Goal: Task Accomplishment & Management: Complete application form

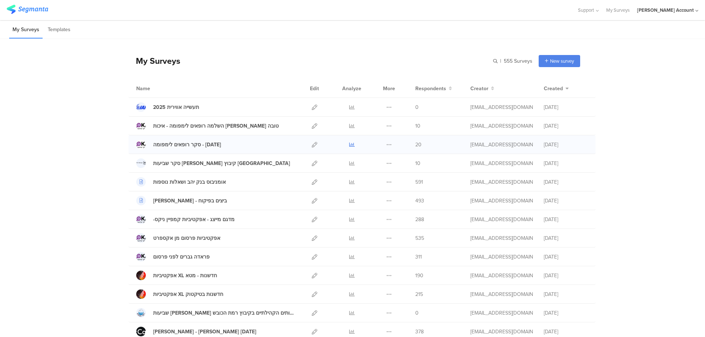
click at [350, 145] on icon at bounding box center [352, 145] width 6 height 6
click at [349, 126] on icon at bounding box center [352, 126] width 6 height 6
click at [349, 124] on icon at bounding box center [352, 126] width 6 height 6
click at [386, 256] on icon at bounding box center [389, 257] width 6 height 6
click at [371, 273] on button "Duplicate" at bounding box center [374, 275] width 40 height 13
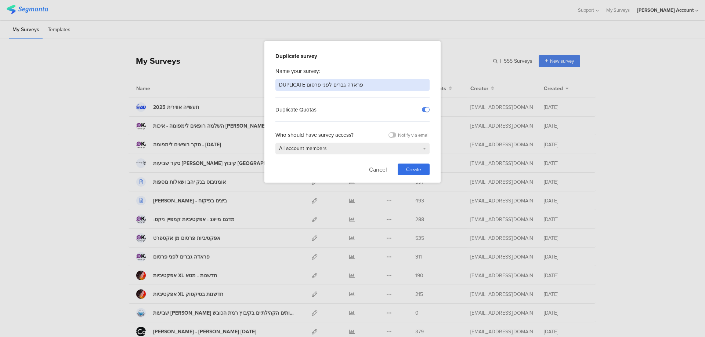
click at [360, 84] on input "DUPLICATE פראדה גברים לפני פרסום" at bounding box center [352, 85] width 154 height 12
type input "פראדה גברים אפקטיביות פרסום"
click at [422, 169] on div "Create" at bounding box center [414, 170] width 32 height 12
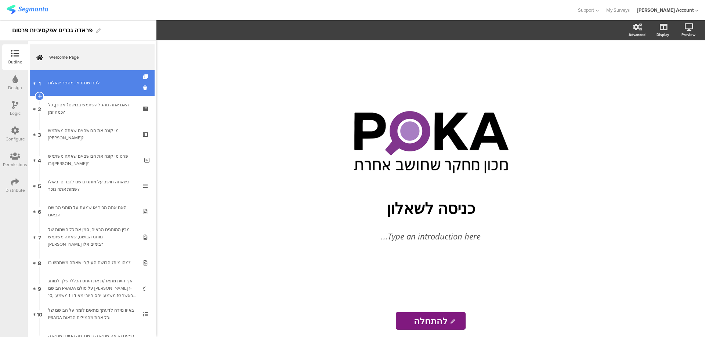
click at [76, 88] on link "1 לפני שנתחיל, מספר שאלות" at bounding box center [92, 83] width 125 height 26
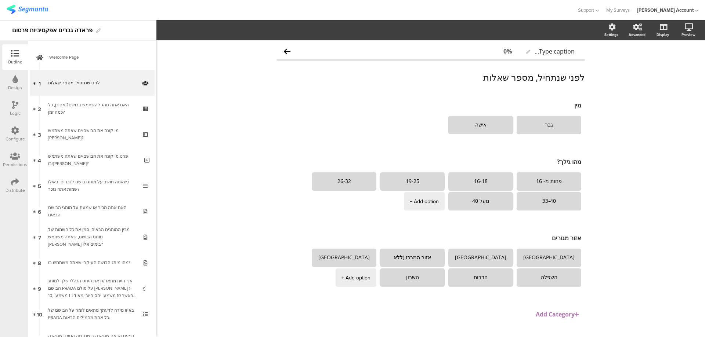
click at [19, 105] on div "Logic" at bounding box center [15, 109] width 26 height 26
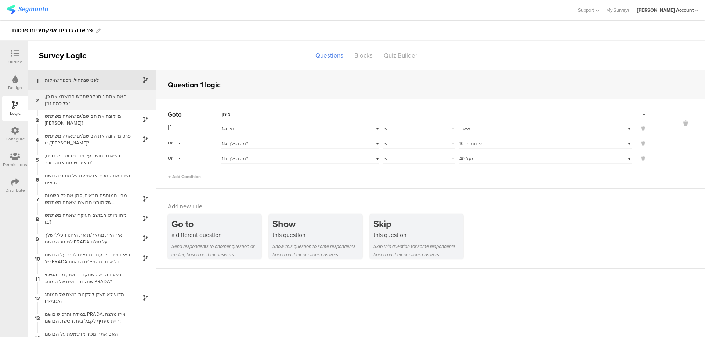
click at [133, 103] on div "2 האם אתה נוהג להשתמש בבושם? אם כן, כל כמה זמן?" at bounding box center [92, 100] width 129 height 20
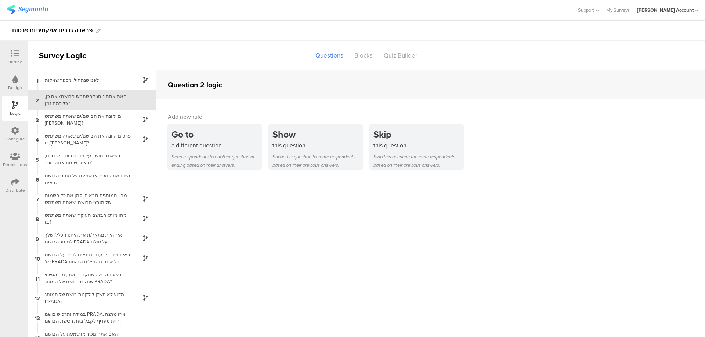
click at [118, 103] on div "האם אתה נוהג להשתמש בבושם? אם כן, כל כמה זמן?" at bounding box center [86, 100] width 92 height 14
click at [11, 56] on div at bounding box center [15, 54] width 15 height 9
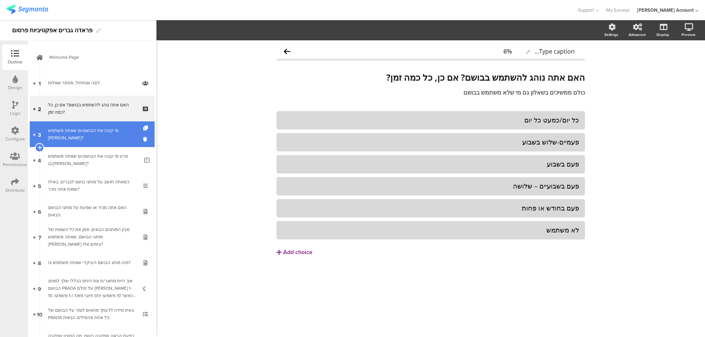
click at [69, 131] on div "מי קונה את הבושם/ים שאתה משתמש [PERSON_NAME]?" at bounding box center [92, 134] width 88 height 15
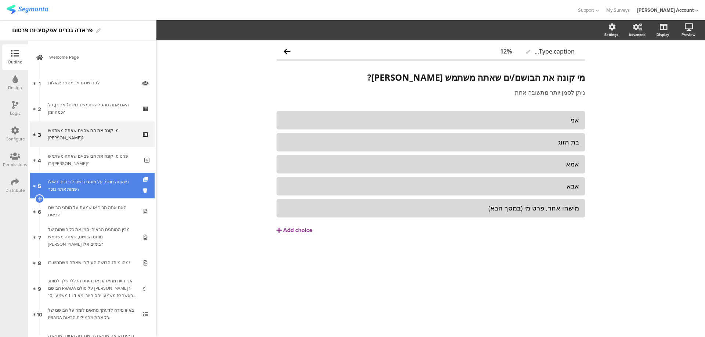
click at [113, 186] on div "כשאתה חושב על מותגי בושם לגברים, באילו שמות אתה נזכר?" at bounding box center [92, 185] width 88 height 15
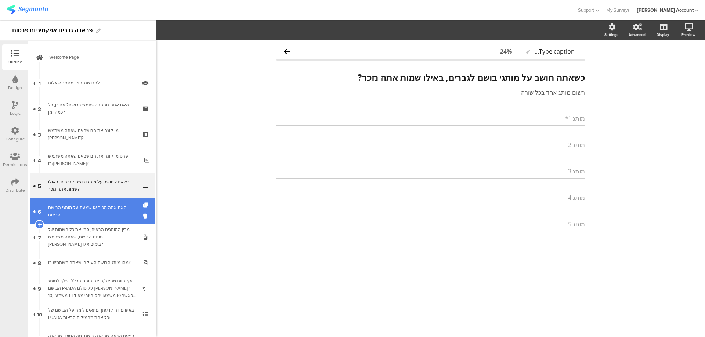
click at [119, 210] on div "האם אתה מכיר או שמעת על מותגי הבושם הבאים:" at bounding box center [92, 211] width 88 height 15
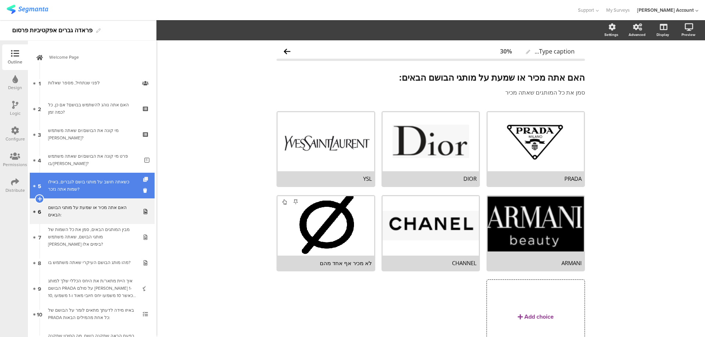
click at [143, 179] on icon at bounding box center [146, 179] width 6 height 5
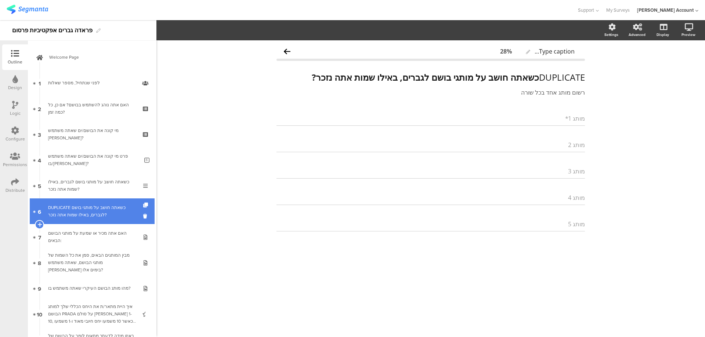
click at [122, 206] on div "DUPLICATE כשאתה חושב על מותגי בושם לגברים, באילו שמות אתה נזכר?" at bounding box center [92, 211] width 88 height 15
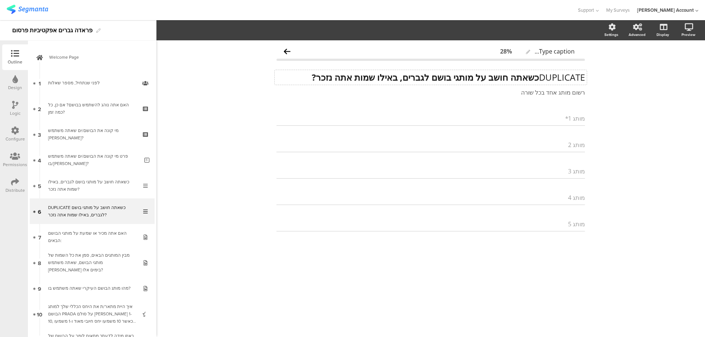
click at [439, 77] on div "DUPLICATE כשאתה חושב על מותגי בושם לגברים, באילו שמות אתה נזכר? DUPLICATE כשאתה…" at bounding box center [431, 77] width 312 height 15
click at [437, 79] on strong "כשאתה חושב על מותגי בושם לגברים, באילו שמות אתה נזכר?" at bounding box center [425, 77] width 227 height 12
click at [437, 80] on strong "כשאתה חושב על מותגי בושם לגברים, באילו שמות אתה נזכר?" at bounding box center [425, 77] width 227 height 12
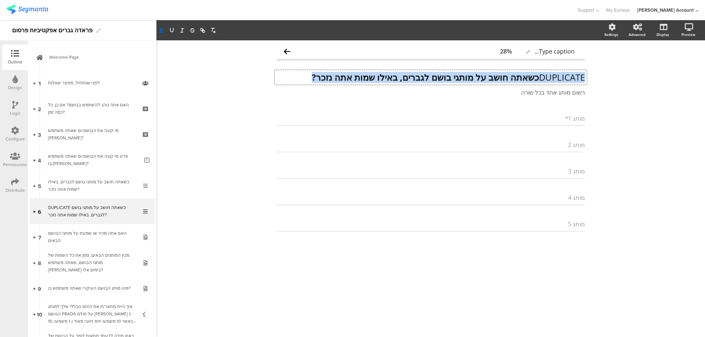
click at [437, 80] on strong "כשאתה חושב על מותגי בושם לגברים, באילו שמות אתה נזכר?" at bounding box center [425, 77] width 227 height 12
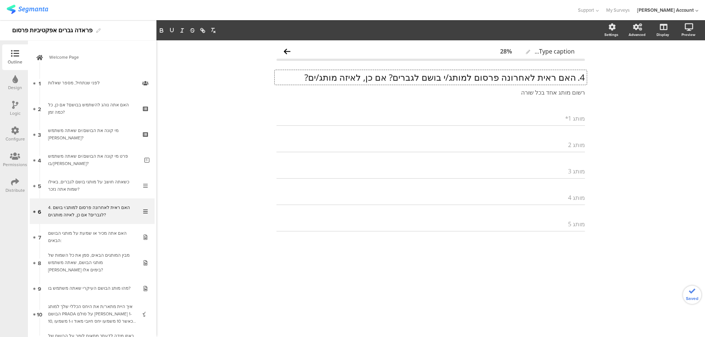
click at [575, 79] on p "4. האם ראית לאחרונה פרסום למותג/י בושם לגברים? אם כן, לאיזה מותג/ים?" at bounding box center [430, 77] width 308 height 11
click at [570, 79] on p "האם ראית לאחרונה פרסום למותג/י בושם לגברים? אם כן, לאיזה מותג/ים?" at bounding box center [430, 77] width 308 height 11
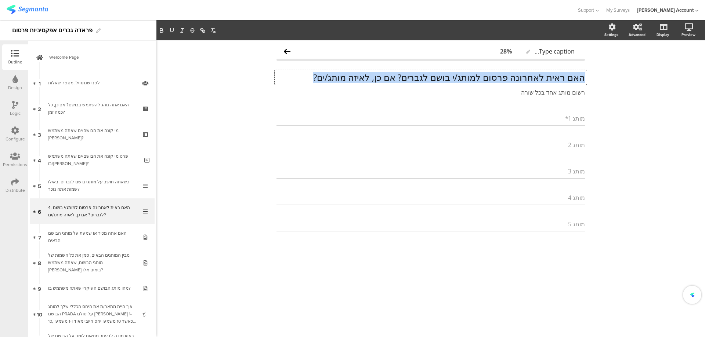
click at [570, 79] on p "האם ראית לאחרונה פרסום למותג/י בושם לגברים? אם כן, לאיזה מותג/ים?" at bounding box center [430, 77] width 308 height 11
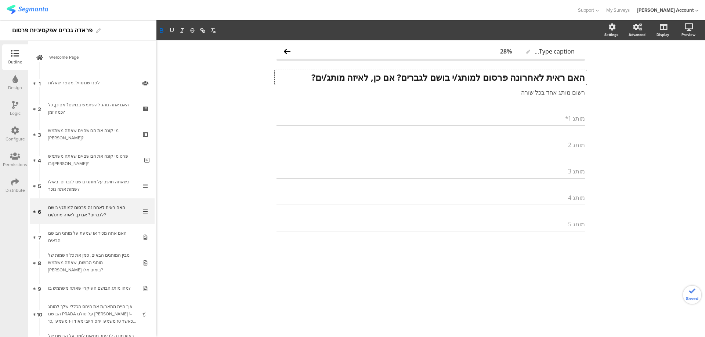
click at [393, 77] on strong "האם ראית לאחרונה פרסום למותג/י בושם לגברים? אם כן, לאיזה מותג/ים?" at bounding box center [448, 77] width 274 height 12
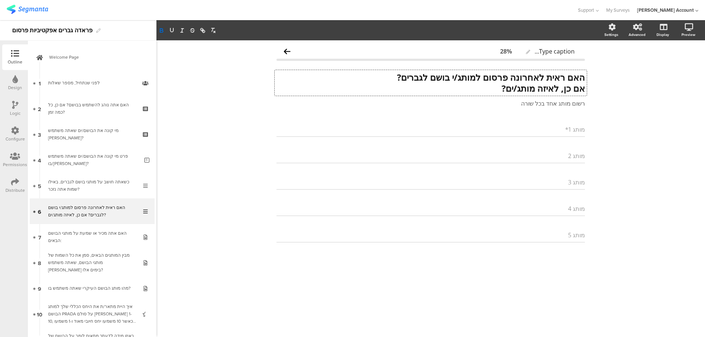
scroll to position [0, 0]
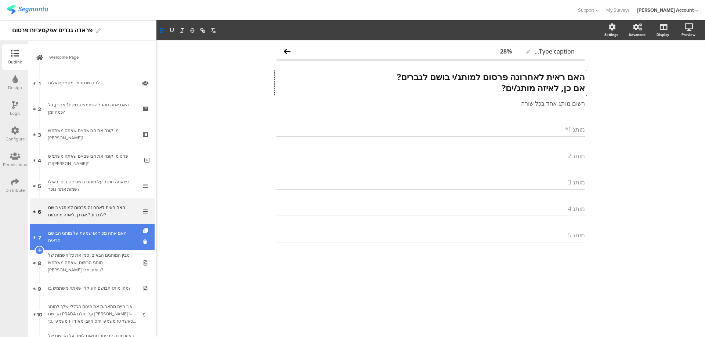
click at [75, 240] on div "האם אתה מכיר או שמעת על מותגי הבושם הבאים:" at bounding box center [92, 237] width 88 height 15
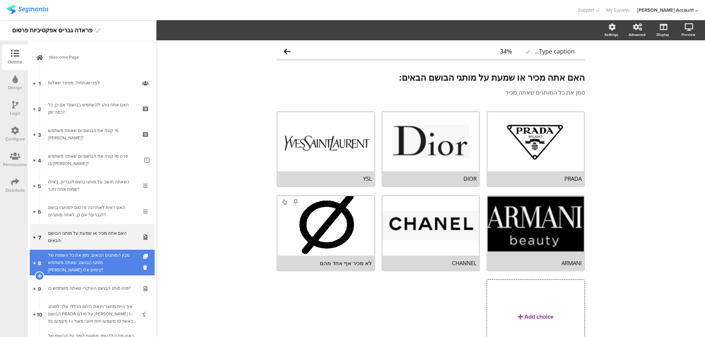
click at [84, 258] on div "מבין המותגים הבאים, סמן את כל השמות של מותגי הבושם, שאתה משתמש [PERSON_NAME] בי…" at bounding box center [92, 263] width 88 height 22
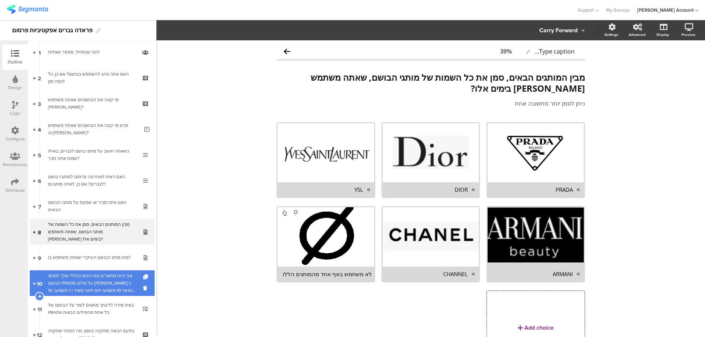
scroll to position [49, 0]
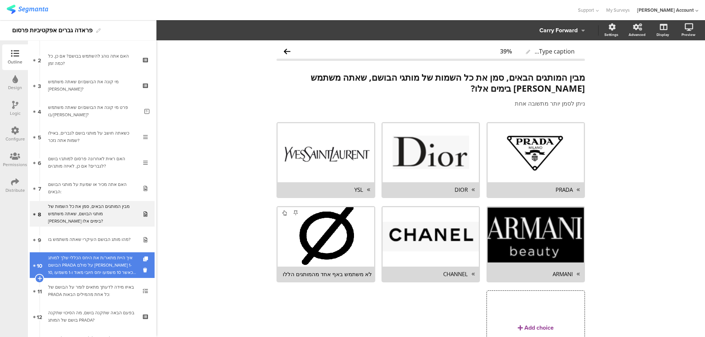
click at [91, 257] on div "איך היית מתאר/ת את היחס הכללי שלך למותג הבושם PRADA על סולם [PERSON_NAME] 1-10,…" at bounding box center [92, 265] width 88 height 22
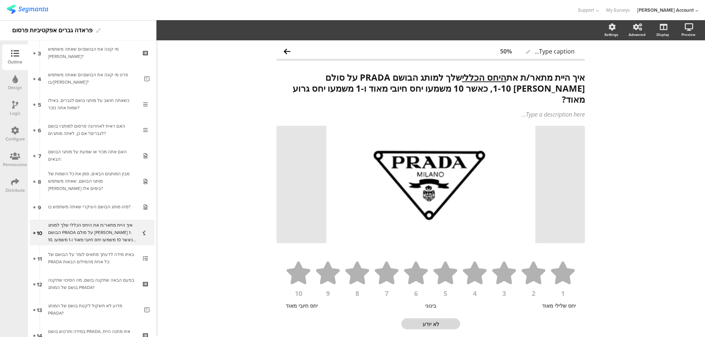
scroll to position [98, 0]
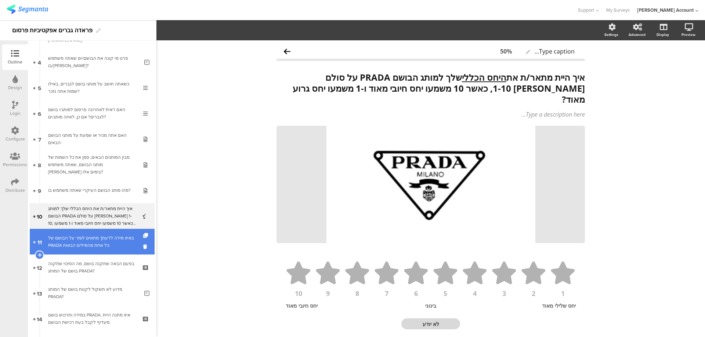
click at [102, 236] on div "באיזו מידה לדעתך מתאים לומר על הבושם של PRADA כל אחת מהמילים הבאות:" at bounding box center [92, 242] width 88 height 15
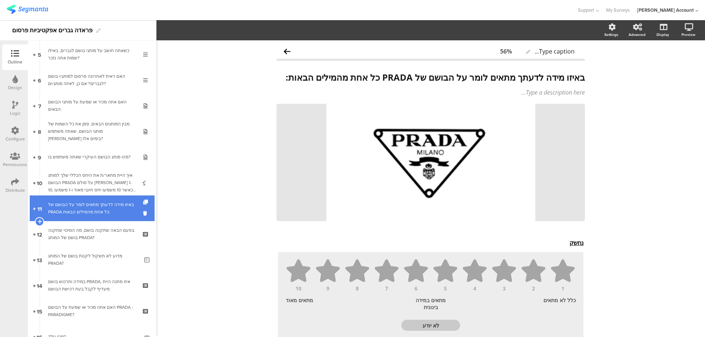
scroll to position [147, 0]
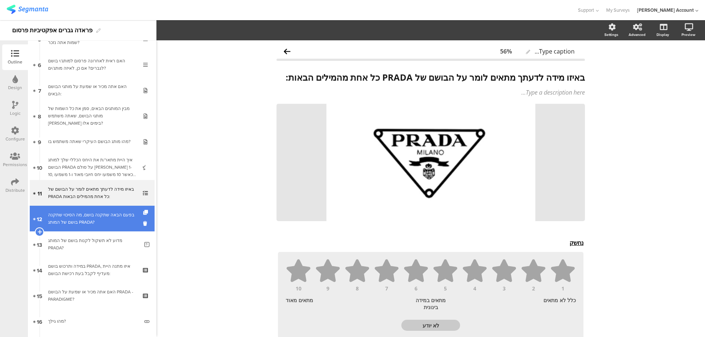
click at [108, 225] on div "בפעם הבאה שתקנה בושם, מה הסיכוי שתקנה בושם של המותג PRADA?" at bounding box center [92, 219] width 88 height 15
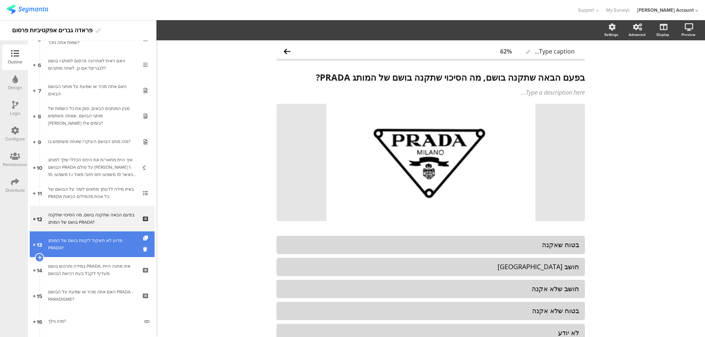
click at [112, 248] on div "מדוע לא תשקול לקנות בושם של המותג PRADA?" at bounding box center [93, 244] width 91 height 15
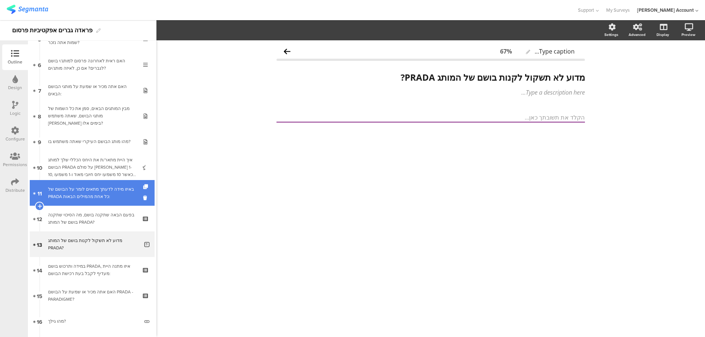
drag, startPoint x: 128, startPoint y: 196, endPoint x: 133, endPoint y: 195, distance: 4.8
click at [128, 196] on div "באיזו מידה לדעתך מתאים לומר על הבושם של PRADA כל אחת מהמילים הבאות:" at bounding box center [92, 193] width 88 height 15
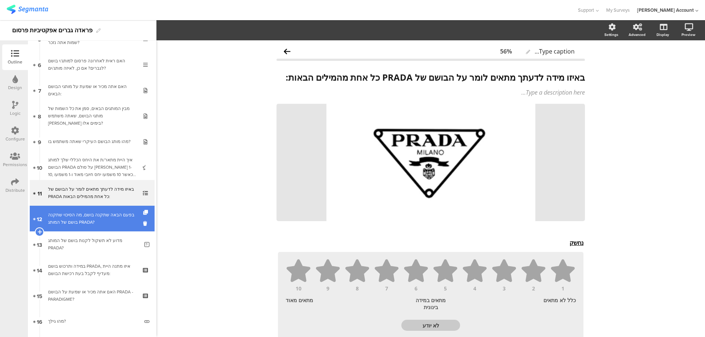
click at [135, 214] on link "12 בפעם הבאה שתקנה בושם, מה הסיכוי שתקנה בושם של המותג PRADA?" at bounding box center [92, 219] width 125 height 26
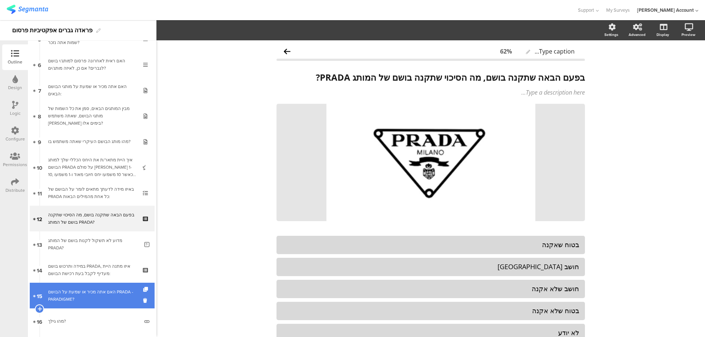
click at [120, 293] on div "האם אתה מכיר או שמעת על הבושם PRADA - PARADIGME?" at bounding box center [92, 296] width 88 height 15
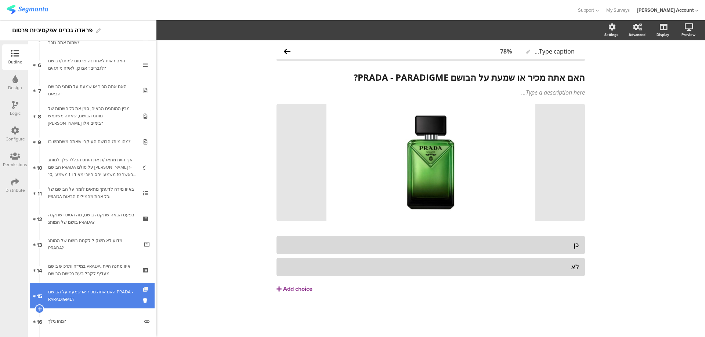
click at [143, 289] on icon at bounding box center [146, 290] width 6 height 5
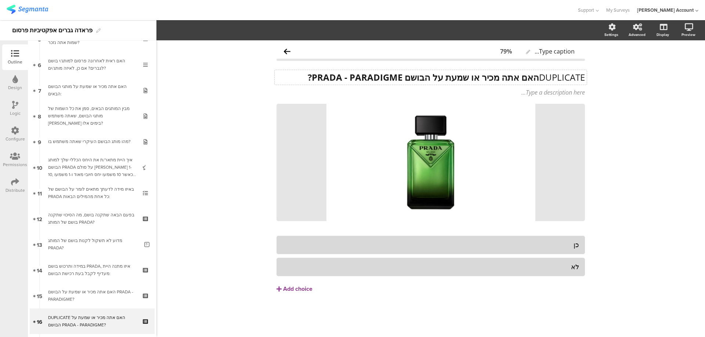
click at [481, 76] on div "DUPLICATE האם אתה מכיר או שמעת על הבושם PRADA - PARADIGME? DUPLICATE האם אתה מכ…" at bounding box center [431, 77] width 312 height 15
click at [481, 76] on strong "האם אתה מכיר או שמעת על הבושם PRADA - PARADIGME?" at bounding box center [423, 77] width 231 height 12
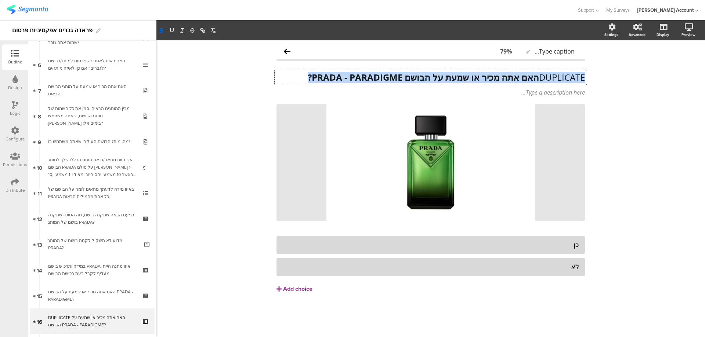
click at [481, 76] on strong "האם אתה מכיר או שמעת על הבושם PRADA - PARADIGME?" at bounding box center [423, 77] width 231 height 12
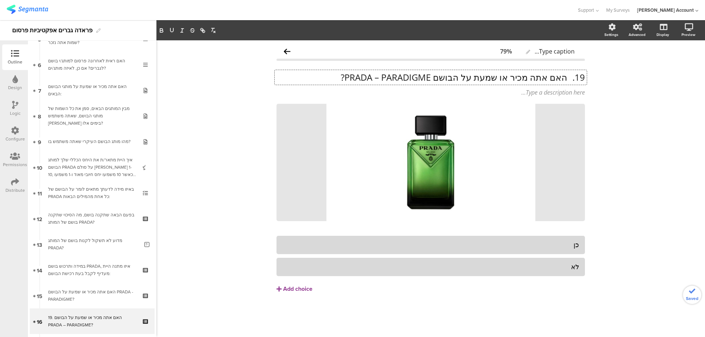
click at [565, 78] on p "19. האם אתה מכיר או שמעת על הבושם PRADA – PARADIGME?" at bounding box center [430, 77] width 308 height 11
click at [585, 102] on icon at bounding box center [585, 104] width 4 height 4
click at [517, 74] on div "האם אתה מכיר או שמעת על הבושם PRADA – PARADIGME? האם אתה מכיר או שמעת על הבושם …" at bounding box center [431, 77] width 312 height 15
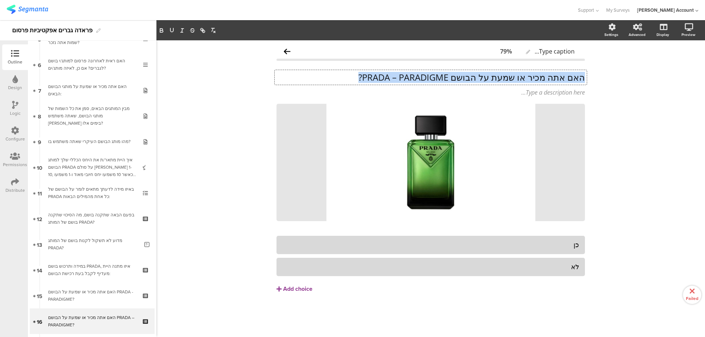
click at [517, 74] on p "האם אתה מכיר או שמעת על הבושם PRADA – PARADIGME?" at bounding box center [430, 77] width 308 height 11
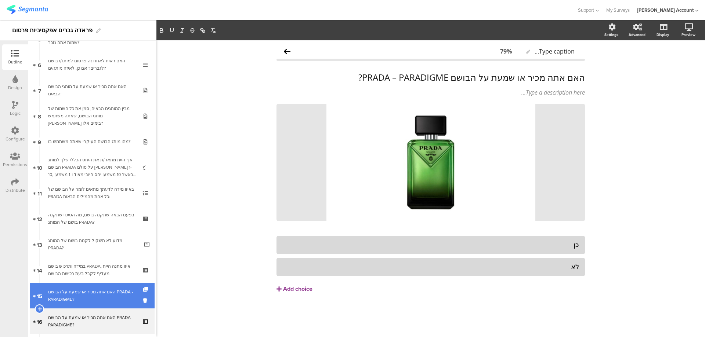
click at [58, 304] on link "15 האם אתה מכיר או שמעת על הבושם PRADA - PARADIGME?" at bounding box center [92, 296] width 125 height 26
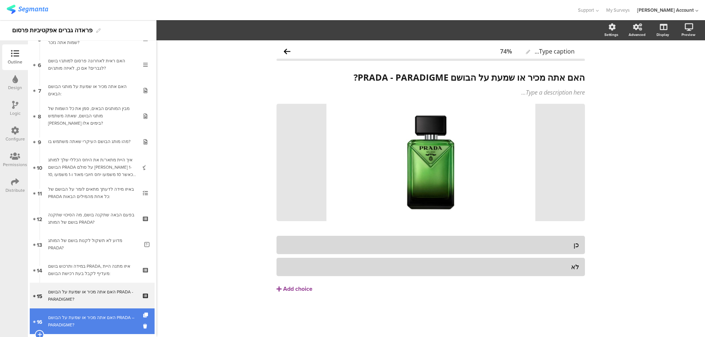
click at [80, 320] on div "האם אתה מכיר או שמעת על הבושם PRADA – PARADIGME?" at bounding box center [92, 321] width 88 height 15
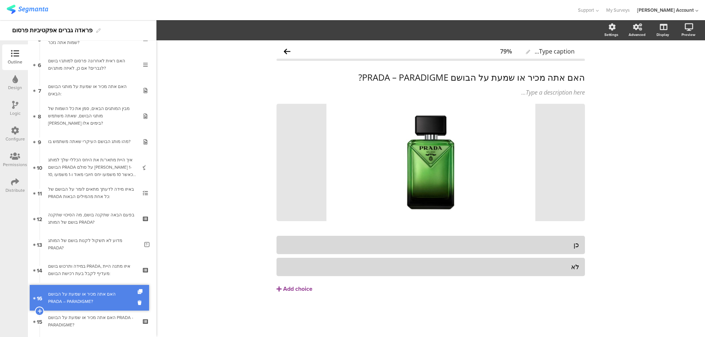
drag, startPoint x: 83, startPoint y: 319, endPoint x: 88, endPoint y: 296, distance: 23.9
click at [94, 296] on div "האם אתה מכיר או שמעת על הבושם PRADA – PARADIGME?" at bounding box center [92, 296] width 88 height 15
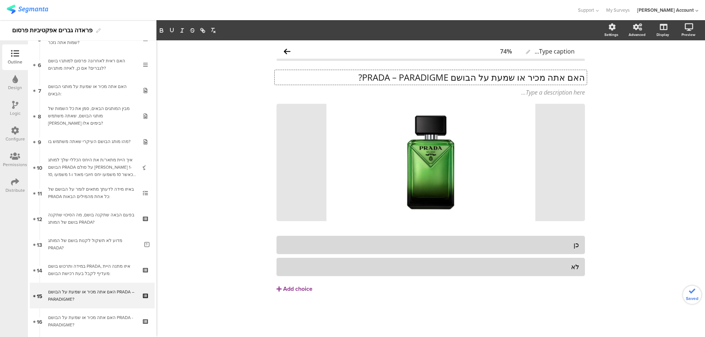
click at [487, 74] on div "האם אתה מכיר או שמעת על הבושם PRADA – PARADIGME? האם אתה מכיר או שמעת על הבושם …" at bounding box center [431, 77] width 312 height 15
click at [487, 74] on p "האם אתה מכיר או שמעת על הבושם PRADA – PARADIGME?" at bounding box center [430, 77] width 308 height 11
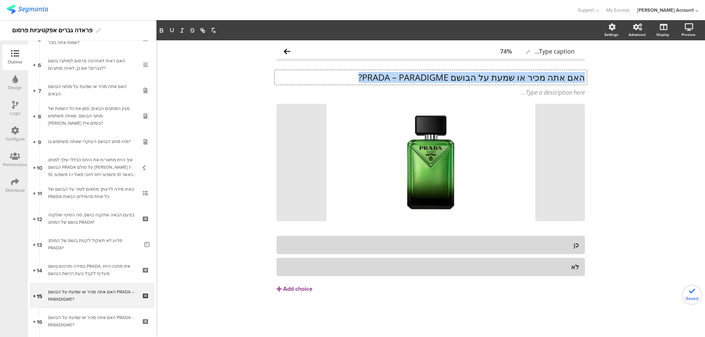
click at [487, 74] on p "האם אתה מכיר או שמעת על הבושם PRADA – PARADIGME?" at bounding box center [430, 77] width 308 height 11
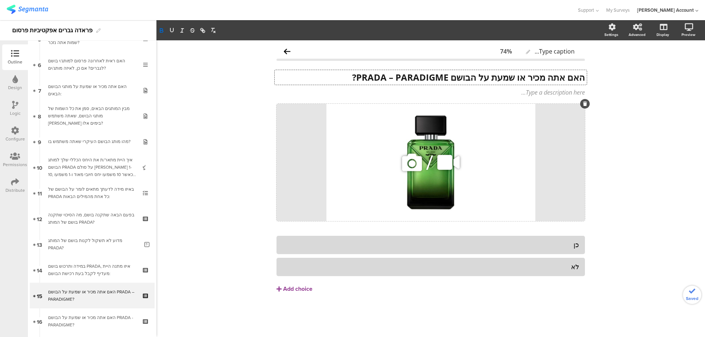
click at [532, 136] on div "/" at bounding box center [430, 163] width 308 height 118
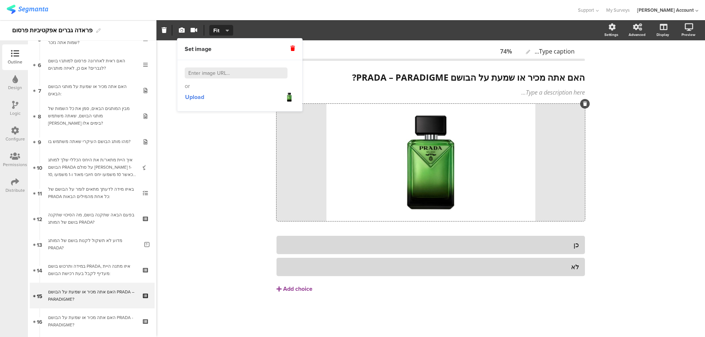
click at [292, 48] on icon at bounding box center [292, 48] width 4 height 5
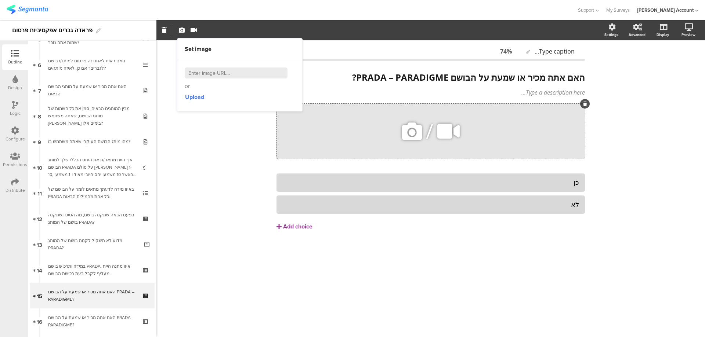
click at [586, 101] on div at bounding box center [585, 104] width 10 height 10
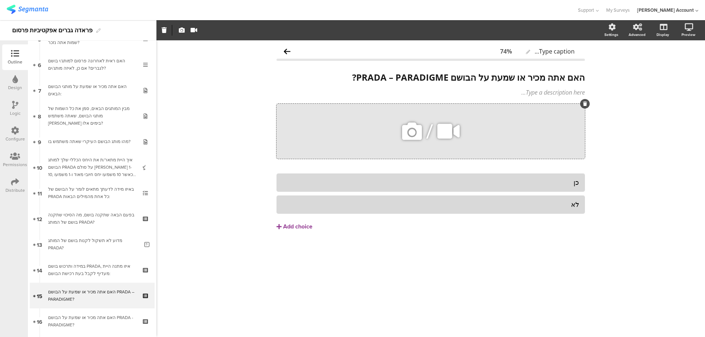
click at [586, 102] on icon at bounding box center [585, 104] width 4 height 4
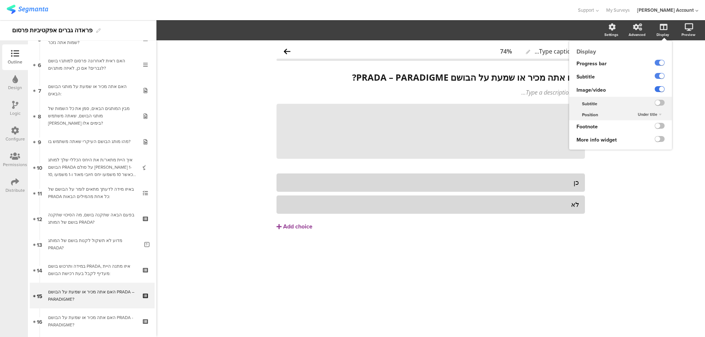
click at [656, 89] on label at bounding box center [660, 89] width 10 height 6
click at [0, 0] on input "checkbox" at bounding box center [0, 0] width 0 height 0
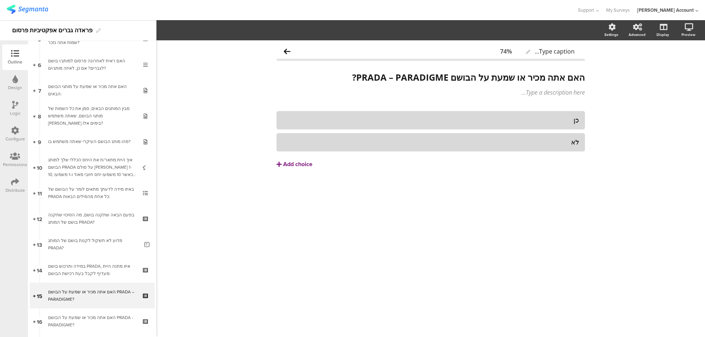
click at [497, 160] on button "Add choice" at bounding box center [430, 164] width 308 height 18
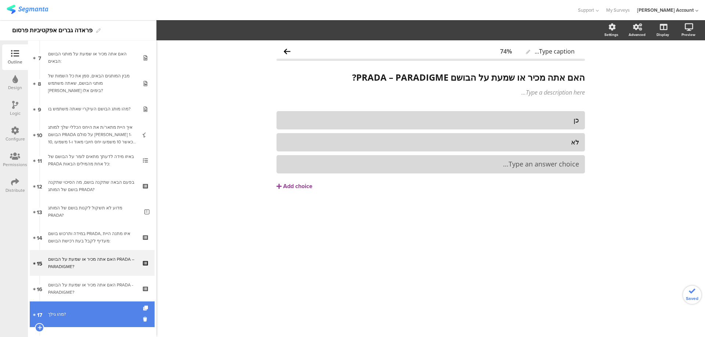
scroll to position [196, 0]
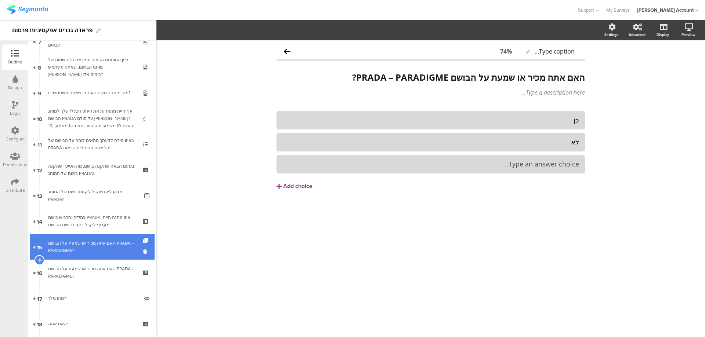
click at [40, 259] on icon at bounding box center [39, 260] width 5 height 7
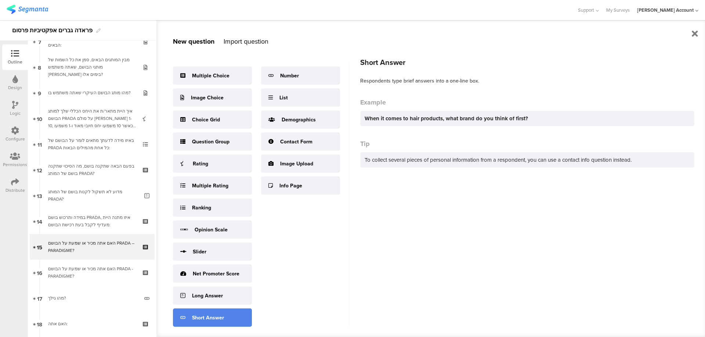
click at [225, 311] on div "Short Answer" at bounding box center [212, 318] width 79 height 18
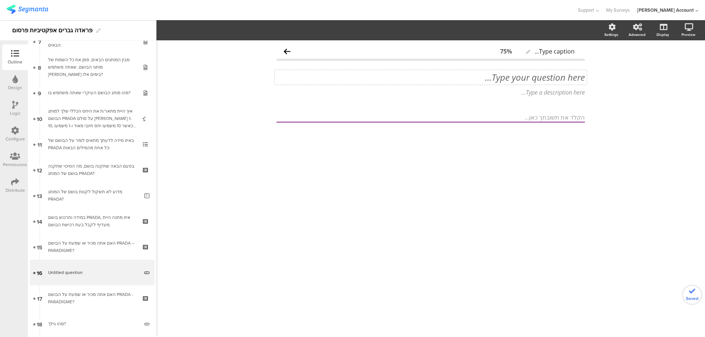
click at [556, 76] on div "Type your question here..." at bounding box center [431, 77] width 312 height 15
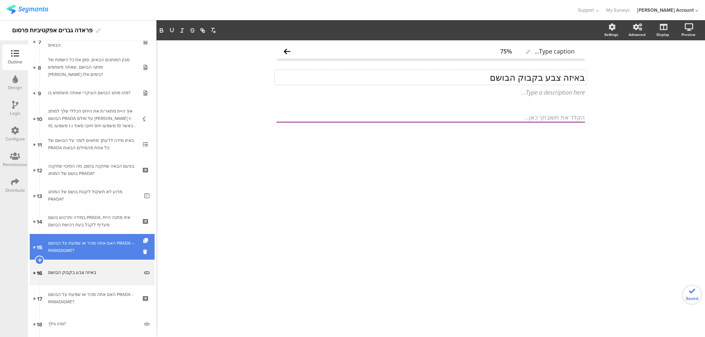
click at [94, 241] on div "האם אתה מכיר או שמעת על הבושם PRADA – PARADIGME?" at bounding box center [92, 247] width 88 height 15
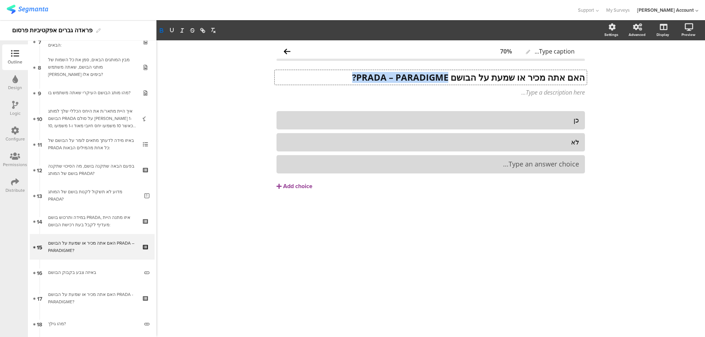
drag, startPoint x: 446, startPoint y: 77, endPoint x: 343, endPoint y: 76, distance: 102.8
click at [343, 76] on div "האם אתה מכיר או שמעת על הבושם PRADA – PARADIGME? האם אתה מכיר או שמעת על הבושם …" at bounding box center [431, 77] width 312 height 15
copy strong "PRADA – PARADIGME?"
click at [487, 166] on div at bounding box center [430, 164] width 297 height 8
click at [583, 156] on icon at bounding box center [585, 155] width 4 height 4
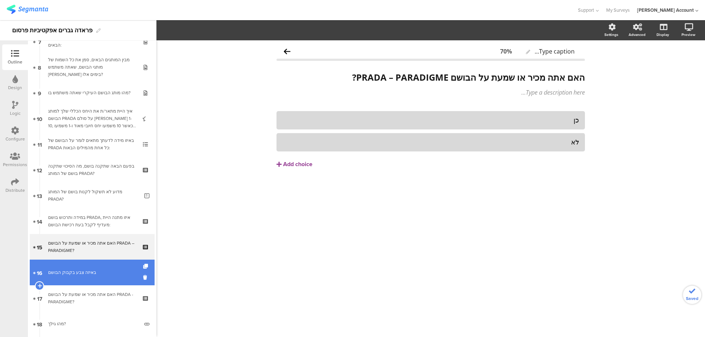
click at [98, 272] on div "באיזה צבע בקבוק הבושם" at bounding box center [93, 272] width 91 height 7
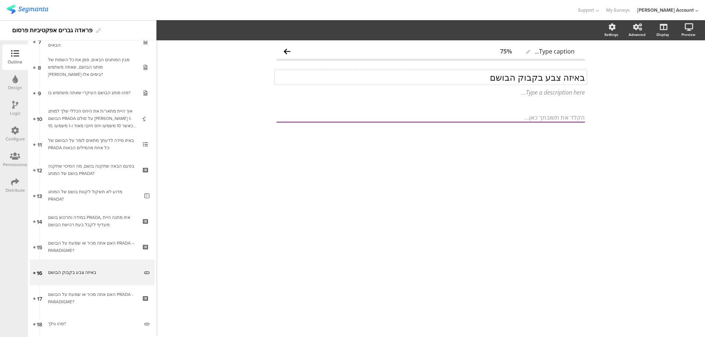
click at [479, 80] on div "באיזה צבע בקבוק הבושם באיזה צבע בקבוק הבושם" at bounding box center [431, 77] width 312 height 15
click at [500, 75] on p "באיזה צבע בקבוק הבושם של PRADA – PARADIGME?" at bounding box center [430, 77] width 308 height 11
click at [499, 75] on p "באיזה צבע בקבוק הבושם של PRADA – PARADIGME?" at bounding box center [430, 77] width 308 height 11
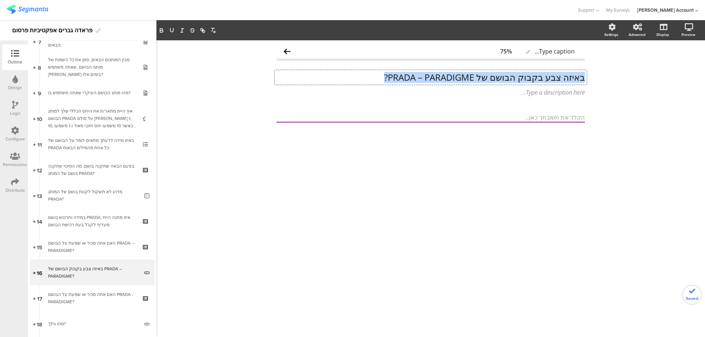
click at [498, 75] on p "באיזה צבע בקבוק הבושם של PRADA – PARADIGME?" at bounding box center [430, 77] width 308 height 11
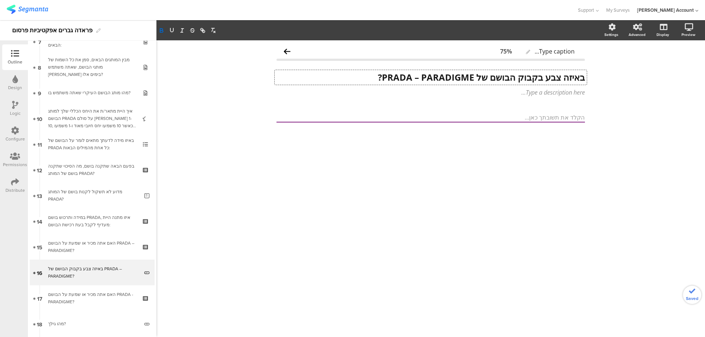
click at [581, 78] on strong "באיזה צבע בקבוק הבושם של PRADA – PARADIGME?" at bounding box center [481, 77] width 207 height 12
click at [585, 79] on div "באיזה צבע בקבוק הבושם של PRADA – PARADIGME? באיזה צבע בקבוק הבושם של PRADA – PA…" at bounding box center [431, 77] width 312 height 15
click at [584, 79] on strong "באיזה צבע בקבוק הבושם של PRADA – PARADIGME?" at bounding box center [481, 77] width 207 height 12
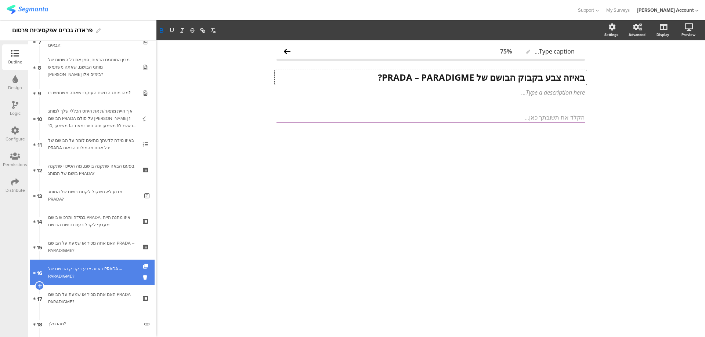
click at [54, 275] on div "באיזה צבע בקבוק הבושם של PRADA – PARADIGME?" at bounding box center [93, 272] width 91 height 15
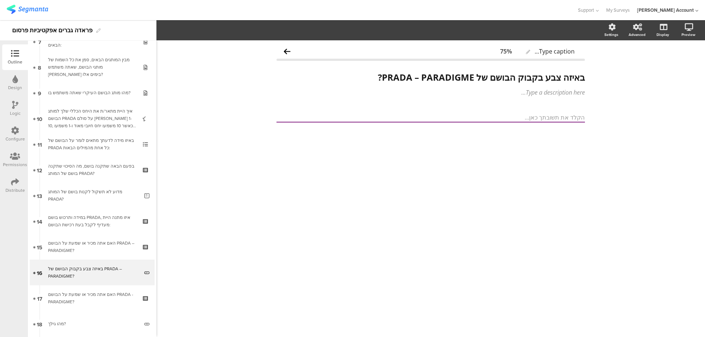
click at [13, 103] on icon at bounding box center [15, 105] width 6 height 8
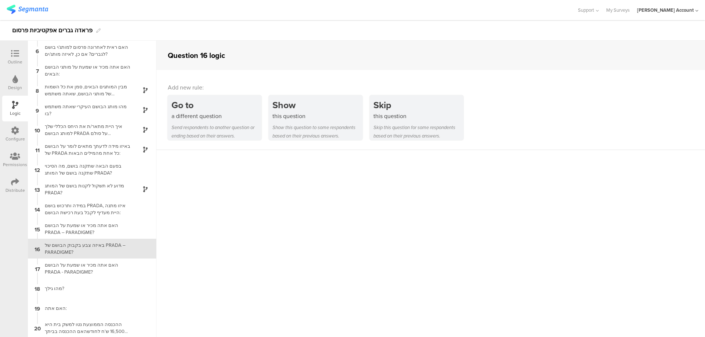
scroll to position [100, 0]
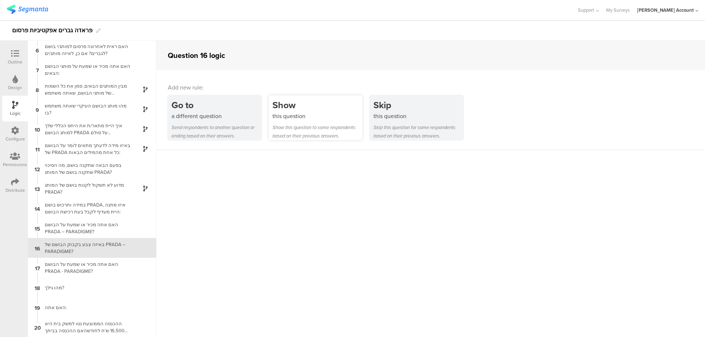
click at [310, 110] on div "Show" at bounding box center [317, 105] width 90 height 14
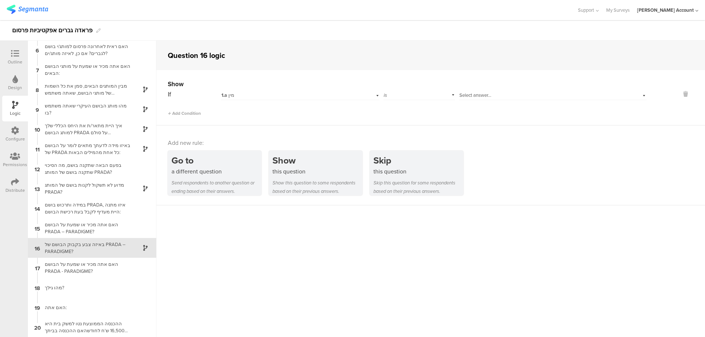
click at [297, 93] on div "1.a מין" at bounding box center [287, 95] width 133 height 7
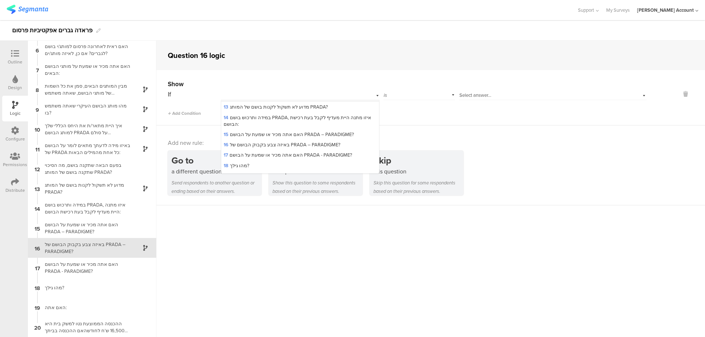
scroll to position [147, 0]
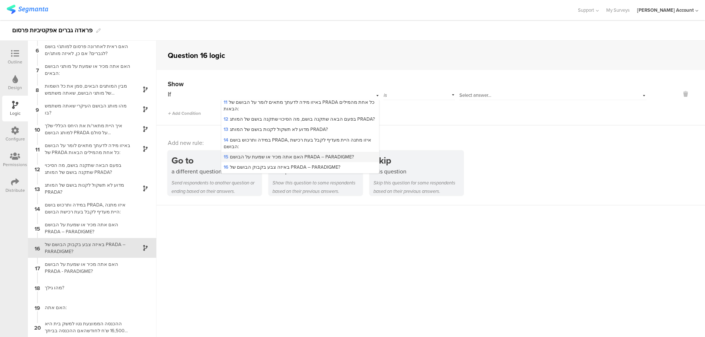
click at [285, 153] on span "15 האם אתה מכיר או שמעת על הבושם PRADA – PARADIGME?" at bounding box center [289, 156] width 130 height 7
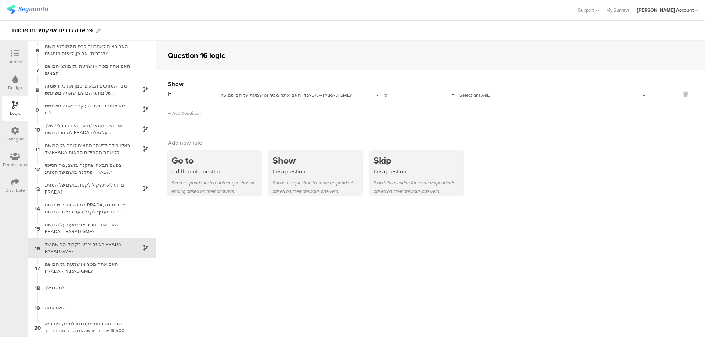
click at [474, 93] on span "Select answer..." at bounding box center [475, 95] width 32 height 7
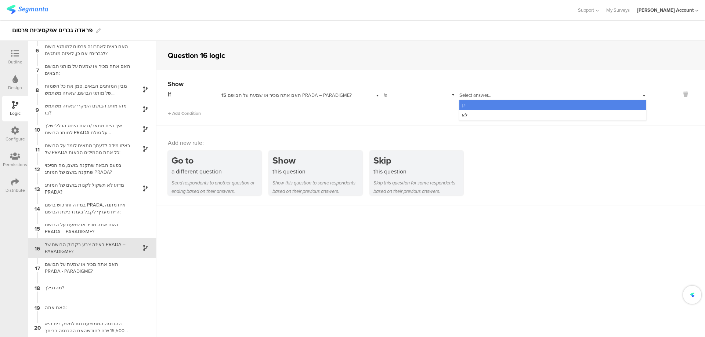
click at [483, 103] on div "כן" at bounding box center [552, 105] width 187 height 10
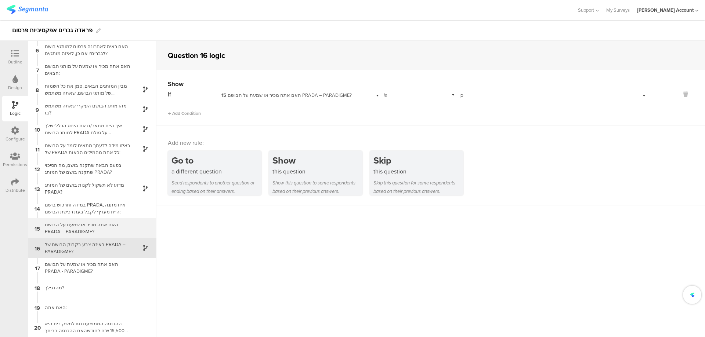
click at [105, 229] on div "האם אתה מכיר או שמעת על הבושם PRADA – PARADIGME?" at bounding box center [86, 228] width 92 height 14
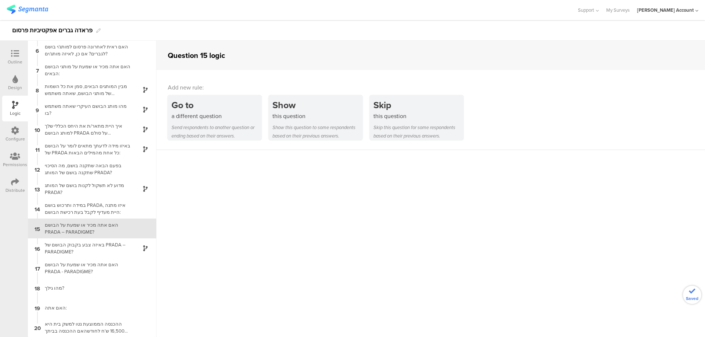
scroll to position [100, 0]
click at [18, 60] on div "Outline" at bounding box center [15, 62] width 15 height 7
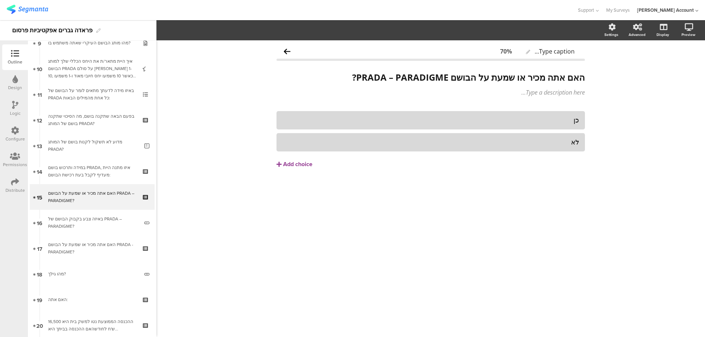
scroll to position [254, 0]
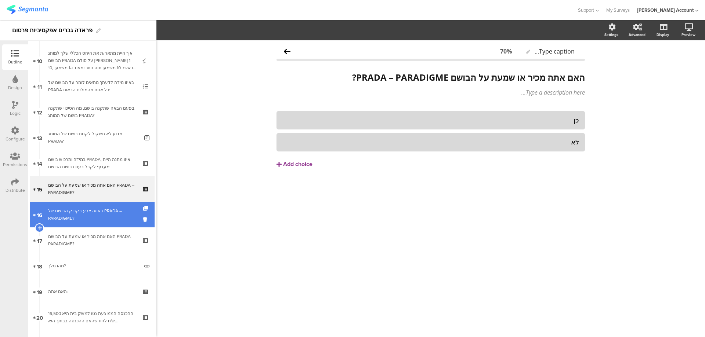
click at [83, 216] on div "באיזה צבע בקבוק הבושם של PRADA – PARADIGME?" at bounding box center [93, 214] width 91 height 15
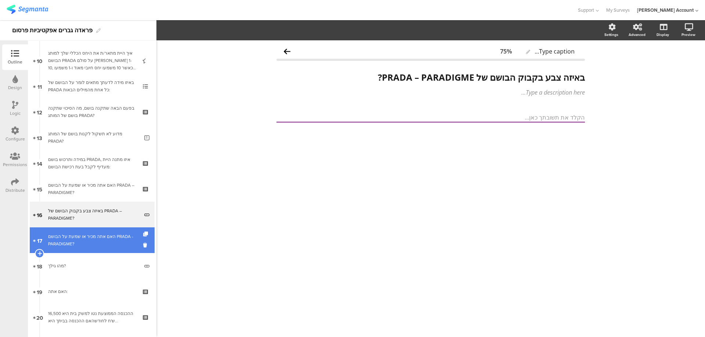
click at [107, 238] on div "האם אתה מכיר או שמעת על הבושם PRADA - PARADIGME?" at bounding box center [92, 240] width 88 height 15
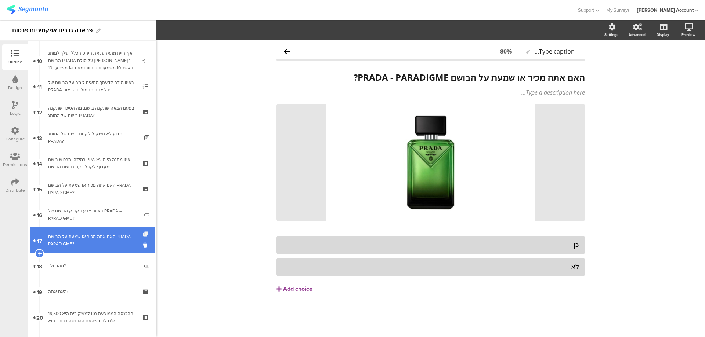
click at [143, 233] on icon at bounding box center [146, 234] width 6 height 5
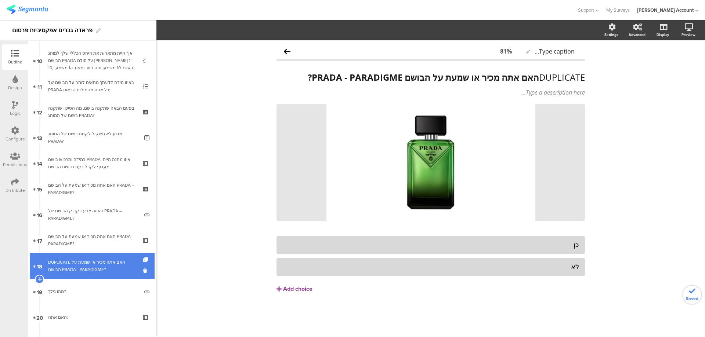
click at [113, 261] on div "DUPLICATE האם אתה מכיר או שמעת על הבושם PRADA - PARADIGME?" at bounding box center [92, 266] width 88 height 15
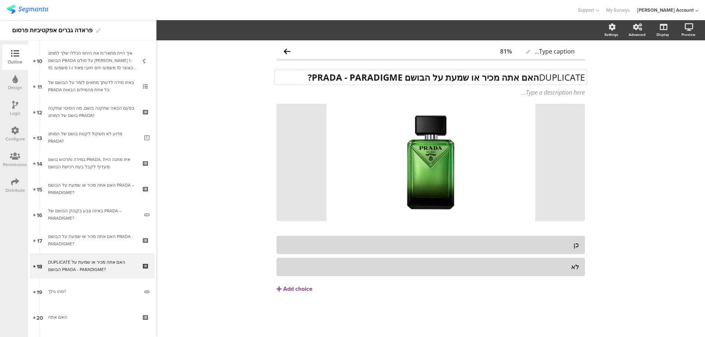
click at [540, 76] on div "DUPLICATE האם אתה מכיר או שמעת על הבושם PRADA - PARADIGME? DUPLICATE האם אתה מכ…" at bounding box center [431, 77] width 312 height 15
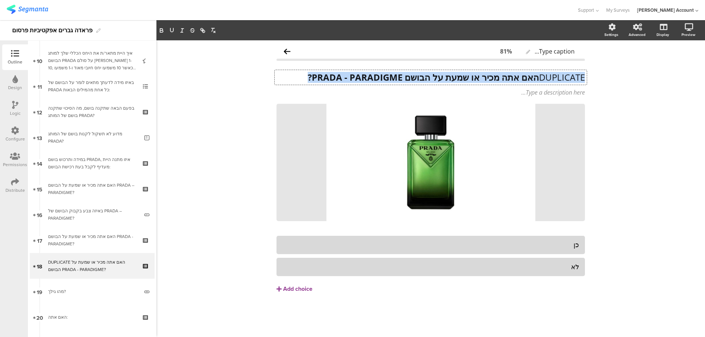
click at [540, 76] on p "DUPLICATE האם אתה מכיר או שמעת על הבושם PRADA - PARADIGME?" at bounding box center [430, 77] width 308 height 11
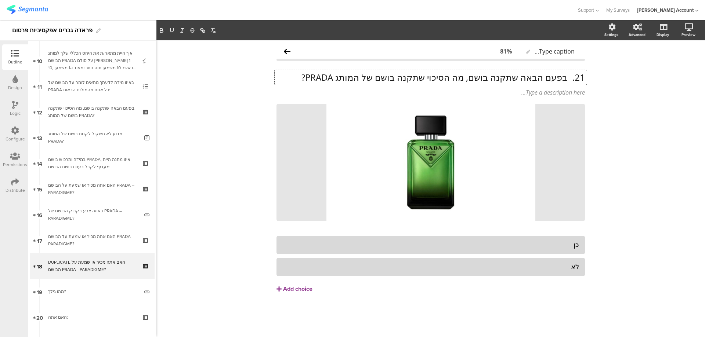
click at [568, 77] on p "21. בפעם הבאה שתקנה בושם, מה הסיכוי שתקנה בושם של המותג PRADA?" at bounding box center [430, 77] width 308 height 11
click at [567, 77] on p "בפעם הבאה שתקנה בושם, מה הסיכוי שתקנה בושם של המותג PRADA?" at bounding box center [430, 77] width 308 height 11
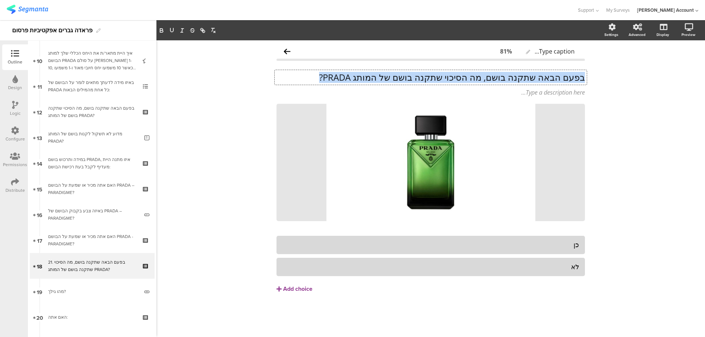
click at [567, 77] on p "בפעם הבאה שתקנה בושם, מה הסיכוי שתקנה בושם של המותג PRADA?" at bounding box center [430, 77] width 308 height 11
click at [510, 82] on strong "בפעם הבאה שתקנה בושם, מה הסיכוי שתקנה בושם של המותג PRADA?" at bounding box center [450, 77] width 269 height 12
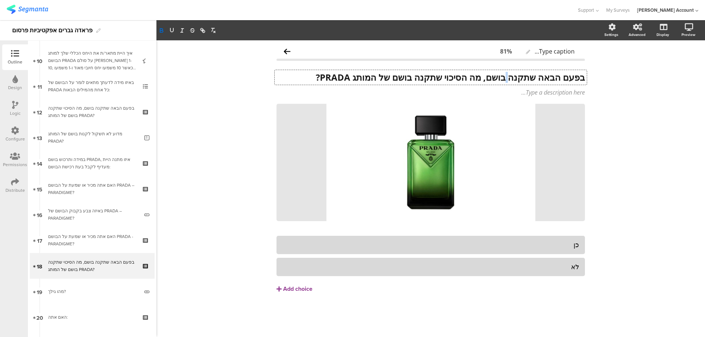
click at [510, 82] on strong "בפעם הבאה שתקנה בושם, מה הסיכוי שתקנה בושם של המותג PRADA?" at bounding box center [450, 77] width 269 height 12
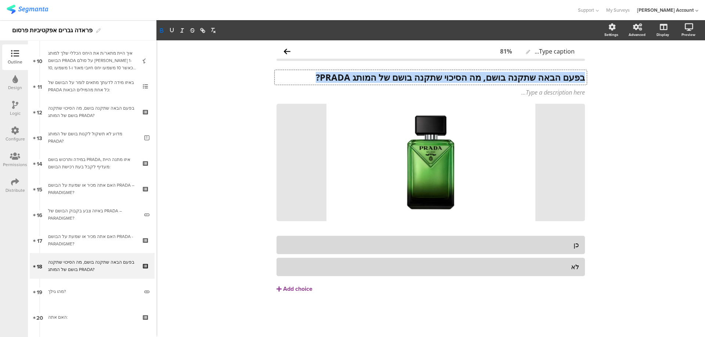
click at [510, 82] on strong "בפעם הבאה שתקנה בושם, מה הסיכוי שתקנה בושם של המותג PRADA?" at bounding box center [450, 77] width 269 height 12
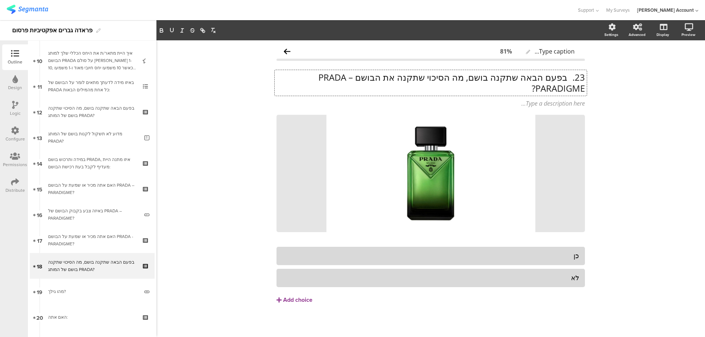
scroll to position [0, 0]
click at [564, 76] on p "23. בפעם הבאה שתקנה בושם, מה הסיכוי שתקנה את הבושם PRADA – PARADIGME?" at bounding box center [430, 83] width 308 height 22
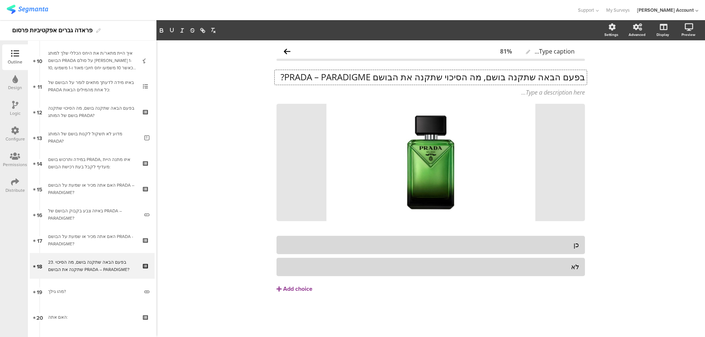
scroll to position [0, 0]
click at [565, 77] on p "בפעם הבאה שתקנה בושם, מה הסיכוי שתקנה את הבושם PRADA – PARADIGME?" at bounding box center [430, 77] width 308 height 11
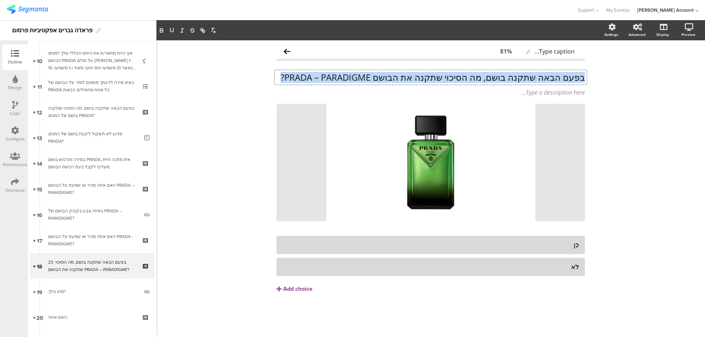
click at [565, 77] on p "בפעם הבאה שתקנה בושם, מה הסיכוי שתקנה את הבושם PRADA – PARADIGME?" at bounding box center [430, 77] width 308 height 11
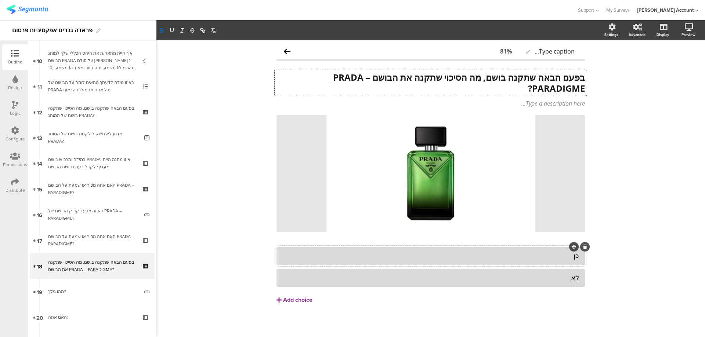
click at [555, 255] on div "כן" at bounding box center [430, 256] width 297 height 8
click at [288, 298] on div "Add choice" at bounding box center [297, 301] width 29 height 8
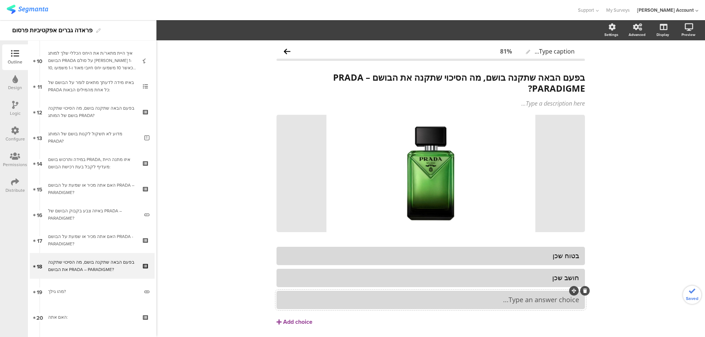
click at [502, 294] on div at bounding box center [430, 300] width 308 height 18
click at [287, 318] on button "Add choice" at bounding box center [430, 322] width 308 height 18
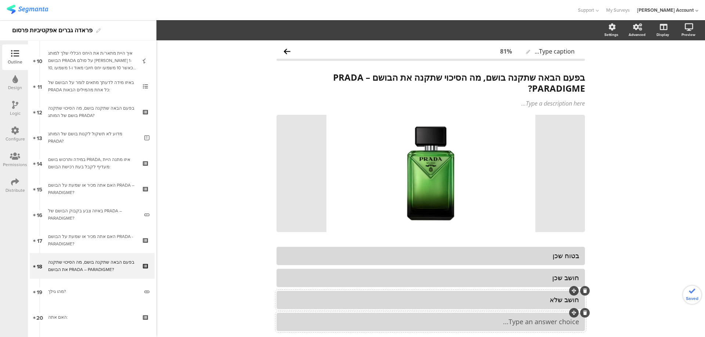
click at [477, 317] on div "Type an answer choice..." at bounding box center [430, 322] width 297 height 12
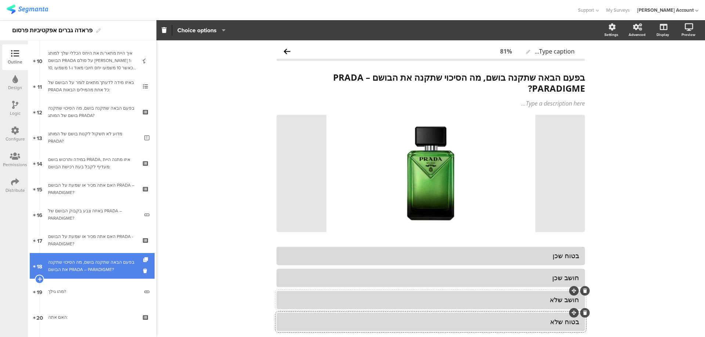
click at [128, 266] on div "בפעם הבאה שתקנה בושם, מה הסיכוי שתקנה את הבושם PRADA – PARADIGME?" at bounding box center [92, 266] width 88 height 15
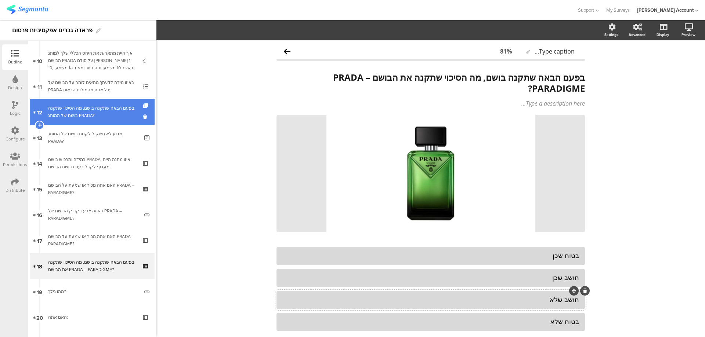
click at [76, 109] on div "בפעם הבאה שתקנה בושם, מה הסיכוי שתקנה בושם של המותג PRADA?" at bounding box center [92, 112] width 88 height 15
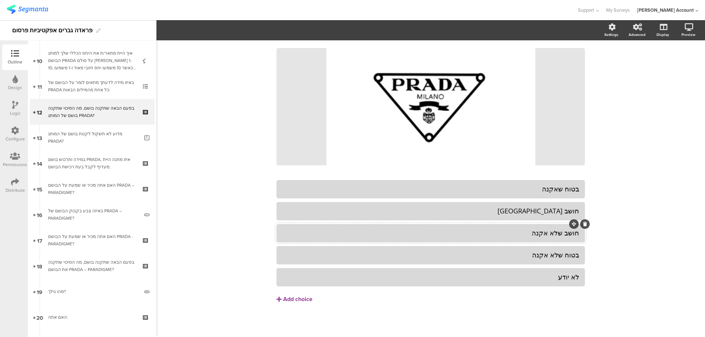
scroll to position [57, 0]
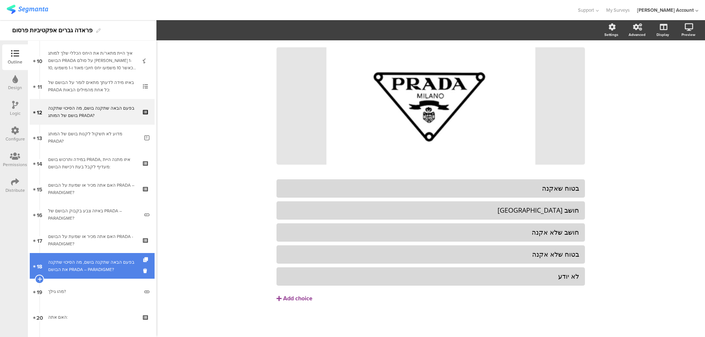
click at [129, 268] on div "בפעם הבאה שתקנה בושם, מה הסיכוי שתקנה את הבושם PRADA – PARADIGME?" at bounding box center [92, 266] width 88 height 15
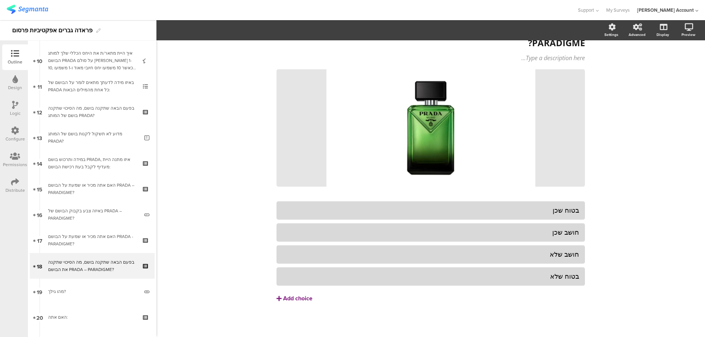
click at [289, 296] on div "Add choice" at bounding box center [297, 299] width 29 height 8
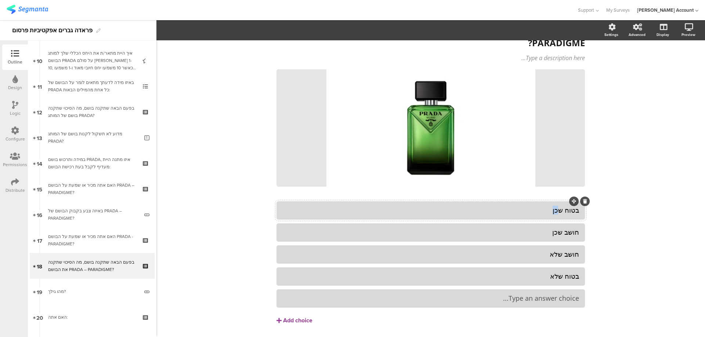
drag, startPoint x: 558, startPoint y: 212, endPoint x: 535, endPoint y: 212, distance: 22.4
click at [536, 212] on div "בטוח שכן" at bounding box center [430, 210] width 297 height 8
click at [531, 226] on div at bounding box center [430, 233] width 308 height 18
click at [536, 234] on div "חושב שכן" at bounding box center [430, 232] width 297 height 8
click at [530, 253] on div "חושב שלא" at bounding box center [430, 254] width 297 height 8
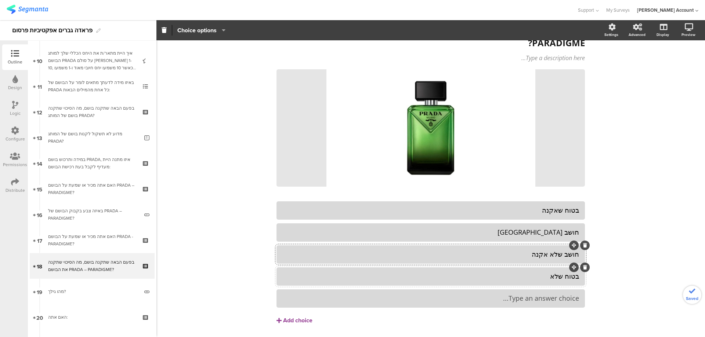
click at [531, 281] on div "בטוח שלא" at bounding box center [430, 276] width 297 height 8
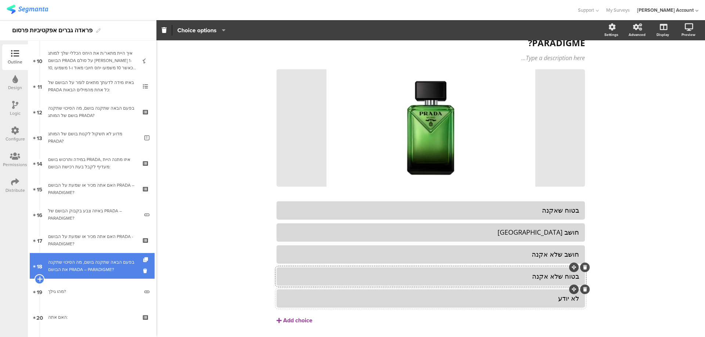
click at [40, 279] on icon at bounding box center [39, 279] width 5 height 7
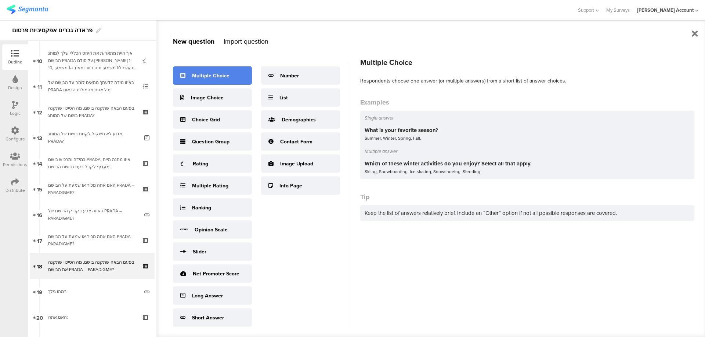
click at [213, 74] on div "Multiple Choice" at bounding box center [210, 76] width 37 height 8
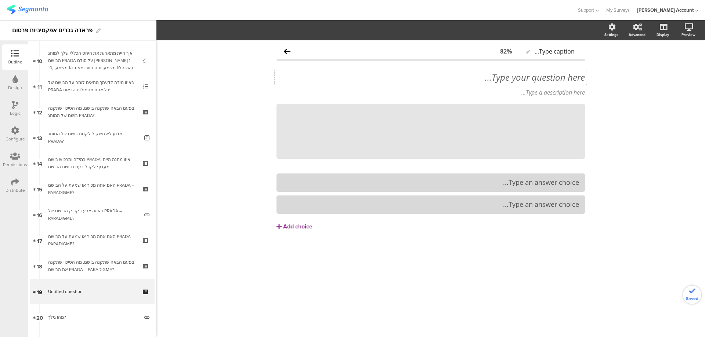
click at [513, 75] on div "Type your question here..." at bounding box center [431, 77] width 312 height 15
click at [569, 78] on p "24. האם ראית לאחרונה את הסרטון הבא?" at bounding box center [430, 77] width 308 height 11
click at [566, 80] on p "האם ראית לאחרונה את הסרטון הבא?" at bounding box center [430, 77] width 308 height 11
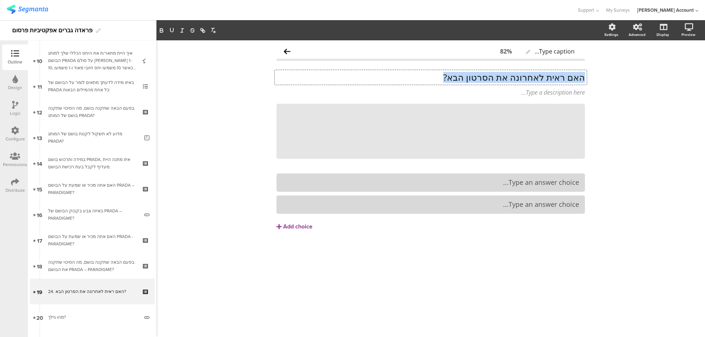
click at [566, 80] on p "האם ראית לאחרונה את הסרטון הבא?" at bounding box center [430, 77] width 308 height 11
click at [493, 78] on strong "האם ראית לאחרונה את הסרטון הבא?" at bounding box center [514, 77] width 142 height 12
drag, startPoint x: 490, startPoint y: 76, endPoint x: 411, endPoint y: 75, distance: 79.0
click at [411, 75] on p "האם ראית לאחרונה את הסרטון הבא?" at bounding box center [430, 77] width 308 height 11
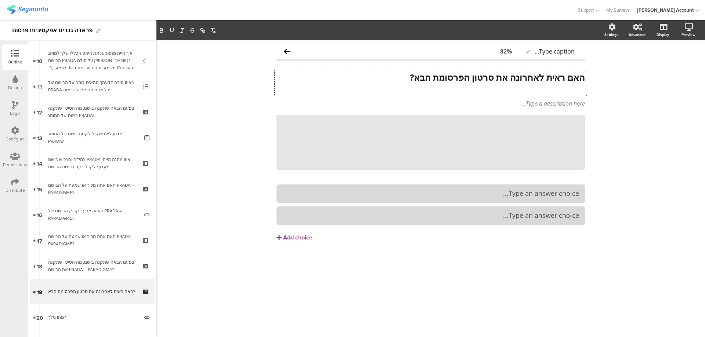
scroll to position [0, 0]
drag, startPoint x: 494, startPoint y: 87, endPoint x: 607, endPoint y: 86, distance: 112.4
click at [607, 86] on div "Type caption... 82% האם ראית לאחרונה את סרטון הפרסומת הבא? אם כן, איפה ראית? הא…" at bounding box center [430, 188] width 549 height 297
click at [403, 143] on icon at bounding box center [412, 142] width 25 height 25
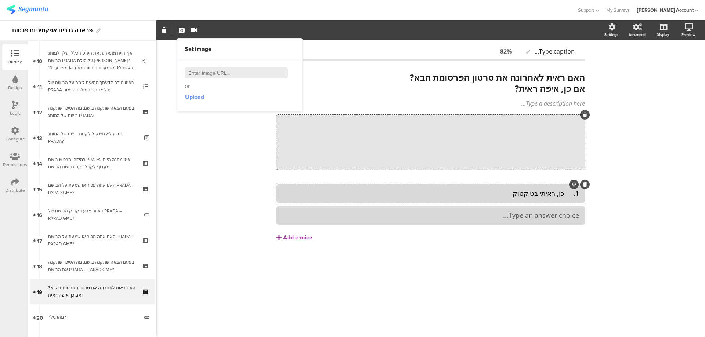
click at [201, 98] on span "Upload" at bounding box center [194, 97] width 19 height 8
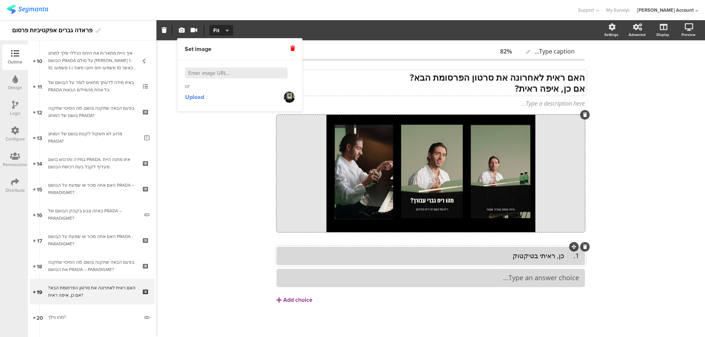
click at [583, 77] on div "האם ראית לאחרונה את סרטון הפרסומת הבא? אם כן, איפה ראית? האם ראית לאחרונה את סר…" at bounding box center [431, 83] width 312 height 26
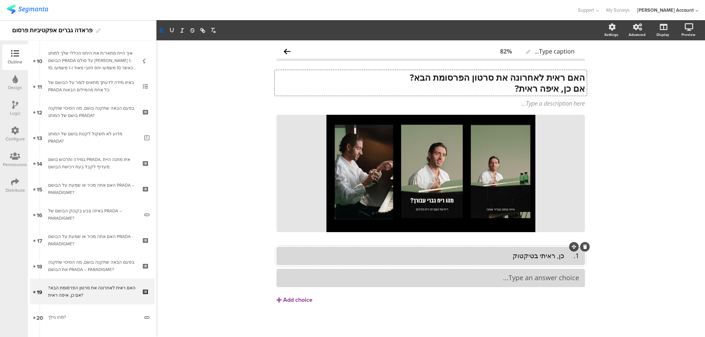
click at [582, 78] on strong "האם ראית לאחרונה את סרטון הפרסומת הבא?" at bounding box center [497, 77] width 175 height 12
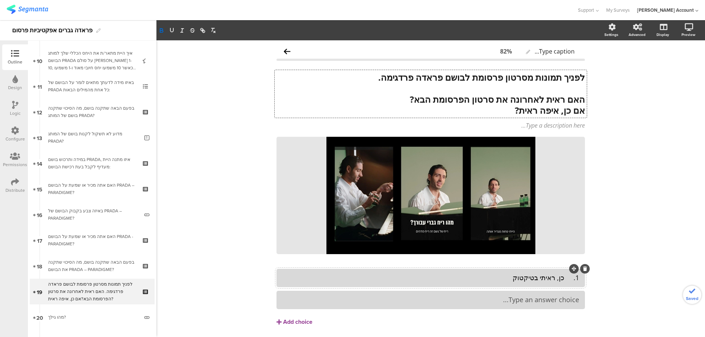
click at [467, 80] on strong "לפניך תמונות מסרטון פרסומת לבושם פראדה פרדגימה." at bounding box center [481, 77] width 207 height 12
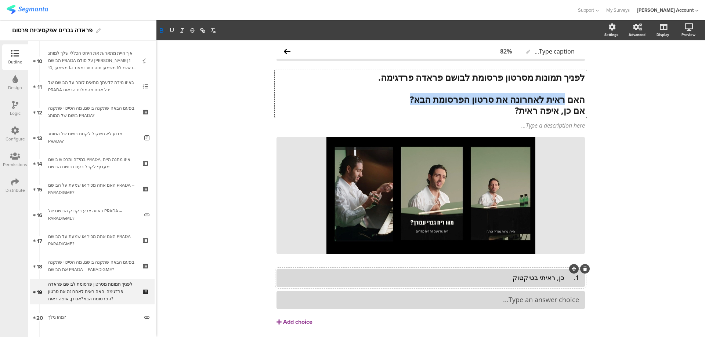
drag, startPoint x: 563, startPoint y: 99, endPoint x: 375, endPoint y: 102, distance: 188.0
click at [375, 102] on p "האם ראית לאחרונה את סרטון הפרסומת הבא?" at bounding box center [430, 99] width 308 height 11
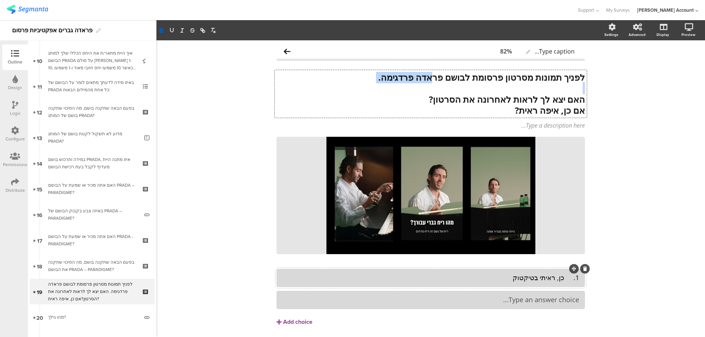
drag, startPoint x: 347, startPoint y: 85, endPoint x: 427, endPoint y: 83, distance: 80.1
click at [427, 83] on div "לפניך תמונות מסרטון פרסומת לבושם פראדה פרדגימה. האם יצא לך לראות לאחרונה את הסר…" at bounding box center [430, 94] width 308 height 44
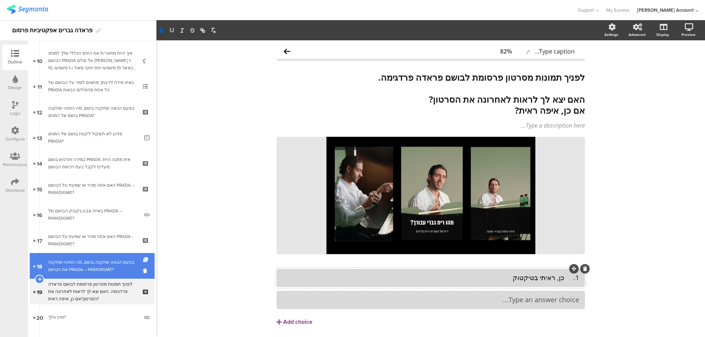
click at [80, 263] on div "בפעם הבאה שתקנה בושם, מה הסיכוי שתקנה את הבושם PRADA – PARADIGME?" at bounding box center [92, 266] width 88 height 15
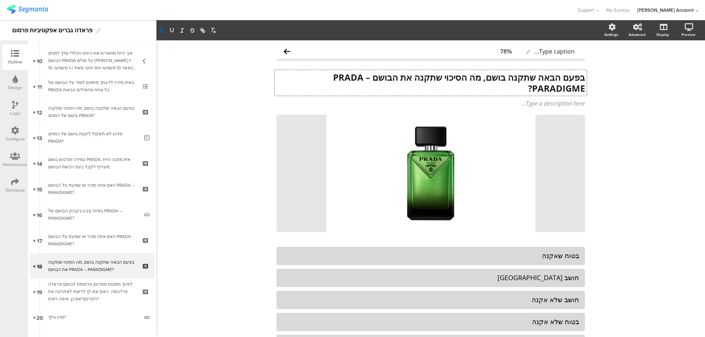
drag, startPoint x: 328, startPoint y: 77, endPoint x: 365, endPoint y: 90, distance: 39.0
click at [365, 90] on div "בפעם הבאה שתקנה בושם, מה הסיכוי שתקנה את הבושם PRADA – PARADIGME? בפעם הבאה שתק…" at bounding box center [431, 83] width 312 height 26
drag, startPoint x: 359, startPoint y: 78, endPoint x: 348, endPoint y: 91, distance: 16.2
click at [348, 91] on p "בפעם הבאה שתקנה בושם, מה הסיכוי שתקנה את הבושם PRADA – PARADIGME?" at bounding box center [430, 83] width 308 height 22
click at [357, 78] on strong "בפעם הבאה שתקנה בושם, מה הסיכוי שתקנה את הבושם PRADA – PARADIGME?" at bounding box center [458, 82] width 254 height 23
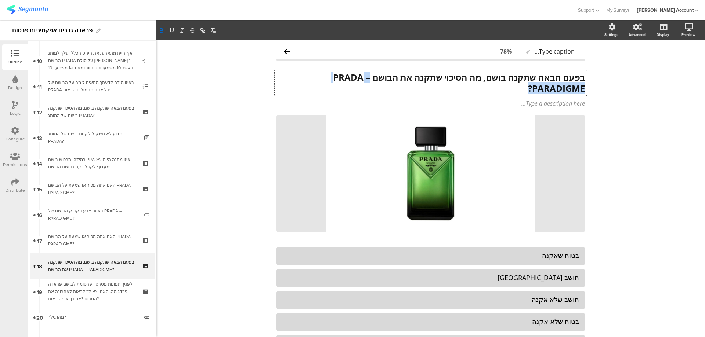
drag, startPoint x: 355, startPoint y: 78, endPoint x: 340, endPoint y: 75, distance: 14.9
click at [340, 80] on strong "בפעם הבאה שתקנה בושם, מה הסיכוי שתקנה את הבושם PRADA – PARADIGME?" at bounding box center [458, 82] width 254 height 23
click at [339, 75] on strong "בפעם הבאה שתקנה בושם, מה הסיכוי שתקנה את הבושם PRADA – PARADIGME?" at bounding box center [458, 82] width 254 height 23
click at [335, 76] on strong "בפעם הבאה שתקנה בושם, מה הסיכוי שתקנה את הבושם PRADA – PARADIGME?" at bounding box center [458, 82] width 254 height 23
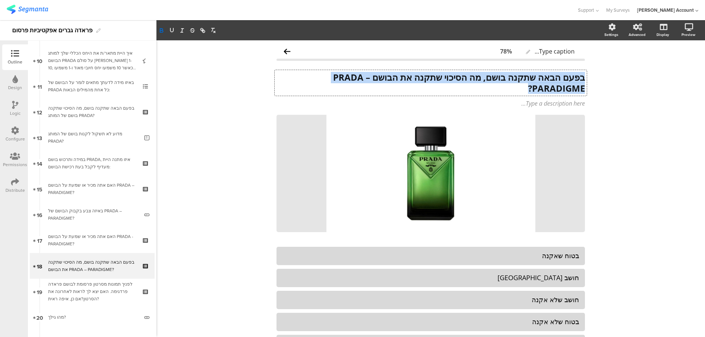
click at [335, 76] on strong "בפעם הבאה שתקנה בושם, מה הסיכוי שתקנה את הבושם PRADA – PARADIGME?" at bounding box center [458, 82] width 254 height 23
copy strong "בפעם הבאה שתקנה בושם, מה הסיכוי שתקנה את הבושם PRADA – PARADIGME?"
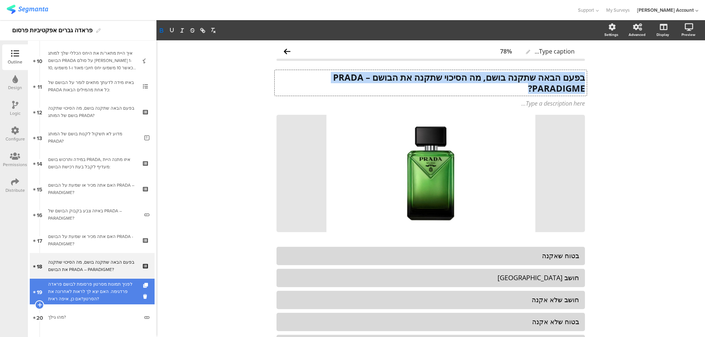
click at [89, 295] on div "לפניך תמונות מסרטון פרסומת לבושם פראדה פרדגימה. האם יצא לך לראות לאחרונה את הסר…" at bounding box center [92, 292] width 88 height 22
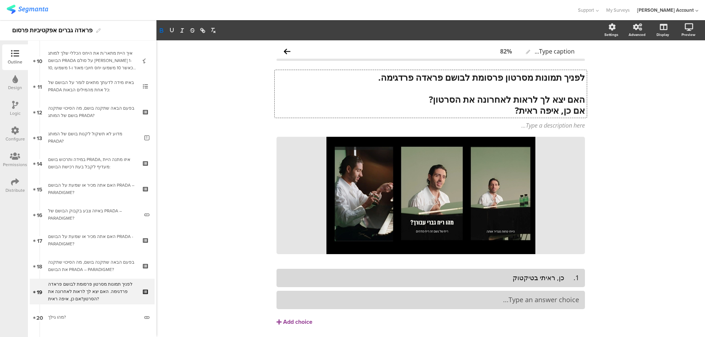
drag, startPoint x: 435, startPoint y: 76, endPoint x: 318, endPoint y: 72, distance: 117.2
click at [318, 72] on div "לפניך תמונות מסרטון פרסומת לבושם פראדה פרדגימה. האם יצא לך לראות לאחרונה את הסר…" at bounding box center [431, 94] width 312 height 48
drag, startPoint x: 438, startPoint y: 77, endPoint x: 357, endPoint y: 78, distance: 81.2
click at [357, 78] on p "לפניך תמונות מסרטון פרסומת לבושם פראדה פרדגימה." at bounding box center [430, 77] width 308 height 11
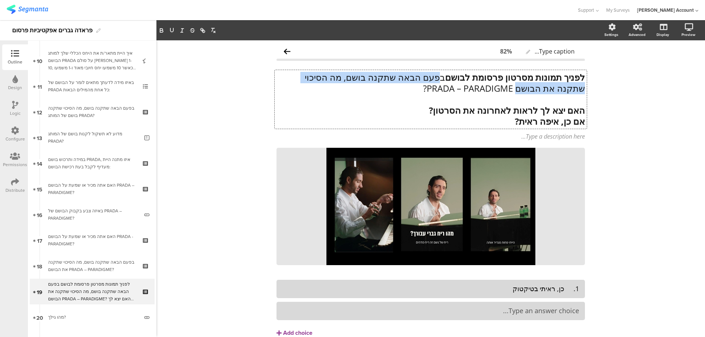
drag, startPoint x: 435, startPoint y: 76, endPoint x: 544, endPoint y: 91, distance: 110.5
click at [544, 91] on p "לפניך תמונות מסרטון פרסומת לבושם בפעם הבאה שתקנה בושם, מה הסיכוי שתקנה את הבושם…" at bounding box center [430, 83] width 308 height 22
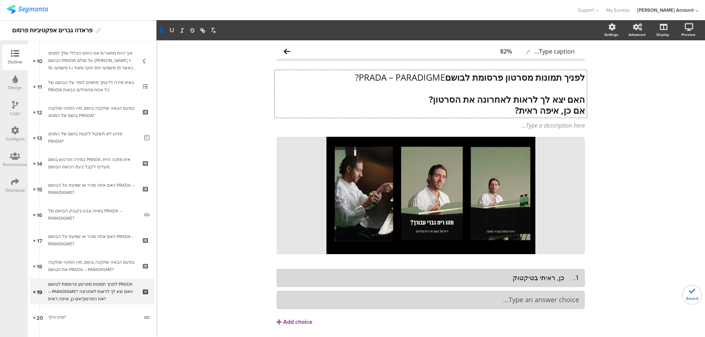
click at [342, 77] on p "לפניך תמונות מסרטון פרסומת לבושם PRADA – PARADIGME?" at bounding box center [430, 77] width 308 height 11
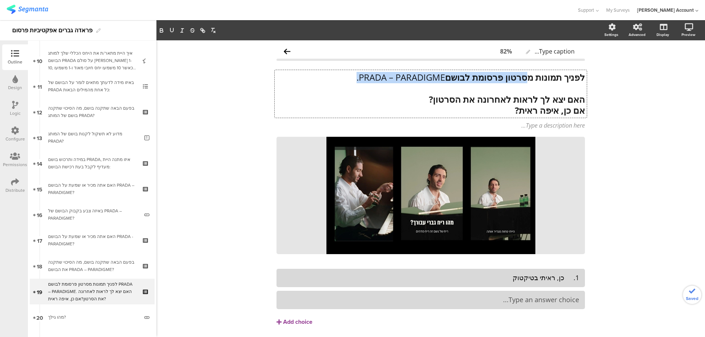
drag, startPoint x: 342, startPoint y: 76, endPoint x: 527, endPoint y: 77, distance: 185.4
click at [527, 77] on p "לפניך תמונות מסרטון פרסומת לבושם PRADA – PARADIGME." at bounding box center [430, 77] width 308 height 11
click at [528, 80] on strong "לפניך תמונות מסרטון פרסומת לבושם PRADA – PARADIGME." at bounding box center [466, 77] width 237 height 12
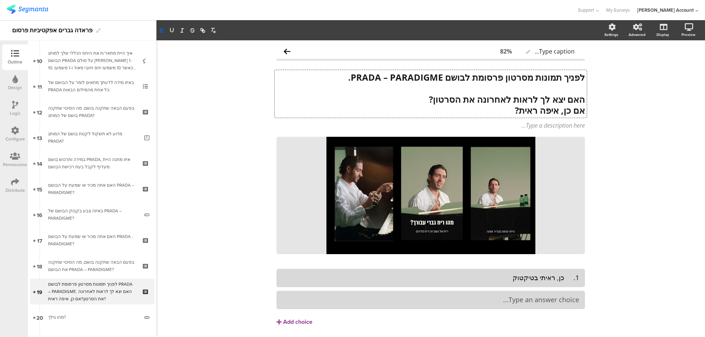
click at [464, 77] on strong "לפניך תמונות מסרטון פרסומת לבושם PRADA – PARADIGME." at bounding box center [466, 77] width 237 height 12
drag, startPoint x: 508, startPoint y: 101, endPoint x: 477, endPoint y: 98, distance: 31.0
click at [477, 98] on strong "האם יצא לך לראות לאחרונה את הסרטון?" at bounding box center [507, 99] width 156 height 12
click at [458, 77] on strong "לפניך תמונות מסרטון פרסומת שלבושם PRADA – PARADIGME." at bounding box center [463, 77] width 243 height 12
click at [487, 110] on p "אם כן, איפה ראית?" at bounding box center [430, 110] width 308 height 11
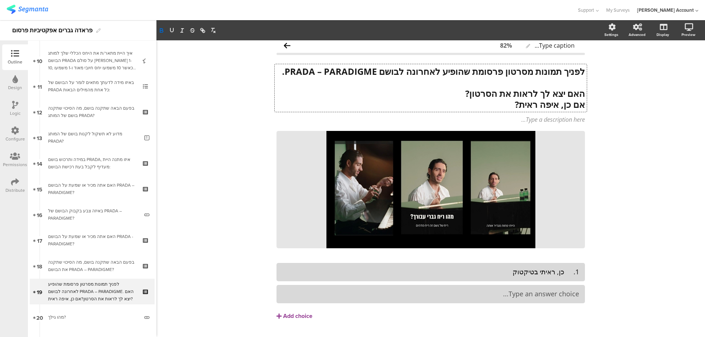
scroll to position [24, 0]
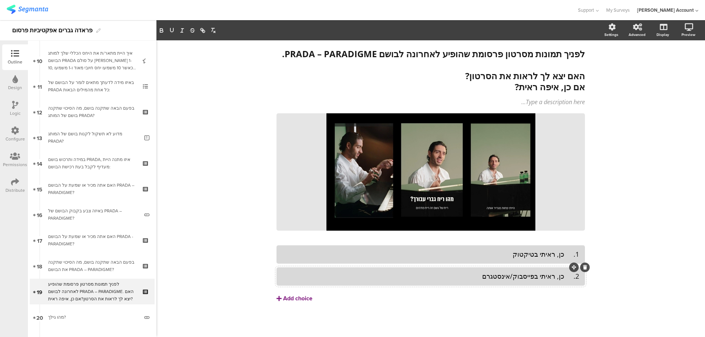
click at [294, 300] on div "Add choice" at bounding box center [297, 299] width 29 height 8
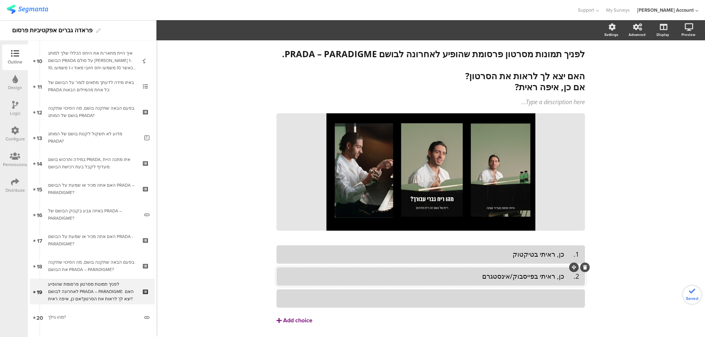
click at [517, 293] on div at bounding box center [430, 299] width 297 height 12
click at [291, 323] on div "Add choice" at bounding box center [297, 321] width 29 height 8
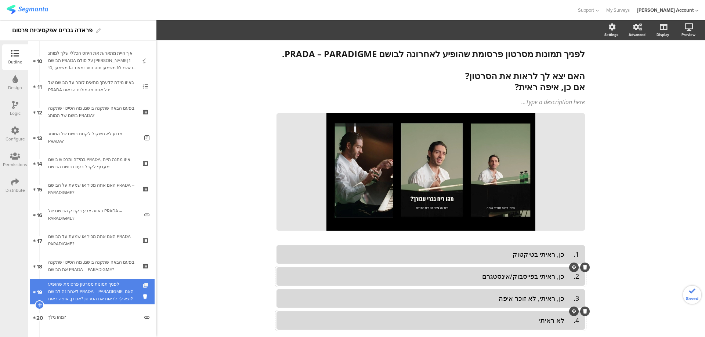
click at [143, 285] on icon at bounding box center [146, 285] width 6 height 5
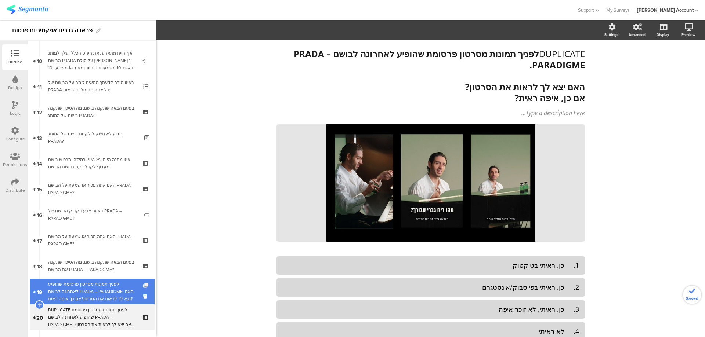
scroll to position [35, 0]
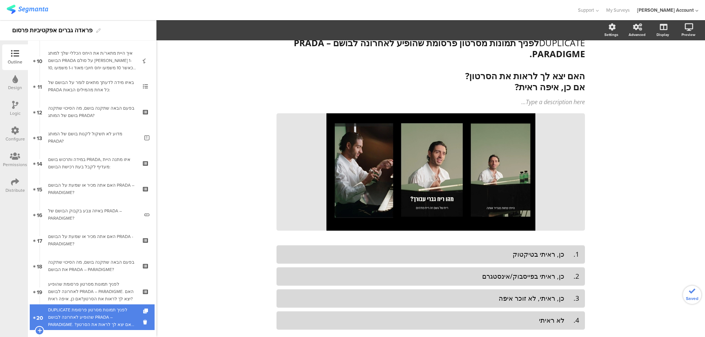
click at [122, 312] on div "DUPLICATE לפניך תמונות מסרטון פרסומת שהופיע לאחרונה לבושם PRADA – PARADIGME. הא…" at bounding box center [92, 318] width 88 height 22
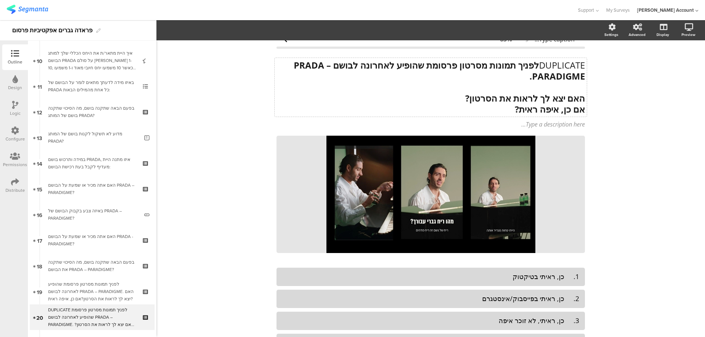
scroll to position [0, 0]
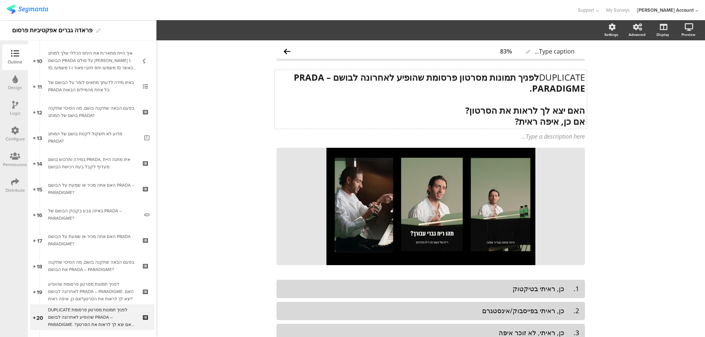
click at [532, 78] on div "DUPLICATE לפניך תמונות מסרטון פרסומת שהופיע לאחרונה לבושם PRADA – PARADIGME. הא…" at bounding box center [431, 99] width 312 height 59
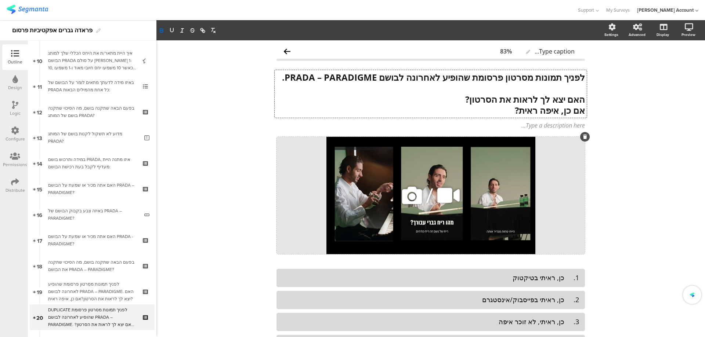
scroll to position [49, 0]
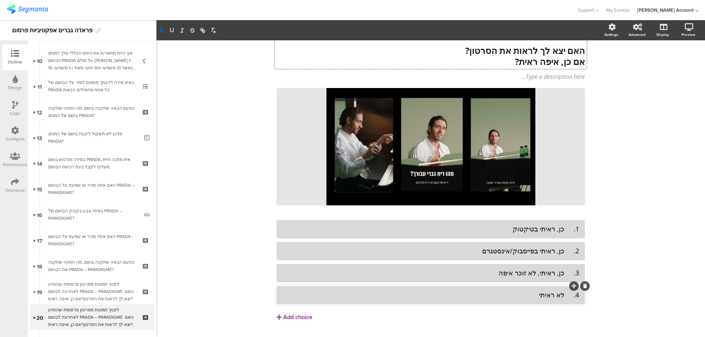
click at [549, 295] on div "4. לא ראיתי" at bounding box center [430, 295] width 297 height 8
click at [536, 277] on div "3. כן, ראיתי, לא זוכר איפה" at bounding box center [430, 273] width 297 height 8
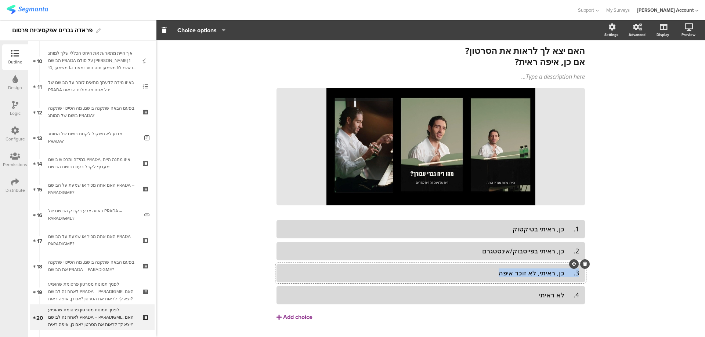
click at [536, 277] on div "3. כן, ראיתי, לא זוכר איפה" at bounding box center [430, 273] width 297 height 8
click at [542, 293] on div "4. לא ראיתי" at bounding box center [430, 295] width 297 height 8
click at [543, 294] on div "4. לא ראיתי" at bounding box center [430, 295] width 297 height 8
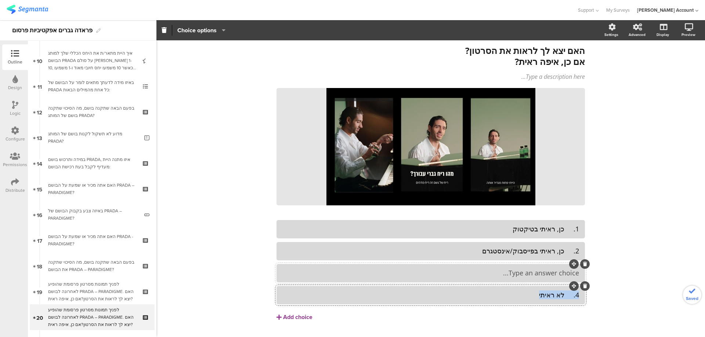
paste div
click at [293, 320] on div "Add choice" at bounding box center [297, 318] width 29 height 8
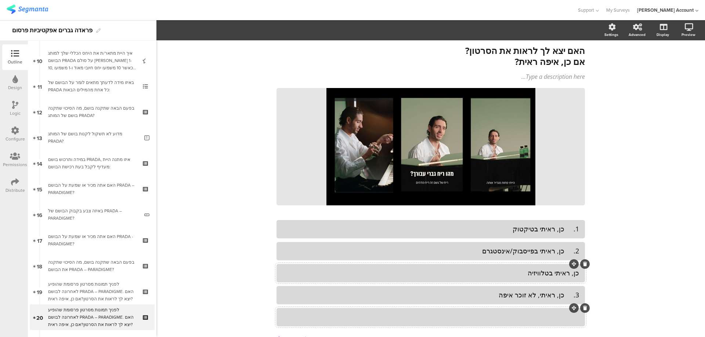
click at [452, 314] on div at bounding box center [430, 317] width 297 height 8
click at [404, 147] on icon at bounding box center [412, 146] width 25 height 25
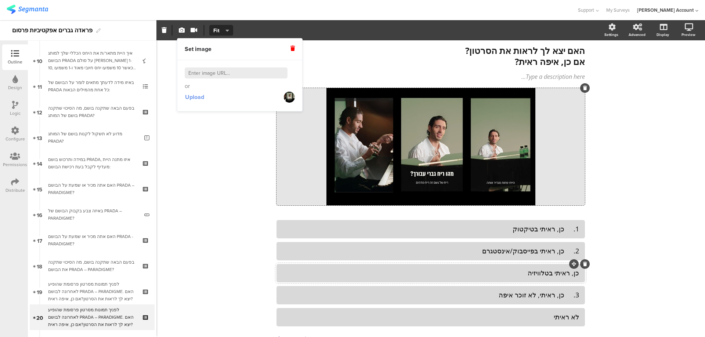
click at [194, 96] on span "Upload" at bounding box center [194, 97] width 19 height 8
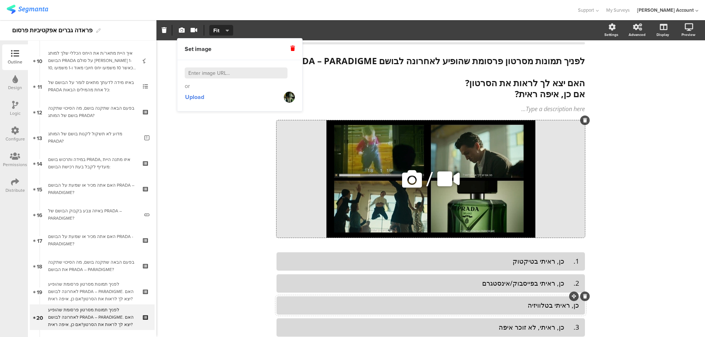
scroll to position [0, 0]
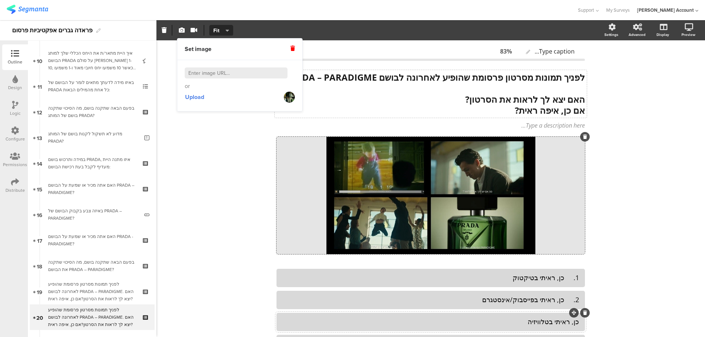
click at [494, 80] on div "לפניך תמונות מסרטון פרסומת שהופיע לאחרונה לבושם PRADA – PARADIGME. האם יצא לך ל…" at bounding box center [431, 94] width 312 height 48
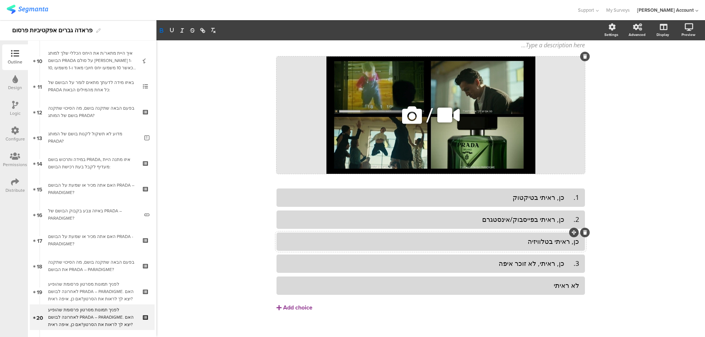
scroll to position [90, 0]
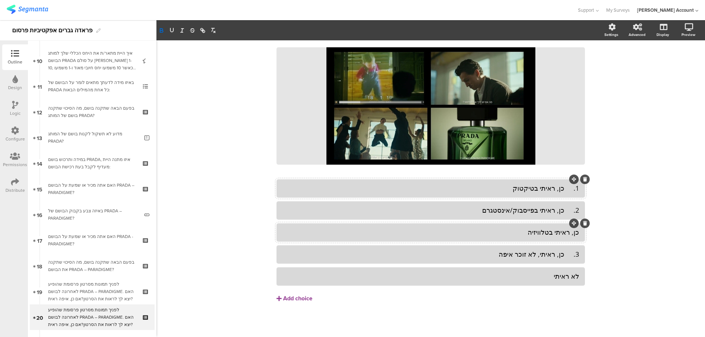
click at [563, 193] on div "1. כן, ראיתי בטיקטוק" at bounding box center [430, 188] width 297 height 8
click at [565, 212] on div "2. כן, ראיתי בפייסבוק/אינסטגרם" at bounding box center [430, 210] width 297 height 8
click at [564, 253] on div "3. כן, ראיתי, לא זוכר איפה" at bounding box center [430, 254] width 297 height 8
click at [567, 278] on div "לא ראיתי" at bounding box center [430, 276] width 297 height 8
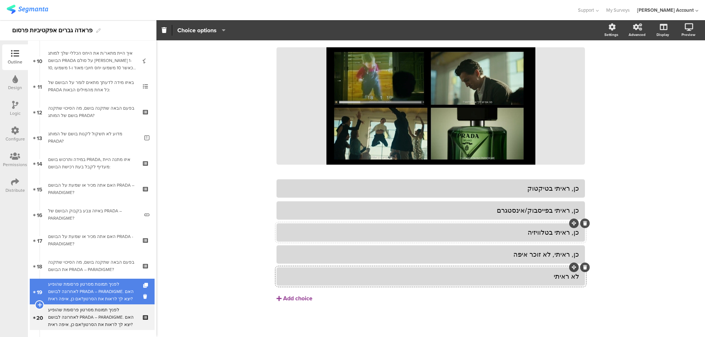
click at [125, 293] on div "לפניך תמונות מסרטון פרסומת שהופיע לאחרונה לבושם PRADA – PARADIGME. האם יצא לך ל…" at bounding box center [92, 292] width 88 height 22
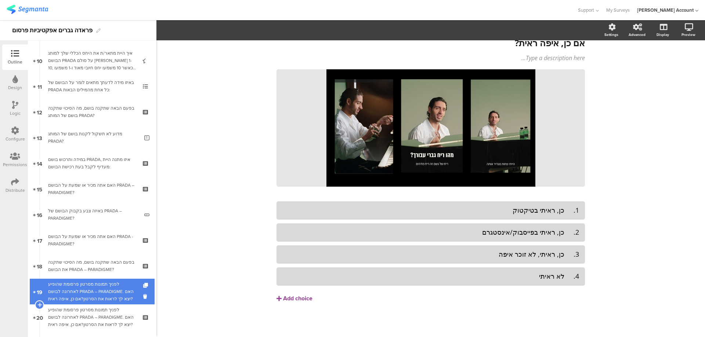
scroll to position [68, 0]
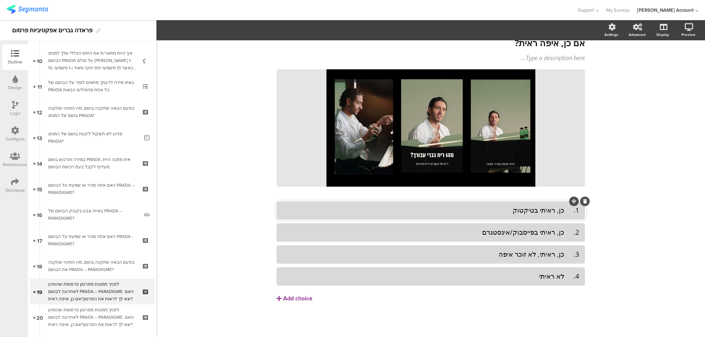
click at [565, 212] on div "1. כן, ראיתי בטיקטוק" at bounding box center [430, 210] width 297 height 8
click at [565, 234] on div "2. כן, ראיתי בפייסבוק/אינסטגרם" at bounding box center [430, 232] width 297 height 8
click at [562, 259] on div "3. כן, ראיתי, לא זוכר איפה" at bounding box center [430, 254] width 297 height 8
click at [565, 278] on div "4. לא ראיתי" at bounding box center [430, 276] width 297 height 8
click at [553, 276] on div "לא ראיתי" at bounding box center [430, 276] width 297 height 8
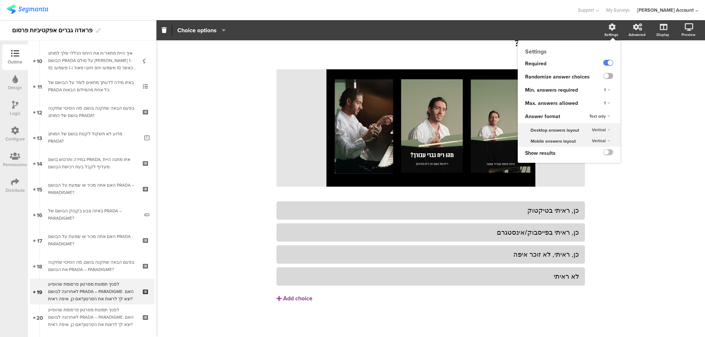
click at [603, 75] on label at bounding box center [608, 76] width 10 height 6
click at [0, 0] on input "checkbox" at bounding box center [0, 0] width 0 height 0
click at [600, 97] on div "1" at bounding box center [606, 103] width 27 height 13
click at [601, 101] on div "1" at bounding box center [607, 103] width 12 height 9
click at [588, 112] on span "Unlimited" at bounding box center [586, 110] width 16 height 6
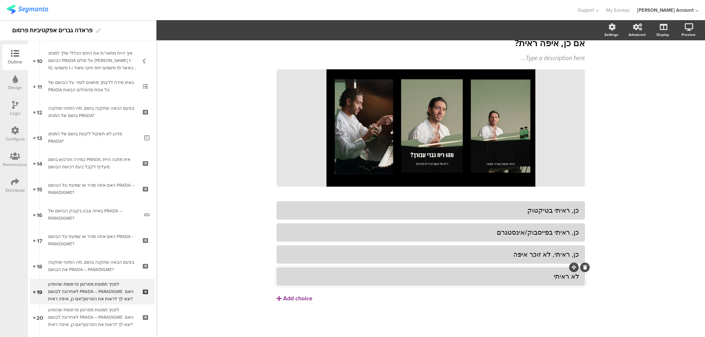
click at [539, 279] on div "לא ראיתי" at bounding box center [430, 276] width 297 height 8
click at [212, 32] on span "Choice options" at bounding box center [196, 30] width 39 height 8
click at [243, 47] on span at bounding box center [241, 50] width 11 height 6
click at [245, 62] on span at bounding box center [241, 64] width 11 height 6
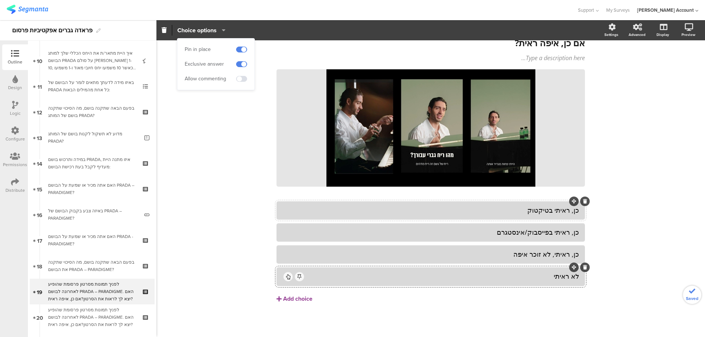
click at [522, 213] on div "כן, ראיתי בטיקטוק" at bounding box center [430, 210] width 297 height 8
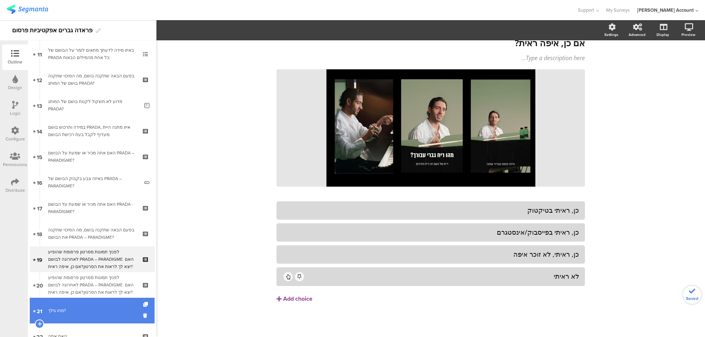
scroll to position [303, 0]
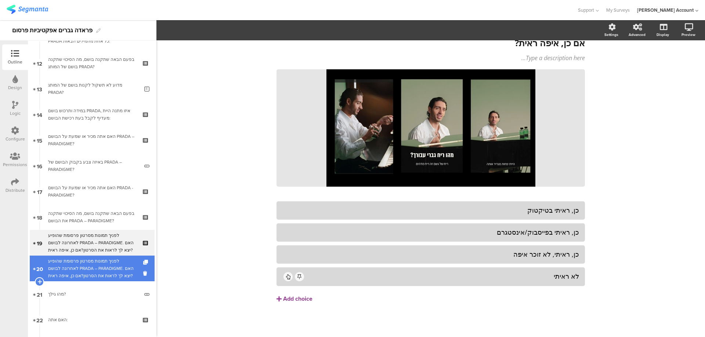
click at [108, 259] on div "לפניך תמונות מסרטון פרסומת שהופיע לאחרונה לבושם PRADA – PARADIGME. האם יצא לך ל…" at bounding box center [92, 269] width 88 height 22
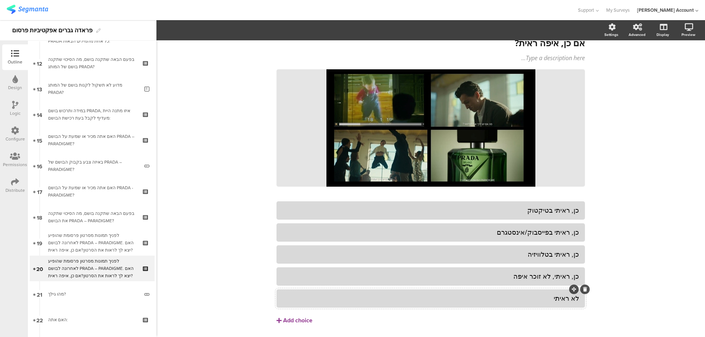
click at [531, 294] on div "לא ראיתי" at bounding box center [430, 299] width 297 height 12
click at [211, 30] on span "Choice options" at bounding box center [196, 30] width 39 height 8
click at [246, 50] on span at bounding box center [241, 50] width 11 height 6
click at [246, 65] on span at bounding box center [241, 64] width 11 height 6
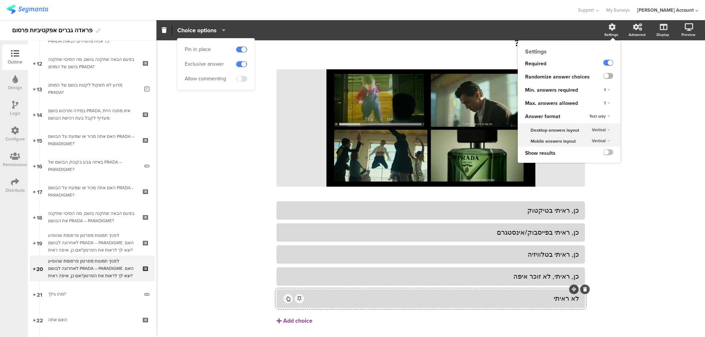
click at [606, 74] on label at bounding box center [608, 76] width 10 height 6
click at [0, 0] on input "checkbox" at bounding box center [0, 0] width 0 height 0
click at [603, 102] on div "1" at bounding box center [607, 103] width 12 height 9
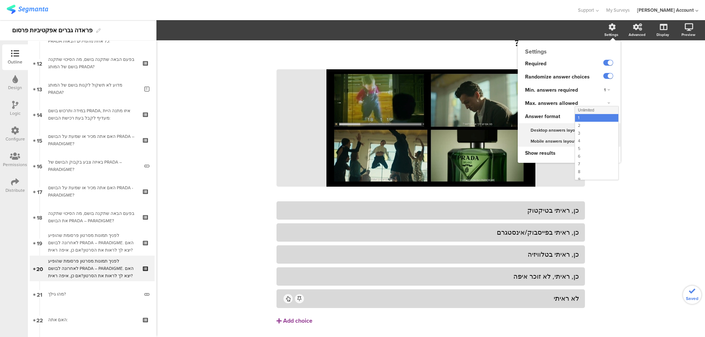
click at [596, 110] on div "Unlimited" at bounding box center [596, 110] width 43 height 8
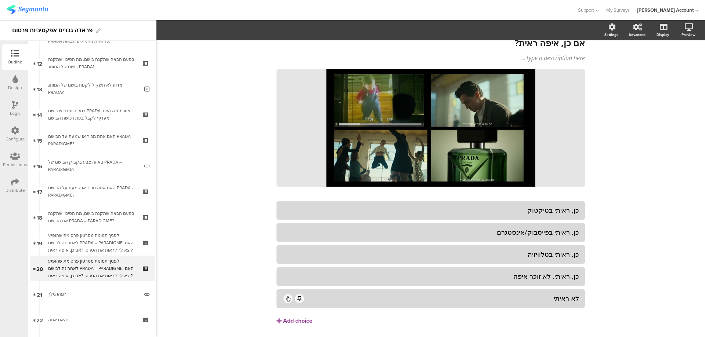
click at [630, 118] on div "Type caption... 83% לפניך תמונות מסרטון פרסומת שהופיע לאחרונה לבושם PRADA – PAR…" at bounding box center [430, 166] width 549 height 387
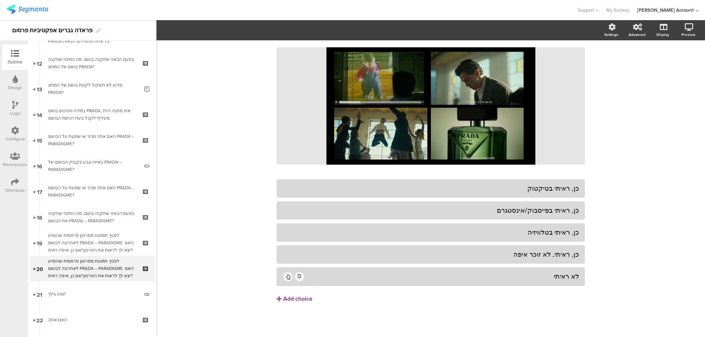
scroll to position [90, 0]
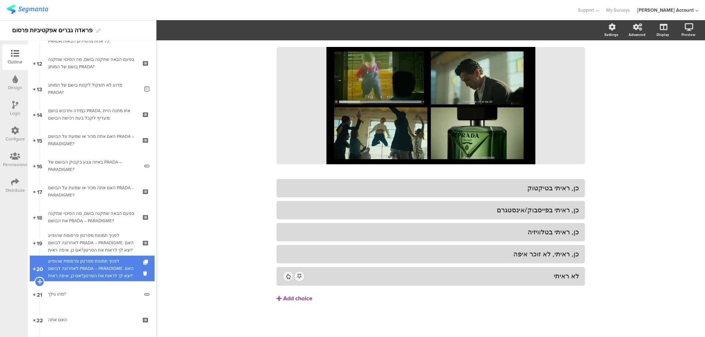
click at [40, 281] on icon at bounding box center [39, 282] width 5 height 7
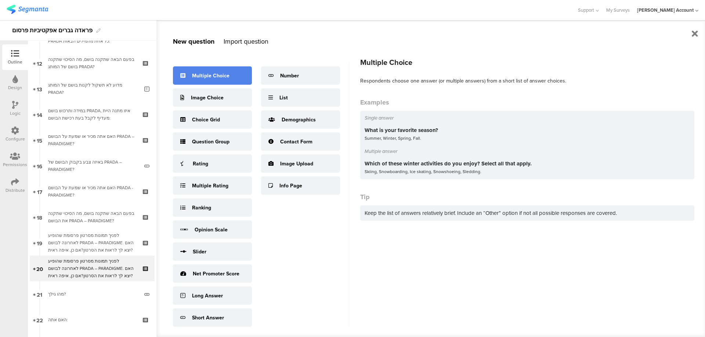
click at [216, 72] on div "Multiple Choice" at bounding box center [210, 76] width 37 height 8
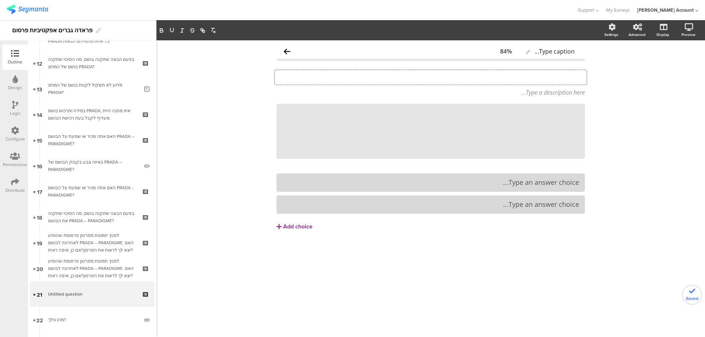
click at [546, 82] on div "Type your question here..." at bounding box center [431, 77] width 312 height 15
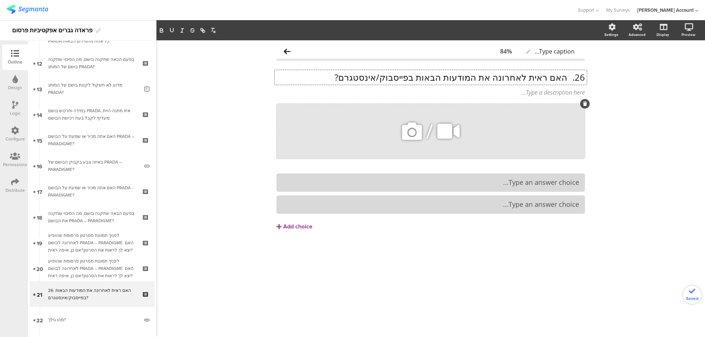
click at [409, 132] on icon at bounding box center [412, 131] width 25 height 25
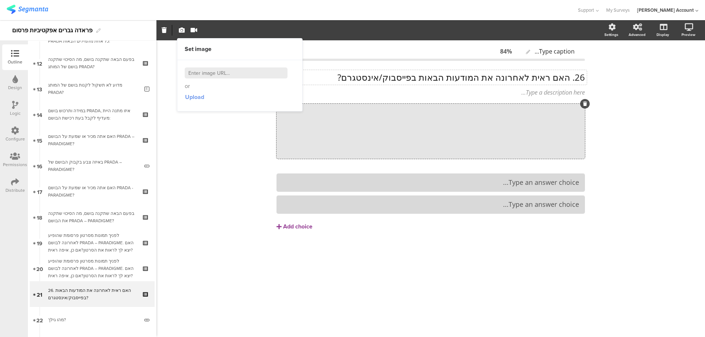
click at [197, 97] on span "Upload" at bounding box center [194, 97] width 19 height 8
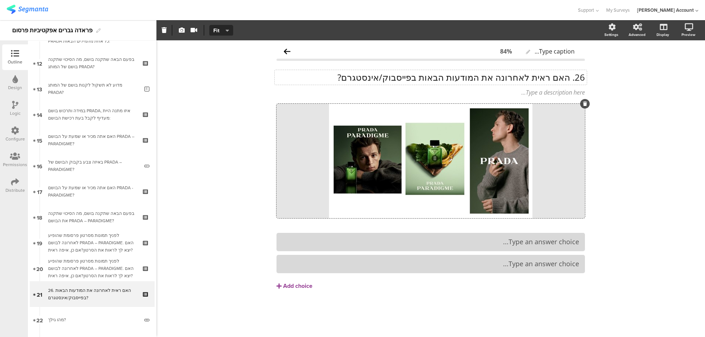
click at [572, 79] on div "26. האם ראית לאחרונה את המודעות הבאות בפייסבוק/אינסטגרם? 26. האם ראית לאחרונה א…" at bounding box center [431, 77] width 312 height 15
click at [567, 78] on p "26. האם ראית לאחרונה את המודעות הבאות בפייסבוק/אינסטגרם?" at bounding box center [430, 77] width 308 height 11
click at [567, 78] on p "האם ראית לאחרונה את המודעות הבאות בפייסבוק/אינסטגרם?" at bounding box center [430, 77] width 308 height 11
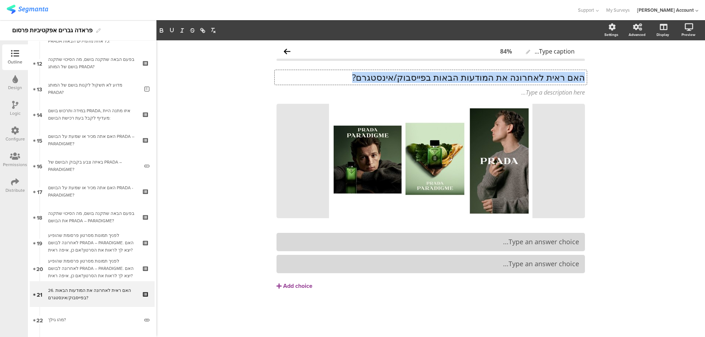
click at [567, 78] on p "האם ראית לאחרונה את המודעות הבאות בפייסבוק/אינסטגרם?" at bounding box center [430, 77] width 308 height 11
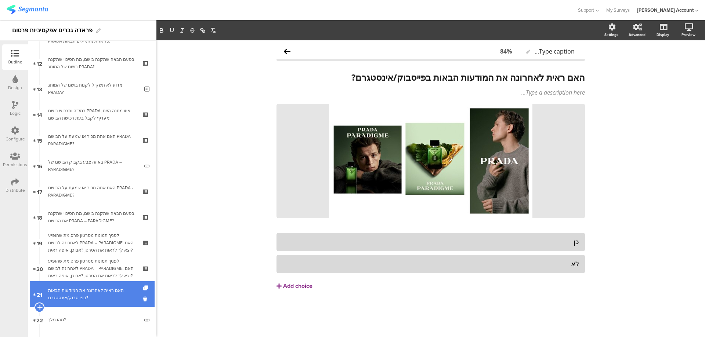
click at [39, 307] on icon at bounding box center [39, 307] width 5 height 7
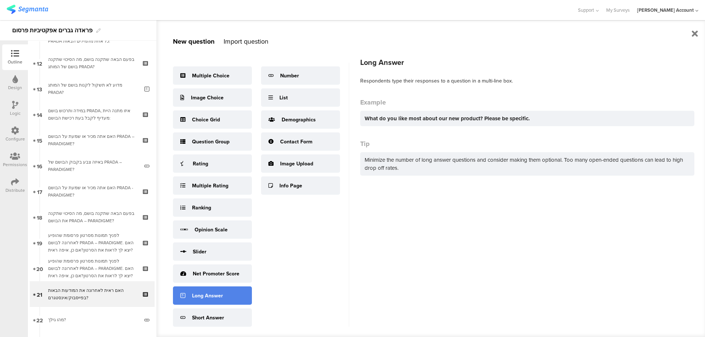
click at [218, 293] on div "Long Answer" at bounding box center [207, 296] width 31 height 8
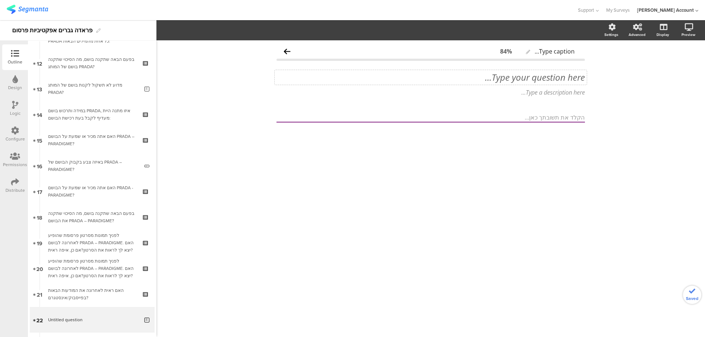
click at [563, 78] on div "Type your question here..." at bounding box center [431, 77] width 312 height 15
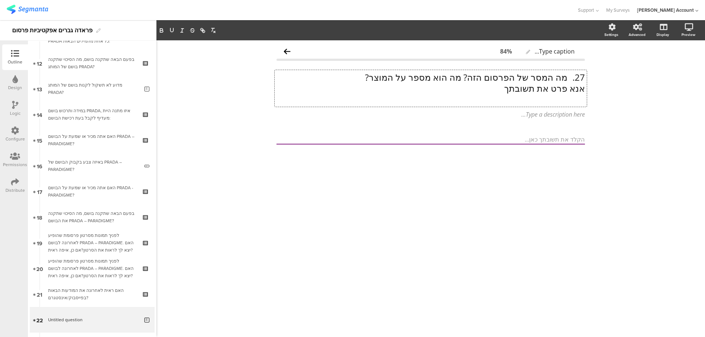
click at [564, 78] on p "27. מה המסר של הפרסום הזה? מה הוא מספר על המוצר?" at bounding box center [430, 77] width 308 height 11
drag, startPoint x: 503, startPoint y: 92, endPoint x: 615, endPoint y: 77, distance: 112.9
click at [615, 77] on div "Type caption... 84% מה המסר של הפרסום הזה? מה הוא מספר על המוצר? אנא פרט את תשו…" at bounding box center [430, 188] width 549 height 297
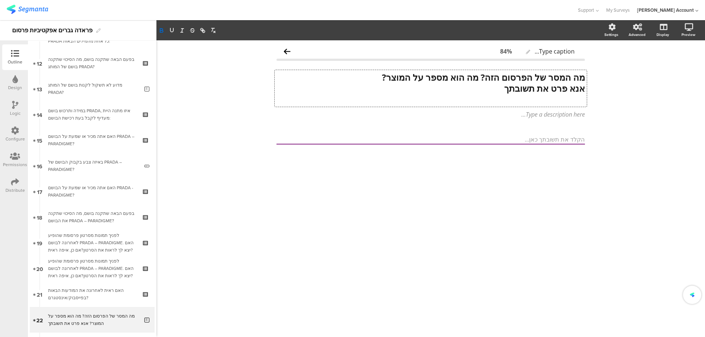
click at [485, 80] on strong "מה המסר של הפרסום הזה? מה הוא מספר על המוצר?" at bounding box center [483, 77] width 203 height 12
click at [543, 99] on p at bounding box center [430, 99] width 308 height 11
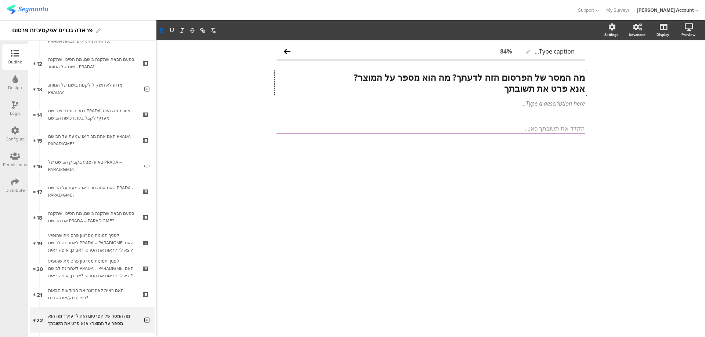
scroll to position [0, 0]
click at [563, 92] on strong "אנא פרט את תשובתך" at bounding box center [544, 88] width 81 height 12
click at [166, 31] on button "button" at bounding box center [161, 30] width 10 height 9
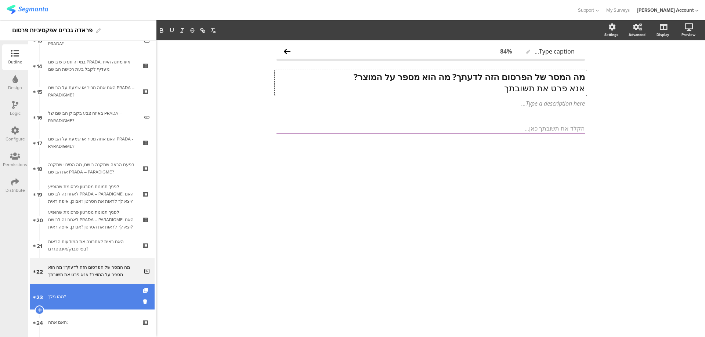
scroll to position [352, 0]
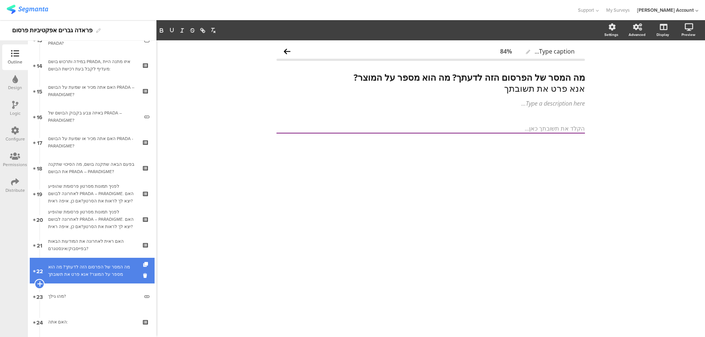
drag, startPoint x: 39, startPoint y: 285, endPoint x: 44, endPoint y: 282, distance: 5.6
click at [39, 285] on icon at bounding box center [39, 284] width 5 height 7
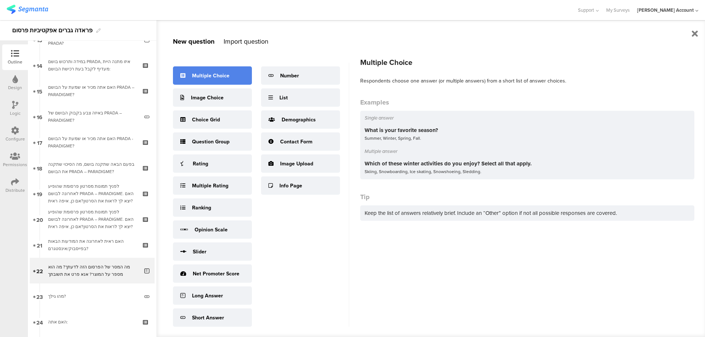
click at [222, 80] on div "Multiple Choice" at bounding box center [212, 75] width 79 height 18
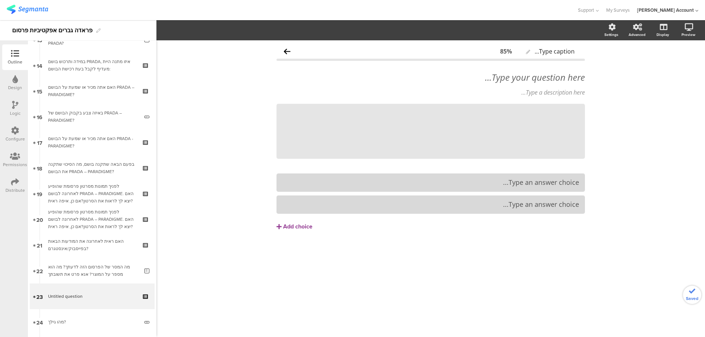
click at [560, 77] on div "Type your question here..." at bounding box center [431, 77] width 312 height 15
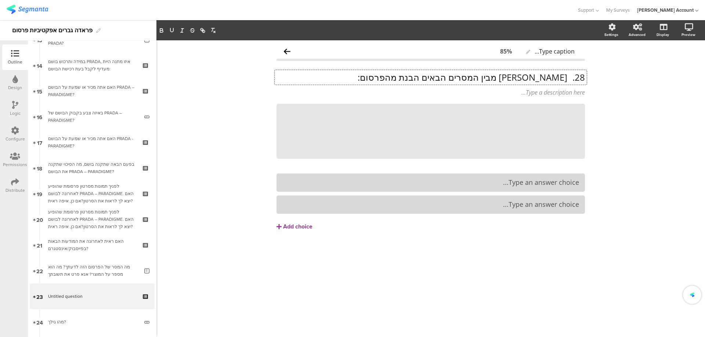
click at [567, 76] on p "28. אילו מבין המסרים הבאים הבנת מהפרסום:" at bounding box center [430, 77] width 308 height 11
click at [570, 79] on p "אילו מבין המסרים הבאים הבנת מהפרסום:" at bounding box center [430, 77] width 308 height 11
click at [569, 79] on p "אילו מבין המסרים הבאים הבנת מהפרסום:" at bounding box center [430, 77] width 308 height 11
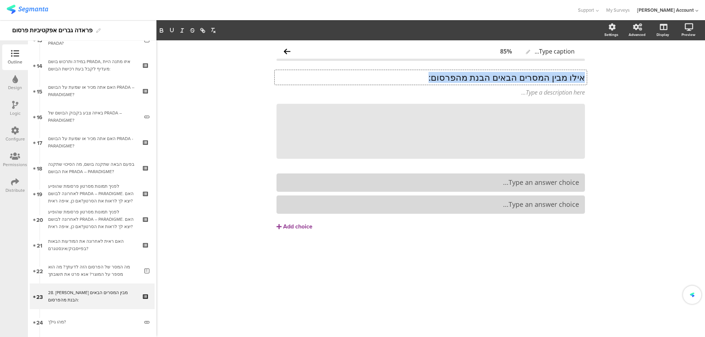
click at [569, 79] on p "אילו מבין המסרים הבאים הבנת מהפרסום:" at bounding box center [430, 77] width 308 height 11
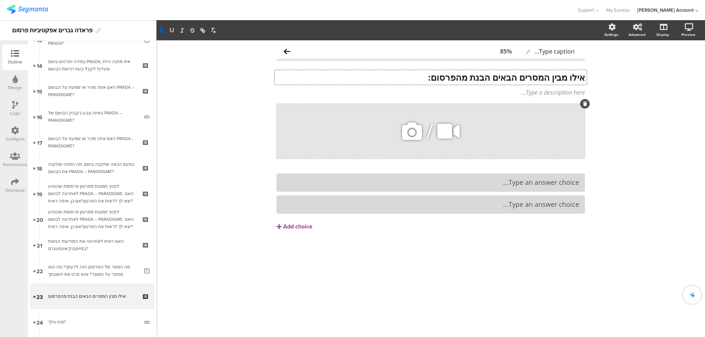
click at [583, 104] on icon at bounding box center [585, 104] width 4 height 4
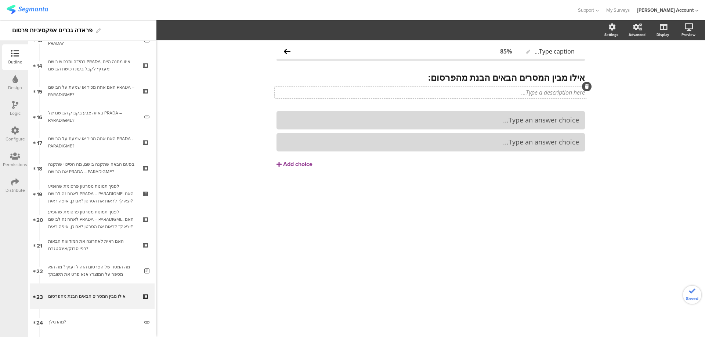
click at [568, 95] on div "Type a description here..." at bounding box center [431, 93] width 312 height 12
click at [303, 165] on div "Add choice" at bounding box center [297, 165] width 29 height 8
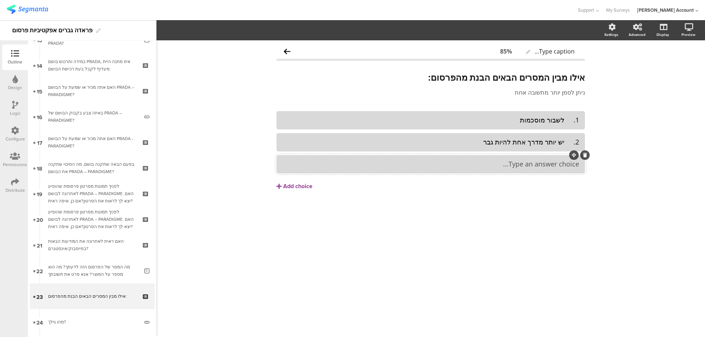
click at [501, 168] on div "Type an answer choice..." at bounding box center [430, 164] width 297 height 8
click at [303, 187] on div "Add choice" at bounding box center [297, 187] width 29 height 8
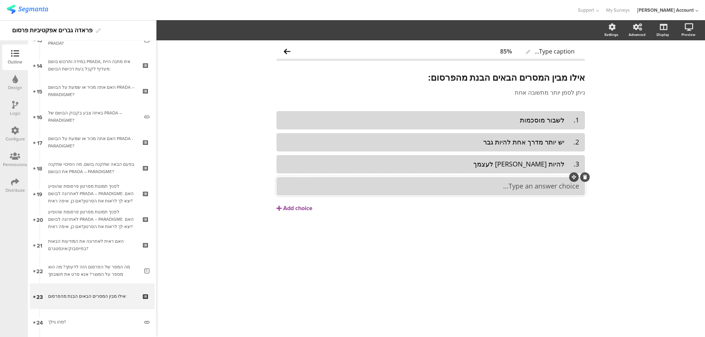
click at [496, 188] on div "Type an answer choice..." at bounding box center [430, 186] width 297 height 8
click at [565, 188] on div "4. לא הבנתי אף אחד מהמסרים הללו" at bounding box center [430, 186] width 297 height 8
click at [566, 164] on div "3. להיות נאמן לעצמך" at bounding box center [430, 164] width 297 height 8
click at [568, 141] on div "2. יש יותר מדרך אחת להיות גבר" at bounding box center [430, 142] width 297 height 8
click at [569, 122] on div "1. לשבור מוסכמות" at bounding box center [430, 120] width 297 height 8
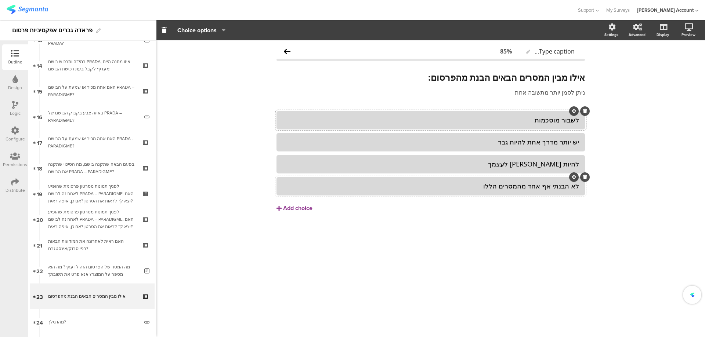
click at [545, 183] on div "לא הבנתי אף אחד מהמסרים הללו" at bounding box center [430, 186] width 297 height 8
click at [229, 30] on div "Pin in place Exclusive answer Allow commenting Choice options" at bounding box center [201, 30] width 58 height 11
click at [218, 31] on span "Choice options" at bounding box center [201, 30] width 48 height 8
click at [245, 50] on span at bounding box center [241, 50] width 11 height 6
click at [243, 63] on span at bounding box center [241, 64] width 11 height 6
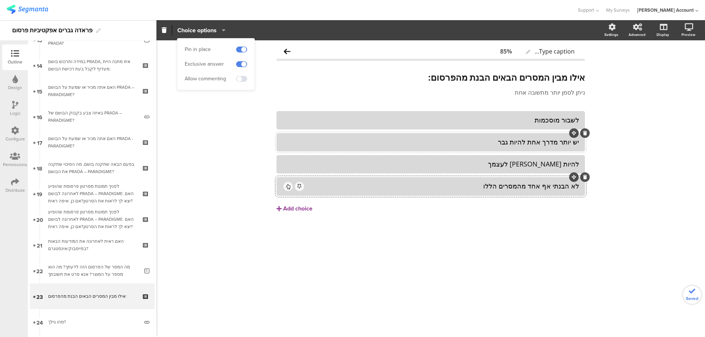
click at [347, 143] on div "יש יותר מדרך אחת להיות גבר" at bounding box center [430, 142] width 297 height 8
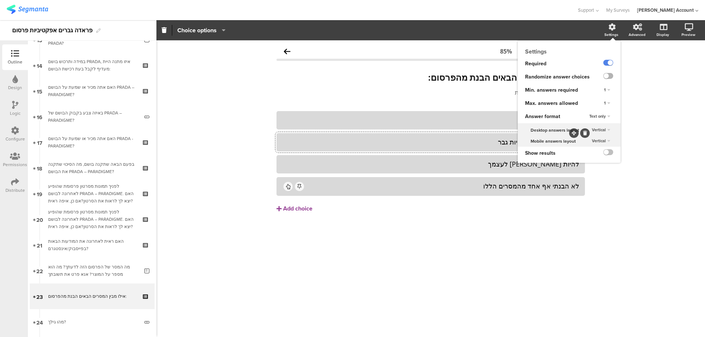
click at [608, 76] on label at bounding box center [608, 76] width 10 height 6
click at [0, 0] on input "checkbox" at bounding box center [0, 0] width 0 height 0
click at [604, 101] on div "1" at bounding box center [607, 103] width 12 height 9
click at [597, 111] on div "Unlimited" at bounding box center [596, 110] width 43 height 8
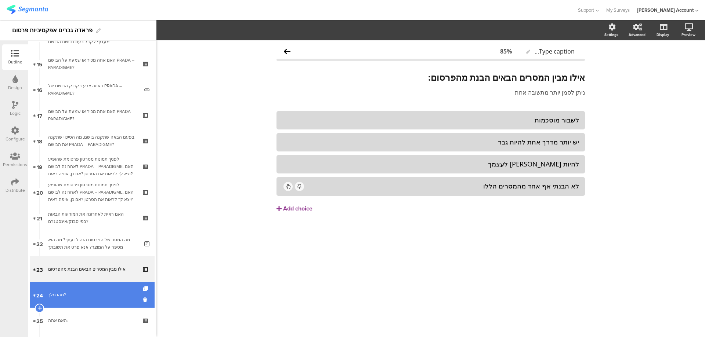
scroll to position [401, 0]
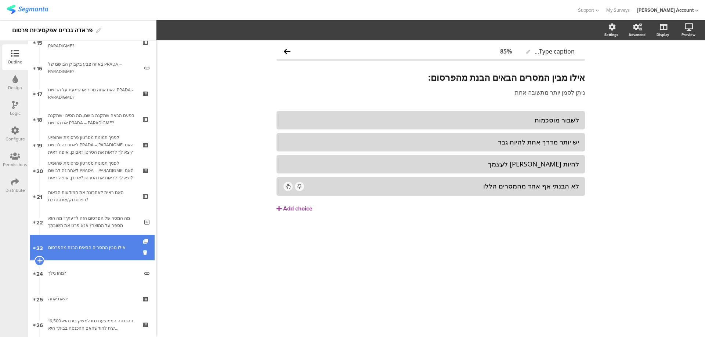
click at [40, 261] on icon at bounding box center [39, 261] width 5 height 7
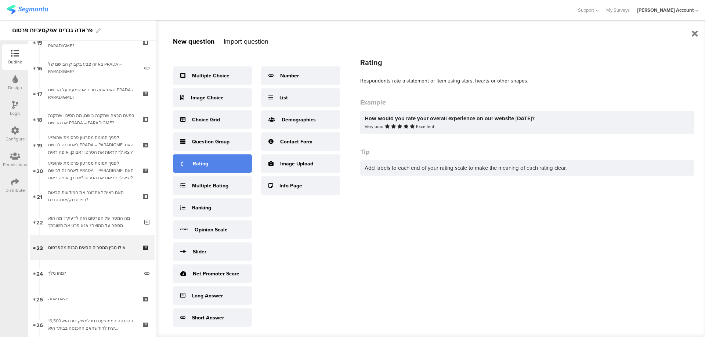
click at [233, 169] on div "Rating" at bounding box center [212, 164] width 79 height 18
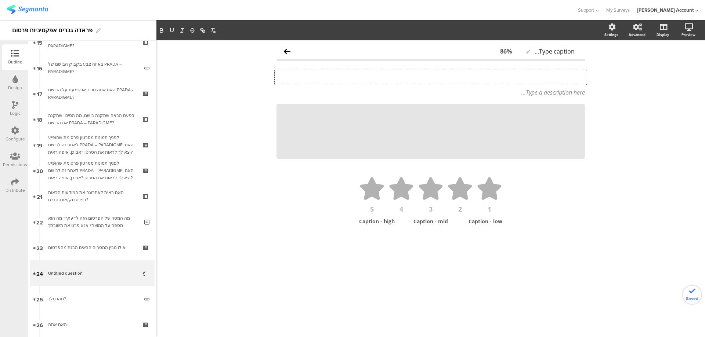
click at [538, 80] on div "Type your question here..." at bounding box center [431, 77] width 312 height 15
click at [566, 80] on p "29. באיזו מידה אהבת את הפרסום הזה?" at bounding box center [430, 77] width 308 height 11
click at [567, 78] on p "באיזו מידה אהבת את הפרסום הזה?" at bounding box center [430, 77] width 308 height 11
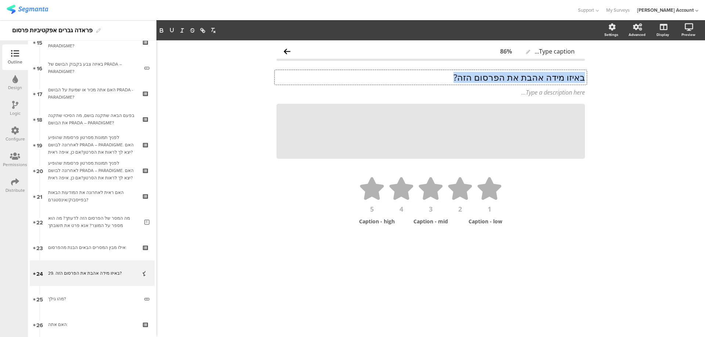
click at [567, 78] on p "באיזו מידה אהבת את הפרסום הזה?" at bounding box center [430, 77] width 308 height 11
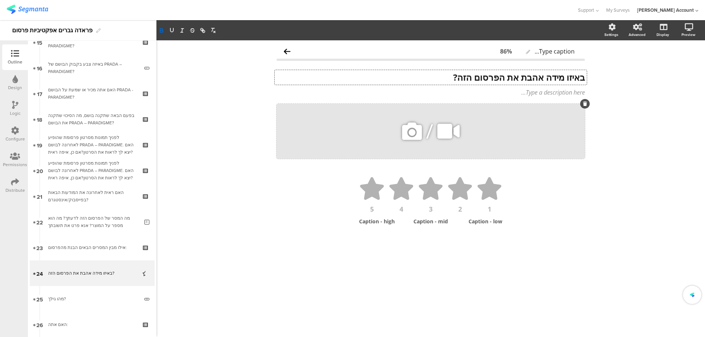
click at [584, 104] on icon at bounding box center [585, 104] width 4 height 4
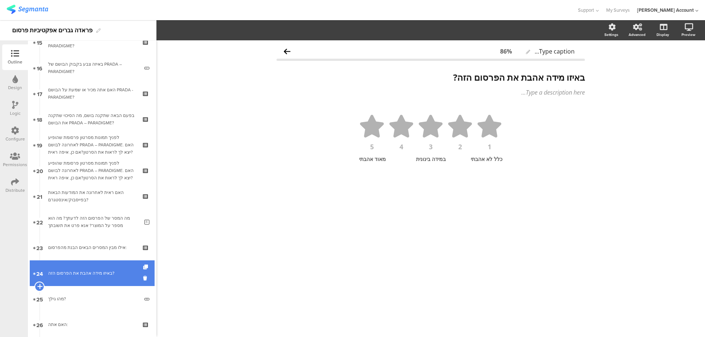
click at [39, 288] on icon at bounding box center [39, 286] width 5 height 7
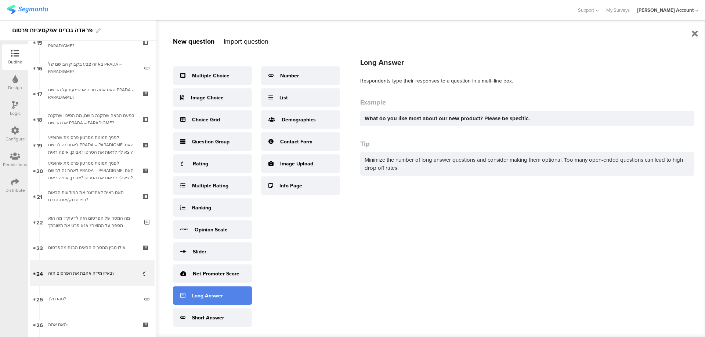
click at [225, 297] on div "Long Answer" at bounding box center [212, 296] width 79 height 18
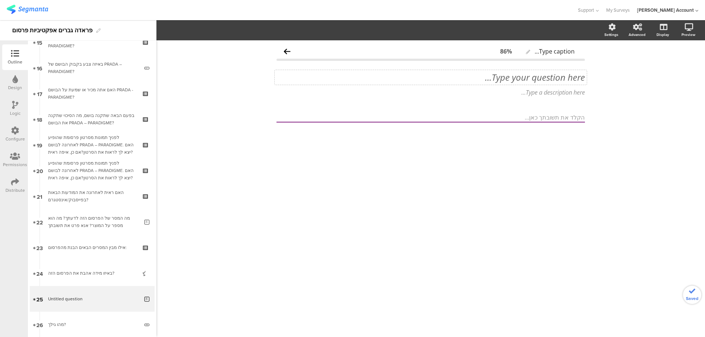
click at [560, 84] on div "Type your question here..." at bounding box center [431, 77] width 312 height 15
click at [560, 80] on p at bounding box center [430, 77] width 308 height 11
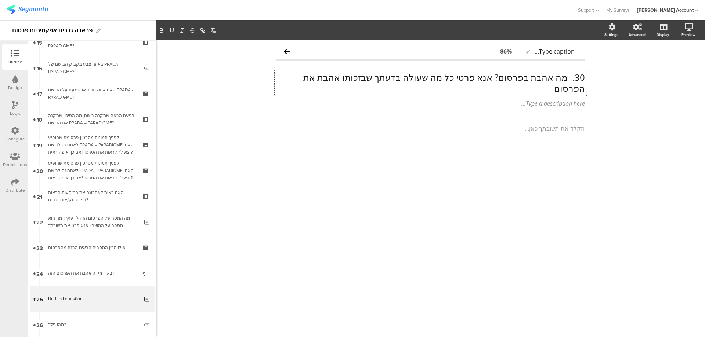
click at [565, 79] on p "30. מה אהבת בפרסום? אנא פרטי כל מה שעולה בדעתך שבזכותו אהבת את הפרסום" at bounding box center [430, 83] width 308 height 22
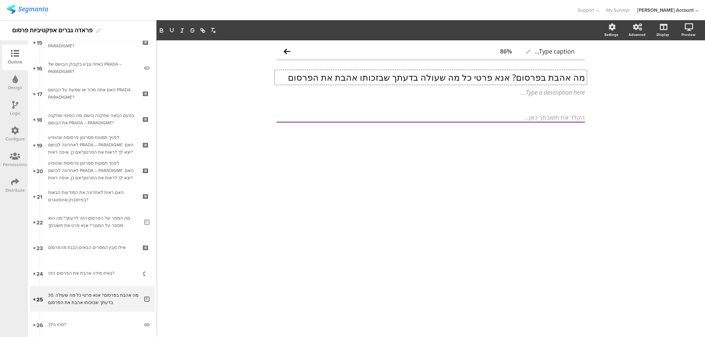
click at [565, 79] on p "מה אהבת בפרסום? אנא פרטי כל מה שעולה בדעתך שבזכותו אהבת את הפרסום" at bounding box center [430, 77] width 308 height 11
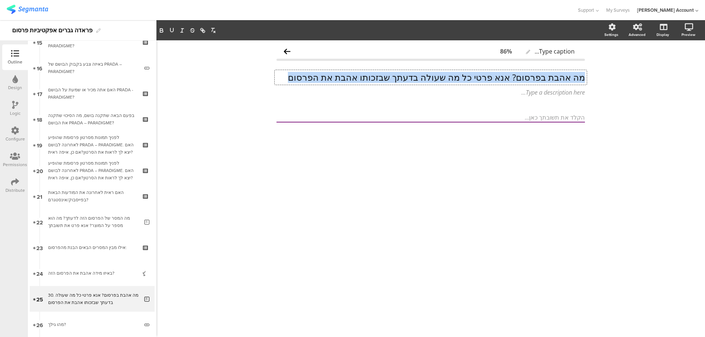
click at [565, 79] on p "מה אהבת בפרסום? אנא פרטי כל מה שעולה בדעתך שבזכותו אהבת את הפרסום" at bounding box center [430, 77] width 308 height 11
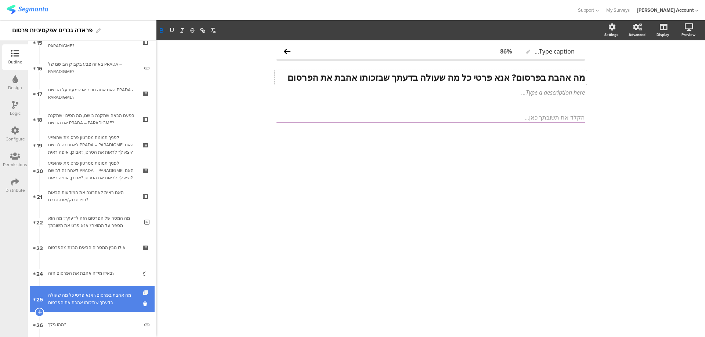
click at [143, 291] on icon at bounding box center [146, 293] width 6 height 5
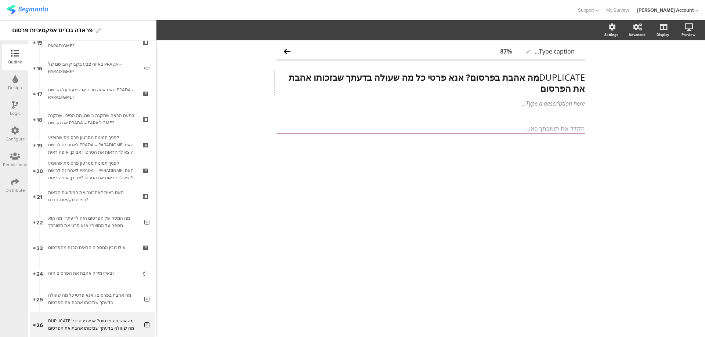
click at [518, 76] on div "DUPLICATE מה אהבת בפרסום? אנא פרטי כל מה שעולה בדעתך שבזכותו אהבת את הפרסום DUP…" at bounding box center [431, 83] width 312 height 26
click at [520, 77] on strong "מה אהבת בפרסום? אנא פרטי כל מה שעולה בדעתך שבזכותו אהבת את הפרסום" at bounding box center [435, 82] width 299 height 23
click at [536, 77] on p "DUPLICATE מה לא אהבת בפרסום? אנא פרטי כל מה שעולה בדעתך שבזכותו אהבת את הפרסום" at bounding box center [430, 83] width 308 height 22
click at [497, 79] on strong "מה לא אהבת בפרסום? אנא פרטי כל מה שעולה בדעתך שבזכותו אהבת את הפרסום" at bounding box center [445, 82] width 280 height 23
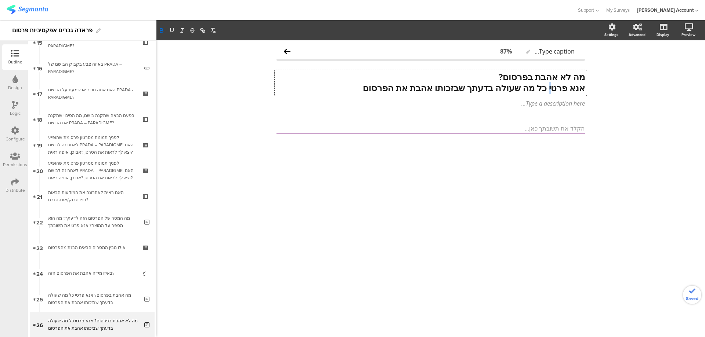
click at [551, 89] on strong "﻿ אנא פרטי כל מה שעולה בדעתך שבזכותו אהבת את הפרסום" at bounding box center [474, 88] width 222 height 12
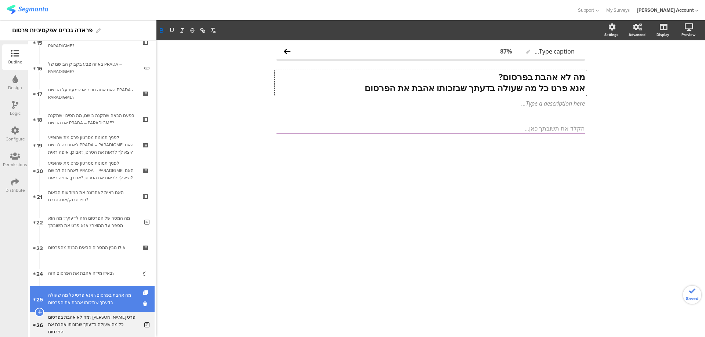
click at [81, 293] on div "מה אהבת בפרסום? אנא פרטי כל מה שעולה בדעתך שבזכותו אהבת את הפרסום" at bounding box center [93, 299] width 91 height 15
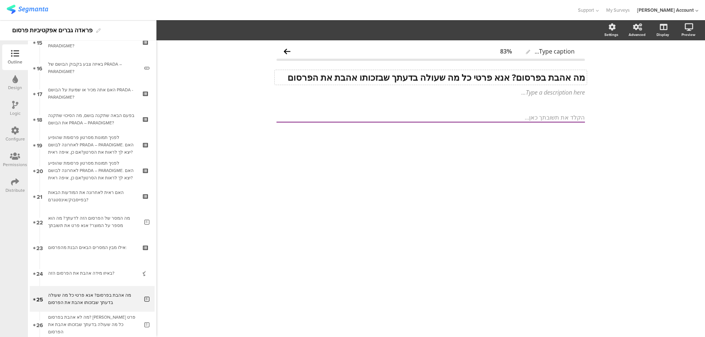
click at [509, 77] on div "מה אהבת בפרסום? אנא פרטי כל מה שעולה בדעתך שבזכותו אהבת את הפרסום מה אהבת בפרסו…" at bounding box center [431, 77] width 312 height 15
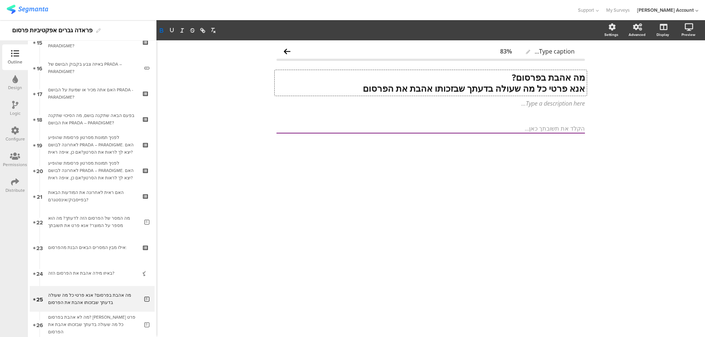
scroll to position [0, 0]
click at [552, 88] on strong "﻿ אנא פרטי כל מה שעולה בדעתך שבזכותו אהבת את הפרסום" at bounding box center [474, 88] width 222 height 12
click at [552, 89] on strong "אנא פרט כל מה שעולה בדעתך שבזכותו אהבת את הפרסום" at bounding box center [475, 88] width 220 height 12
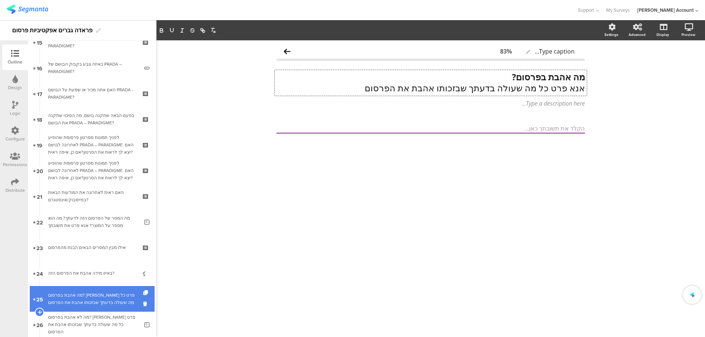
click at [70, 301] on div "מה אהבת בפרסום? אנא פרט כל מה שעולה בדעתך שבזכותו אהבת את הפרסום" at bounding box center [93, 299] width 91 height 15
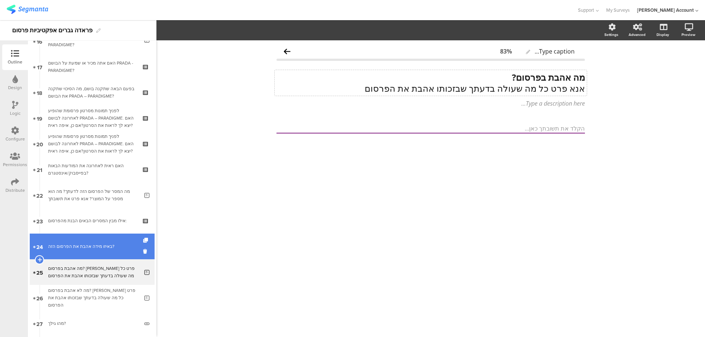
scroll to position [449, 0]
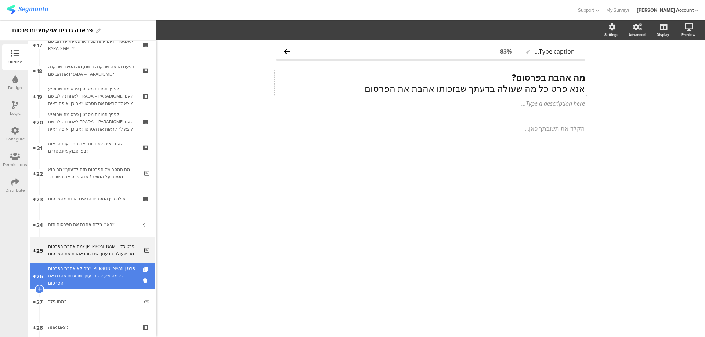
click at [120, 269] on div "מה לא אהבת בפרסום? אנא פרט כל מה שעולה בדעתך שבזכותו אהבת את הפרסום" at bounding box center [93, 276] width 91 height 22
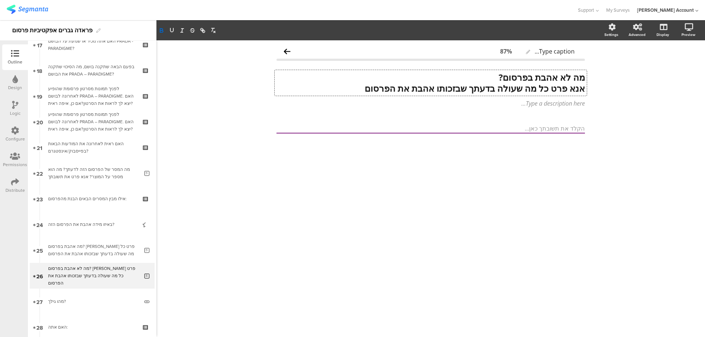
click at [496, 90] on div "מה לא אהבת בפרסום? אנא פרט כל מה שעולה בדעתך שבזכותו אהבת את הפרסום מה לא אהבת …" at bounding box center [431, 83] width 312 height 26
click at [496, 90] on strong "אנא פרט כל מה שעולה בדעתך שבזכותו אהבת את הפרסום" at bounding box center [475, 88] width 220 height 12
click at [472, 90] on p "אנא פרט כל מה שעולה בדעתך שבזכותו אהבת את הפרסום" at bounding box center [430, 88] width 308 height 11
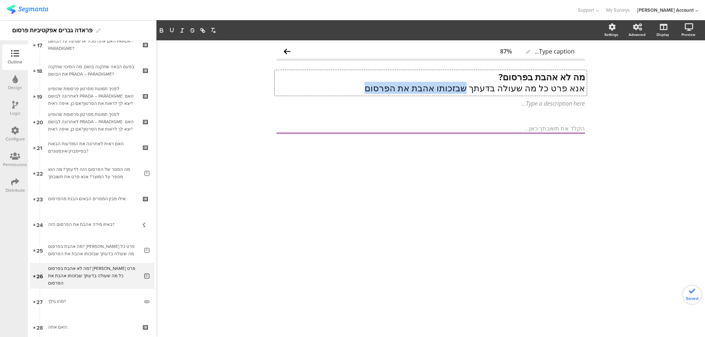
drag, startPoint x: 472, startPoint y: 88, endPoint x: 353, endPoint y: 89, distance: 118.6
click at [354, 89] on p "אנא פרט כל מה שעולה בדעתך שבזכותו אהבת את הפרסום" at bounding box center [430, 88] width 308 height 11
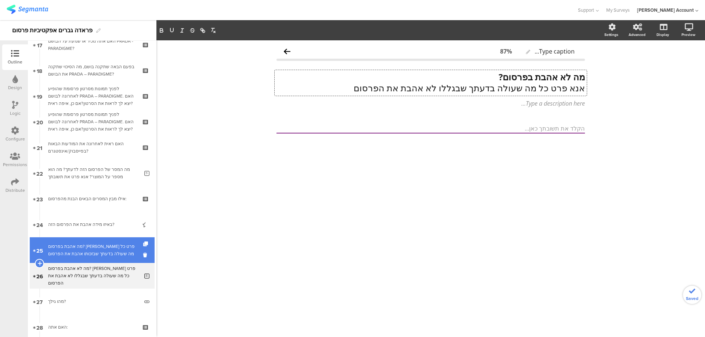
click at [111, 241] on link "25 מה אהבת בפרסום? אנא פרט כל מה שעולה בדעתך שבזכותו אהבת את הפרסום" at bounding box center [92, 251] width 125 height 26
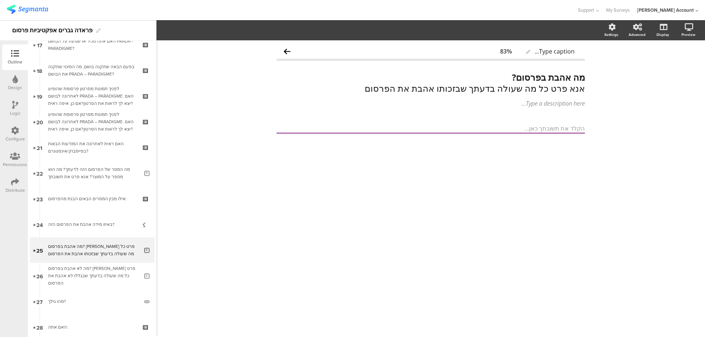
click at [14, 107] on icon at bounding box center [15, 105] width 6 height 8
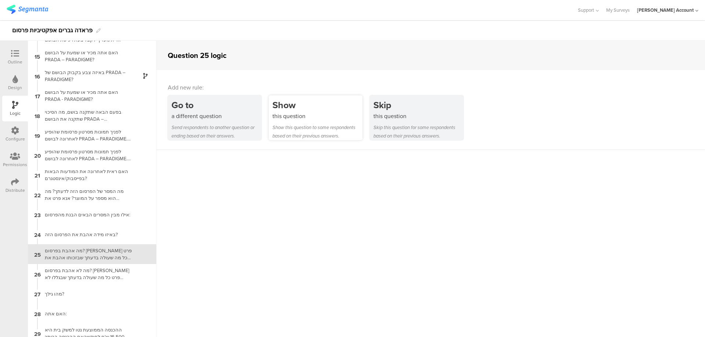
scroll to position [278, 0]
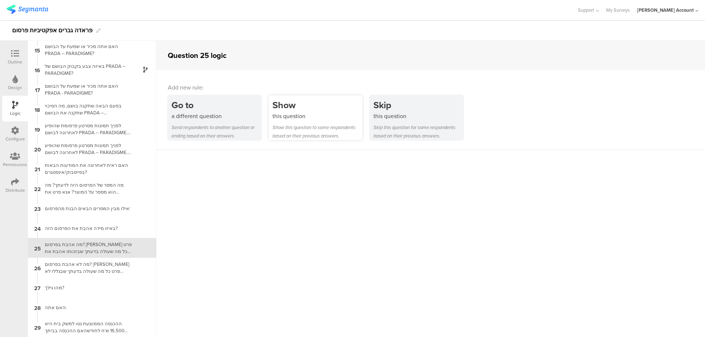
click at [334, 116] on div "this question" at bounding box center [317, 116] width 90 height 8
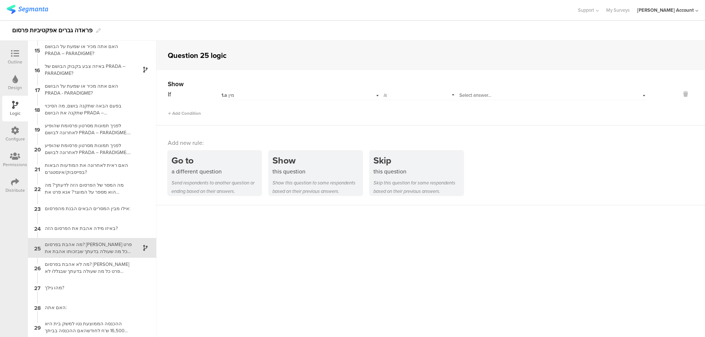
click at [286, 93] on div "1.a מין" at bounding box center [287, 95] width 133 height 7
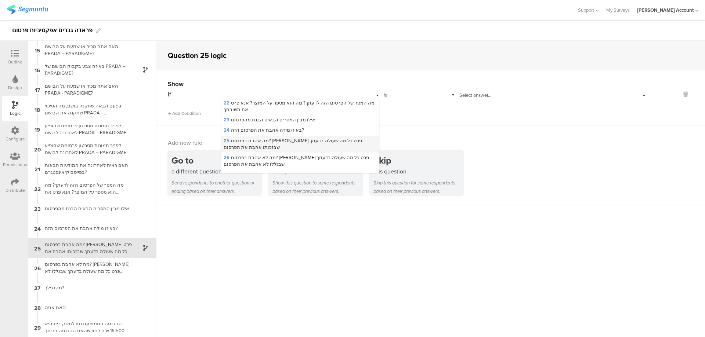
scroll to position [294, 0]
click at [279, 126] on span "24 באיזו מידה אהבת את הפרסום הזה?" at bounding box center [264, 129] width 80 height 7
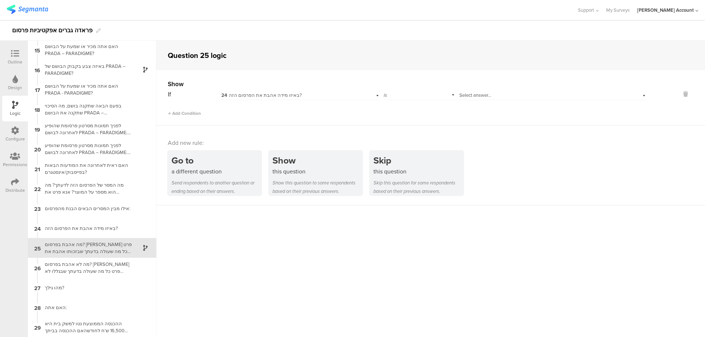
click at [404, 95] on div "is" at bounding box center [419, 94] width 72 height 11
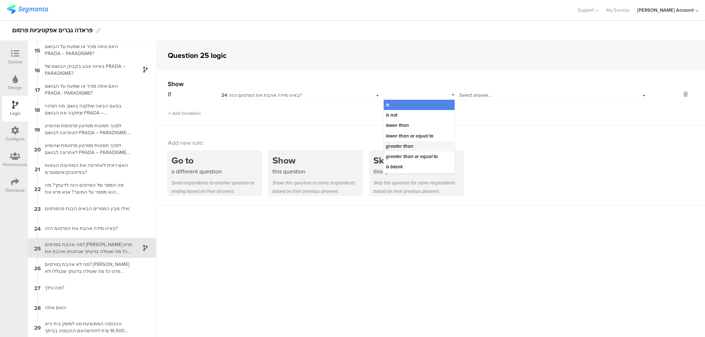
click at [413, 143] on div "greater than" at bounding box center [419, 146] width 71 height 10
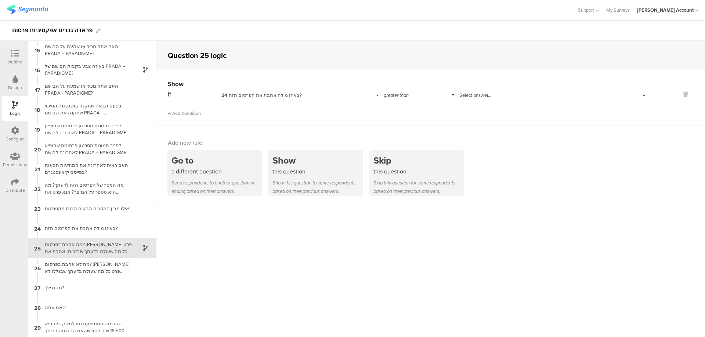
click at [470, 98] on span "Select answer..." at bounding box center [475, 95] width 32 height 7
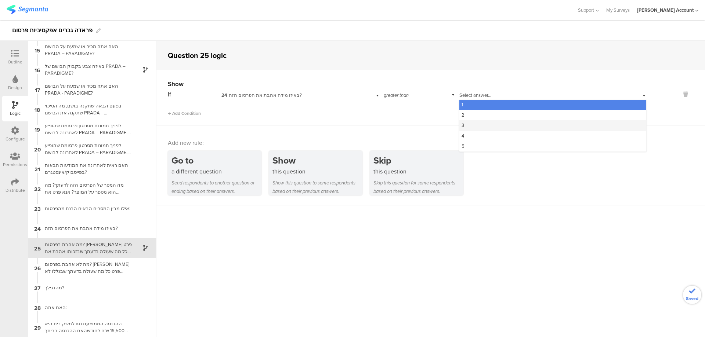
click at [474, 125] on div "3" at bounding box center [552, 125] width 187 height 10
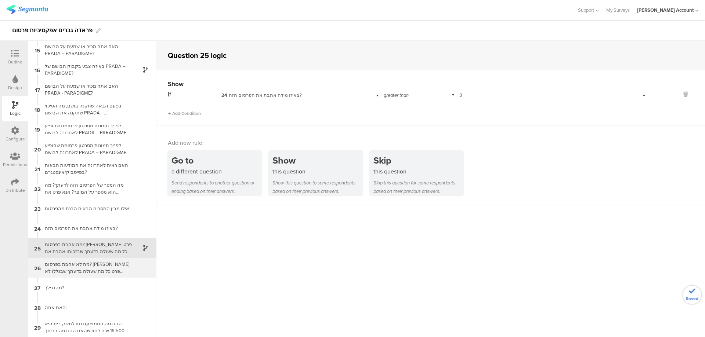
click at [111, 266] on div "מה לא אהבת בפרסום? אנא פרט כל מה שעולה בדעתך שבגללו לא אהבת את הפרסום" at bounding box center [86, 268] width 92 height 14
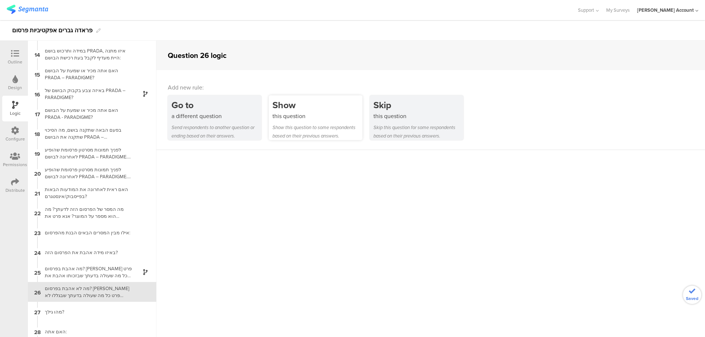
scroll to position [278, 0]
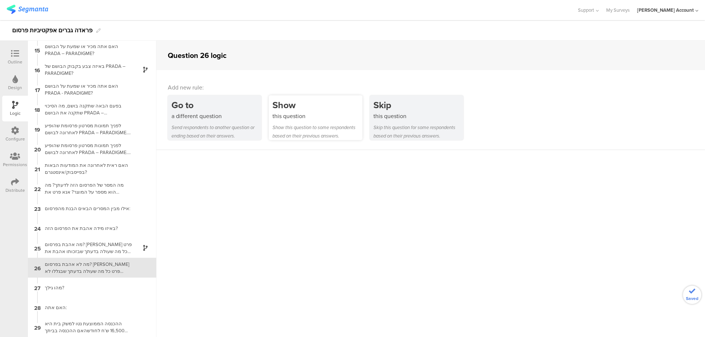
click at [282, 128] on div "Show this question to some respondents based on their previous answers." at bounding box center [317, 131] width 90 height 17
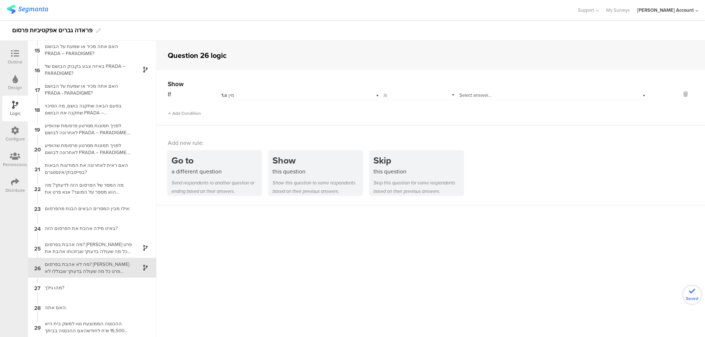
click at [242, 94] on div "1.a מין" at bounding box center [287, 95] width 133 height 7
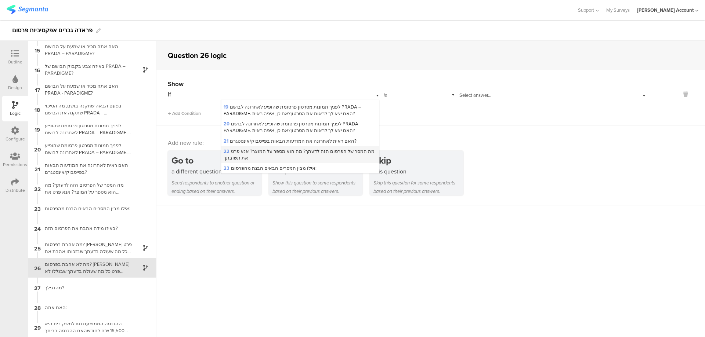
scroll to position [294, 0]
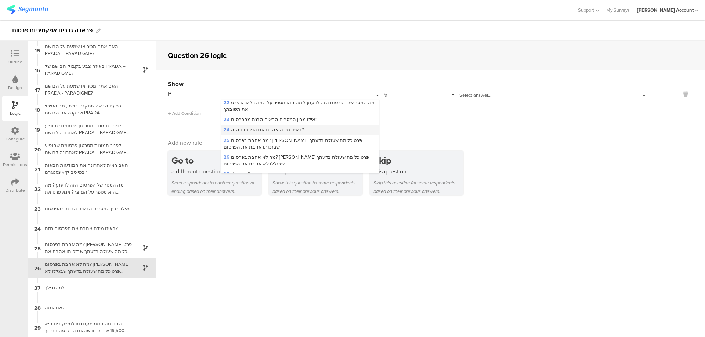
click at [262, 126] on span "24 באיזו מידה אהבת את הפרסום הזה?" at bounding box center [264, 129] width 80 height 7
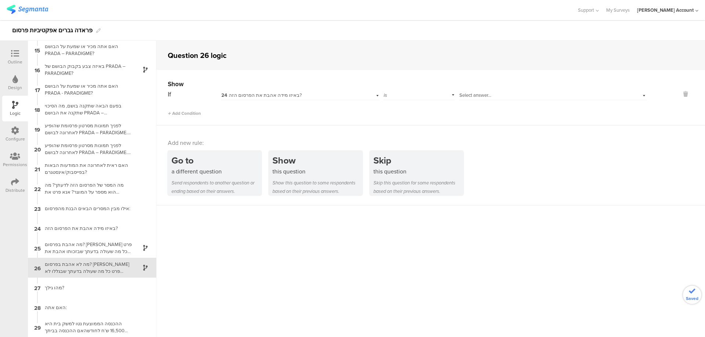
click at [405, 95] on div "is" at bounding box center [419, 94] width 72 height 11
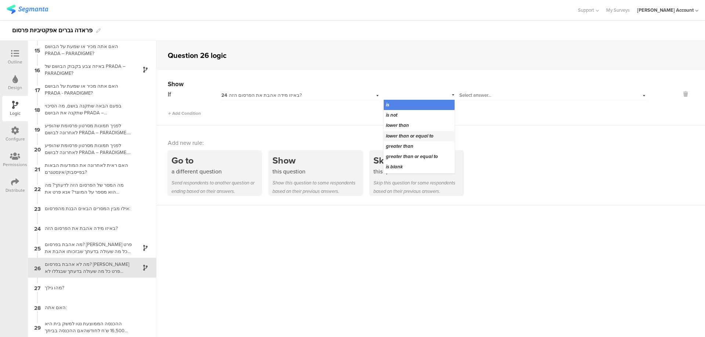
click at [413, 134] on span "lower than or equal to" at bounding box center [409, 136] width 47 height 7
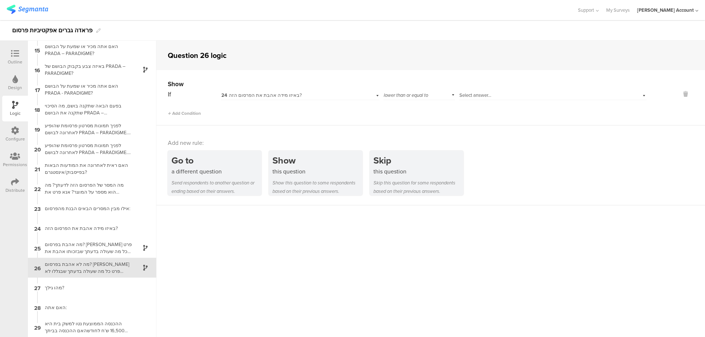
click at [472, 93] on span "Select answer..." at bounding box center [475, 95] width 32 height 7
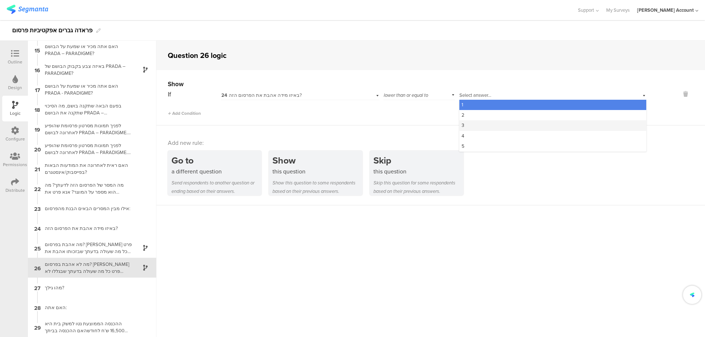
click at [487, 124] on div "3" at bounding box center [552, 125] width 187 height 10
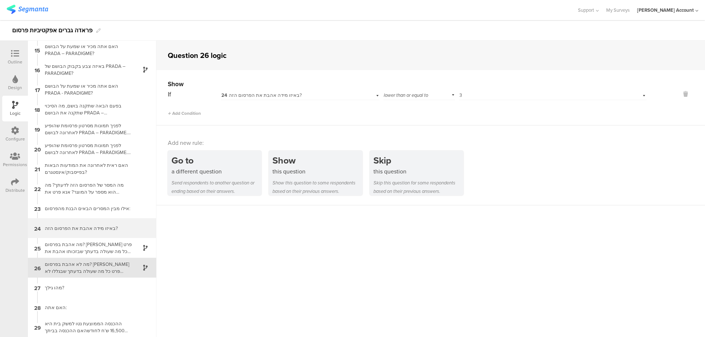
click at [141, 223] on div "24 באיזו מידה אהבת את הפרסום הזה?" at bounding box center [92, 228] width 129 height 20
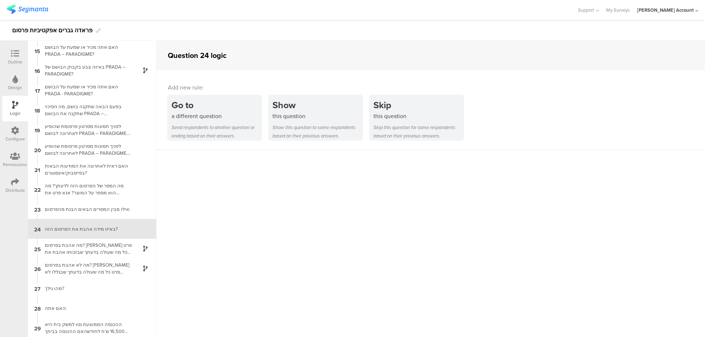
scroll to position [278, 0]
click at [13, 55] on icon at bounding box center [15, 54] width 8 height 8
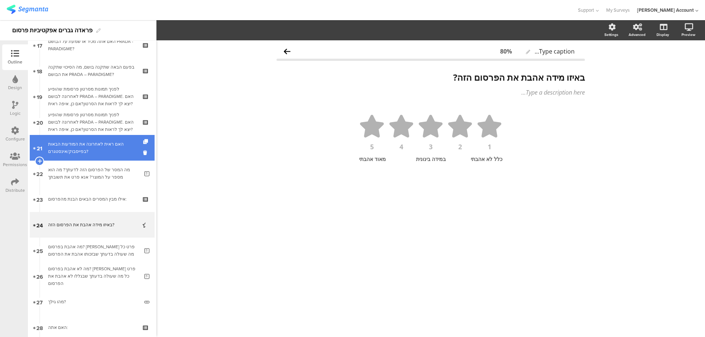
scroll to position [485, 0]
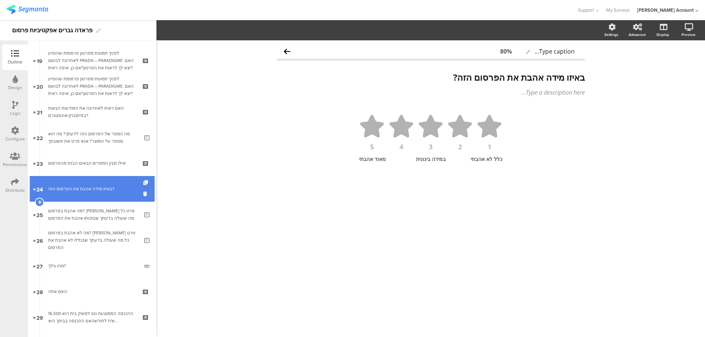
click at [143, 184] on icon at bounding box center [146, 183] width 6 height 5
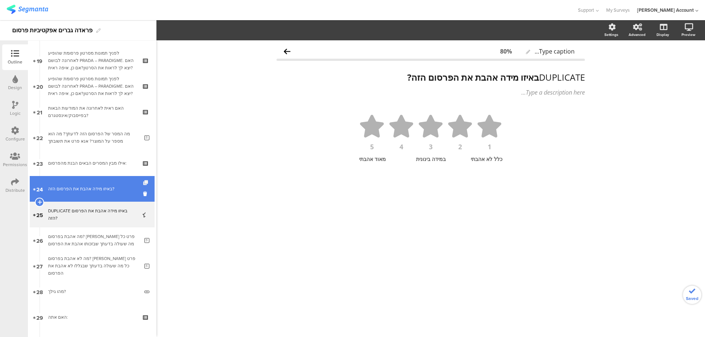
scroll to position [534, 0]
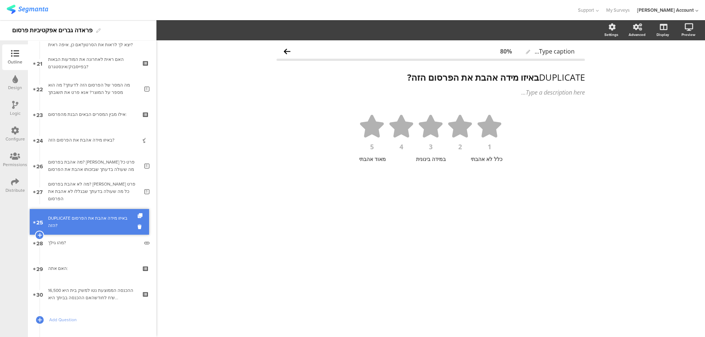
drag, startPoint x: 125, startPoint y: 163, endPoint x: 116, endPoint y: 219, distance: 56.9
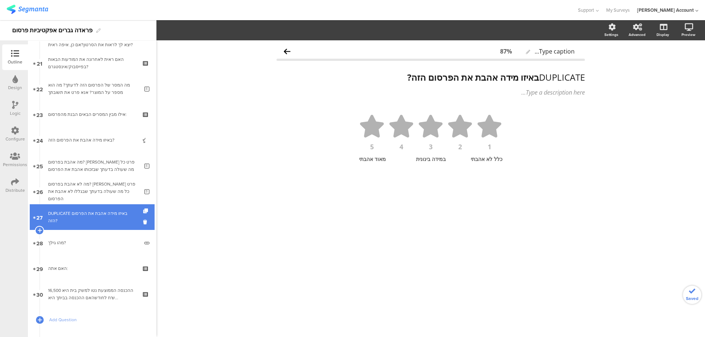
click at [114, 218] on div "DUPLICATE באיזו מידה אהבת את הפרסום הזה?" at bounding box center [92, 217] width 88 height 15
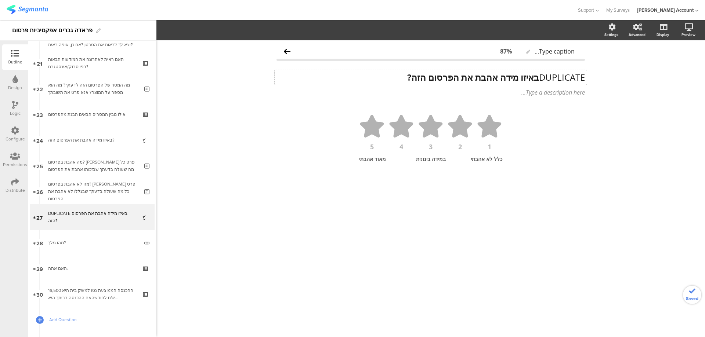
click at [499, 78] on div "DUPLICATE באיזו מידה אהבת את הפרסום הזה? DUPLICATE באיזו מידה אהבת את הפרסום הז…" at bounding box center [431, 77] width 312 height 15
click at [498, 79] on strong "באיזו מידה אהבת את הפרסום הזה?" at bounding box center [473, 77] width 132 height 12
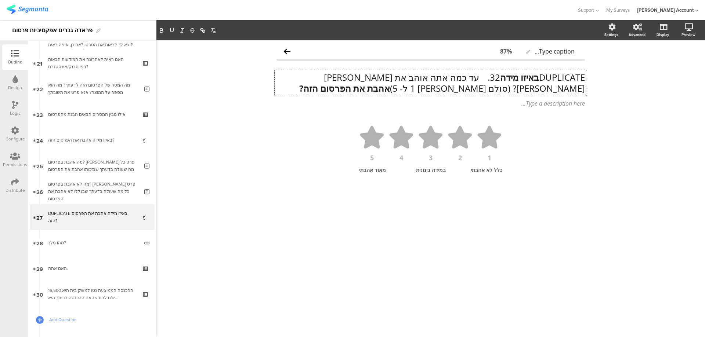
click at [500, 79] on strong "באיזו מידה" at bounding box center [519, 77] width 39 height 12
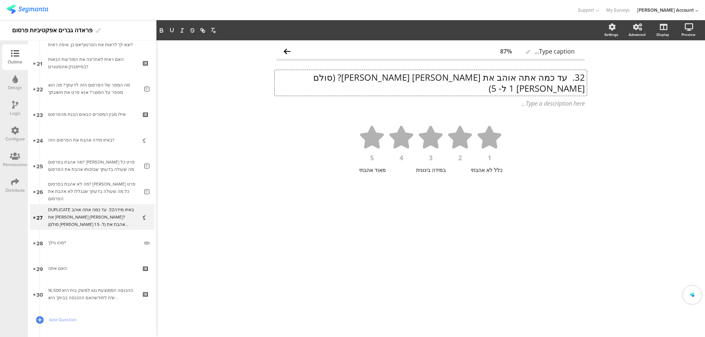
click at [567, 76] on p "32. עד כמה אתה אוהב את תמיר גרינברג? (סולם בין 1 ל- 5)" at bounding box center [430, 83] width 308 height 22
drag, startPoint x: 452, startPoint y: 78, endPoint x: 352, endPoint y: 77, distance: 99.9
click at [352, 77] on p "עד כמה אתה אוהב את תמיר גרינברג? (סולם בין 1 ל- 5)" at bounding box center [430, 83] width 308 height 22
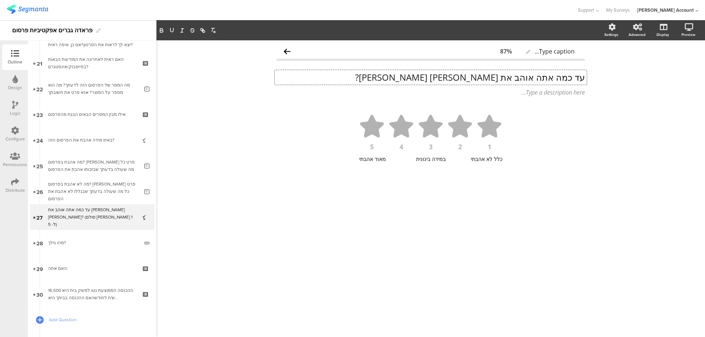
click at [442, 77] on p "עד כמה אתה אוהב את תמיר גרינברג?" at bounding box center [430, 77] width 308 height 11
click at [441, 77] on p "עד כמה אתה אוהב את תמיר גרינברג?" at bounding box center [430, 77] width 308 height 11
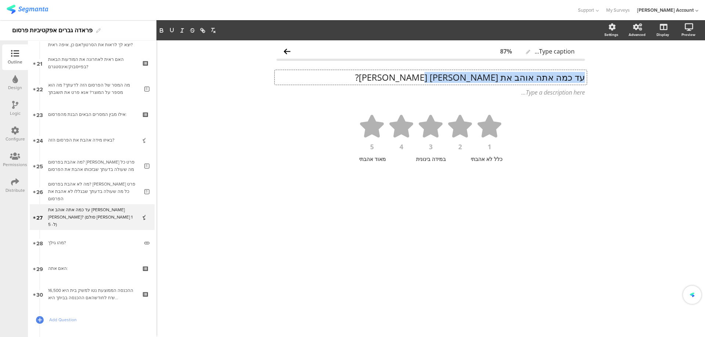
click at [441, 77] on p "עד כמה אתה אוהב את תמיר גרינברג?" at bounding box center [430, 77] width 308 height 11
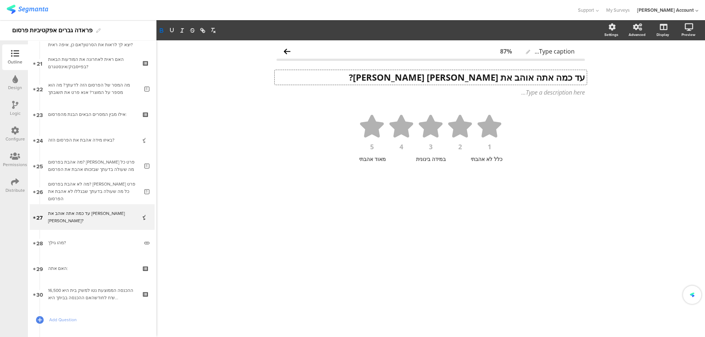
click at [449, 78] on strong "עד כמה אתה אוהב את תמיר גרינברג?" at bounding box center [467, 77] width 236 height 12
click at [447, 77] on strong "עד כמה אתה אוהב את תמיר גרינברג?" at bounding box center [467, 77] width 236 height 12
click at [482, 159] on div "כלל לא אהבתי" at bounding box center [480, 159] width 43 height 7
click at [481, 159] on div "כלל לא אהבתי" at bounding box center [480, 159] width 43 height 7
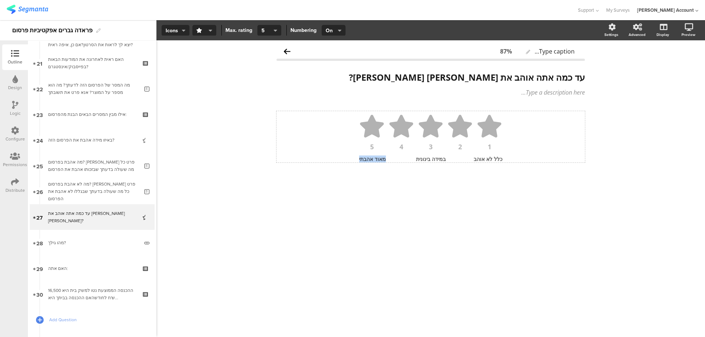
drag, startPoint x: 382, startPoint y: 159, endPoint x: 335, endPoint y: 158, distance: 46.3
click at [335, 158] on div "כלל לא אוהב במידה בינונית מאוד אהבתי" at bounding box center [431, 159] width 294 height 7
click at [447, 192] on div "Type caption... 87% עד כמה אתה אוהב את תמיר גרינברג? עד כמה אתה אוהב את תמיר גר…" at bounding box center [430, 188] width 549 height 297
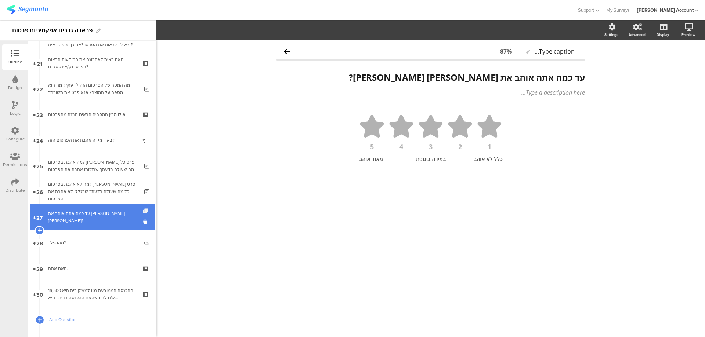
click at [143, 211] on icon at bounding box center [146, 211] width 6 height 5
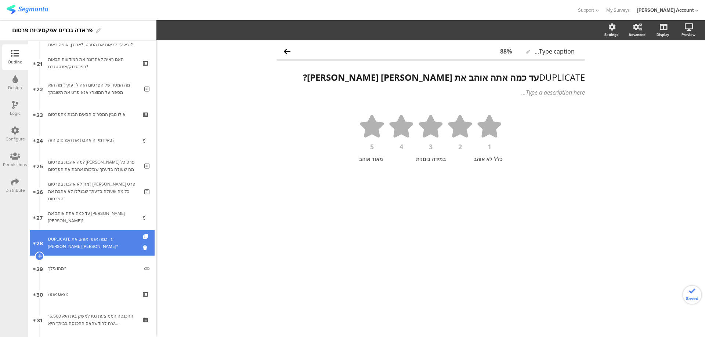
click at [103, 242] on div "DUPLICATE עד כמה אתה אוהב את תמיר גרינברג?" at bounding box center [92, 243] width 88 height 15
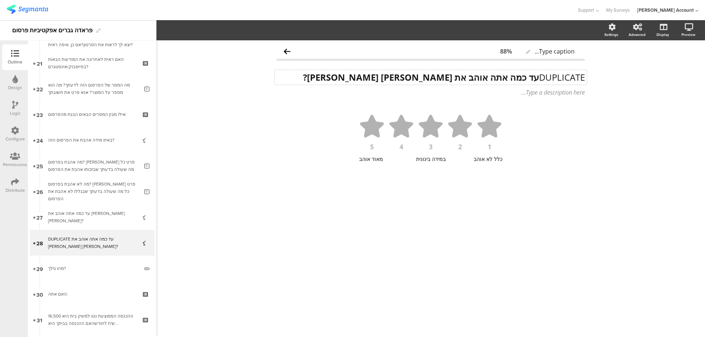
click at [491, 73] on div "DUPLICATE עד כמה אתה אוהב את תמיר גרינברג? DUPLICATE עד כמה אתה אוהב את תמיר גר…" at bounding box center [431, 77] width 312 height 15
click at [491, 73] on strong "עד כמה אתה אוהב את תמיר גרינברג?" at bounding box center [421, 77] width 236 height 12
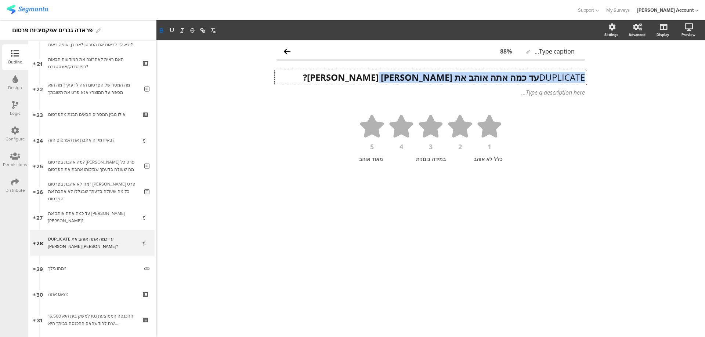
click at [491, 73] on strong "עד כמה אתה אוהב את תמיר גרינברג?" at bounding box center [421, 77] width 236 height 12
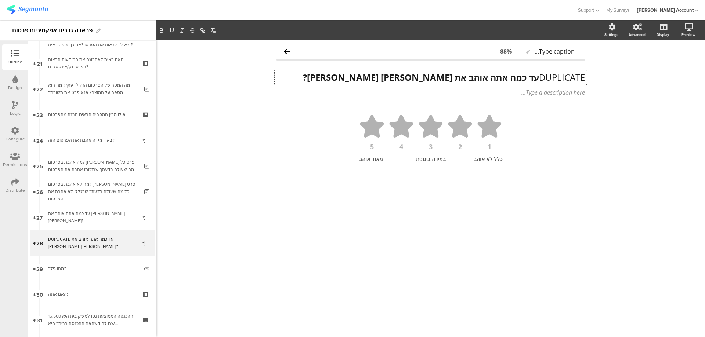
scroll to position [0, 0]
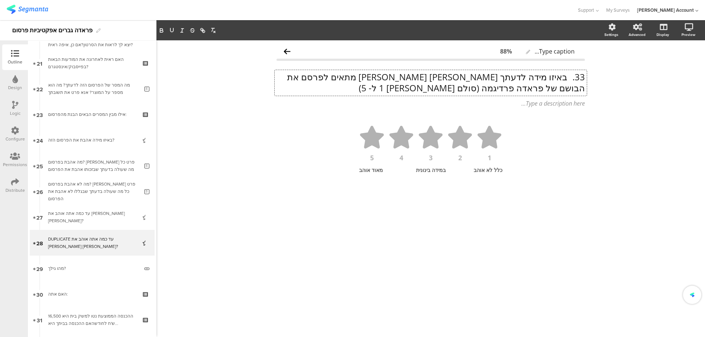
click at [564, 77] on p "33. באיזו מידה לדעתך תמיר גרינברג מתאים לפרסם את הבושם של פראדה פרדיגמה (סולם ב…" at bounding box center [430, 83] width 308 height 22
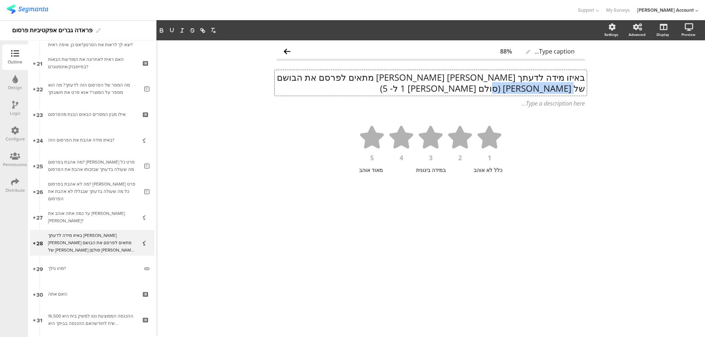
drag, startPoint x: 307, startPoint y: 79, endPoint x: 295, endPoint y: 92, distance: 17.9
click at [295, 92] on p "באיזו מידה לדעתך תמיר גרינברג מתאים לפרסם את הבושם של פראדה פרדיגמה (סולם בין 1…" at bounding box center [430, 83] width 308 height 22
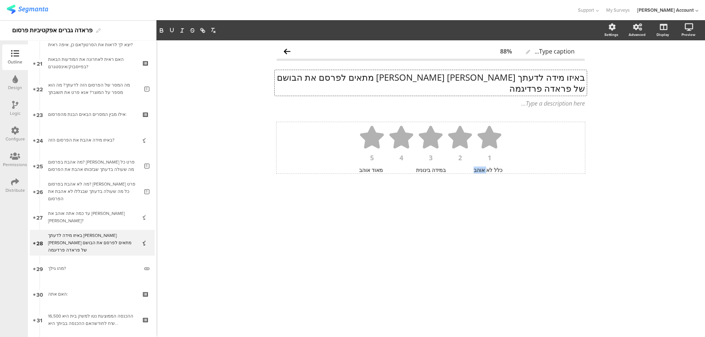
drag, startPoint x: 487, startPoint y: 159, endPoint x: 457, endPoint y: 159, distance: 29.7
click at [457, 167] on span "כלל לא אוהב במידה בינונית מאוד אוהב" at bounding box center [430, 170] width 143 height 7
click at [371, 167] on div "מאוד אוהב" at bounding box center [380, 170] width 43 height 7
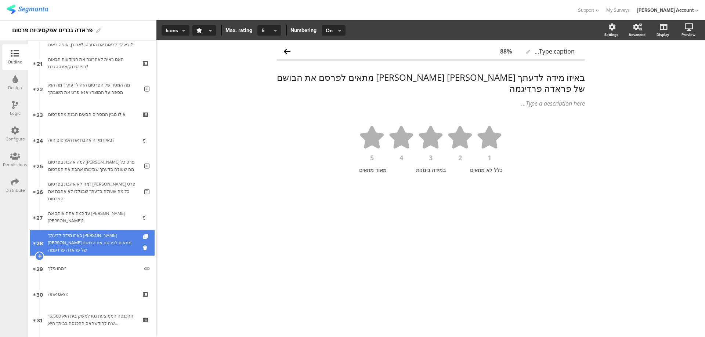
click at [111, 236] on div "באיזו מידה לדעתך תמיר גרינברג מתאים לפרסם את הבושם של פראדה פרדיגמה" at bounding box center [92, 243] width 88 height 22
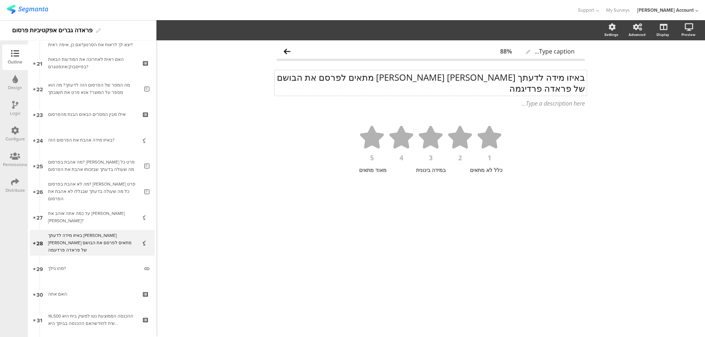
click at [477, 78] on p "באיזו מידה לדעתך תמיר גרינברג מתאים לפרסם את הבושם של פראדה פרדיגמה" at bounding box center [430, 83] width 308 height 22
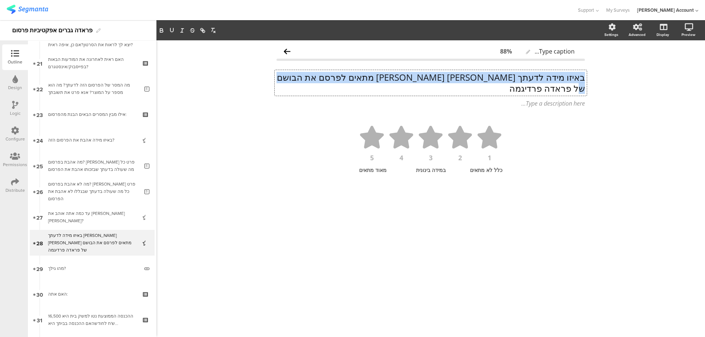
click at [477, 78] on p "באיזו מידה לדעתך תמיר גרינברג מתאים לפרסם את הבושם של פראדה פרדיגמה" at bounding box center [430, 83] width 308 height 22
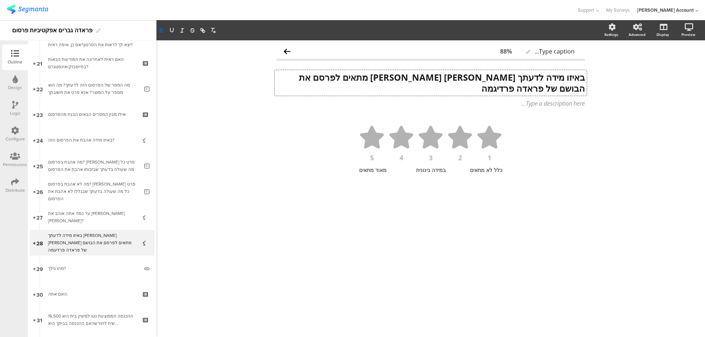
click at [297, 77] on strong "באיזו מידה לדעתך תמיר גרינברג מתאים לפרסם את הבושם של פראדה פרדיגמה" at bounding box center [441, 82] width 288 height 23
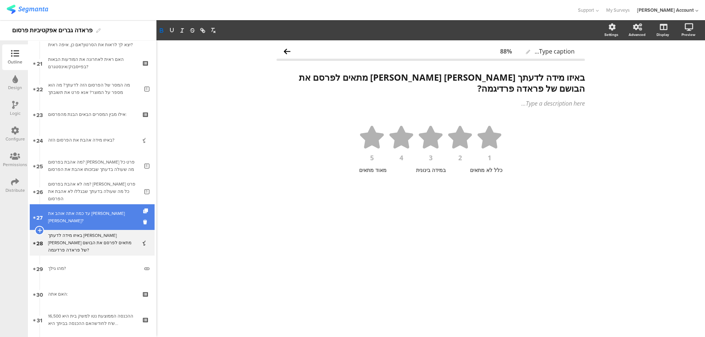
click at [89, 216] on div "עד כמה אתה אוהב את תמיר גרינברג?" at bounding box center [92, 217] width 88 height 15
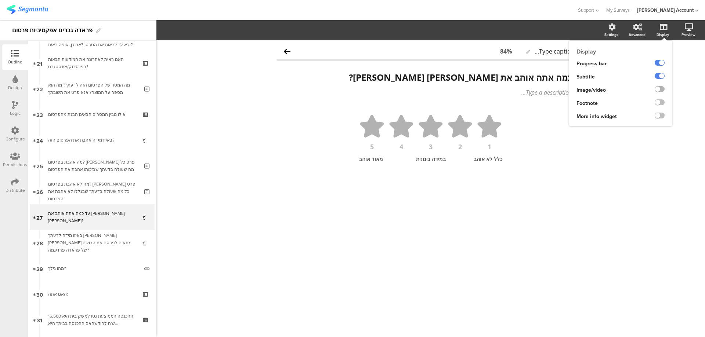
click at [663, 88] on label at bounding box center [660, 89] width 10 height 6
click at [0, 0] on input "checkbox" at bounding box center [0, 0] width 0 height 0
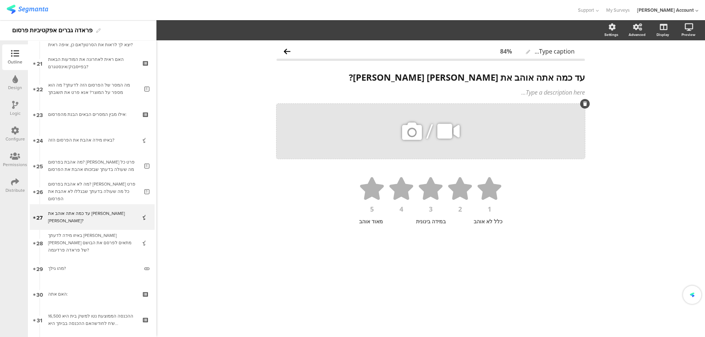
click at [413, 133] on icon at bounding box center [412, 131] width 25 height 25
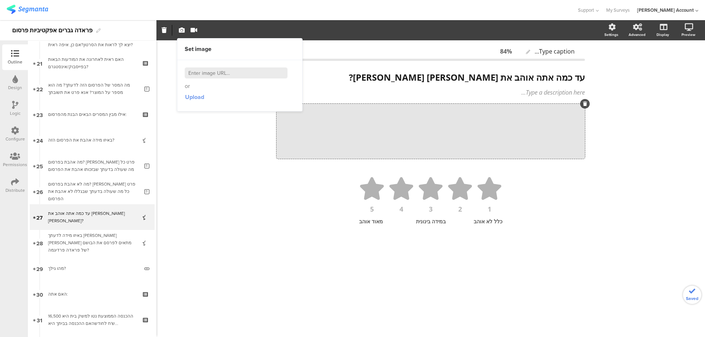
click at [194, 97] on span "Upload" at bounding box center [194, 97] width 19 height 8
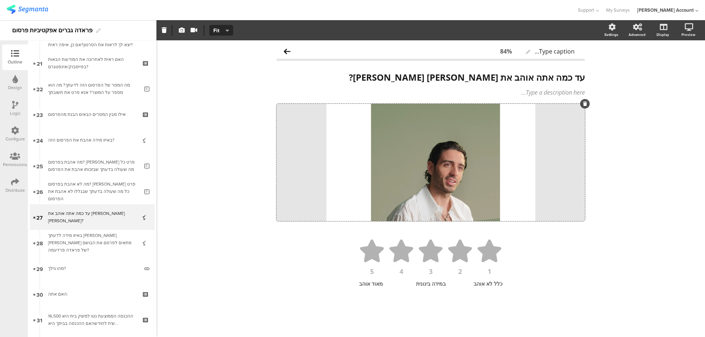
click at [618, 140] on div "Type caption... 84% עד כמה אתה אוהב את תמיר גרינברג? עד כמה אתה אוהב את תמיר גר…" at bounding box center [430, 188] width 549 height 297
click at [681, 64] on icon at bounding box center [679, 65] width 6 height 9
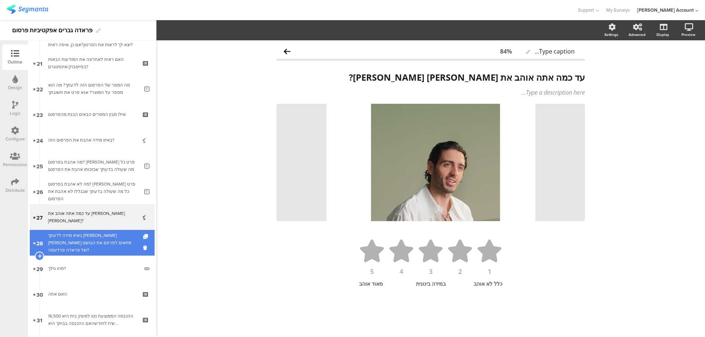
click at [93, 245] on div "באיזו מידה לדעתך תמיר גרינברג מתאים לפרסם את הבושם של פראדה פרדיגמה?" at bounding box center [92, 243] width 88 height 22
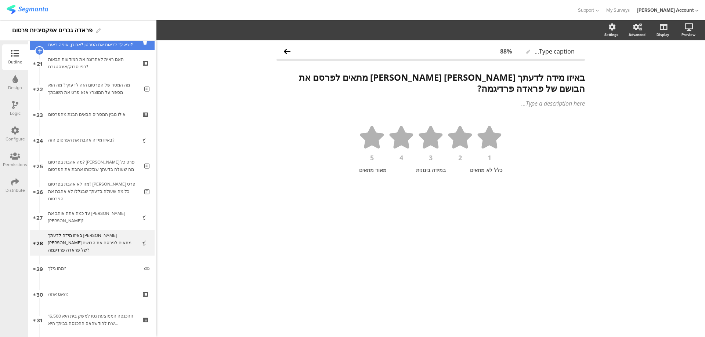
scroll to position [485, 0]
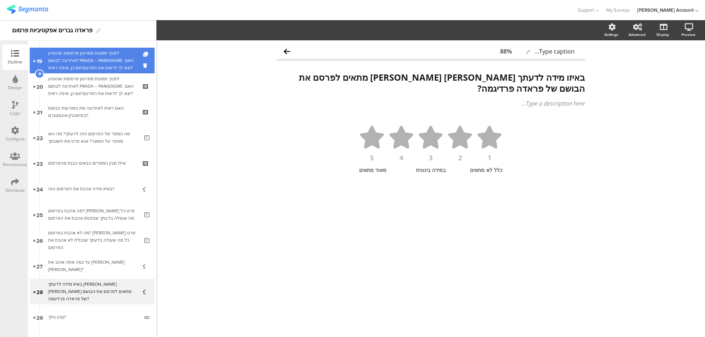
click at [117, 61] on div "לפניך תמונות מסרטון פרסומת שהופיע לאחרונה לבושם PRADA – PARADIGME. האם יצא לך ל…" at bounding box center [92, 61] width 88 height 22
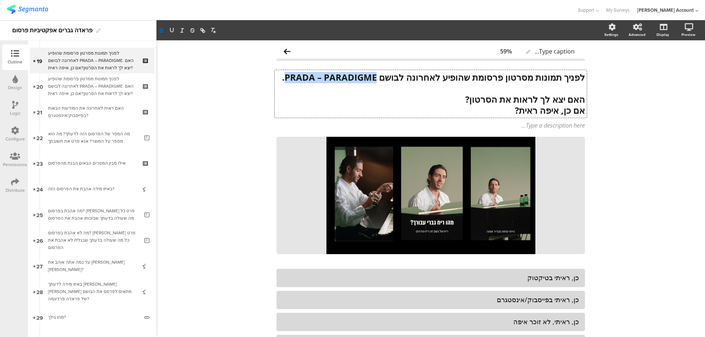
drag, startPoint x: 282, startPoint y: 77, endPoint x: 372, endPoint y: 77, distance: 90.3
click at [372, 77] on div "לפניך תמונות מסרטון פרסומת שהופיע לאחרונה לבושם PRADA – PARADIGME. האם יצא לך ל…" at bounding box center [431, 94] width 312 height 48
copy strong "PRADA – PARADIGME"
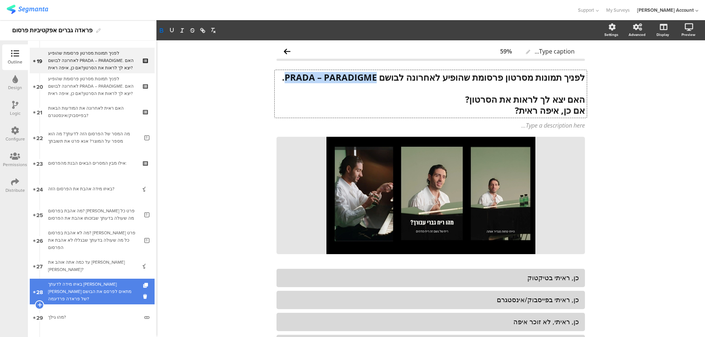
click at [94, 288] on div "באיזו מידה לדעתך תמיר גרינברג מתאים לפרסם את הבושם של פראדה פרדיגמה?" at bounding box center [92, 292] width 88 height 22
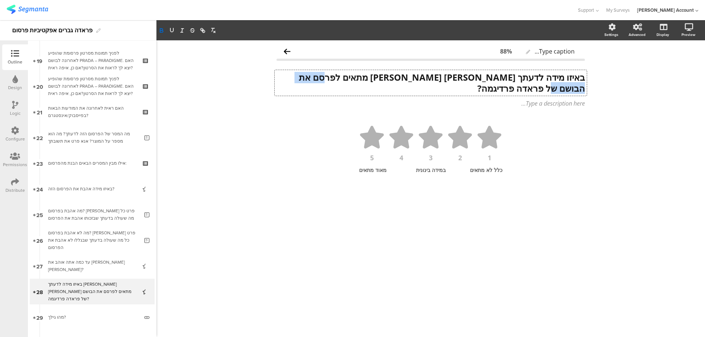
drag, startPoint x: 341, startPoint y: 78, endPoint x: 287, endPoint y: 77, distance: 54.0
click at [286, 77] on div "באיזו מידה לדעתך תמיר גרינברג מתאים לפרסם את הבושם של פראדה פרדיגמה? באיזו מידה…" at bounding box center [431, 83] width 312 height 26
click at [347, 77] on strong "באיזו מידה לדעתך תמיר גרינברג מתאים לפרסם את הבושם של" at bounding box center [441, 82] width 288 height 23
drag, startPoint x: 347, startPoint y: 77, endPoint x: 324, endPoint y: 88, distance: 25.8
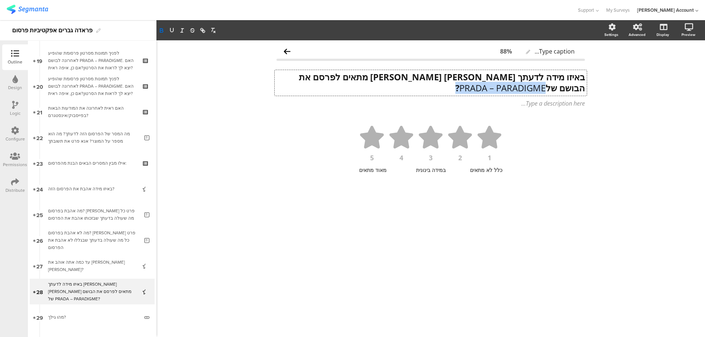
click at [324, 88] on p "באיזו מידה לדעתך תמיר גרינברג מתאים לפרסם את הבושם של PRADA – PARADIGME ?" at bounding box center [430, 83] width 308 height 22
click at [359, 77] on strong "באיזו מידה לדעתך תמיר גרינברג מתאים לפרסם את הבושם של PRADA – PARADIGME?" at bounding box center [441, 82] width 288 height 23
click at [586, 167] on div "Type caption... 88% באיזו מידה לדעתך תמיר גרינברג מתאים לפרסם את הבושם PRADA – …" at bounding box center [430, 121] width 323 height 163
click at [680, 63] on icon at bounding box center [679, 65] width 6 height 9
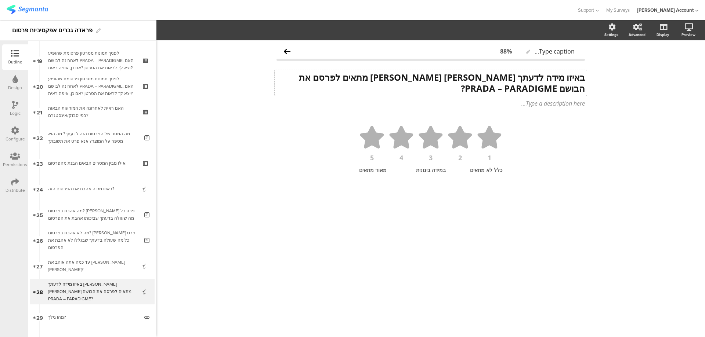
click at [365, 78] on div "באיזו מידה לדעתך תמיר גרינברג מתאים לפרסם את הבושם PRADA – PARADIGME? באיזו מיד…" at bounding box center [431, 83] width 312 height 26
click at [360, 77] on strong "באיזו מידה לדעתך תמיר גרינברג מתאים לפרסם את הבושם PRADA – PARADIGME?" at bounding box center [441, 82] width 288 height 23
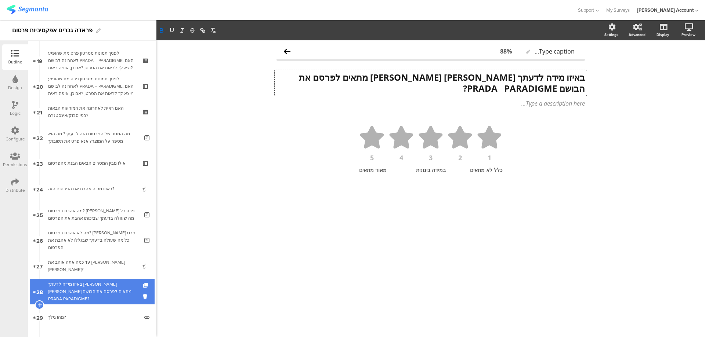
click at [94, 285] on div "באיזו מידה לדעתך תמיר גרינברג מתאים לפרסם את הבושם PRADA PARADIGME?" at bounding box center [92, 292] width 88 height 22
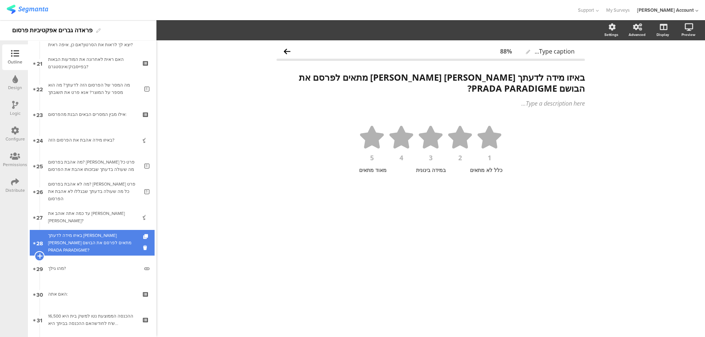
click at [39, 256] on icon at bounding box center [39, 256] width 5 height 7
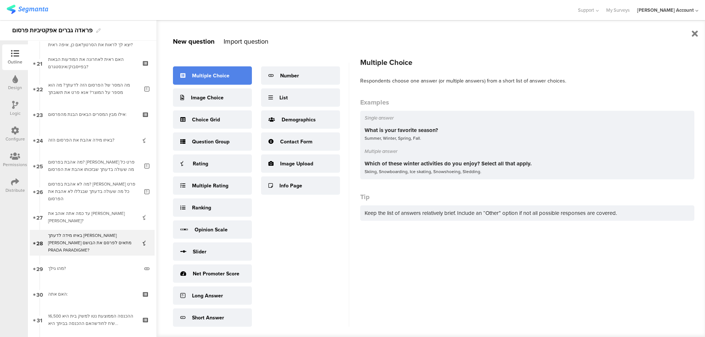
click at [227, 77] on div "Multiple Choice" at bounding box center [210, 76] width 37 height 8
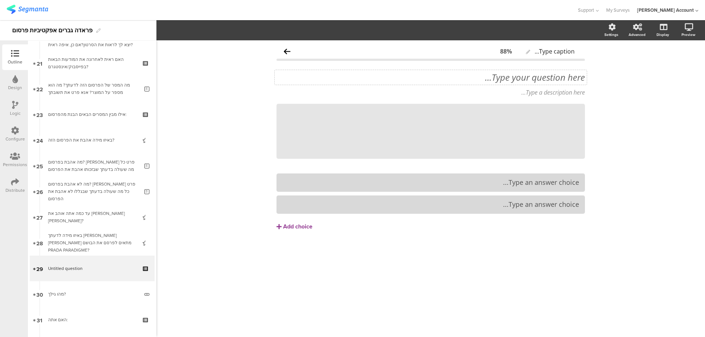
click at [492, 82] on div "Type your question here..." at bounding box center [430, 77] width 308 height 11
click at [568, 79] on p "34. מדוע לדעתך הוא לא מתאים?" at bounding box center [430, 77] width 308 height 11
click at [569, 79] on p "מדוע לדעתך הוא לא מתאים?" at bounding box center [430, 77] width 308 height 11
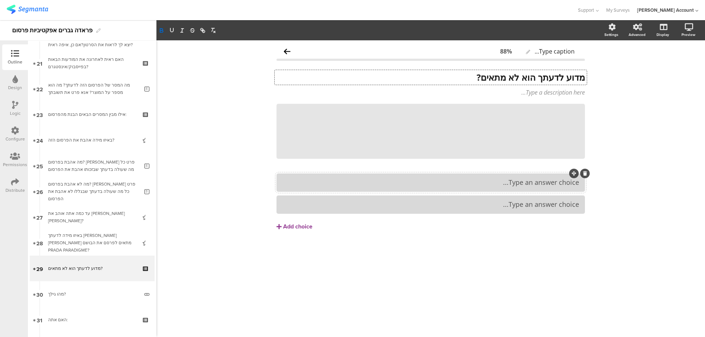
click at [492, 189] on div "Type an answer choice..." at bounding box center [430, 183] width 297 height 12
click at [296, 223] on div "Add choice" at bounding box center [297, 227] width 29 height 8
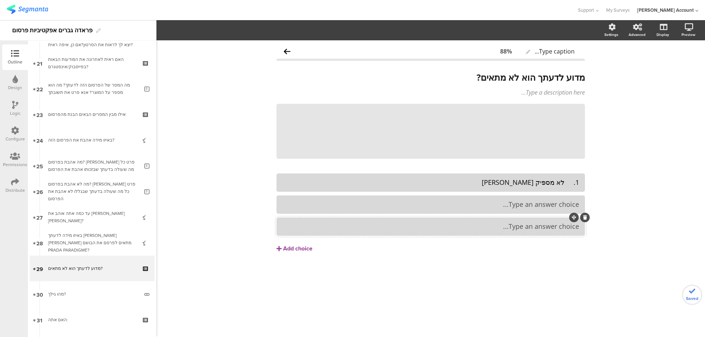
click at [482, 229] on div "Type an answer choice..." at bounding box center [430, 227] width 297 height 8
click at [301, 248] on div "Add choice" at bounding box center [297, 249] width 29 height 8
click at [508, 247] on div "1. לא מספיק גברי לא מספיק מכיר אותו 3. לא נראה מטופח Add choice" at bounding box center [430, 216] width 308 height 84
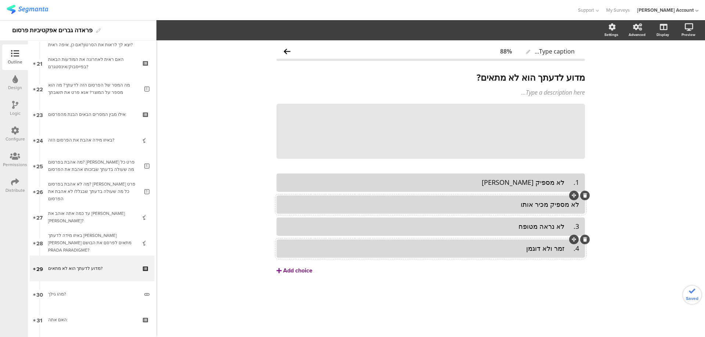
click at [305, 271] on div "Add choice" at bounding box center [297, 271] width 29 height 8
click at [487, 270] on button "Add choice" at bounding box center [430, 271] width 308 height 18
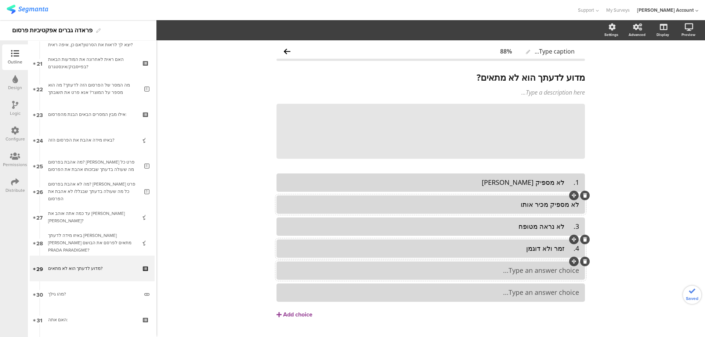
click at [500, 268] on div "Type an answer choice..." at bounding box center [430, 271] width 297 height 8
click at [583, 284] on icon at bounding box center [585, 284] width 4 height 4
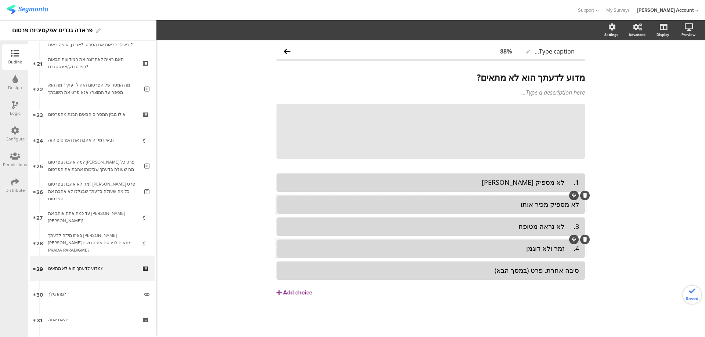
click at [570, 246] on div "4. זמר ולא דוגמן" at bounding box center [430, 249] width 297 height 8
click at [567, 249] on div "4. זמר ולא דוגמן" at bounding box center [430, 249] width 297 height 8
click at [567, 226] on div "3. לא נראה מטופח" at bounding box center [430, 227] width 297 height 8
click at [565, 184] on div "1. לא מספיק גברי" at bounding box center [430, 182] width 297 height 8
click at [553, 97] on div "Type a description here..." at bounding box center [431, 93] width 312 height 12
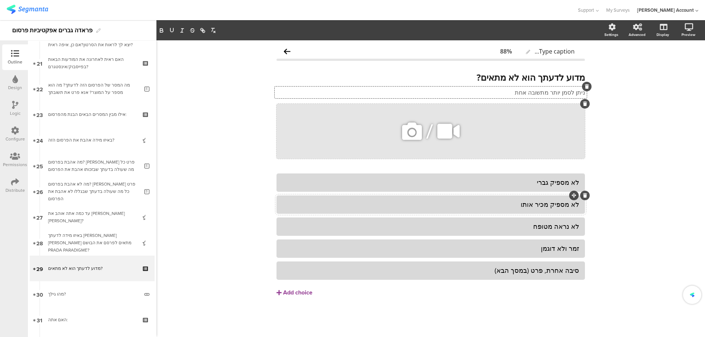
click at [583, 104] on icon at bounding box center [585, 104] width 4 height 4
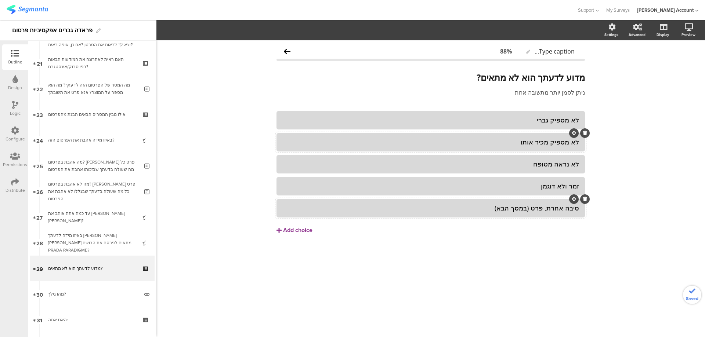
click at [546, 206] on div "סיבה אחרת, פרט (במסך הבא)" at bounding box center [430, 208] width 297 height 8
click at [212, 30] on span "Choice options" at bounding box center [196, 30] width 39 height 8
click at [245, 48] on span at bounding box center [241, 50] width 11 height 6
click at [545, 128] on div at bounding box center [430, 120] width 308 height 18
click at [548, 122] on div "לא מספיק גברי" at bounding box center [430, 120] width 297 height 8
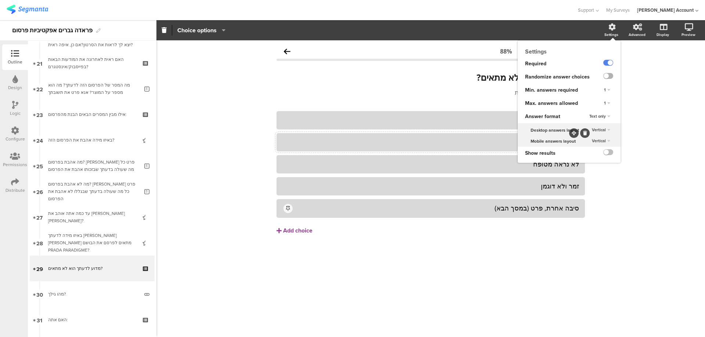
click at [610, 75] on label at bounding box center [608, 76] width 10 height 6
click at [0, 0] on input "checkbox" at bounding box center [0, 0] width 0 height 0
click at [605, 102] on span "1" at bounding box center [605, 103] width 2 height 6
click at [593, 108] on span "Unlimited" at bounding box center [586, 110] width 16 height 6
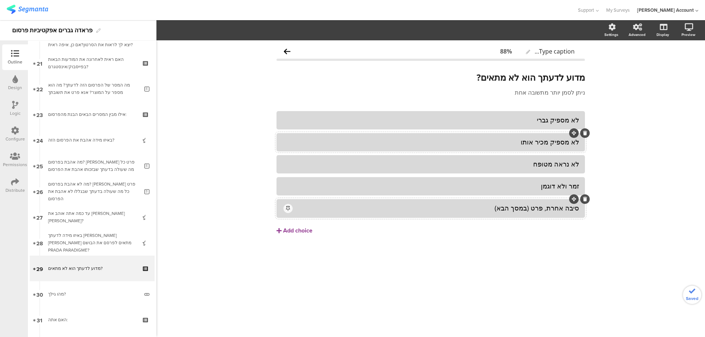
click at [488, 209] on div "סיבה אחרת, פרט (במסך הבא)" at bounding box center [436, 208] width 285 height 8
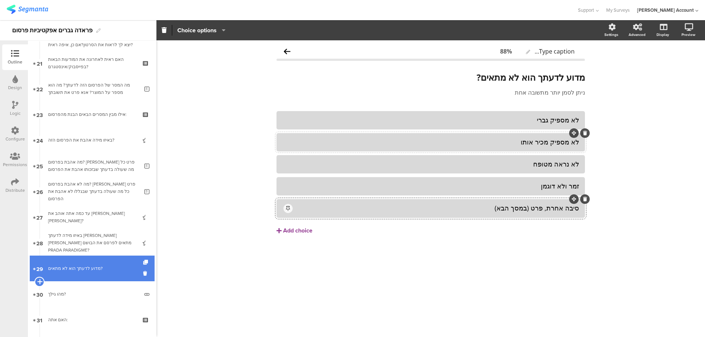
click at [39, 281] on icon at bounding box center [39, 282] width 5 height 7
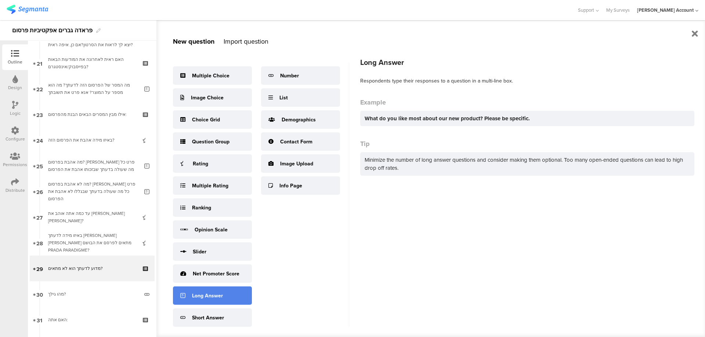
click at [219, 290] on div "Long Answer" at bounding box center [212, 296] width 79 height 18
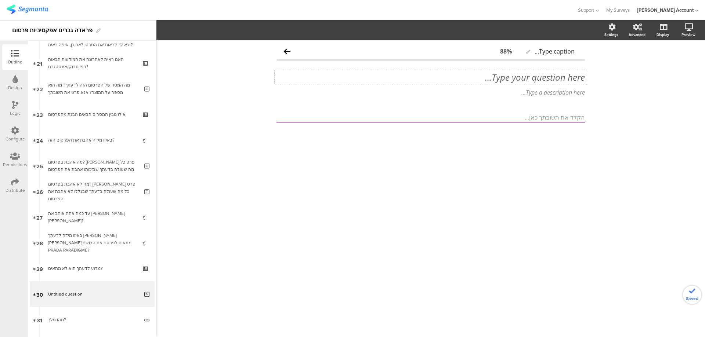
click at [570, 76] on div "Type your question here..." at bounding box center [431, 77] width 312 height 15
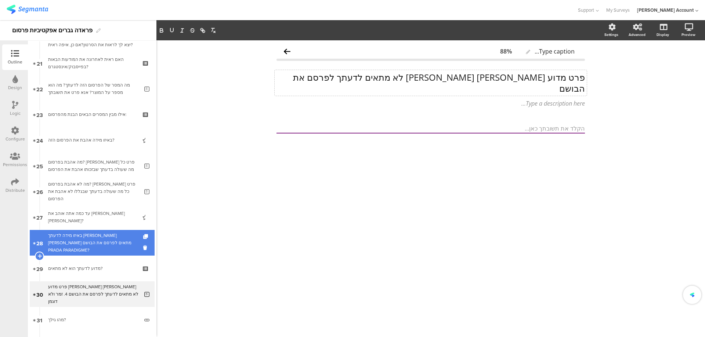
click at [119, 237] on div "באיזו מידה לדעתך תמיר גרינברג מתאים לפרסם את הבושם PRADA PARADIGME?" at bounding box center [92, 243] width 88 height 22
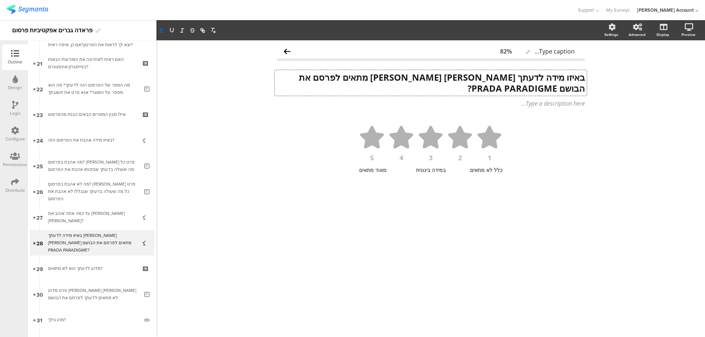
drag, startPoint x: 333, startPoint y: 79, endPoint x: 359, endPoint y: 86, distance: 26.5
click at [359, 86] on div "באיזו מידה לדעתך תמיר גרינברג מתאים לפרסם את הבושם PRADA PARADIGME? באיזו מידה …" at bounding box center [431, 83] width 312 height 26
drag, startPoint x: 361, startPoint y: 78, endPoint x: 355, endPoint y: 86, distance: 9.9
click at [355, 86] on p "באיזו מידה לדעתך תמיר גרינברג מתאים לפרסם את הבושם PRADA PARADIGME?" at bounding box center [430, 83] width 308 height 22
drag, startPoint x: 361, startPoint y: 77, endPoint x: 331, endPoint y: 84, distance: 30.8
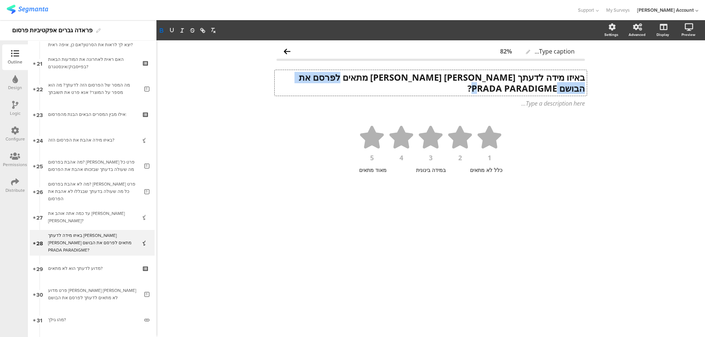
click at [331, 84] on p "באיזו מידה לדעתך תמיר גרינברג מתאים לפרסם את הבושם PRADA PARADIGME?" at bounding box center [430, 83] width 308 height 22
copy strong "PRADA PARADIGME?"
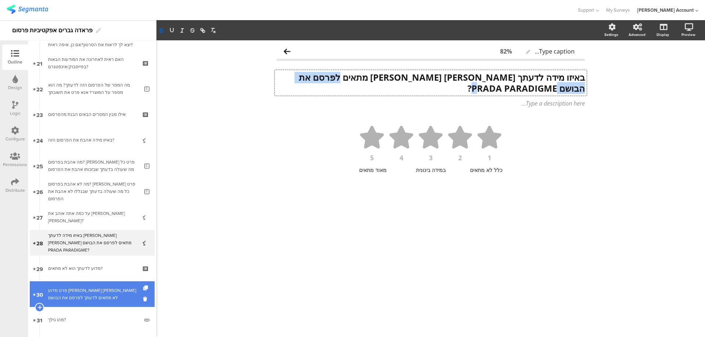
click at [103, 288] on div "פרט מדוע תמיר גרינברג לא מתאים לדעתך לפרסם את הבושם" at bounding box center [93, 294] width 91 height 15
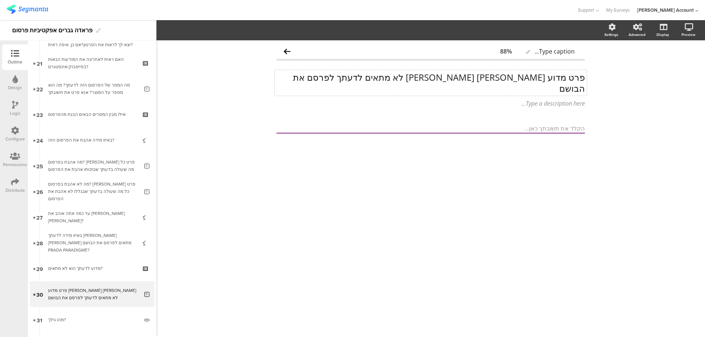
click at [358, 78] on div "פרט מדוע תמיר גרינברג לא מתאים לדעתך לפרסם את הבושם פרט מדוע תמיר גרינברג לא מת…" at bounding box center [431, 83] width 312 height 26
click at [284, 77] on p "פרט מדוע תמיר גרינברג לא מתאים לדעתך לפרסם את הבושם PRADA PARADIGME?" at bounding box center [430, 83] width 308 height 22
click at [304, 76] on p "פרט מדוע תמיר גרינברג לא מתאים לדעתך לפרסם את הבושם PRADA PARADIGME" at bounding box center [430, 83] width 308 height 22
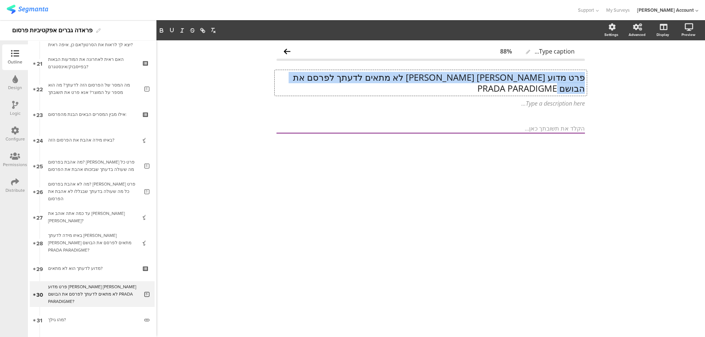
click at [304, 76] on p "פרט מדוע תמיר גרינברג לא מתאים לדעתך לפרסם את הבושם PRADA PARADIGME" at bounding box center [430, 83] width 308 height 22
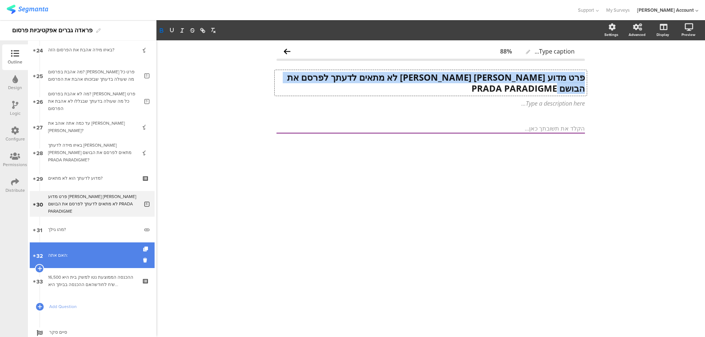
scroll to position [632, 0]
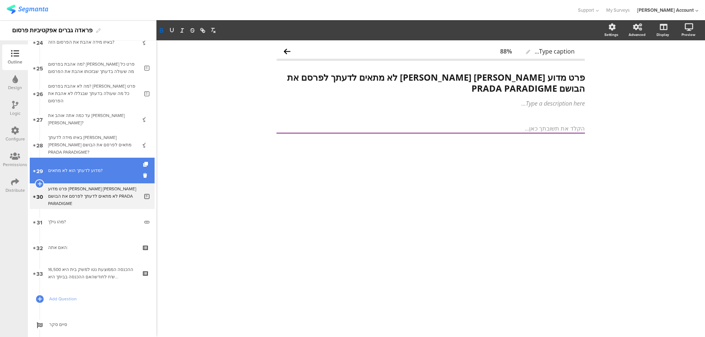
click at [124, 175] on link "29 מדוע לדעתך הוא לא מתאים?" at bounding box center [92, 171] width 125 height 26
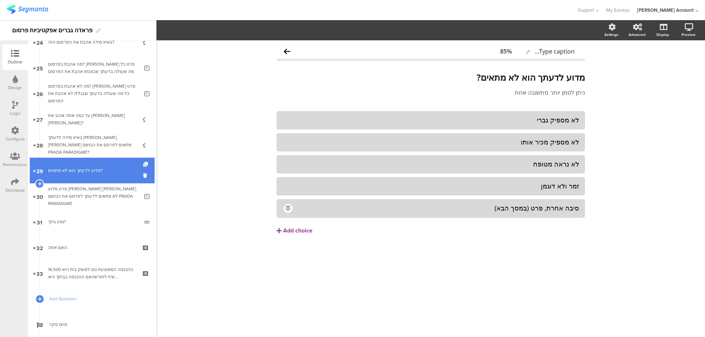
click at [143, 164] on icon at bounding box center [146, 164] width 6 height 5
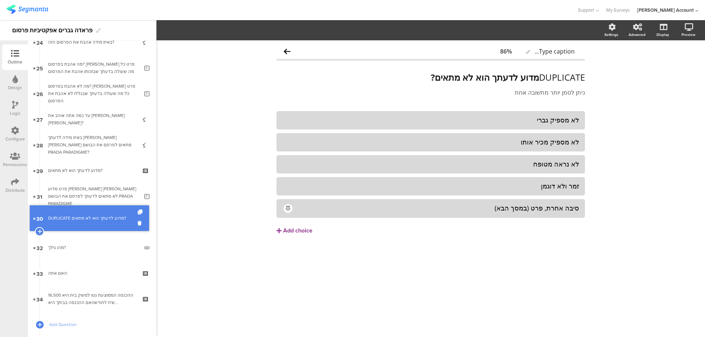
drag, startPoint x: 115, startPoint y: 198, endPoint x: 113, endPoint y: 220, distance: 22.1
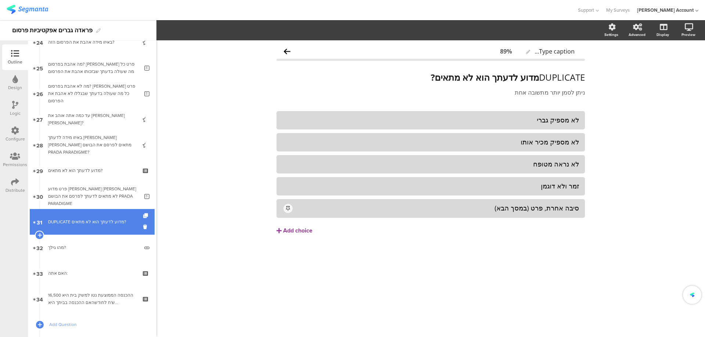
click at [108, 219] on div "DUPLICATE מדוע לדעתך הוא לא מתאים?" at bounding box center [92, 221] width 88 height 7
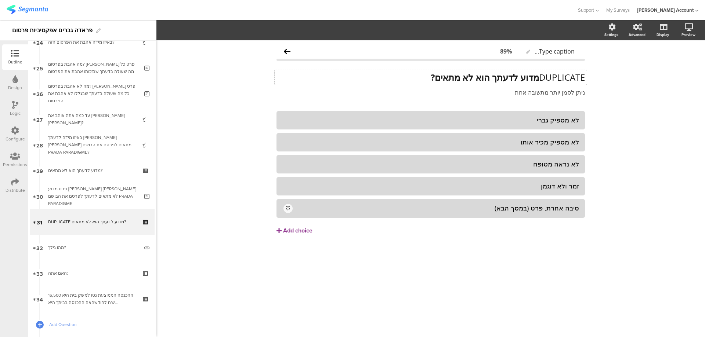
click at [488, 82] on div "DUPLICATE מדוע לדעתך הוא לא מתאים? DUPLICATE מדוע לדעתך הוא לא מתאים?" at bounding box center [431, 77] width 312 height 15
click at [488, 82] on strong "מדוע לדעתך הוא לא מתאים?" at bounding box center [485, 77] width 108 height 12
click at [567, 78] on p "35. מדוע לדעתך הוא מתאים?" at bounding box center [430, 77] width 308 height 11
click at [567, 77] on p "מדוע לדעתך הוא מתאים?" at bounding box center [430, 77] width 308 height 11
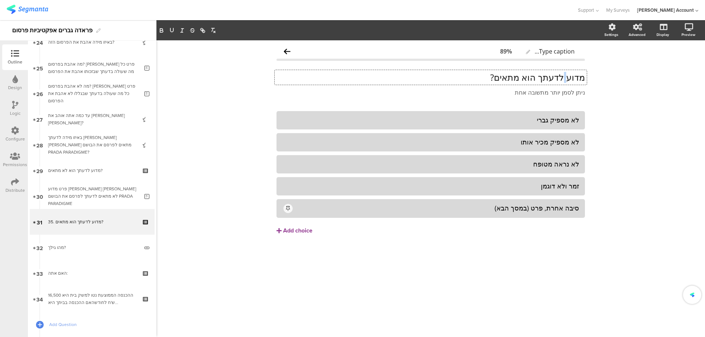
click at [566, 78] on p "מדוע לדעתך הוא מתאים?" at bounding box center [430, 77] width 308 height 11
click at [524, 120] on div "לא מספיק גברי" at bounding box center [430, 120] width 297 height 8
paste div
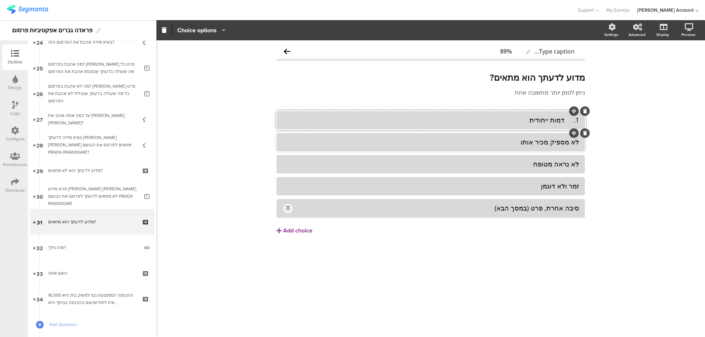
click at [521, 140] on div "לא מספיק מכיר אותו" at bounding box center [430, 142] width 297 height 8
paste div
click at [524, 165] on div "לא נראה מטופח" at bounding box center [430, 164] width 297 height 8
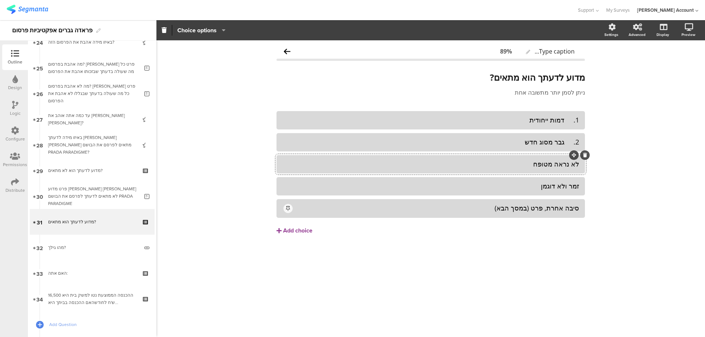
click at [524, 164] on div "לא נראה מטופח" at bounding box center [430, 164] width 297 height 8
paste div
click at [547, 182] on div "זמר ולא דוגמן" at bounding box center [430, 186] width 297 height 8
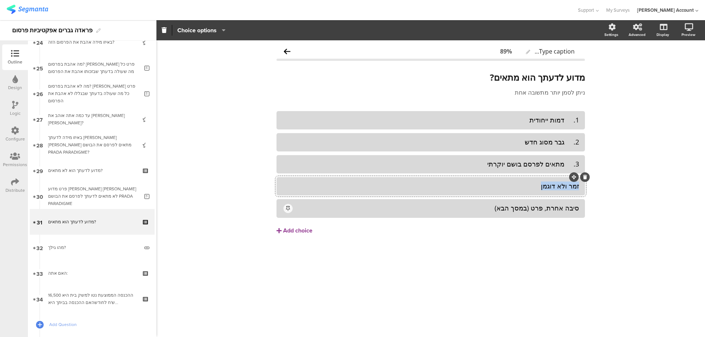
click at [547, 182] on div "זמר ולא דוגמן" at bounding box center [430, 186] width 297 height 8
paste div
click at [565, 185] on div "4. נועז ושובר מוסכמות" at bounding box center [430, 186] width 297 height 8
click at [567, 162] on div "3. מתאים לפרסם בושם יוקרתי" at bounding box center [430, 164] width 297 height 8
click at [568, 140] on div "2. גבר מסוג חדש" at bounding box center [430, 142] width 297 height 8
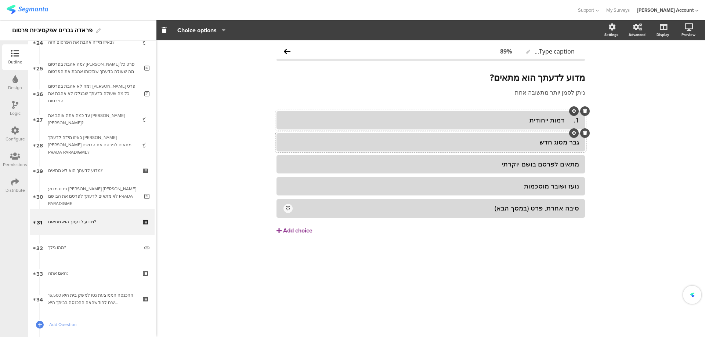
click at [567, 119] on div "1. דמות ייחודית" at bounding box center [430, 120] width 297 height 8
click at [547, 210] on div "סיבה אחרת, פרט (במסך הבא)" at bounding box center [436, 208] width 285 height 8
click at [451, 187] on div "נועז ושובר מוסכמות" at bounding box center [430, 186] width 297 height 8
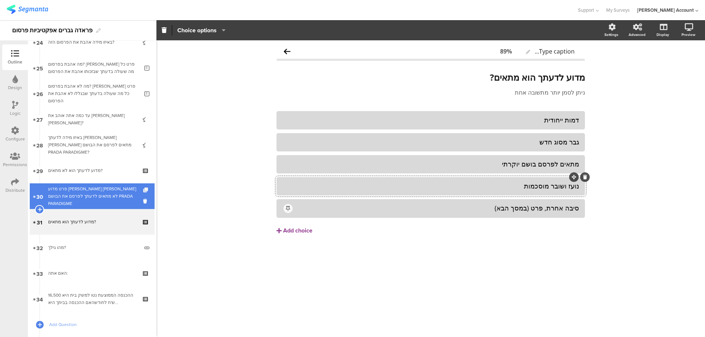
click at [143, 189] on icon at bounding box center [146, 190] width 6 height 5
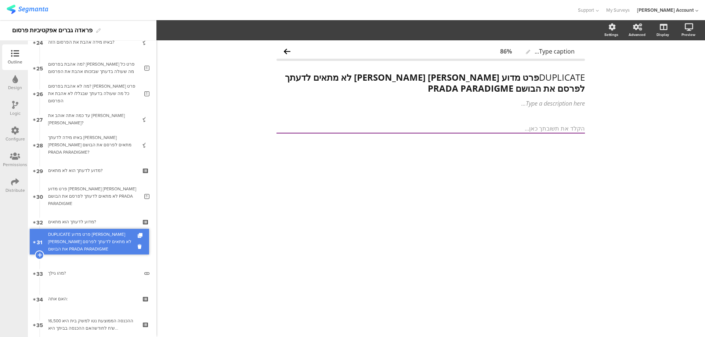
drag, startPoint x: 129, startPoint y: 216, endPoint x: 126, endPoint y: 236, distance: 19.8
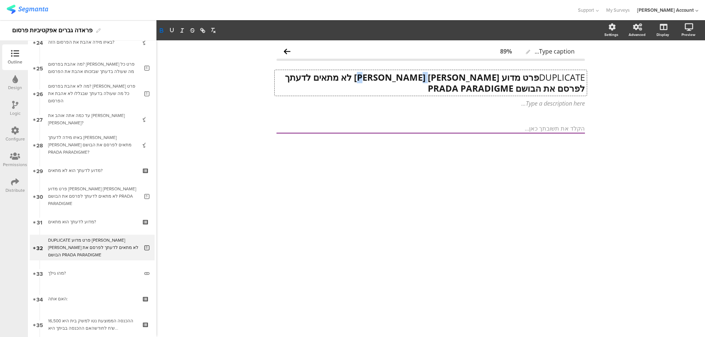
drag, startPoint x: 432, startPoint y: 78, endPoint x: 443, endPoint y: 77, distance: 11.0
click at [443, 77] on div "DUPLICATE פרט מדוע תמיר גרינברג לא מתאים לדעתך לפרסם את הבושם PRADA PARADIGME D…" at bounding box center [431, 83] width 312 height 26
click at [535, 78] on strong "פרט מדוע תמיר גרינברג מתאים לדעתך לפרסם את הבושם PRADA PARADIGME" at bounding box center [440, 82] width 289 height 23
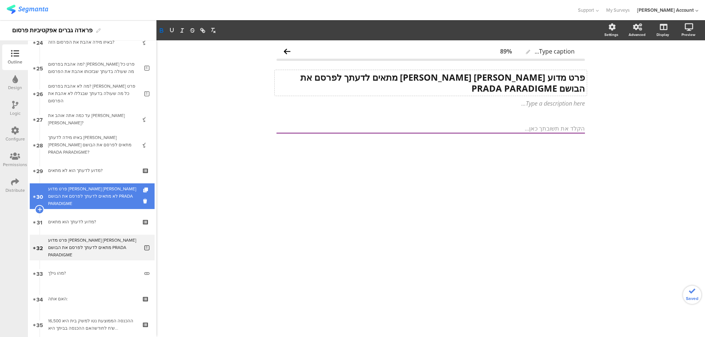
click at [112, 196] on div "פרט מדוע תמיר גרינברג לא מתאים לדעתך לפרסם את הבושם PRADA PARADIGME" at bounding box center [93, 196] width 91 height 22
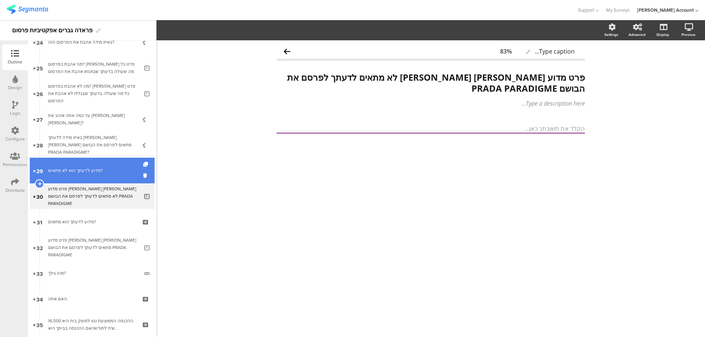
click at [89, 173] on div "מדוע לדעתך הוא לא מתאים?" at bounding box center [92, 170] width 88 height 7
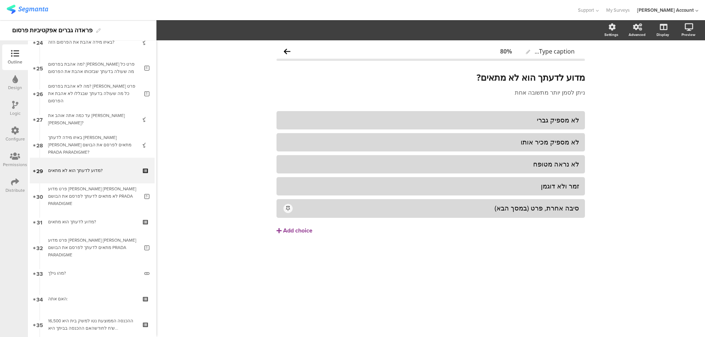
click at [15, 105] on icon at bounding box center [15, 105] width 6 height 8
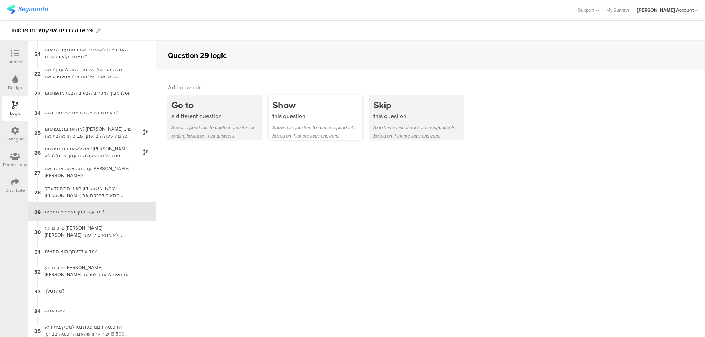
scroll to position [397, 0]
click at [300, 116] on div "this question" at bounding box center [317, 116] width 90 height 8
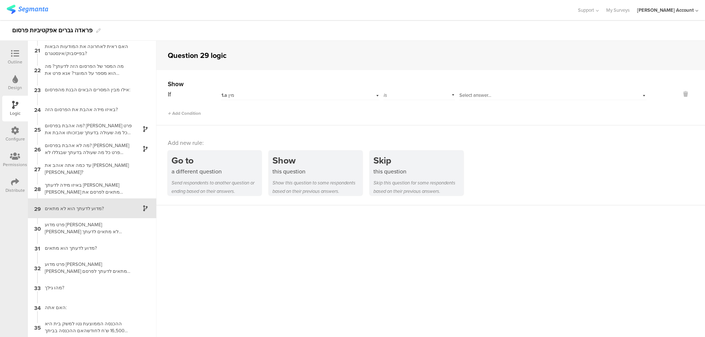
click at [247, 94] on div "1.a מין" at bounding box center [287, 95] width 133 height 7
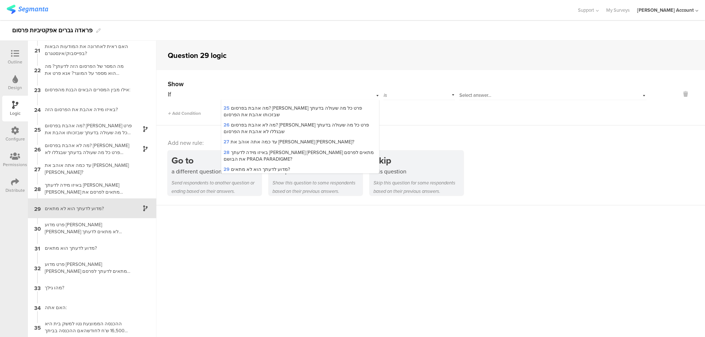
scroll to position [343, 0]
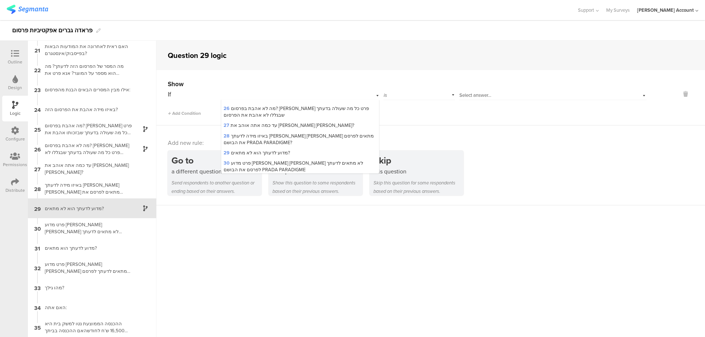
click at [270, 133] on span "28 באיזו מידה לדעתך תמיר גרינברג מתאים לפרסם את הבושם PRADA PARADIGME?" at bounding box center [299, 140] width 150 height 14
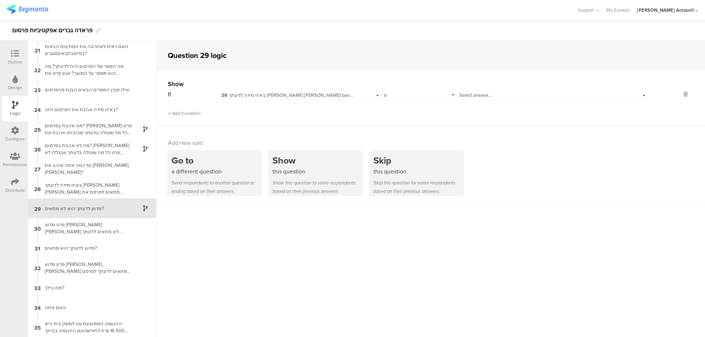
click at [401, 94] on div "is" at bounding box center [419, 94] width 72 height 11
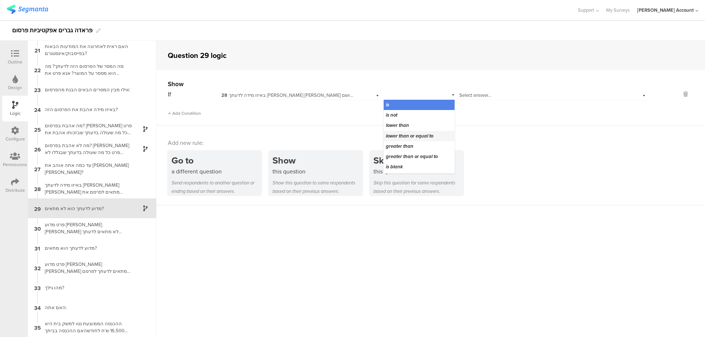
click at [414, 134] on span "lower than or equal to" at bounding box center [409, 136] width 47 height 7
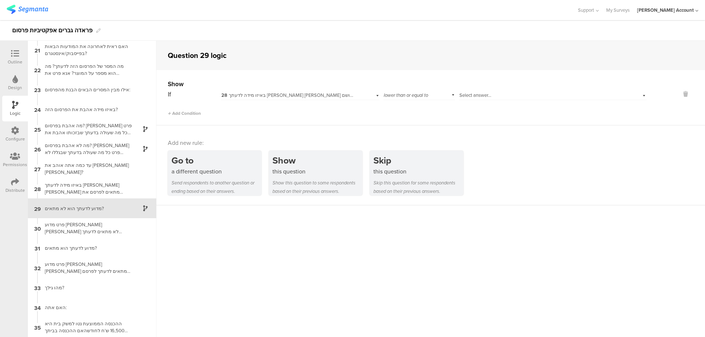
click at [491, 95] on div "Select answer..." at bounding box center [539, 95] width 160 height 7
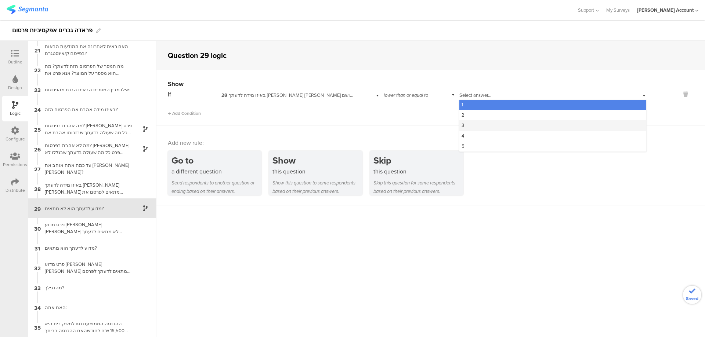
click at [483, 126] on div "3" at bounding box center [552, 125] width 187 height 10
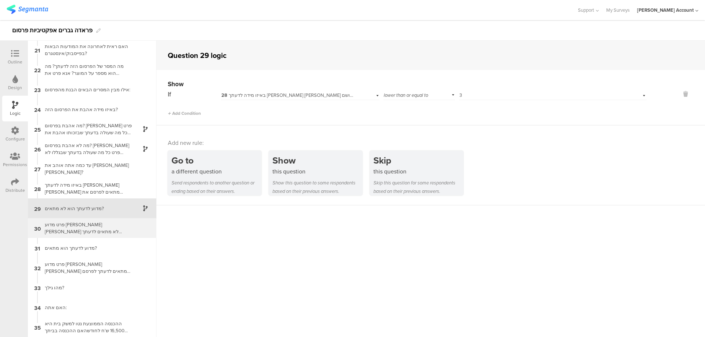
click at [109, 231] on div "פרט מדוע תמיר גרינברג לא מתאים לדעתך לפרסם את הבושם PRADA PARADIGME" at bounding box center [86, 228] width 92 height 14
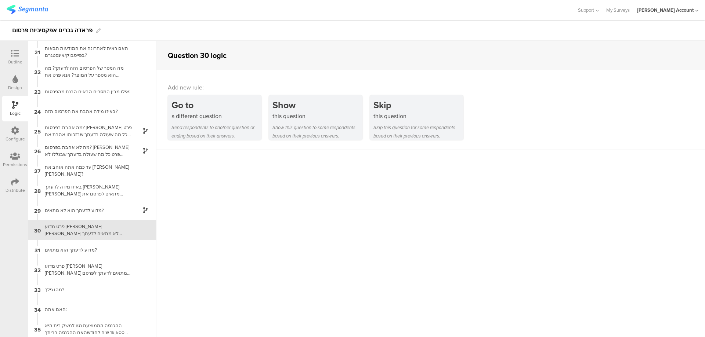
scroll to position [397, 0]
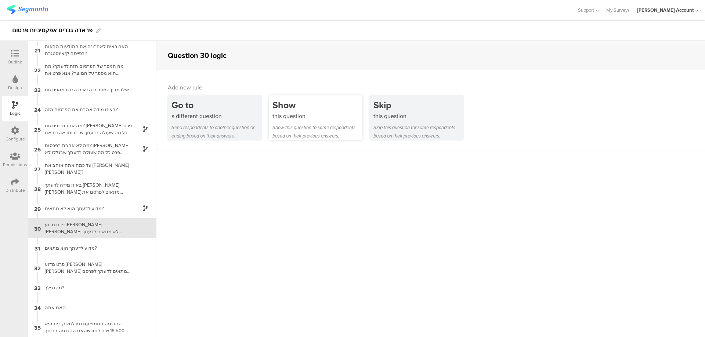
click at [293, 118] on div "this question" at bounding box center [317, 116] width 90 height 8
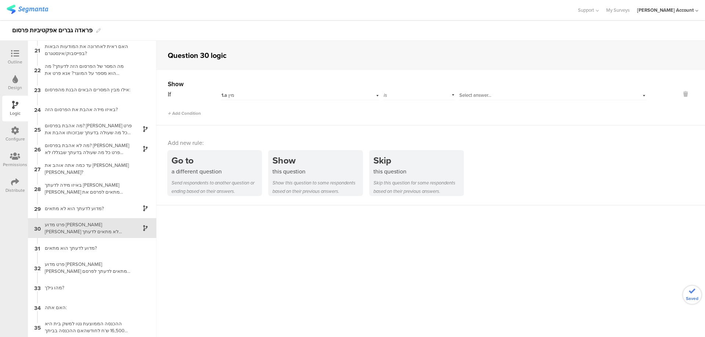
click at [269, 94] on div "1.a מין" at bounding box center [287, 95] width 133 height 7
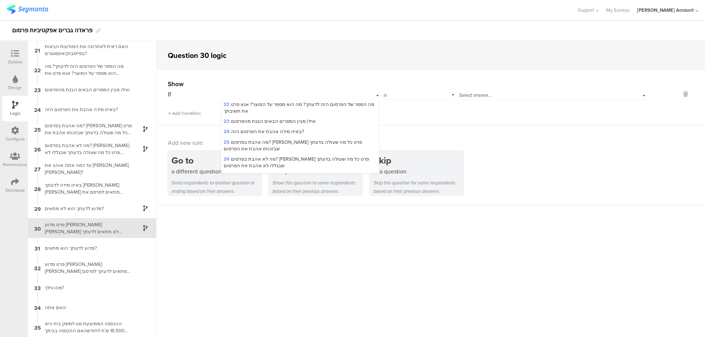
scroll to position [343, 0]
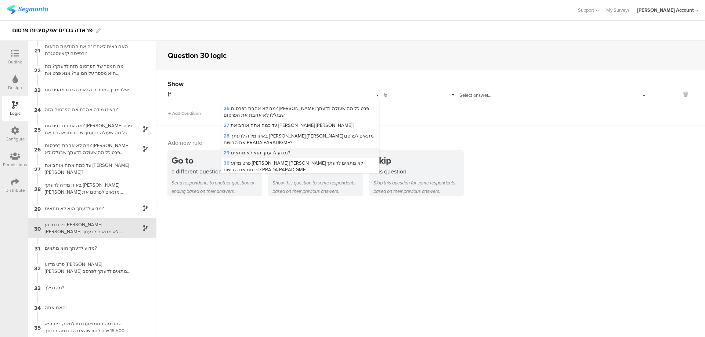
click at [266, 149] on span "29 מדוע לדעתך הוא לא מתאים?" at bounding box center [257, 152] width 66 height 7
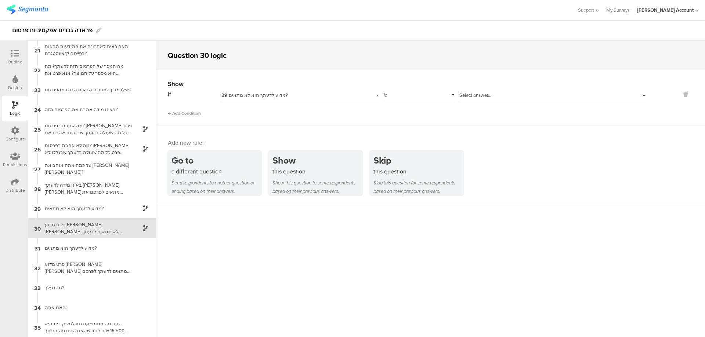
click at [478, 95] on span "Select answer..." at bounding box center [475, 95] width 32 height 7
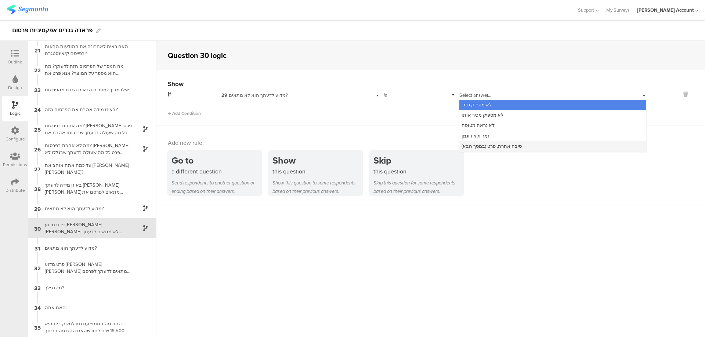
click at [480, 143] on span "סיבה אחרת, פרט (במסך הבא)" at bounding box center [492, 146] width 60 height 7
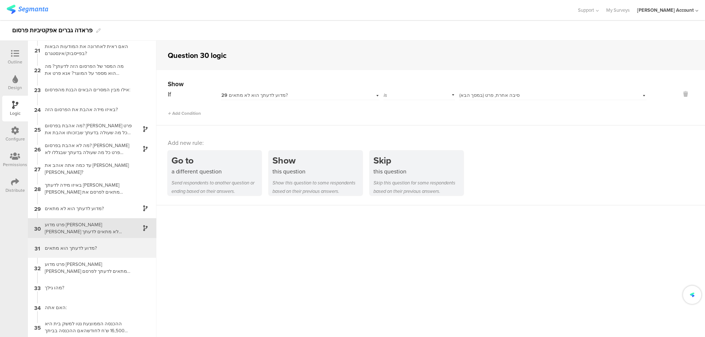
click at [87, 243] on div "31 מדוע לדעתך הוא מתאים?" at bounding box center [92, 248] width 129 height 20
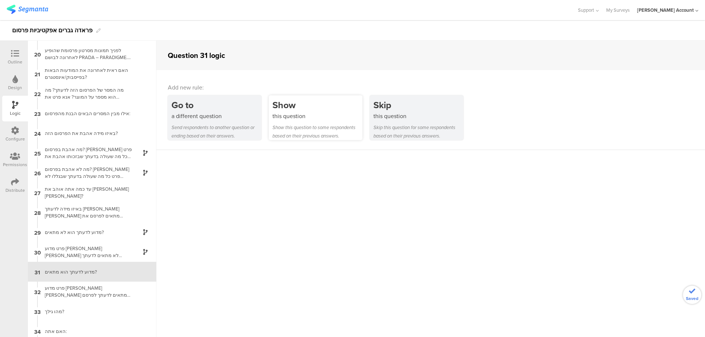
scroll to position [397, 0]
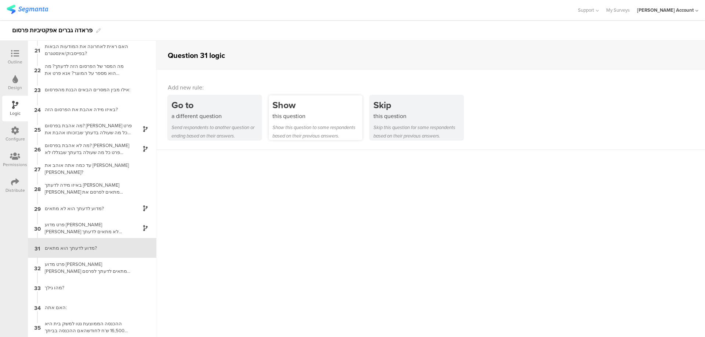
click at [292, 112] on div "this question" at bounding box center [317, 116] width 90 height 8
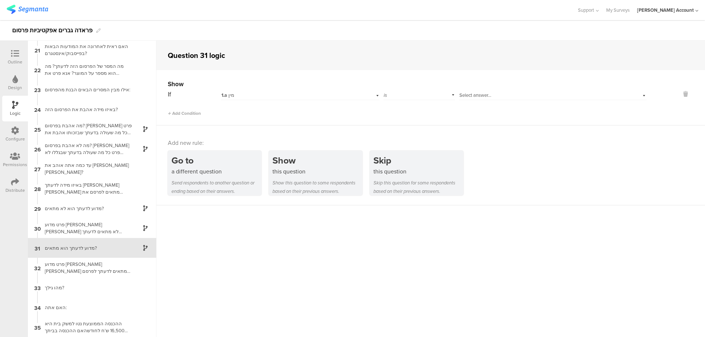
click at [271, 95] on div "1.a מין" at bounding box center [287, 95] width 133 height 7
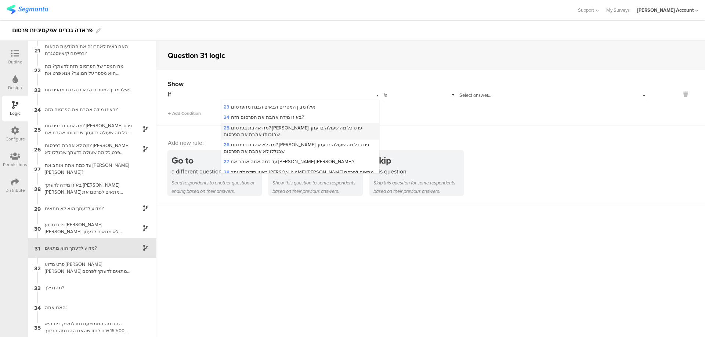
scroll to position [343, 0]
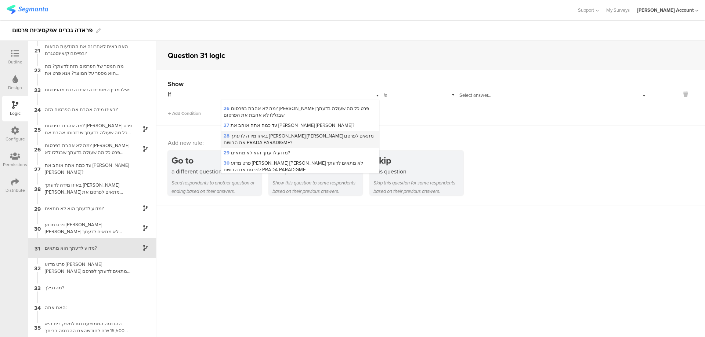
click at [268, 133] on span "28 באיזו מידה לדעתך תמיר גרינברג מתאים לפרסם את הבושם PRADA PARADIGME?" at bounding box center [299, 140] width 150 height 14
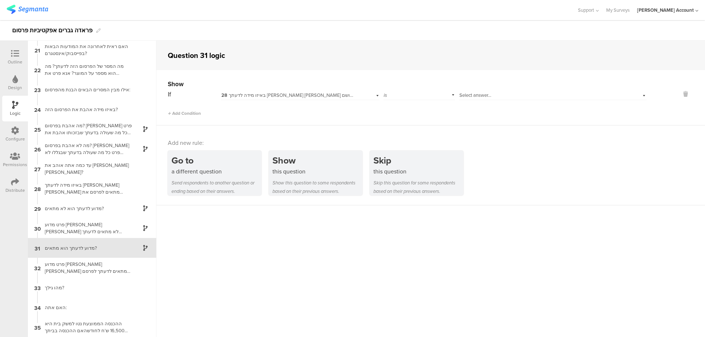
click at [396, 94] on div "is" at bounding box center [419, 94] width 72 height 11
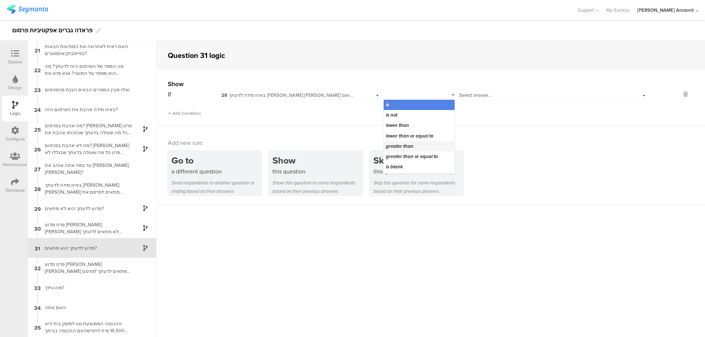
click at [407, 144] on span "greater than" at bounding box center [400, 146] width 28 height 7
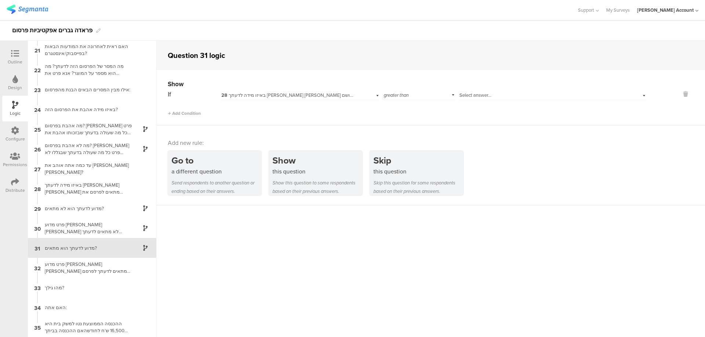
click at [475, 94] on span "Select answer..." at bounding box center [475, 95] width 32 height 7
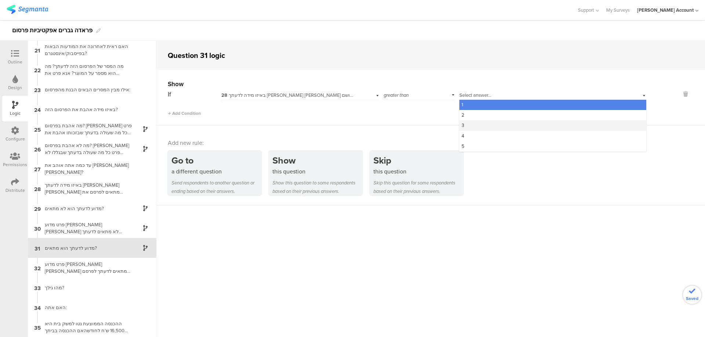
click at [482, 123] on div "3" at bounding box center [552, 125] width 187 height 10
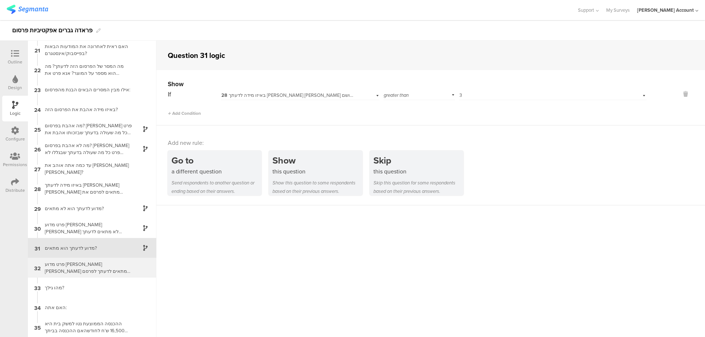
click at [79, 266] on div "פרט מדוע תמיר גרינברג מתאים לדעתך לפרסם את הבושם PRADA PARADIGME" at bounding box center [86, 268] width 92 height 14
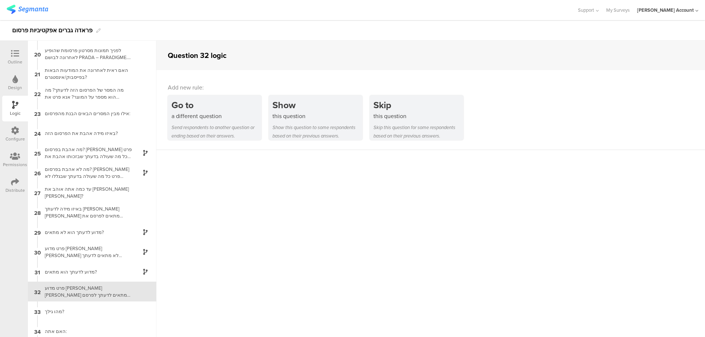
scroll to position [397, 0]
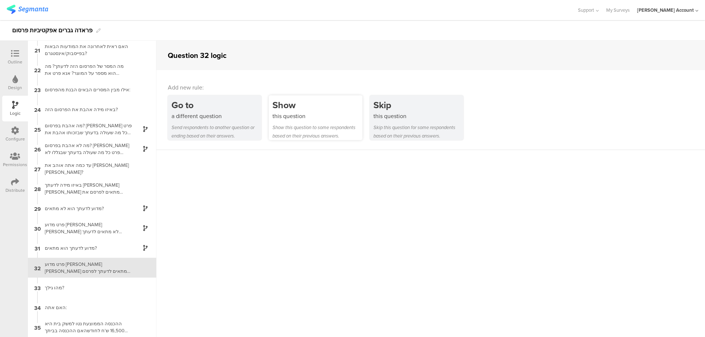
click at [305, 119] on div "this question" at bounding box center [317, 116] width 90 height 8
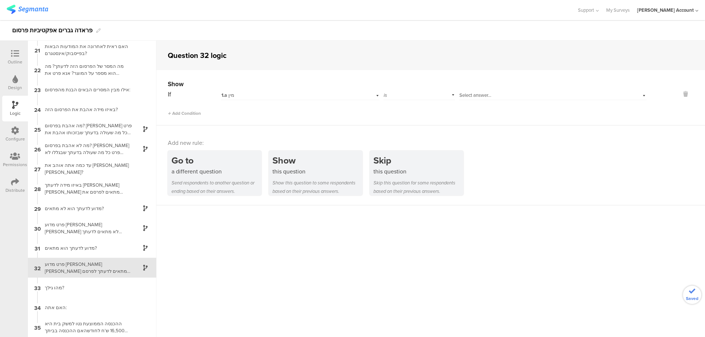
click at [259, 94] on div "1.a מין" at bounding box center [287, 95] width 133 height 7
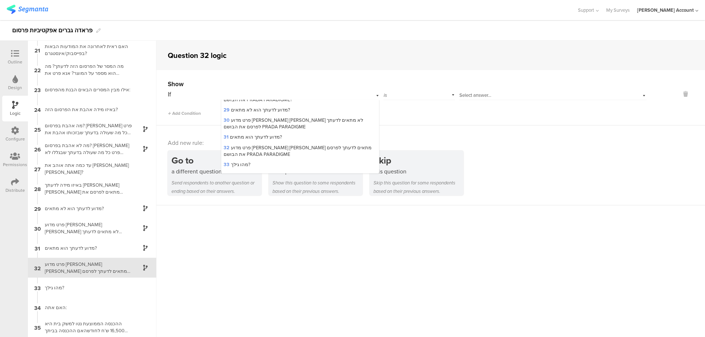
scroll to position [392, 0]
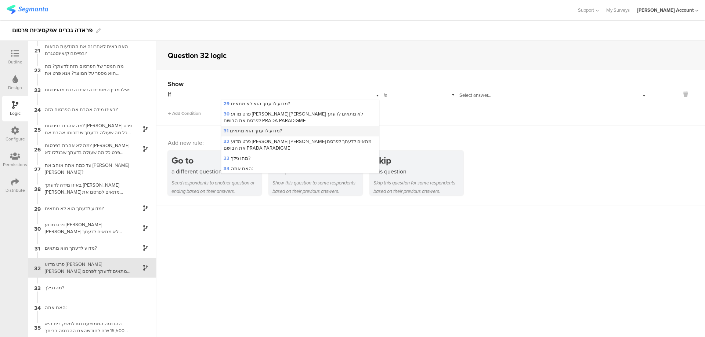
click at [260, 127] on span "31 מדוע לדעתך הוא מתאים?" at bounding box center [253, 130] width 58 height 7
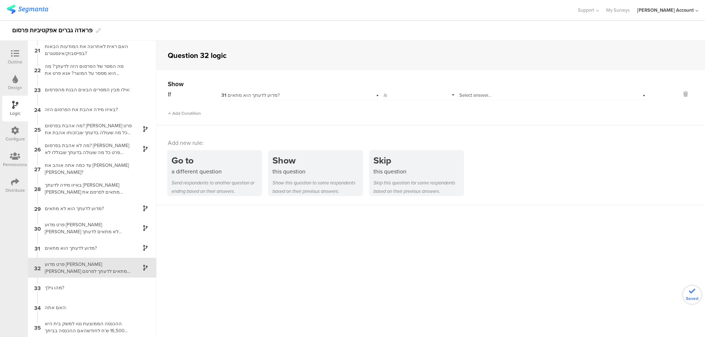
click at [474, 94] on span "Select answer..." at bounding box center [475, 95] width 32 height 7
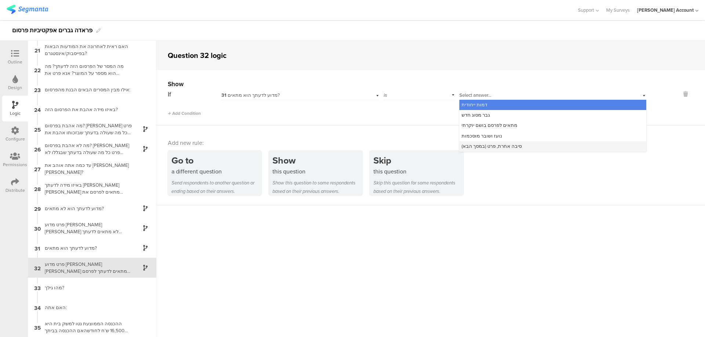
click at [489, 146] on span "סיבה אחרת, פרט (במסך הבא)" at bounding box center [492, 146] width 60 height 7
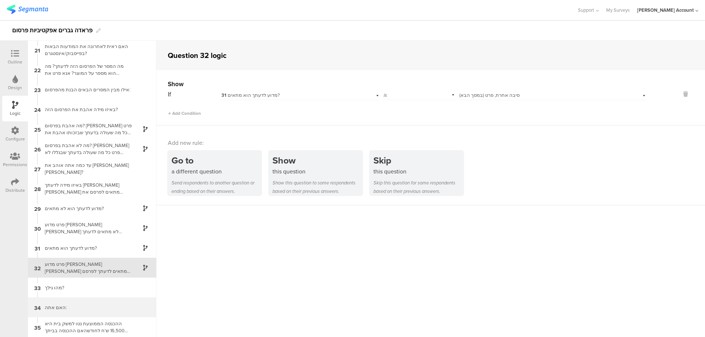
click at [55, 301] on div "34 האם אתה:" at bounding box center [92, 308] width 129 height 20
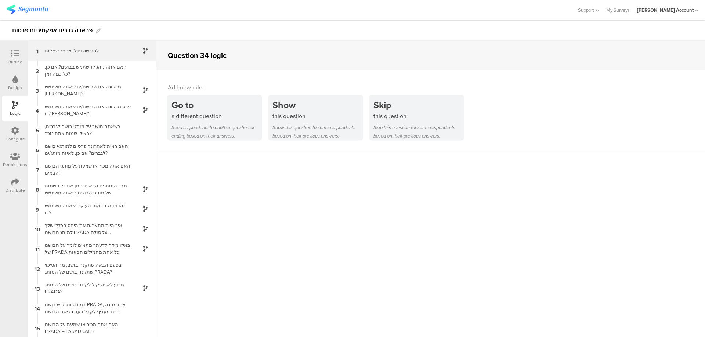
click at [101, 49] on div "לפני שנתחיל, מספר שאלות" at bounding box center [86, 50] width 92 height 7
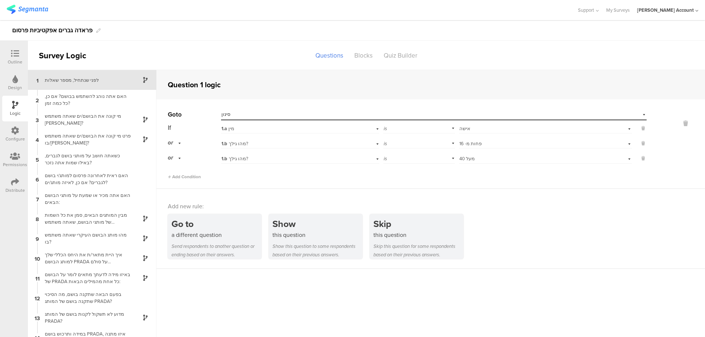
click at [15, 51] on icon at bounding box center [15, 54] width 8 height 8
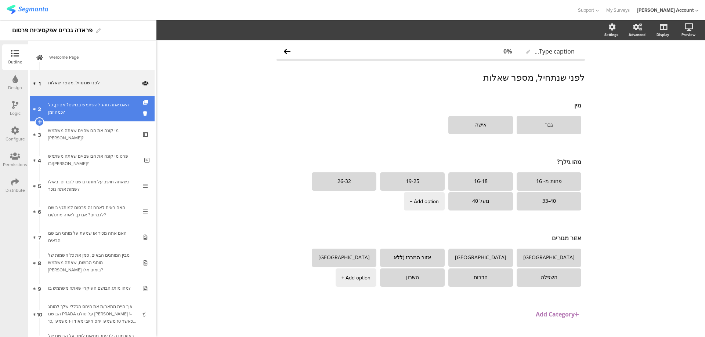
click at [96, 99] on link "2 האם אתה נוהג להשתמש בבושם? אם כן, כל כמה זמן?" at bounding box center [92, 109] width 125 height 26
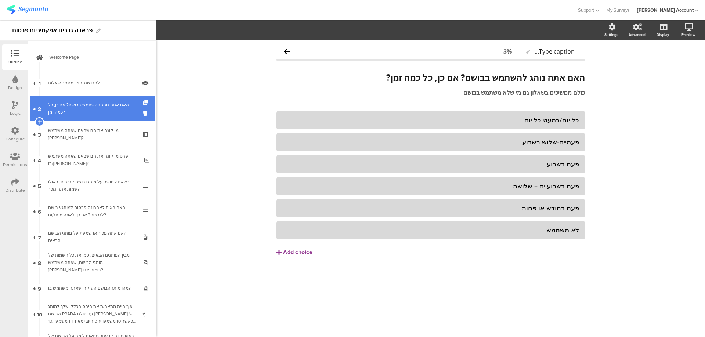
click at [100, 115] on div "האם אתה נוהג להשתמש בבושם? אם כן, כל כמה זמן?" at bounding box center [92, 108] width 88 height 15
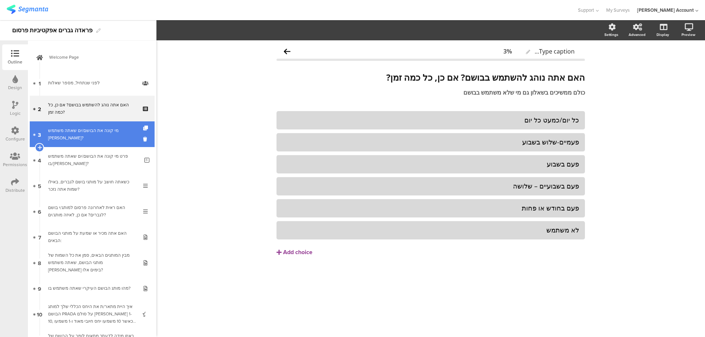
click at [101, 133] on div "מי קונה את הבושם/ים שאתה משתמש בהם?" at bounding box center [92, 134] width 88 height 15
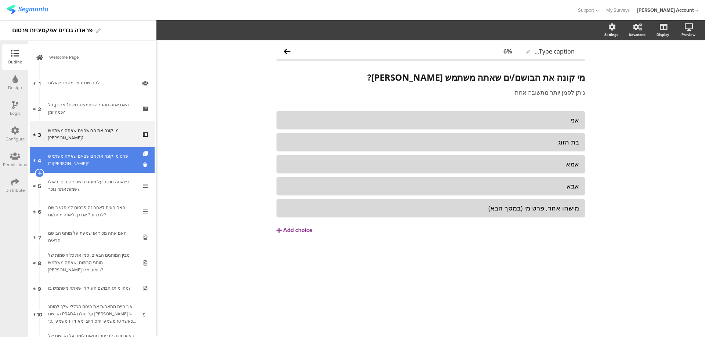
click at [93, 157] on div "פרט מי קונה את הבושם/ים שאתה משתמש בו/בהם?" at bounding box center [93, 160] width 91 height 15
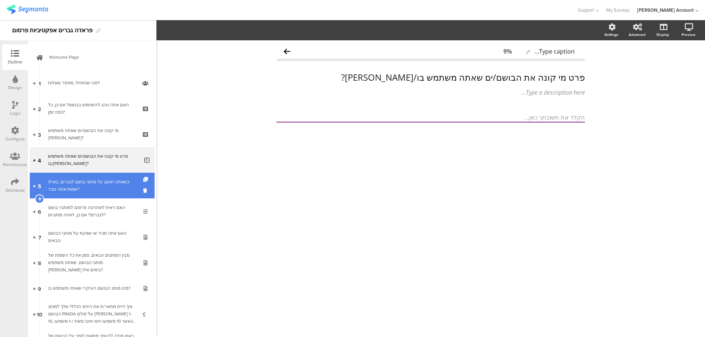
click at [94, 182] on div "כשאתה חושב על מותגי בושם לגברים, באילו שמות אתה נזכר?" at bounding box center [92, 185] width 88 height 15
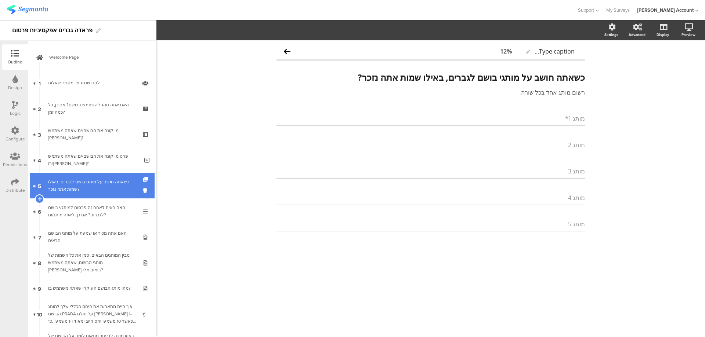
scroll to position [49, 0]
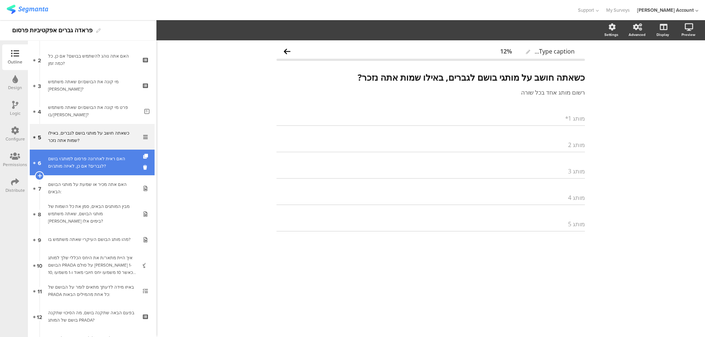
click at [107, 165] on div "האם ראית לאחרונה פרסום למותג/י בושם לגברים? אם כן, לאיזה מותג/ים?" at bounding box center [92, 162] width 88 height 15
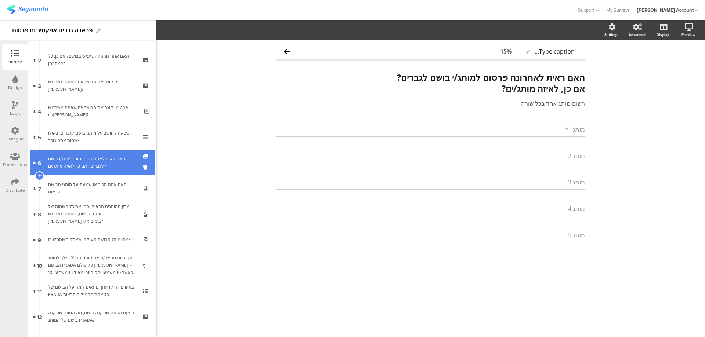
scroll to position [98, 0]
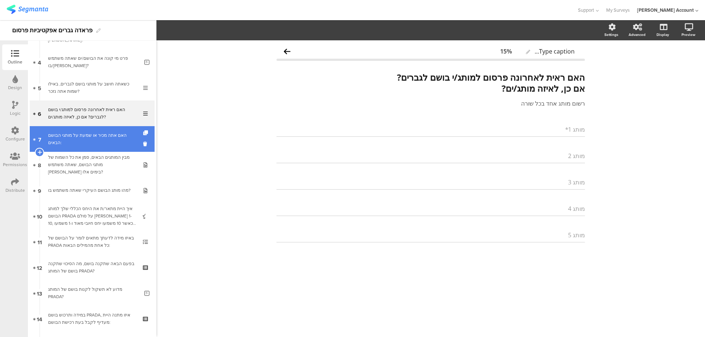
click at [110, 140] on div "האם אתה מכיר או שמעת על מותגי הבושם הבאים:" at bounding box center [92, 139] width 88 height 15
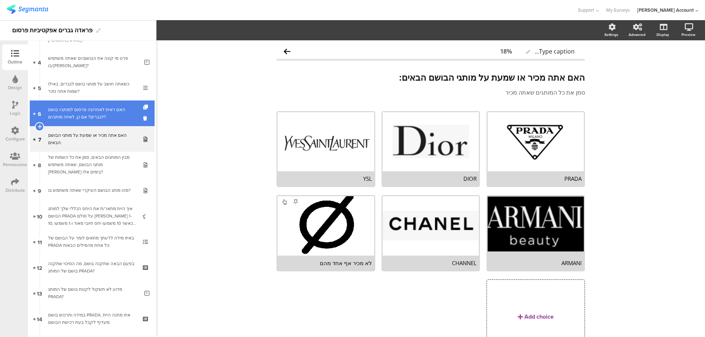
click at [110, 119] on div "האם ראית לאחרונה פרסום למותג/י בושם לגברים? אם כן, לאיזה מותג/ים?" at bounding box center [92, 113] width 88 height 15
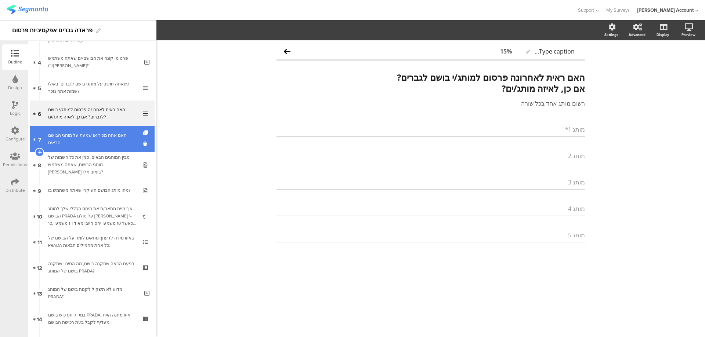
click at [112, 143] on div "האם אתה מכיר או שמעת על מותגי הבושם הבאים:" at bounding box center [92, 139] width 88 height 15
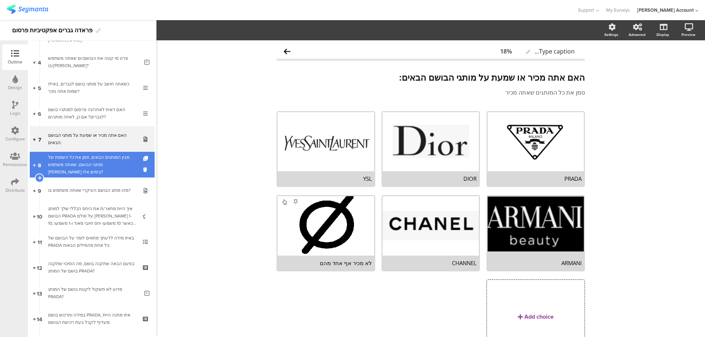
click at [111, 169] on div "מבין המותגים הבאים, סמן את כל השמות של מותגי הבושם, שאתה משתמש בהם בימים אלו?" at bounding box center [92, 165] width 88 height 22
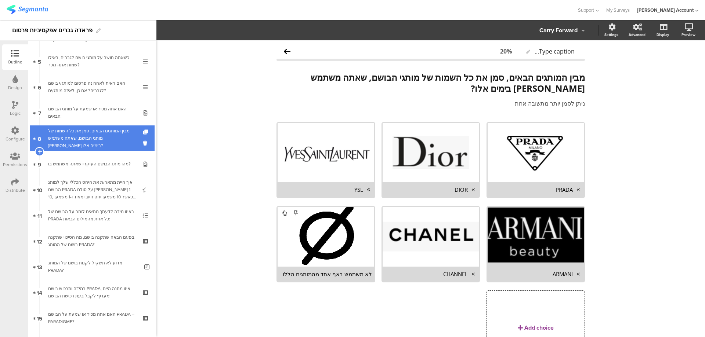
scroll to position [147, 0]
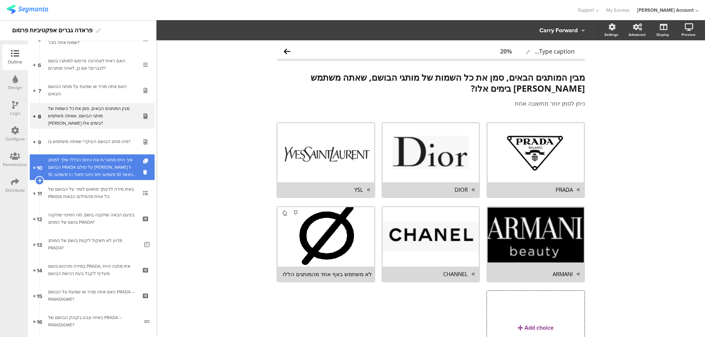
click at [111, 168] on div "איך היית מתאר/ת את היחס הכללי שלך למותג הבושם PRADA על סולם שבין 1-10, כאשר 10 …" at bounding box center [92, 167] width 88 height 22
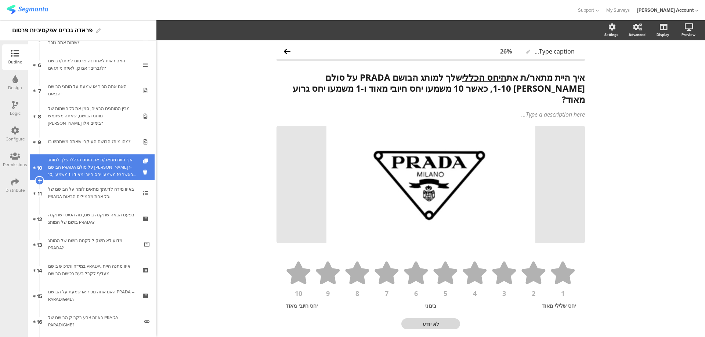
scroll to position [196, 0]
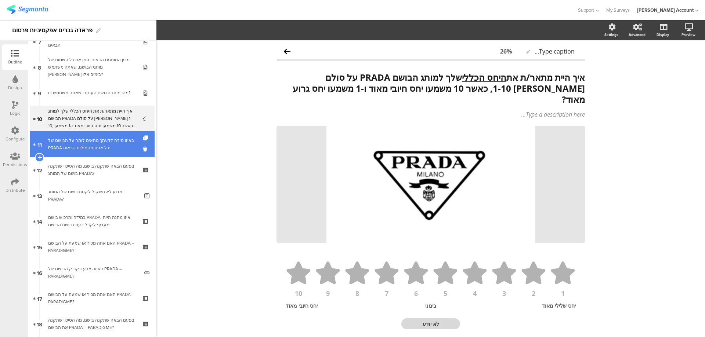
click at [109, 141] on div "באיזו מידה לדעתך מתאים לומר על הבושם של PRADA כל אחת מהמילים הבאות:" at bounding box center [92, 144] width 88 height 15
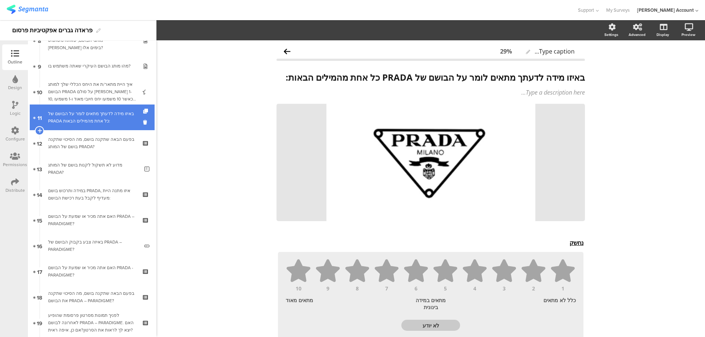
scroll to position [245, 0]
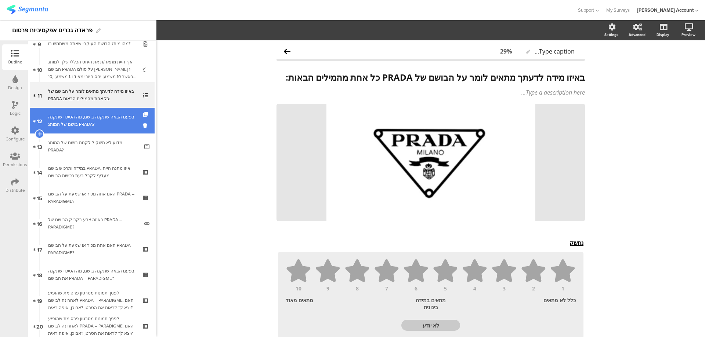
click at [112, 129] on link "12 בפעם הבאה שתקנה בושם, מה הסיכוי שתקנה בושם של המותג PRADA?" at bounding box center [92, 121] width 125 height 26
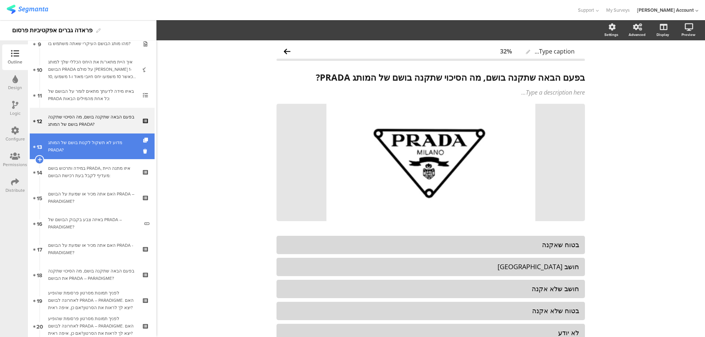
click at [112, 148] on div "מדוע לא תשקול לקנות בושם של המותג PRADA?" at bounding box center [93, 146] width 91 height 15
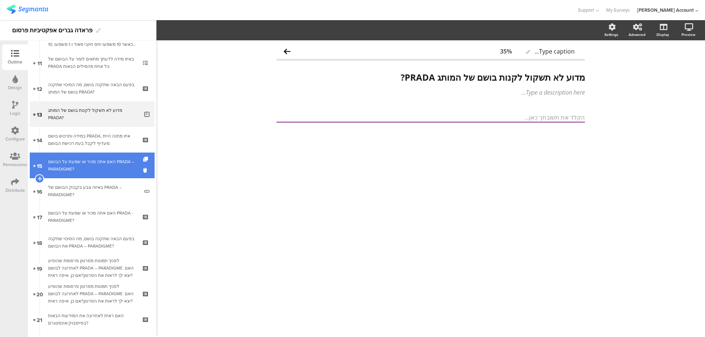
scroll to position [294, 0]
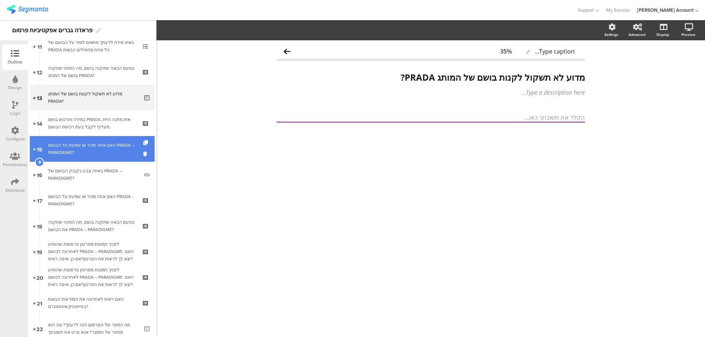
click at [111, 144] on div "האם אתה מכיר או שמעת על הבושם PRADA – PARADIGME?" at bounding box center [92, 149] width 88 height 15
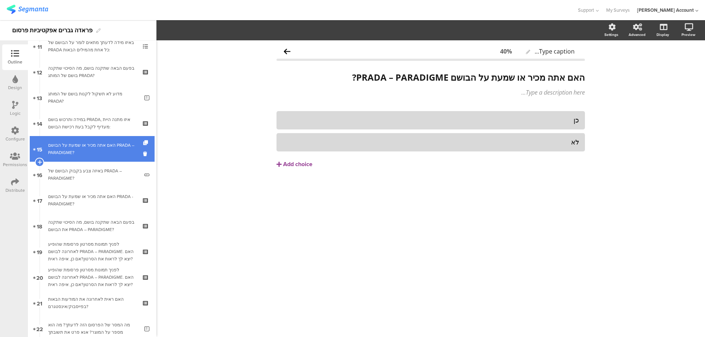
scroll to position [343, 0]
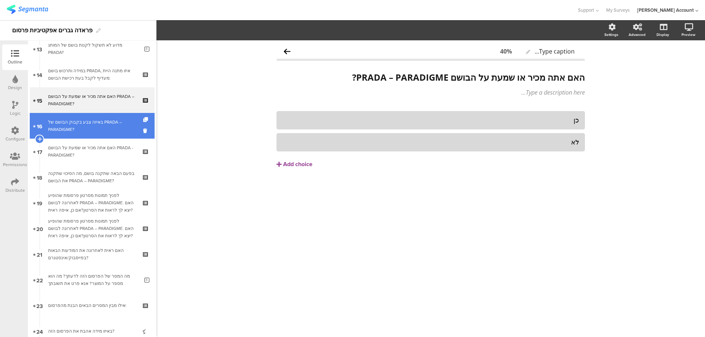
click at [113, 129] on div "באיזה צבע בקבוק הבושם של PRADA – PARADIGME?" at bounding box center [93, 126] width 91 height 15
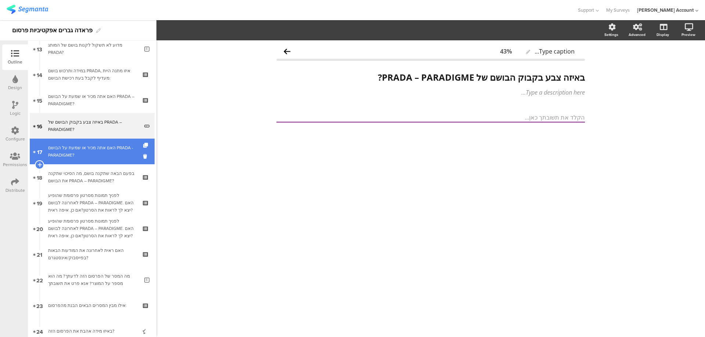
click at [111, 147] on div "האם אתה מכיר או שמעת על הבושם PRADA - PARADIGME?" at bounding box center [92, 151] width 88 height 15
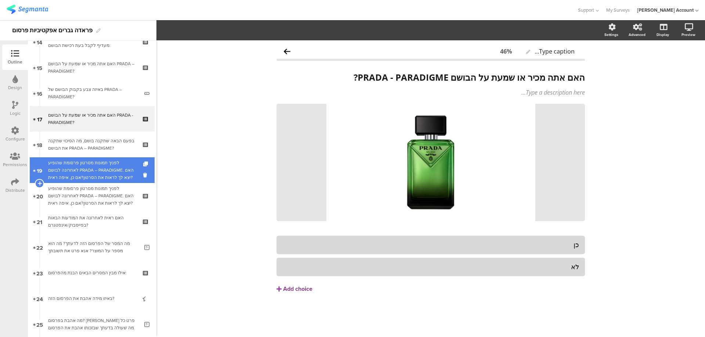
scroll to position [392, 0]
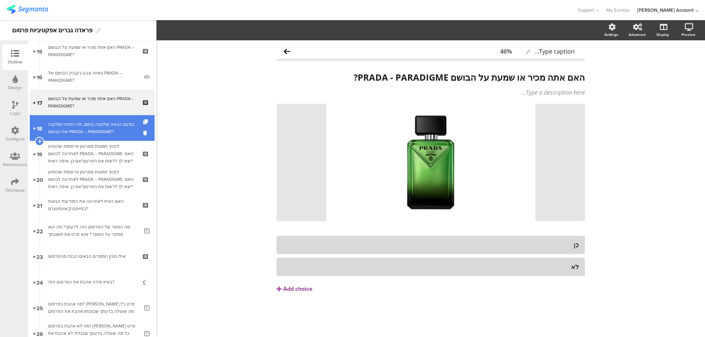
click at [114, 132] on div "בפעם הבאה שתקנה בושם, מה הסיכוי שתקנה את הבושם PRADA – PARADIGME?" at bounding box center [92, 128] width 88 height 15
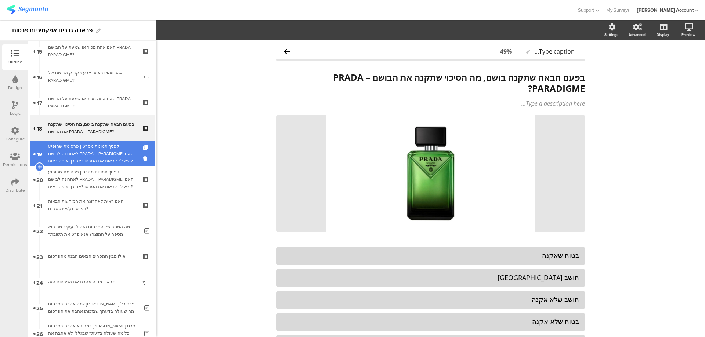
scroll to position [441, 0]
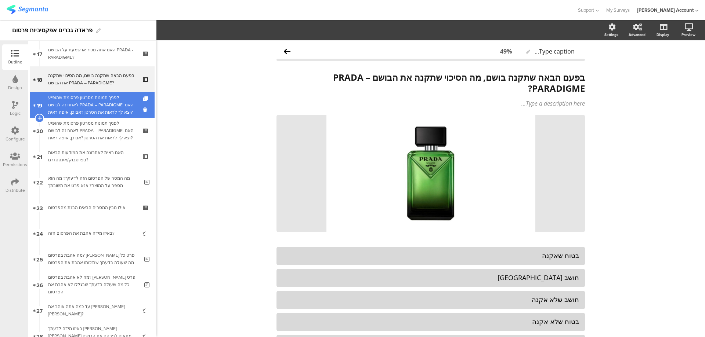
click at [115, 108] on div "לפניך תמונות מסרטון פרסומת שהופיע לאחרונה לבושם PRADA – PARADIGME. האם יצא לך ל…" at bounding box center [92, 105] width 88 height 22
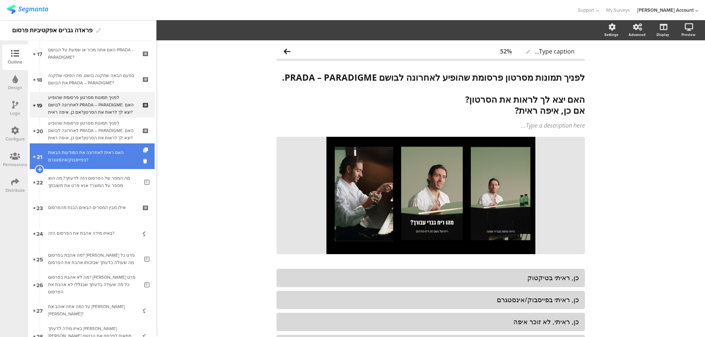
click at [115, 148] on link "21 האם ראית לאחרונה את המודעות הבאות בפייסבוק/אינסטגרם?" at bounding box center [92, 157] width 125 height 26
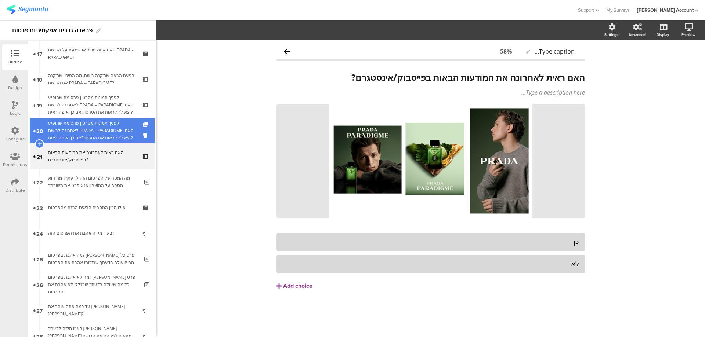
click at [116, 128] on div "לפניך תמונות מסרטון פרסומת שהופיע לאחרונה לבושם PRADA – PARADIGME. האם יצא לך ל…" at bounding box center [92, 131] width 88 height 22
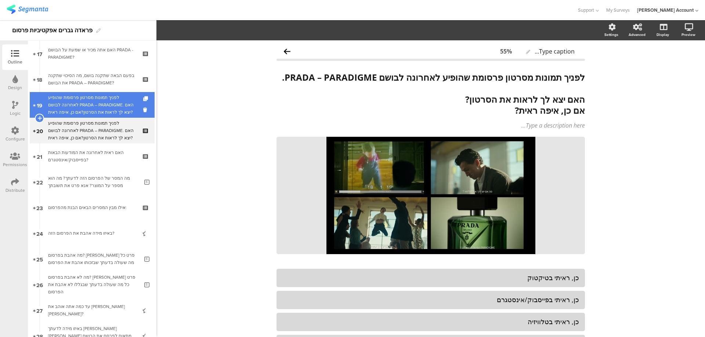
click at [115, 105] on div "לפניך תמונות מסרטון פרסומת שהופיע לאחרונה לבושם PRADA – PARADIGME. האם יצא לך ל…" at bounding box center [92, 105] width 88 height 22
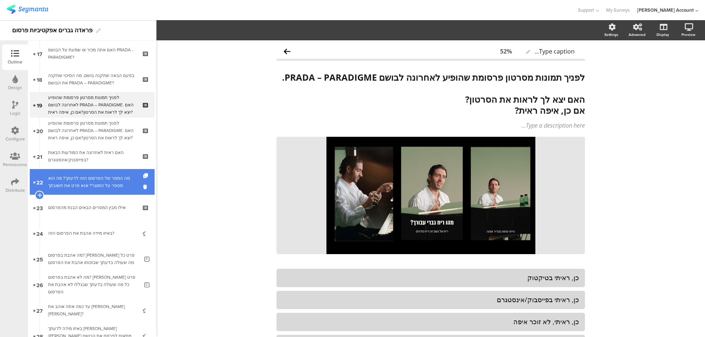
click at [103, 175] on div "מה המסר של הפרסום הזה לדעתך? מה הוא מספר על המוצר? אנא פרט את תשובתך" at bounding box center [93, 182] width 91 height 15
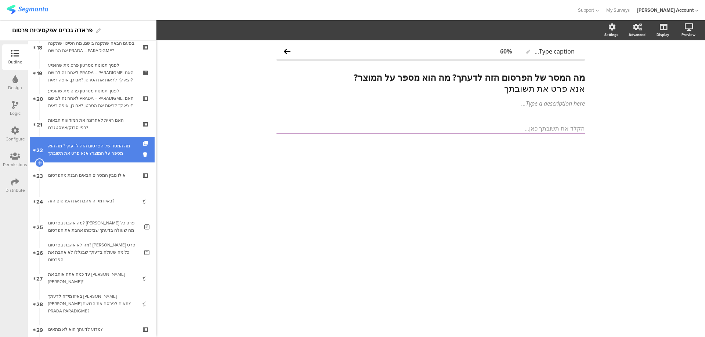
scroll to position [489, 0]
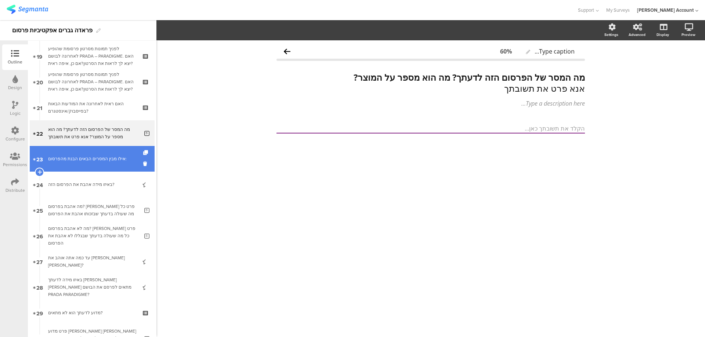
click at [107, 153] on link "23 אילו מבין המסרים הבאים הבנת מהפרסום:" at bounding box center [92, 159] width 125 height 26
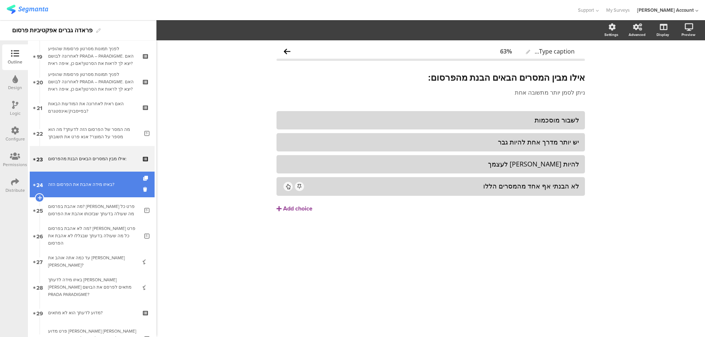
click at [114, 181] on div "באיזו מידה אהבת את הפרסום הזה?" at bounding box center [92, 184] width 88 height 7
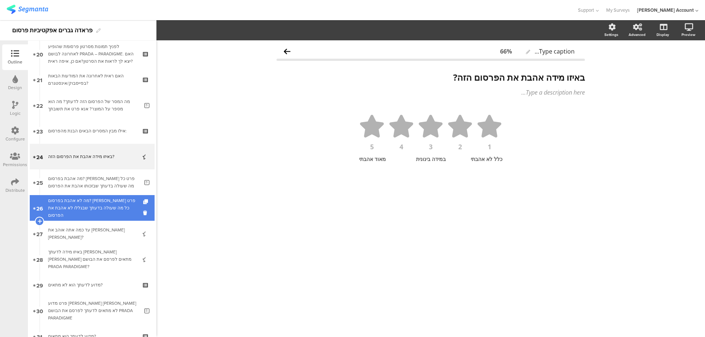
scroll to position [539, 0]
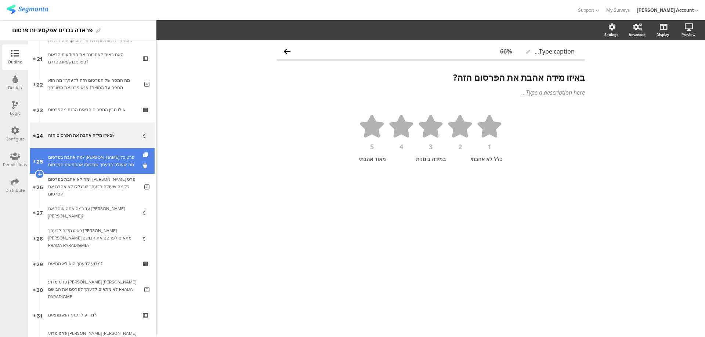
click at [113, 161] on div "מה אהבת בפרסום? אנא פרט כל מה שעולה בדעתך שבזכותו אהבת את הפרסום" at bounding box center [93, 161] width 91 height 15
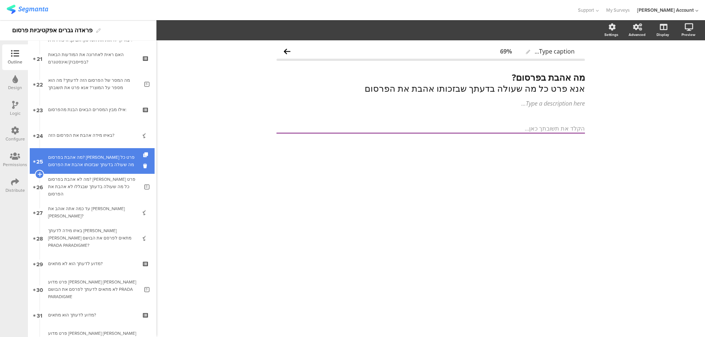
scroll to position [588, 0]
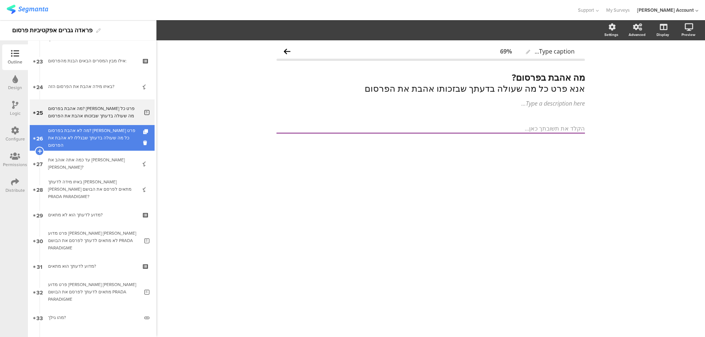
click at [114, 147] on link "26 מה לא אהבת בפרסום? אנא פרט כל מה שעולה בדעתך שבגללו לא אהבת את הפרסום" at bounding box center [92, 138] width 125 height 26
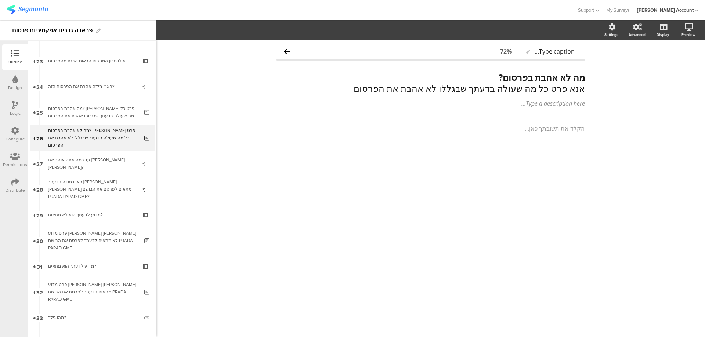
click at [12, 100] on div "Logic" at bounding box center [15, 109] width 26 height 26
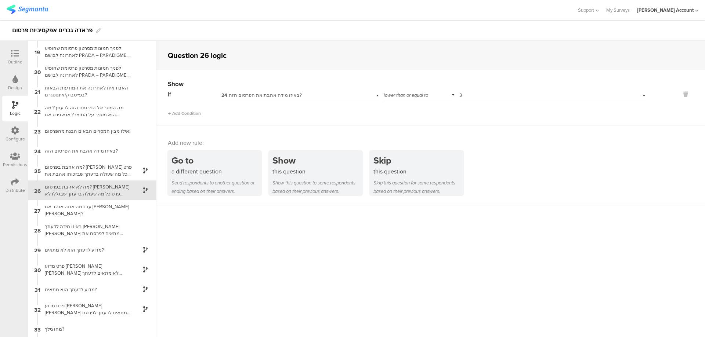
scroll to position [357, 0]
click at [80, 214] on div "27 עד כמה אתה אוהב את תמיר גרינברג?" at bounding box center [92, 209] width 129 height 20
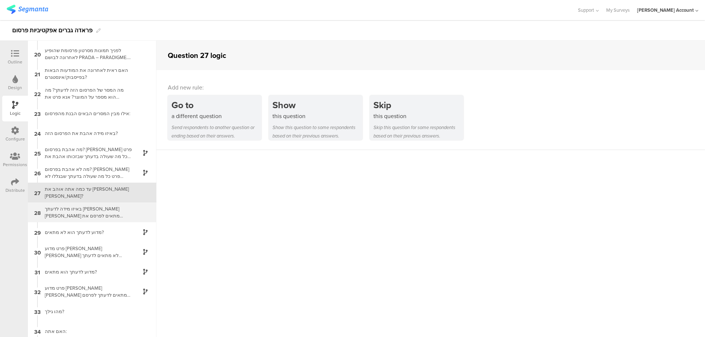
scroll to position [377, 0]
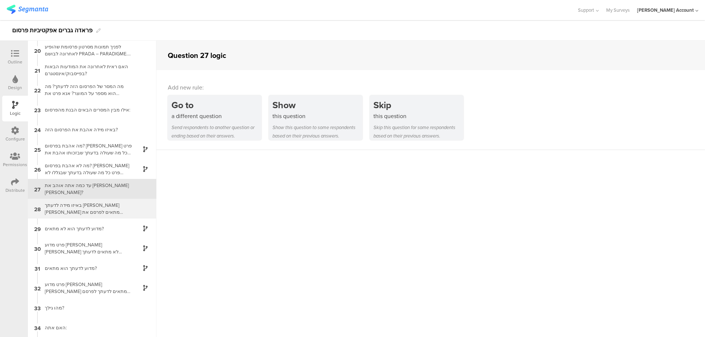
click at [91, 209] on div "באיזו מידה לדעתך תמיר גרינברג מתאים לפרסם את הבושם PRADA PARADIGME?" at bounding box center [86, 209] width 92 height 14
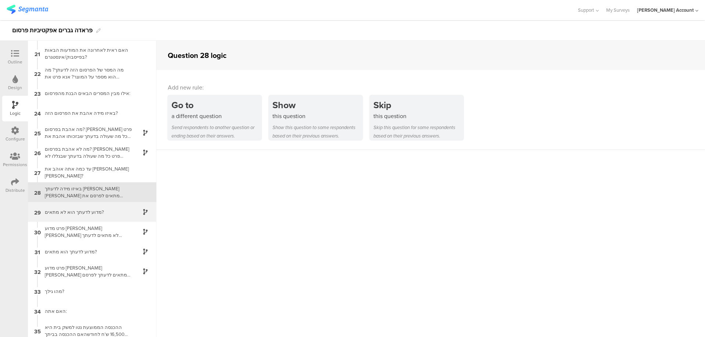
scroll to position [397, 0]
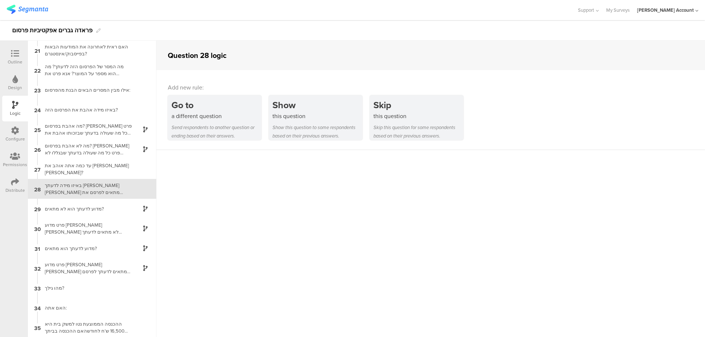
click at [19, 53] on icon at bounding box center [15, 54] width 8 height 8
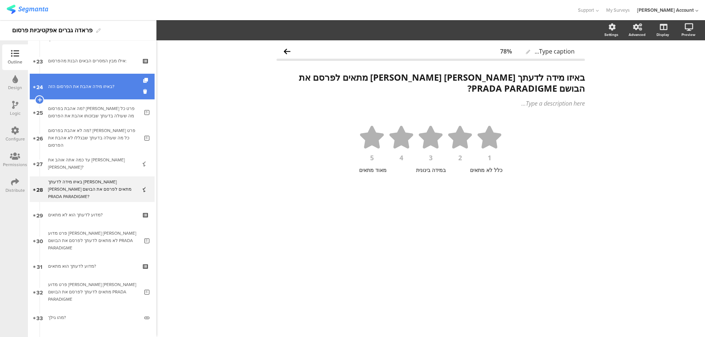
scroll to position [588, 0]
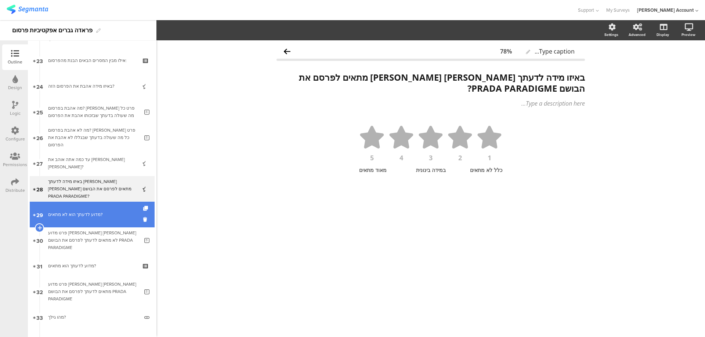
click at [113, 212] on div "מדוע לדעתך הוא לא מתאים?" at bounding box center [92, 214] width 88 height 7
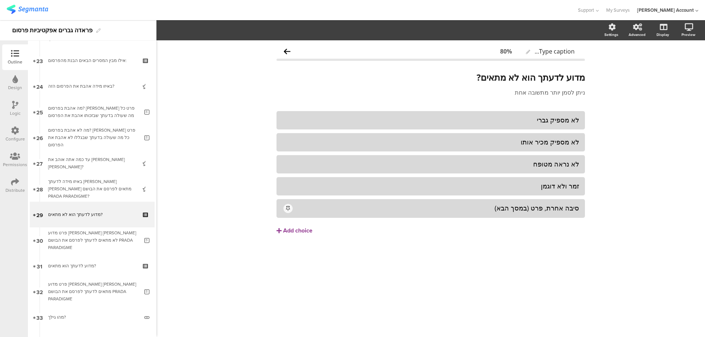
click at [11, 105] on div "Logic" at bounding box center [15, 109] width 26 height 26
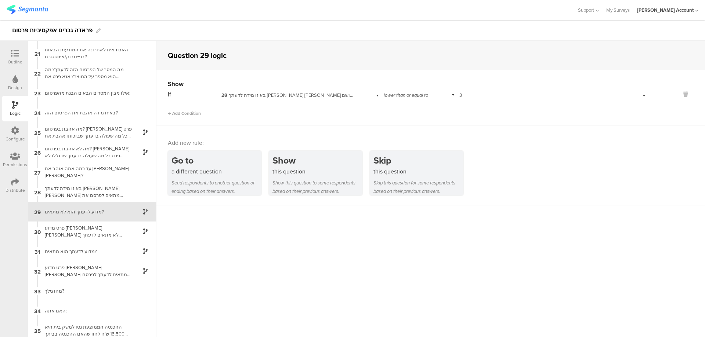
scroll to position [397, 0]
click at [92, 226] on div "פרט מדוע תמיר גרינברג לא מתאים לדעתך לפרסם את הבושם PRADA PARADIGME" at bounding box center [86, 228] width 92 height 14
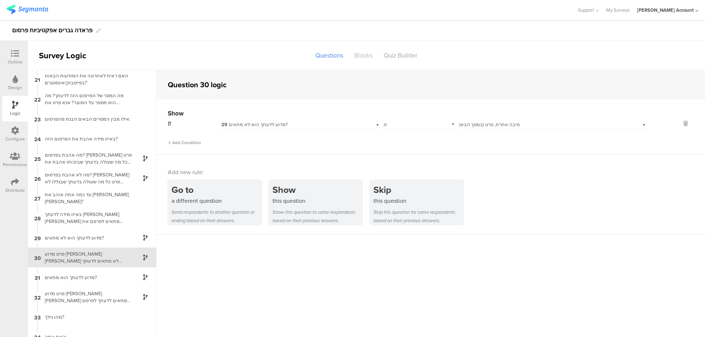
click at [362, 55] on div "Blocks" at bounding box center [363, 55] width 29 height 13
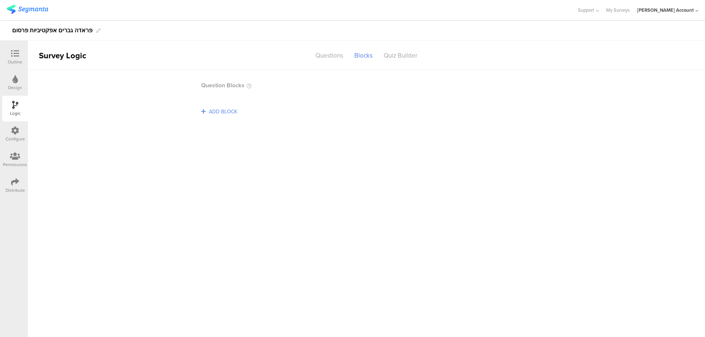
click at [234, 110] on span "ADD BLOCK" at bounding box center [223, 111] width 32 height 11
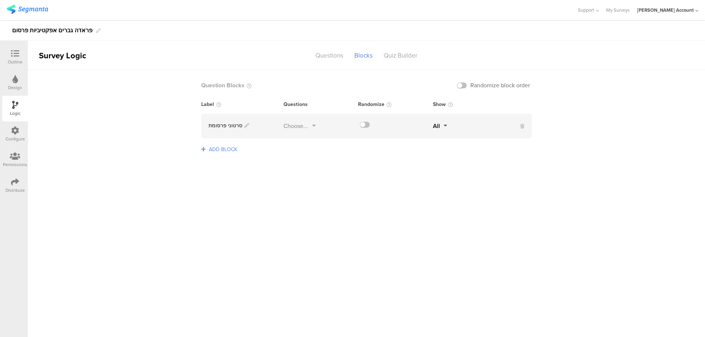
click at [299, 127] on div "Choose..." at bounding box center [295, 126] width 24 height 8
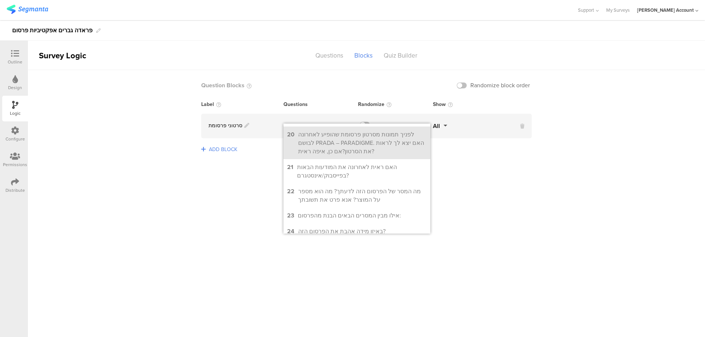
scroll to position [392, 0]
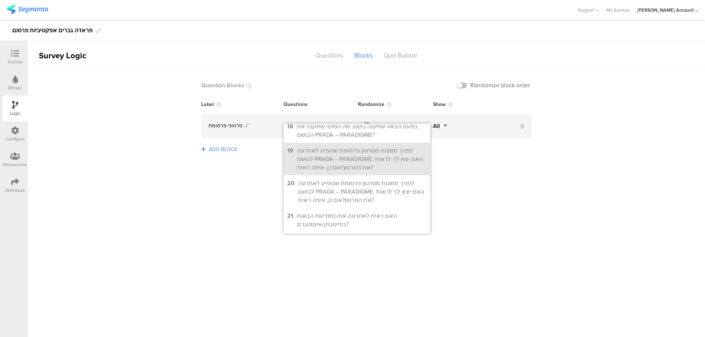
click at [346, 147] on div "לפניך תמונות מסרטון פרסומת שהופיע לאחרונה לבושם PRADA – PARADIGME. האם יצא לך ל…" at bounding box center [362, 159] width 130 height 25
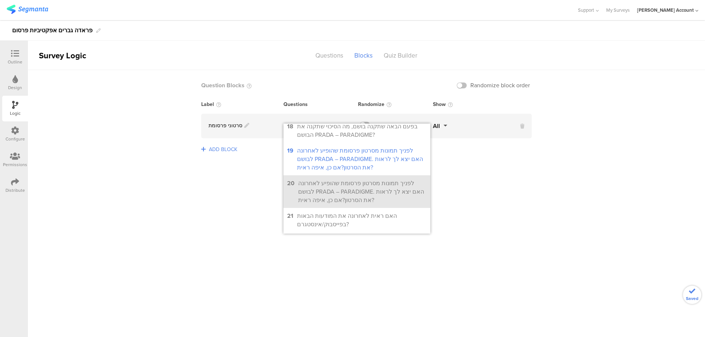
click at [360, 179] on div "לפניך תמונות מסרטון פרסומת שהופיע לאחרונה לבושם PRADA – PARADIGME. האם יצא לך ל…" at bounding box center [362, 191] width 129 height 25
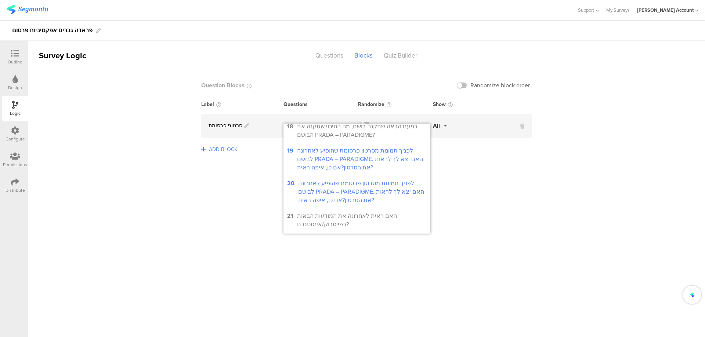
click at [463, 176] on sg-logic-groups-list "Question Blocks Randomize block order Label Questions Randomize Show סרטוני פרס…" at bounding box center [366, 203] width 677 height 267
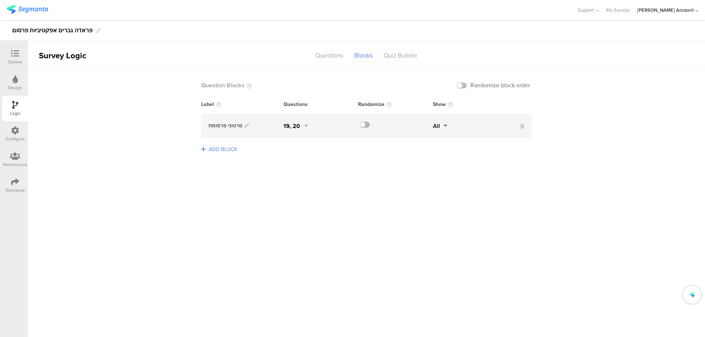
click at [366, 125] on label at bounding box center [365, 125] width 10 height 6
click at [0, 0] on input "checkbox" at bounding box center [0, 0] width 0 height 0
click at [12, 185] on icon at bounding box center [15, 182] width 8 height 8
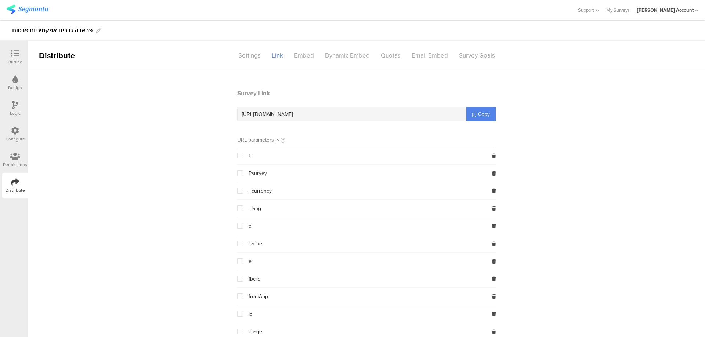
click at [287, 113] on span "https://surveys.segmanta.com/5ea8c6" at bounding box center [267, 115] width 51 height 8
copy div "https://surveys.segmanta.com/5ea8c6"
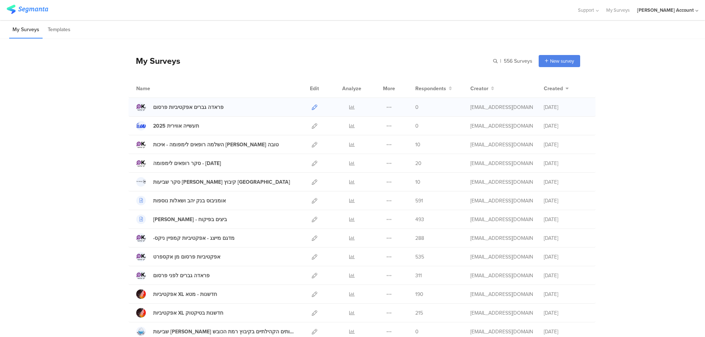
click at [313, 106] on icon at bounding box center [315, 108] width 6 height 6
click at [386, 106] on icon at bounding box center [389, 108] width 6 height 6
click at [380, 125] on button "Duplicate" at bounding box center [374, 125] width 40 height 13
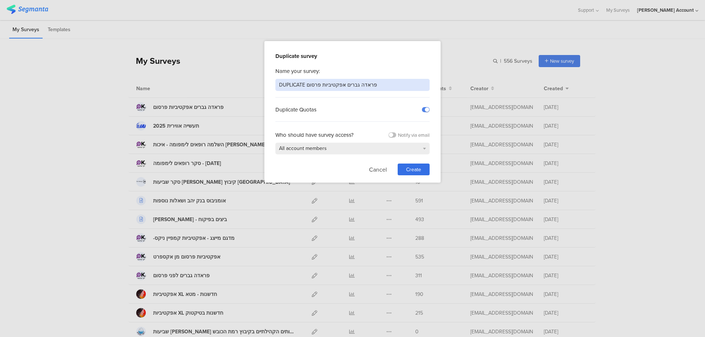
click at [377, 86] on input "DUPLICATE פראדה גברים אפקטיביות פרסום" at bounding box center [352, 85] width 154 height 12
type input "טיקטוק - פראדה גברים אפקטיביות"
click at [415, 171] on span "Create" at bounding box center [413, 170] width 15 height 8
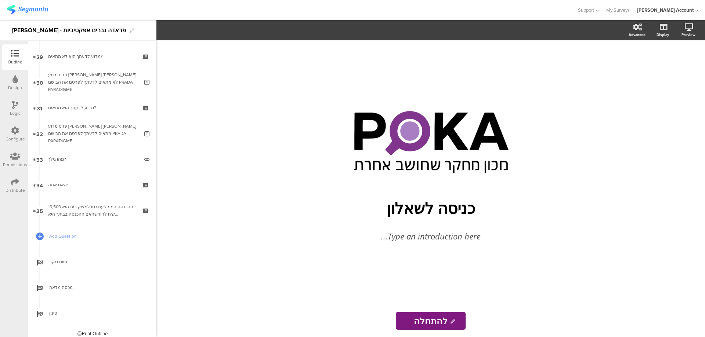
scroll to position [752, 0]
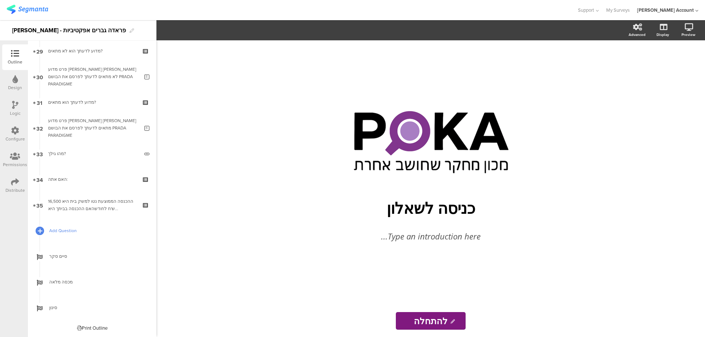
click at [39, 230] on icon at bounding box center [40, 231] width 4 height 6
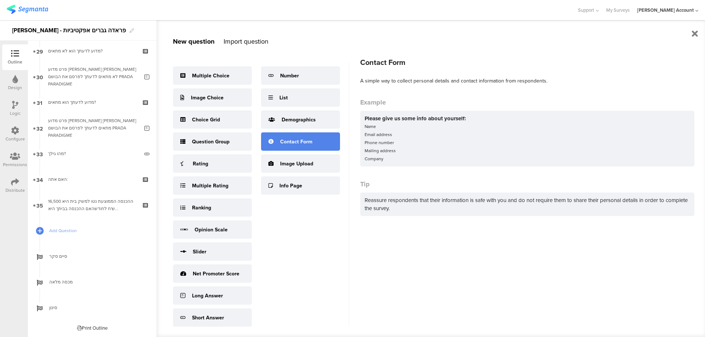
click at [278, 144] on div "Contact Form" at bounding box center [300, 142] width 79 height 18
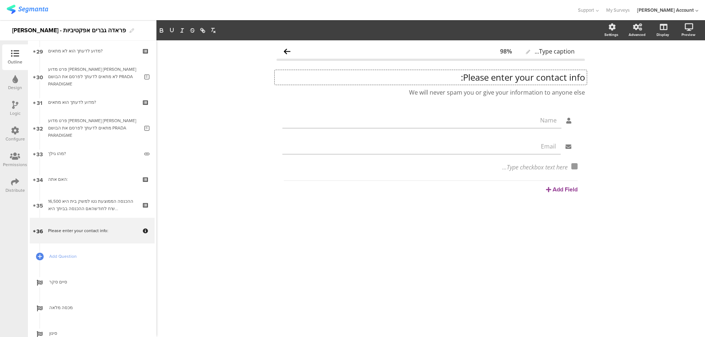
click at [549, 72] on div "Please enter your contact info: Please enter your contact info: Please enter yo…" at bounding box center [431, 77] width 312 height 15
click at [549, 73] on p "Please enter your contact info:" at bounding box center [430, 77] width 308 height 11
click at [524, 89] on div "We will never spam you or give your information to anyone else We will never sp…" at bounding box center [431, 93] width 312 height 12
click at [524, 90] on div "We will never spam you or give your information to anyone else" at bounding box center [430, 92] width 308 height 8
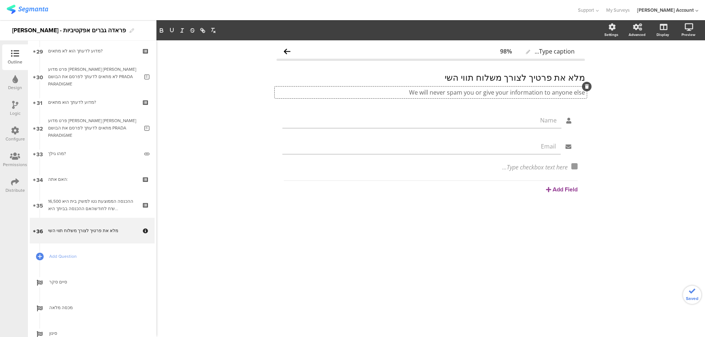
click at [524, 89] on p "We will never spam you or give your information to anyone else" at bounding box center [430, 92] width 308 height 8
click at [524, 90] on p "We will never spam you or give your information to anyone else" at bounding box center [430, 92] width 308 height 8
click at [535, 119] on input "Name" at bounding box center [418, 120] width 277 height 8
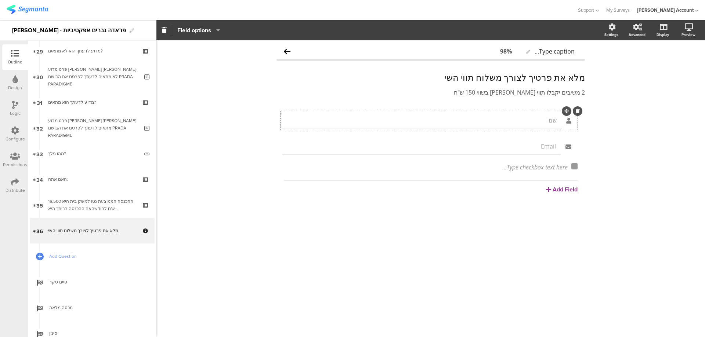
type input "שם"
type input "מייל"
click at [560, 188] on button "Add Field" at bounding box center [562, 189] width 32 height 8
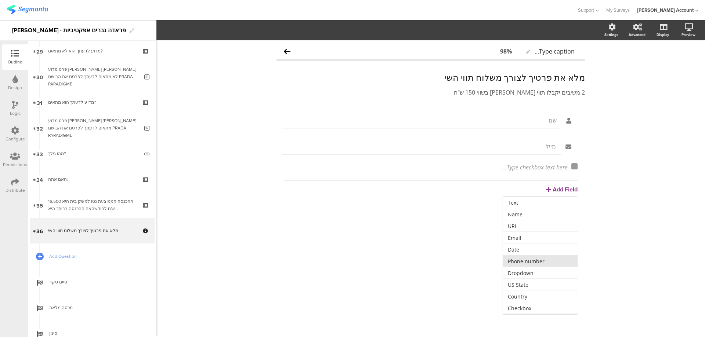
click at [534, 260] on button "Phone number" at bounding box center [540, 262] width 75 height 12
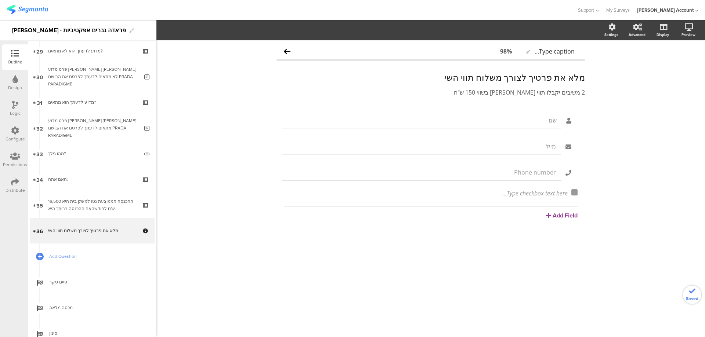
click at [546, 169] on input "Phone number" at bounding box center [418, 173] width 276 height 8
type input "טלפון"
click at [608, 62] on label at bounding box center [608, 63] width 10 height 6
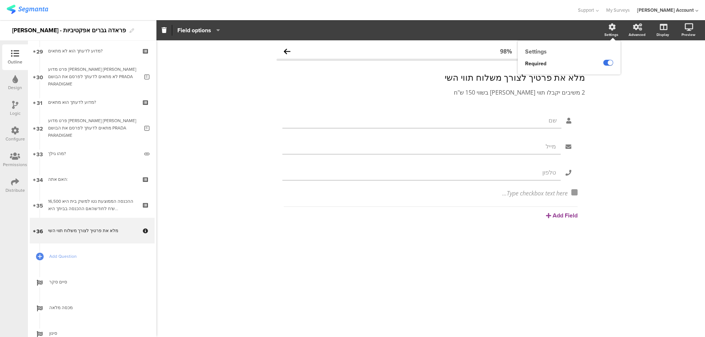
click at [0, 0] on input "checkbox" at bounding box center [0, 0] width 0 height 0
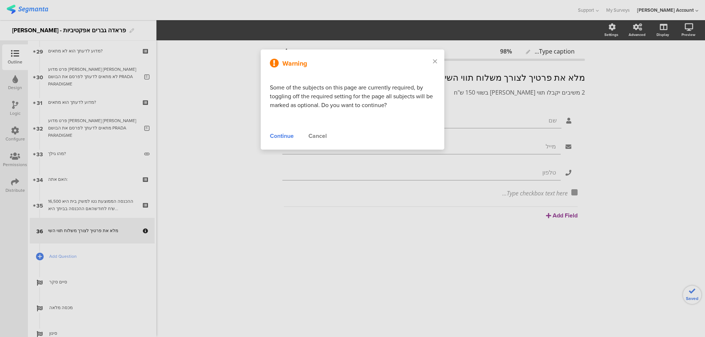
click at [284, 134] on div "Continue" at bounding box center [282, 136] width 24 height 9
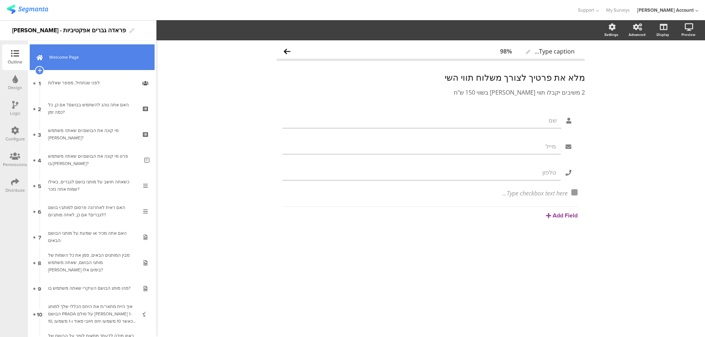
click at [105, 58] on span "Welcome Page" at bounding box center [96, 57] width 94 height 7
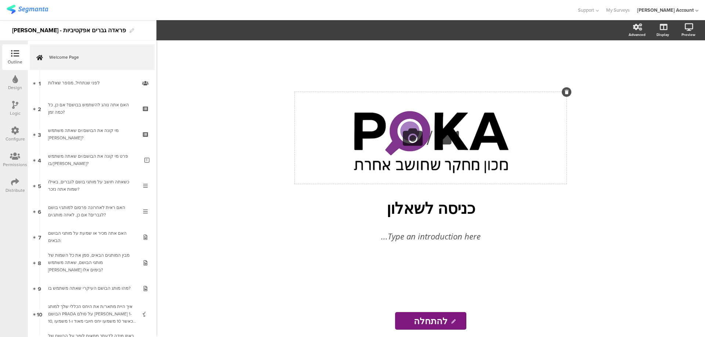
click at [567, 90] on icon at bounding box center [567, 92] width 4 height 4
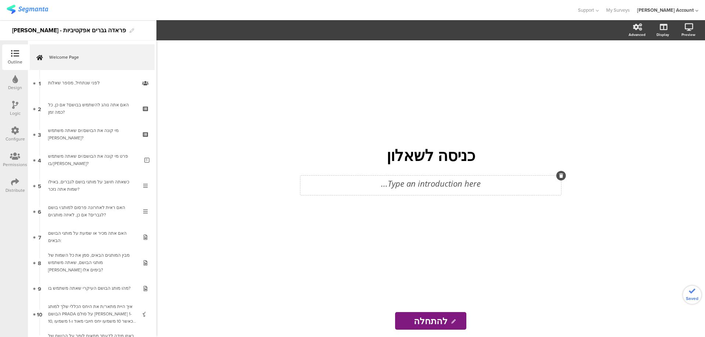
click at [462, 184] on div "Type an introduction here..." at bounding box center [430, 185] width 261 height 19
click at [462, 184] on p at bounding box center [430, 184] width 257 height 12
click at [451, 209] on div "כניסה לשאלון כניסה לשאלון 2 משיבים יקבלו תווי שי בשווי 150 ש"ח 2 משיבים יקבלו ת…" at bounding box center [431, 172] width 294 height 265
click at [15, 81] on icon at bounding box center [15, 79] width 6 height 8
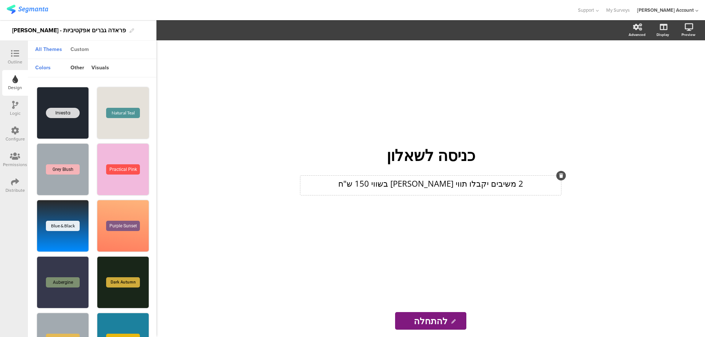
click at [87, 47] on div "Custom" at bounding box center [80, 50] width 26 height 12
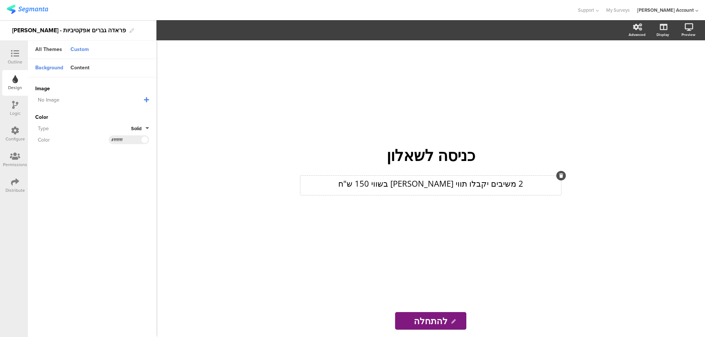
click at [143, 97] on div "No Image" at bounding box center [89, 100] width 109 height 8
click at [145, 97] on icon at bounding box center [146, 100] width 5 height 6
click at [56, 138] on span "Upload File" at bounding box center [48, 138] width 27 height 8
click at [144, 113] on icon at bounding box center [143, 113] width 4 height 7
click at [57, 135] on span "Upload File" at bounding box center [48, 138] width 27 height 8
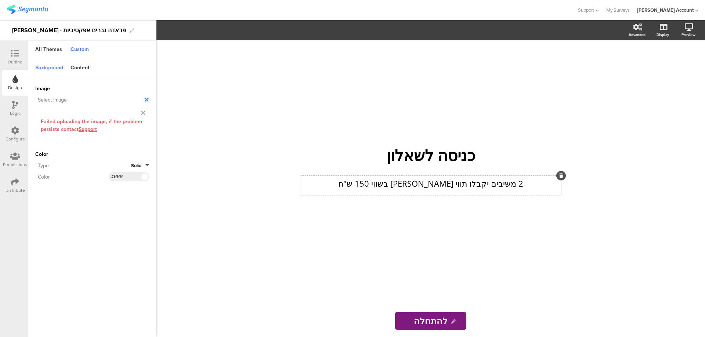
click at [141, 112] on icon at bounding box center [143, 113] width 4 height 7
click at [48, 134] on span "Upload File" at bounding box center [48, 138] width 27 height 8
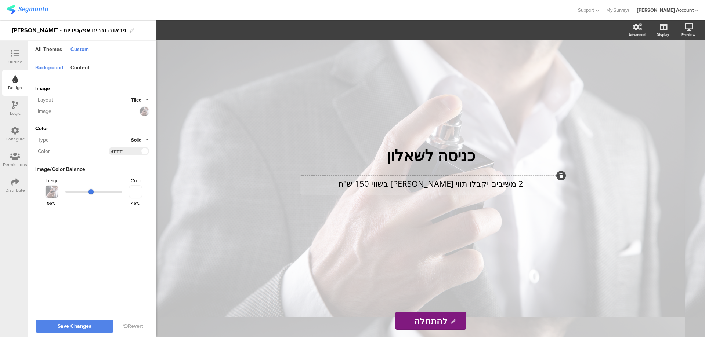
drag, startPoint x: 108, startPoint y: 191, endPoint x: 91, endPoint y: 190, distance: 16.9
click at [91, 191] on input "range" at bounding box center [93, 191] width 57 height 1
click at [72, 327] on span "Save Changes" at bounding box center [75, 327] width 34 height 0
click at [12, 56] on icon at bounding box center [15, 54] width 8 height 8
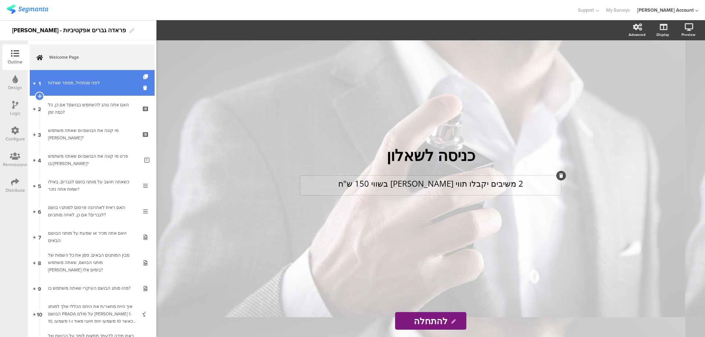
click at [80, 79] on link "1 לפני שנתחיל, מספר שאלות" at bounding box center [92, 83] width 125 height 26
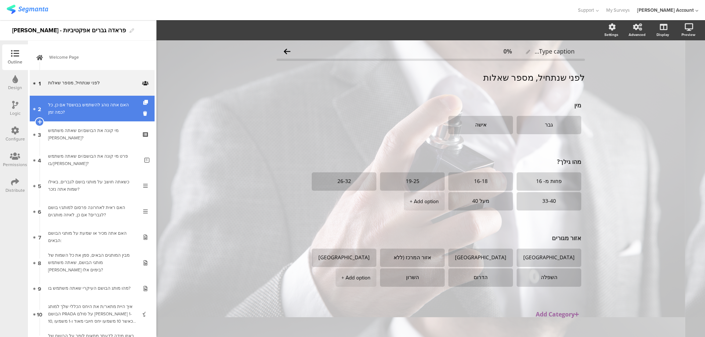
click at [78, 108] on div "האם אתה נוהג להשתמש בבושם? אם כן, כל כמה זמן?" at bounding box center [92, 108] width 88 height 15
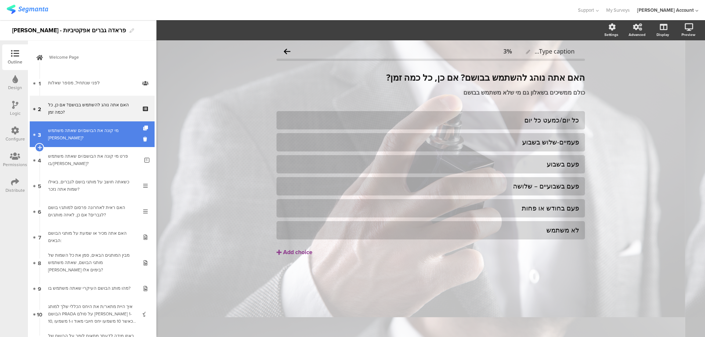
click at [84, 129] on link "3 מי קונה את הבושם/ים שאתה משתמש בהם?" at bounding box center [92, 135] width 125 height 26
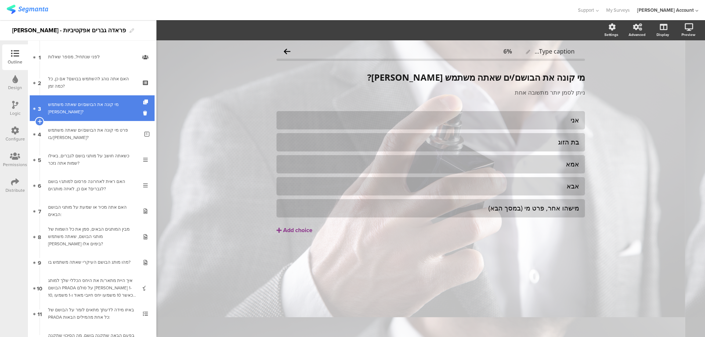
scroll to position [49, 0]
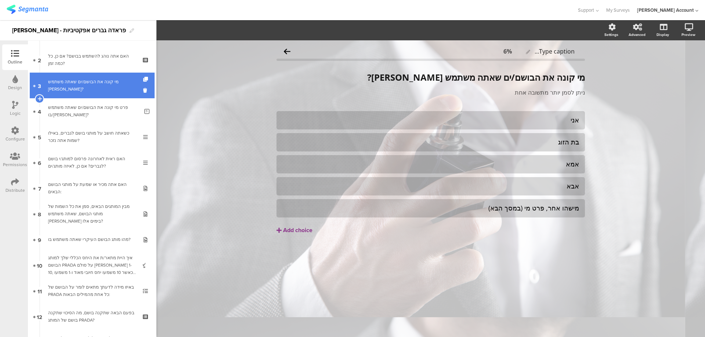
click at [89, 135] on div "כשאתה חושב על מותגי בושם לגברים, באילו שמות אתה נזכר?" at bounding box center [92, 137] width 88 height 15
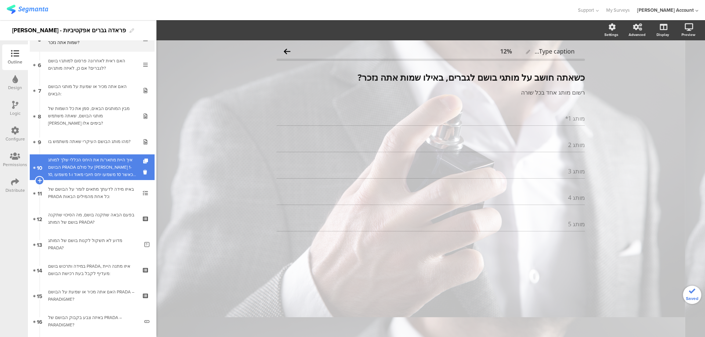
click at [92, 156] on div "איך היית מתאר/ת את היחס הכללי שלך למותג הבושם PRADA על סולם שבין 1-10, כאשר 10 …" at bounding box center [92, 167] width 88 height 22
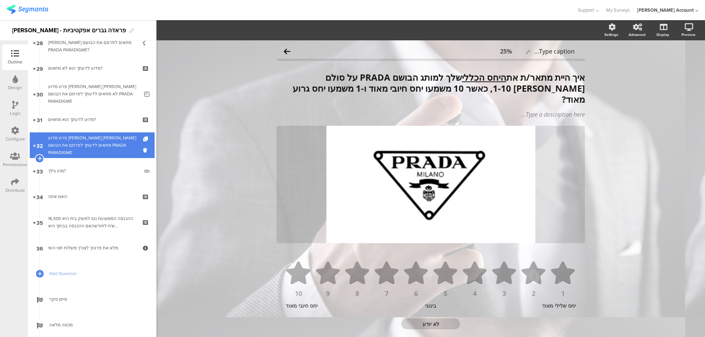
scroll to position [777, 0]
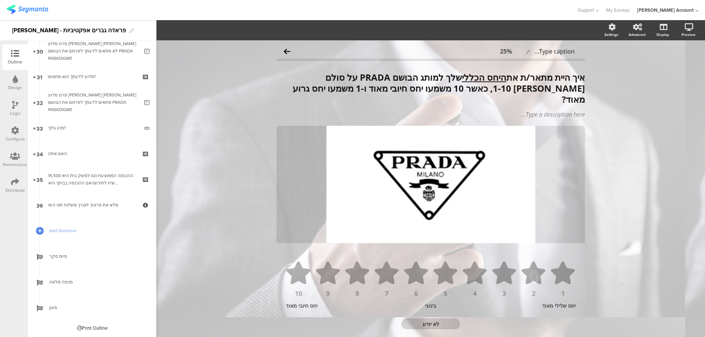
click at [13, 181] on icon at bounding box center [15, 182] width 8 height 8
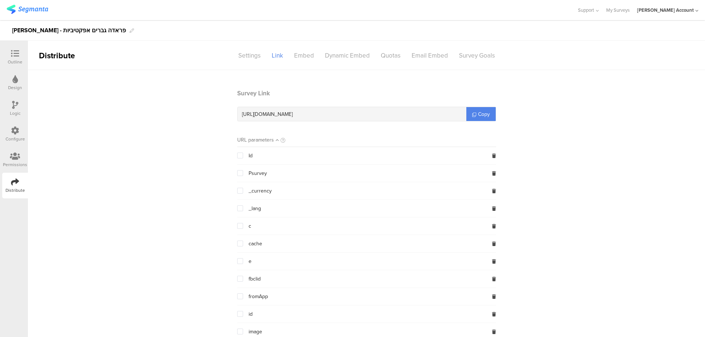
click at [290, 114] on span "https://surveys.segmanta.com/0e6oc5" at bounding box center [267, 115] width 51 height 8
copy div "https://surveys.segmanta.com/0e6oc5"
click at [17, 54] on icon at bounding box center [15, 54] width 8 height 8
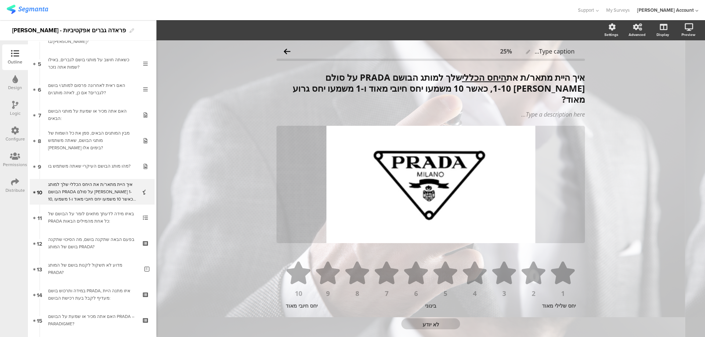
scroll to position [125, 0]
click at [19, 83] on div "Design" at bounding box center [15, 83] width 26 height 26
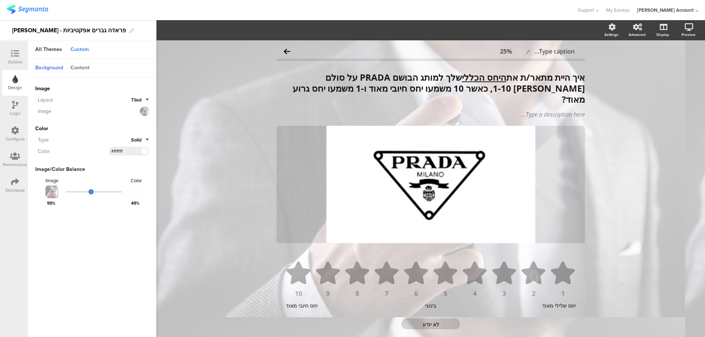
click at [84, 68] on div "Content" at bounding box center [80, 68] width 26 height 12
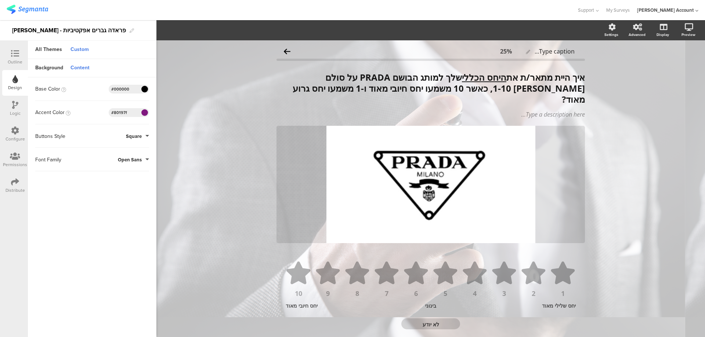
click at [144, 112] on span at bounding box center [144, 113] width 8 height 4
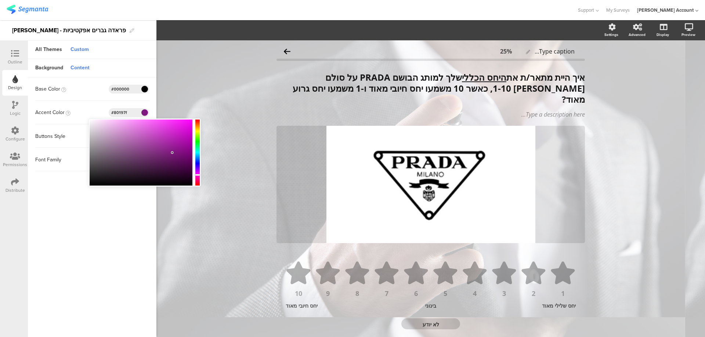
click at [183, 183] on div at bounding box center [141, 153] width 103 height 66
type input "#040404"
drag, startPoint x: 180, startPoint y: 182, endPoint x: 89, endPoint y: 185, distance: 90.7
click at [90, 185] on div at bounding box center [141, 153] width 103 height 66
click at [75, 327] on span "Save Changes" at bounding box center [75, 327] width 34 height 0
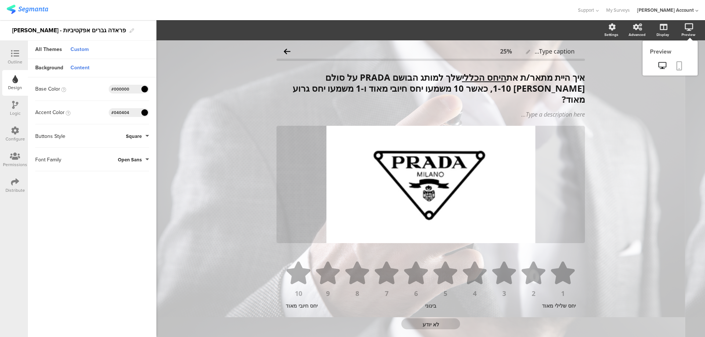
click at [676, 65] on icon at bounding box center [679, 65] width 6 height 9
click at [19, 53] on icon at bounding box center [15, 54] width 8 height 8
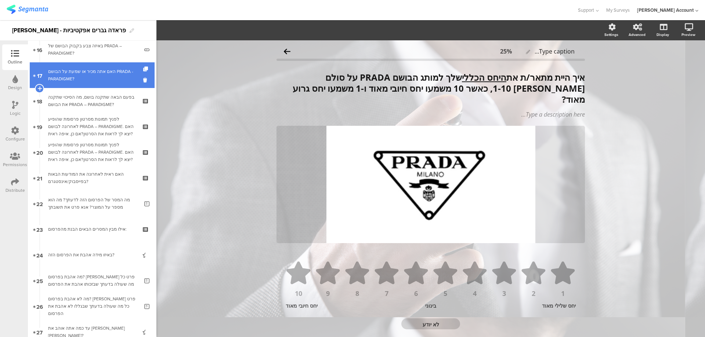
scroll to position [370, 0]
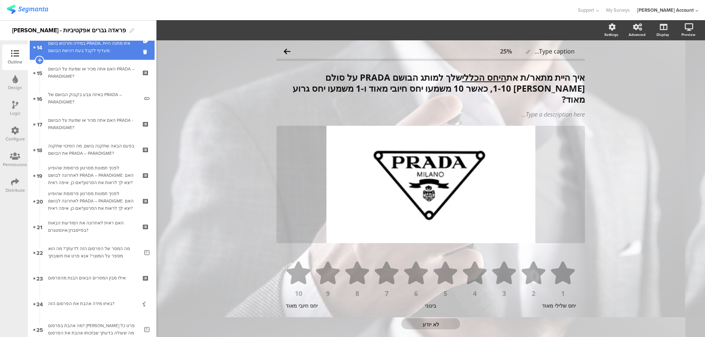
click at [91, 48] on div "במידה ותרכוש בושם PRADA, איזו מתנה היית מעדיף לקבל בעת רכישת הבושם:" at bounding box center [92, 47] width 88 height 15
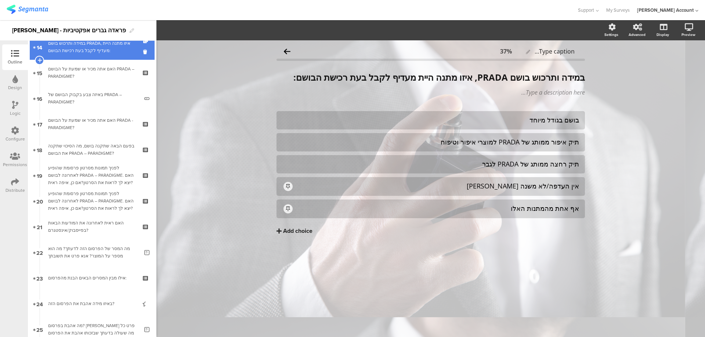
click at [137, 51] on link "14 במידה ותרכוש בושם PRADA, איזו מתנה היית מעדיף לקבל בעת רכישת הבושם:" at bounding box center [92, 47] width 125 height 26
click at [143, 52] on icon at bounding box center [146, 51] width 6 height 7
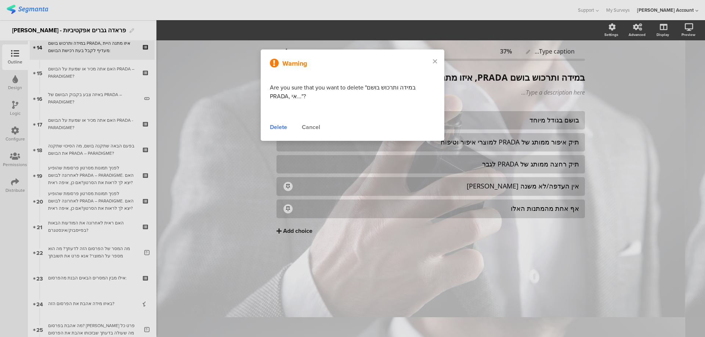
click at [273, 128] on div "Delete" at bounding box center [278, 127] width 17 height 9
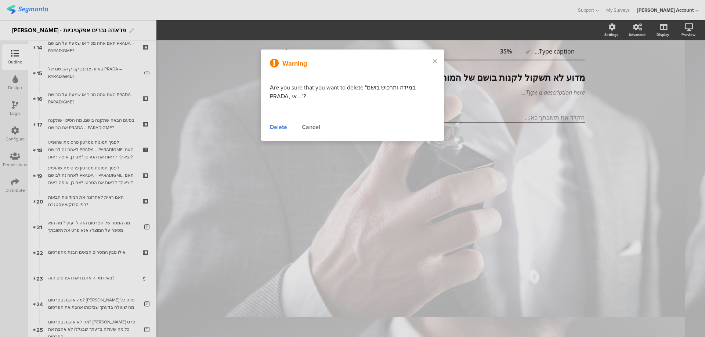
scroll to position [344, 0]
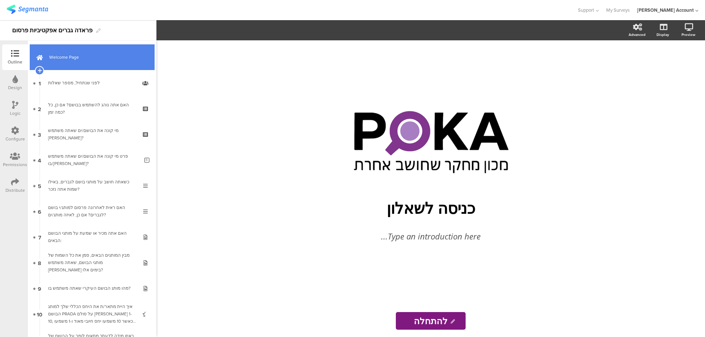
click at [59, 63] on link "Welcome Page" at bounding box center [92, 57] width 125 height 26
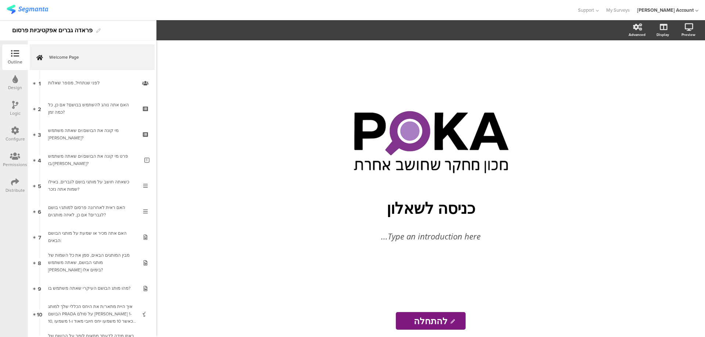
click at [16, 180] on icon at bounding box center [15, 182] width 8 height 8
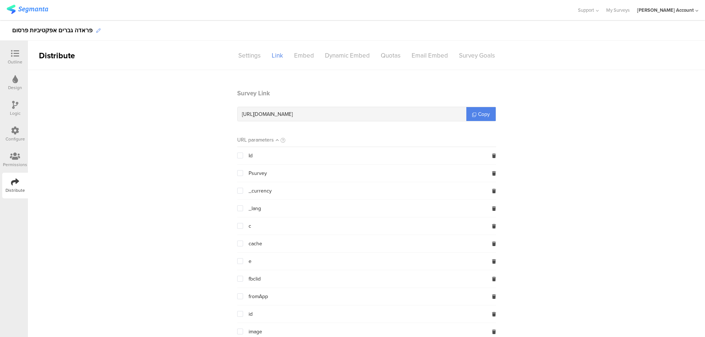
click at [96, 30] on icon at bounding box center [98, 31] width 4 height 4
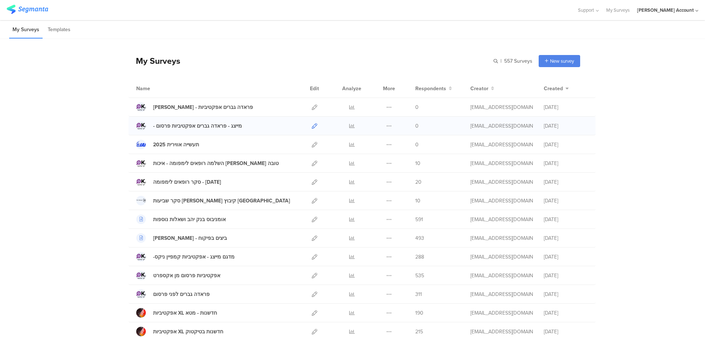
click at [312, 124] on icon at bounding box center [315, 126] width 6 height 6
click at [349, 294] on icon at bounding box center [352, 295] width 6 height 6
click at [312, 313] on icon at bounding box center [315, 314] width 6 height 6
click at [388, 106] on icon at bounding box center [389, 108] width 6 height 6
click at [379, 126] on button "Duplicate" at bounding box center [374, 125] width 40 height 13
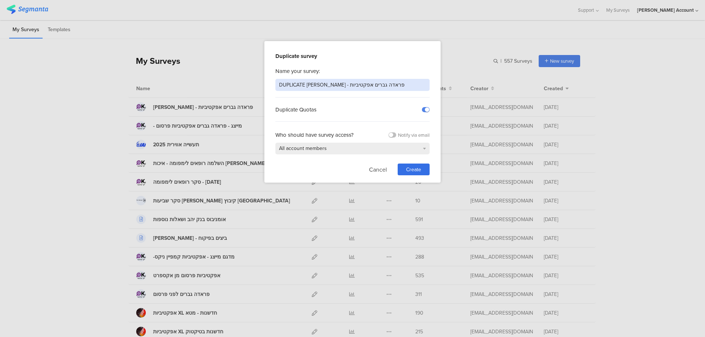
click at [373, 85] on input "DUPLICATE טיקטוק - פראדה גברים אפקטיביות" at bounding box center [352, 85] width 154 height 12
type input "מטא - אפקטיביות פרסום פראדה"
click at [413, 167] on span "Create" at bounding box center [413, 170] width 15 height 8
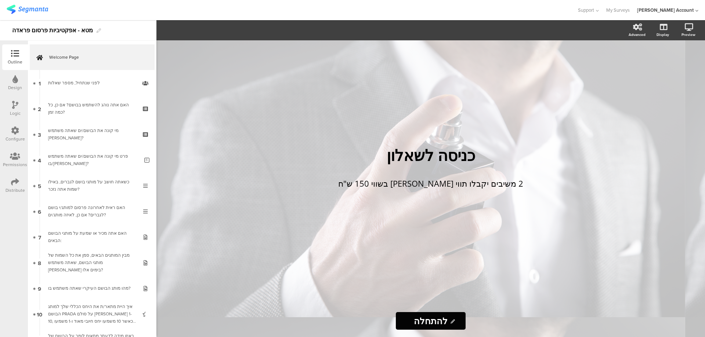
click at [17, 181] on icon at bounding box center [15, 182] width 8 height 8
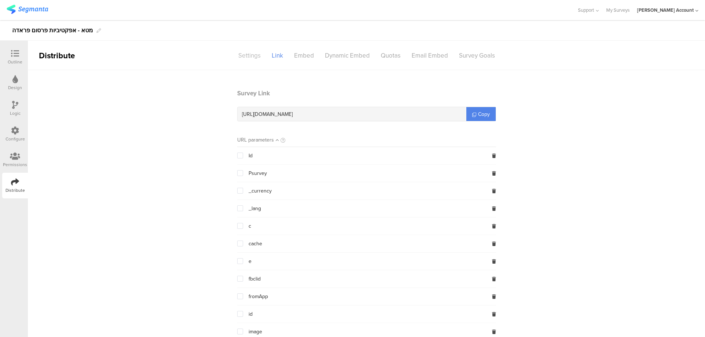
click at [243, 54] on div "Settings" at bounding box center [249, 55] width 33 height 13
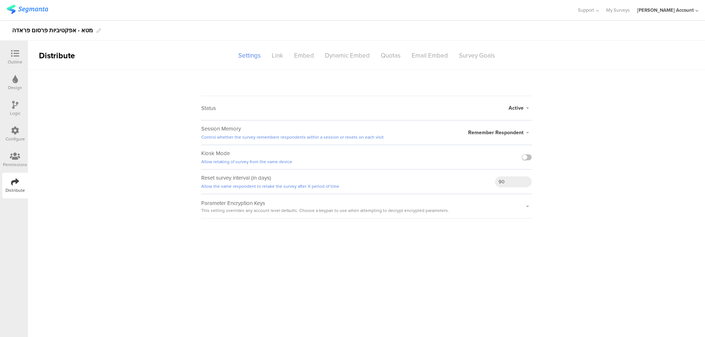
click at [18, 130] on icon at bounding box center [15, 131] width 8 height 8
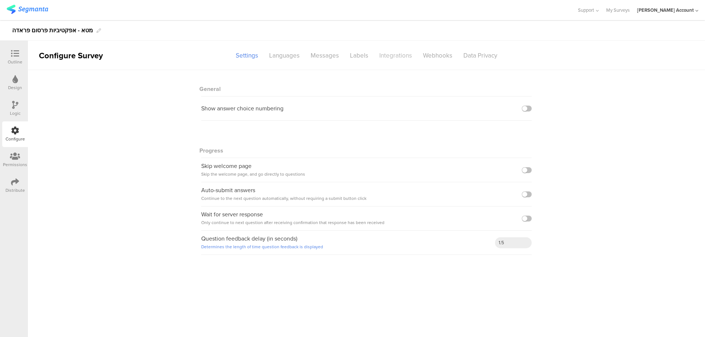
click at [401, 57] on div "Integrations" at bounding box center [396, 55] width 44 height 13
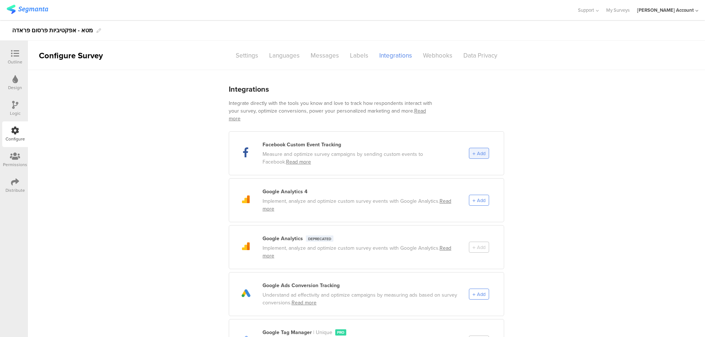
click at [477, 150] on span "Add" at bounding box center [481, 153] width 8 height 7
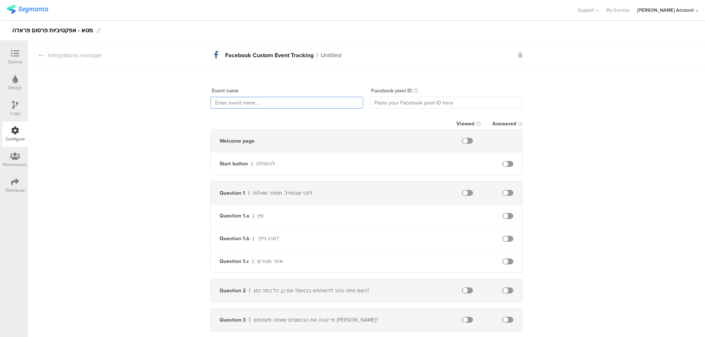
click at [263, 99] on input "text" at bounding box center [286, 103] width 153 height 12
paste input "https://surveys.segmanta.com/0e6oc5"
drag, startPoint x: 317, startPoint y: 104, endPoint x: 192, endPoint y: 107, distance: 124.5
paste input "finish_survey"
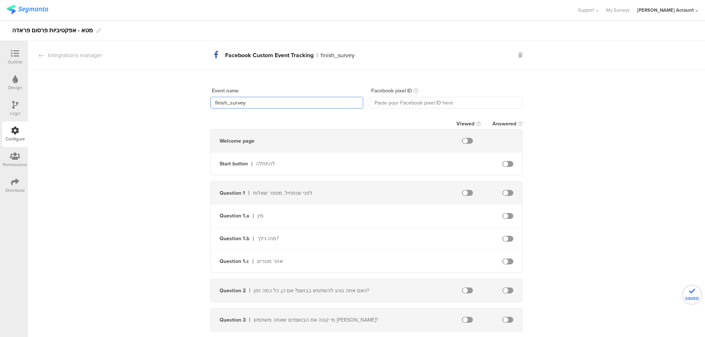
type input "finish_survey"
click at [446, 99] on input "text" at bounding box center [446, 103] width 153 height 12
paste input "804302130022474"
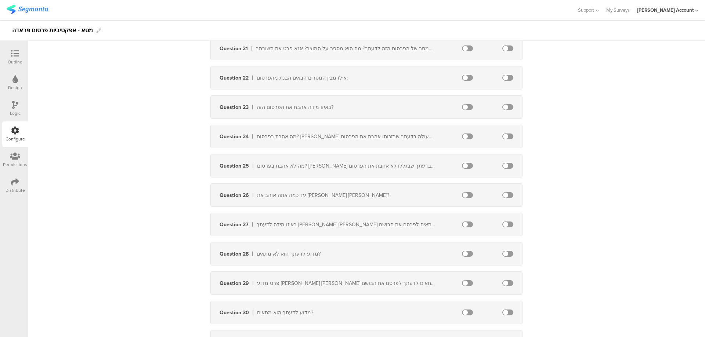
scroll to position [1077, 0]
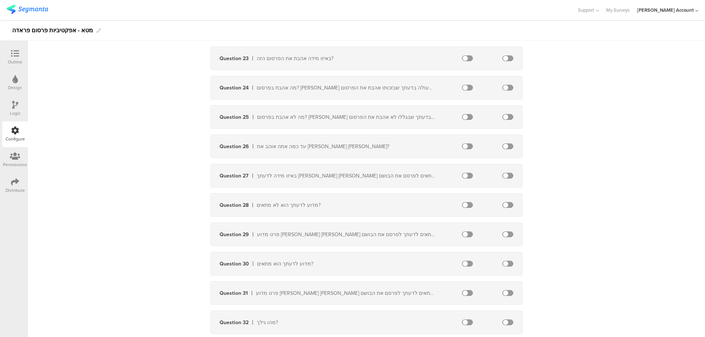
type input "804302130022474"
click at [508, 174] on span at bounding box center [507, 176] width 11 height 6
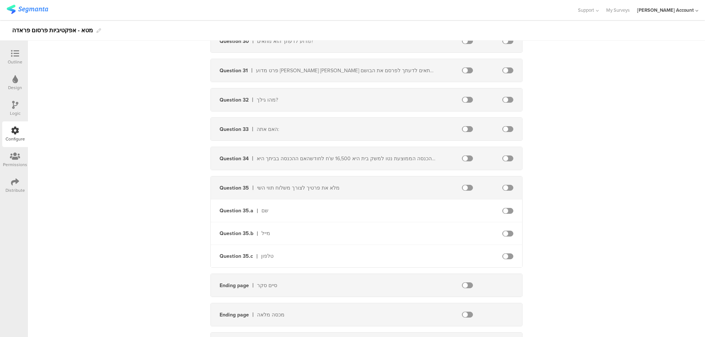
scroll to position [1322, 0]
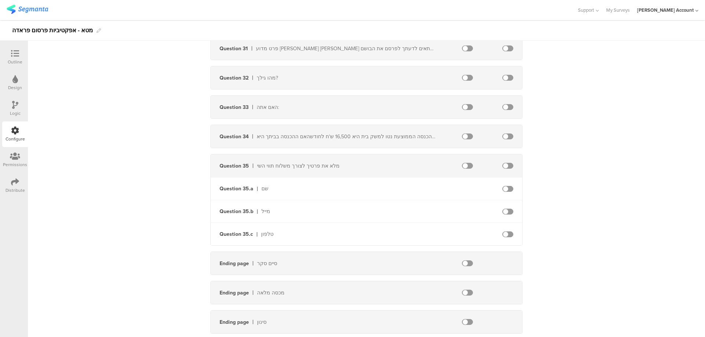
click at [15, 181] on icon at bounding box center [15, 182] width 8 height 8
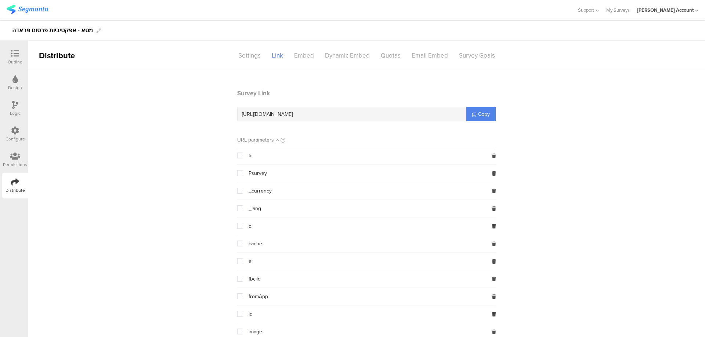
click at [290, 113] on span "https://surveys.segmanta.com/c38381" at bounding box center [267, 115] width 51 height 8
click at [289, 113] on span "https://surveys.segmanta.com/c38381" at bounding box center [267, 115] width 51 height 8
copy div "https://surveys.segmanta.com/c38381"
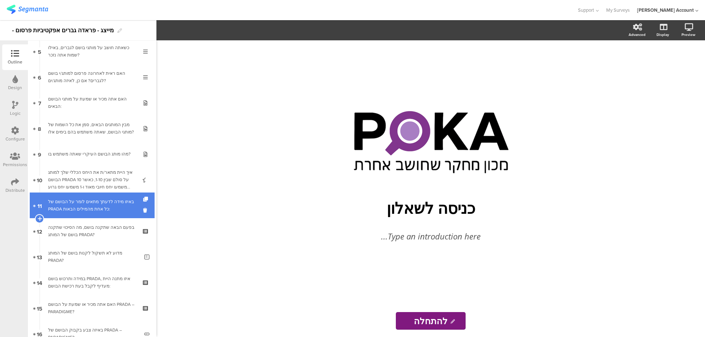
scroll to position [147, 0]
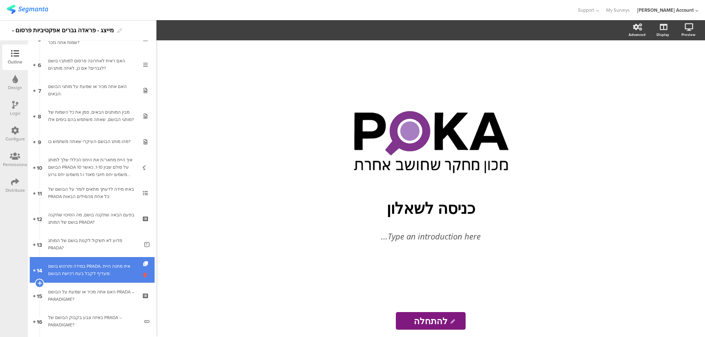
click at [143, 273] on icon at bounding box center [146, 275] width 6 height 7
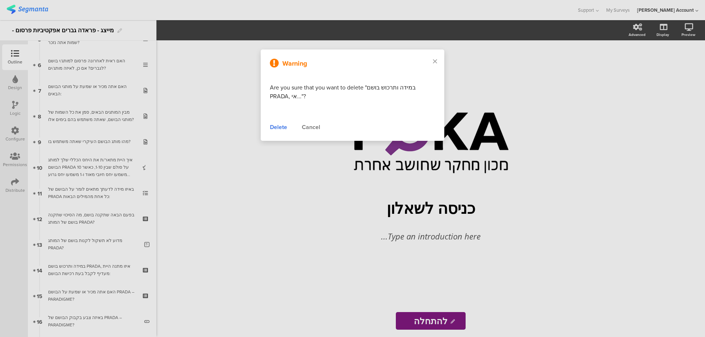
click at [280, 125] on div "Delete" at bounding box center [278, 127] width 17 height 9
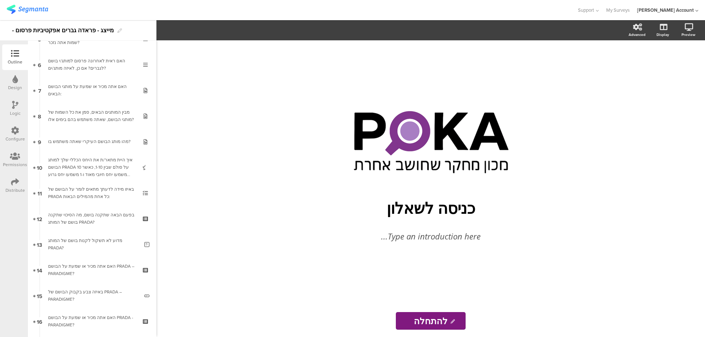
click at [21, 184] on div "Distribute" at bounding box center [15, 186] width 26 height 26
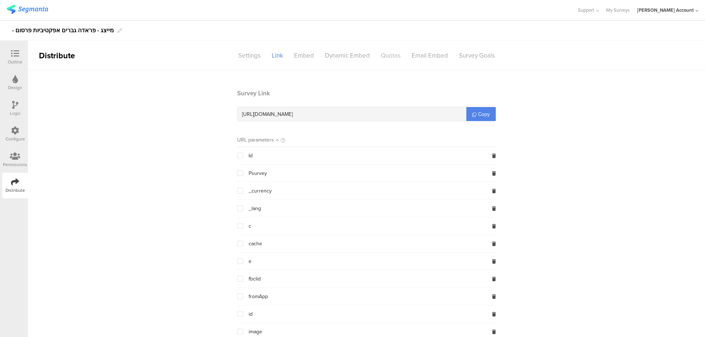
click at [393, 51] on div "Quotas" at bounding box center [390, 55] width 31 height 13
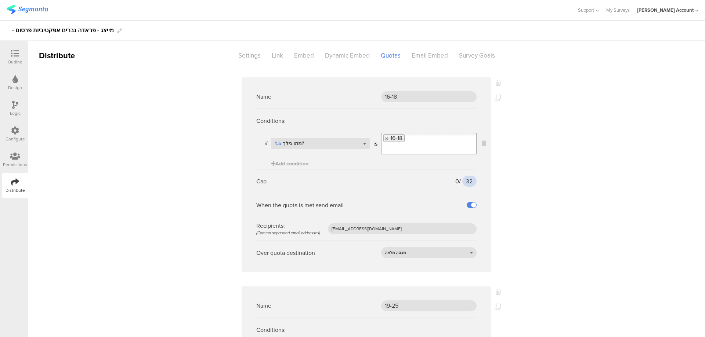
click at [464, 182] on input "32" at bounding box center [469, 181] width 14 height 11
type input "33"
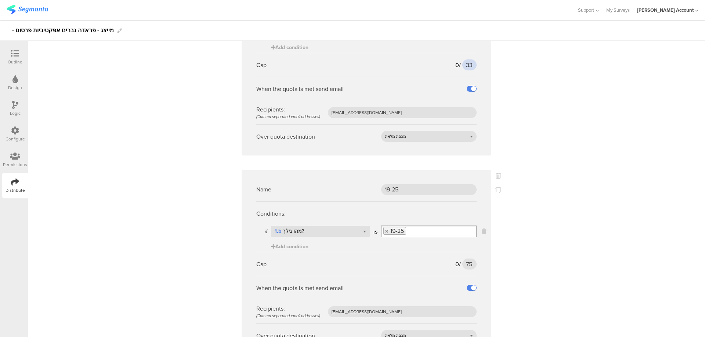
scroll to position [147, 0]
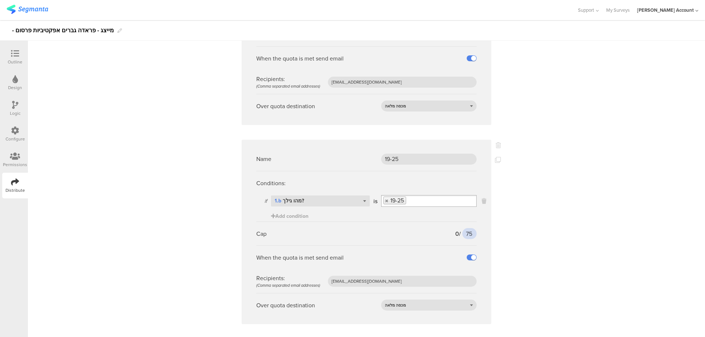
click at [466, 234] on input "75" at bounding box center [469, 233] width 14 height 11
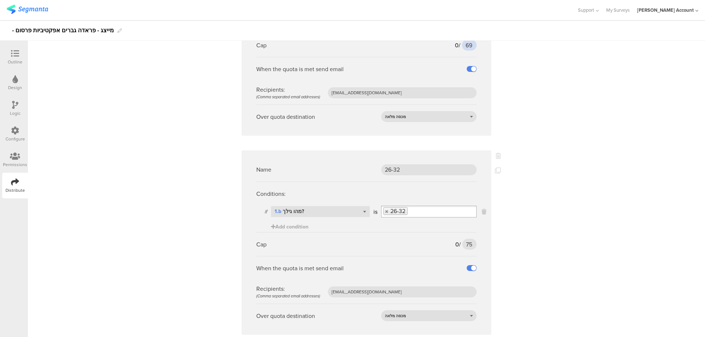
scroll to position [343, 0]
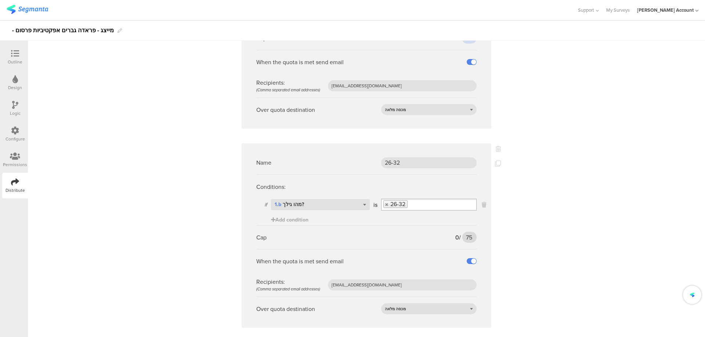
type input "69"
click at [465, 239] on input "75" at bounding box center [469, 237] width 14 height 11
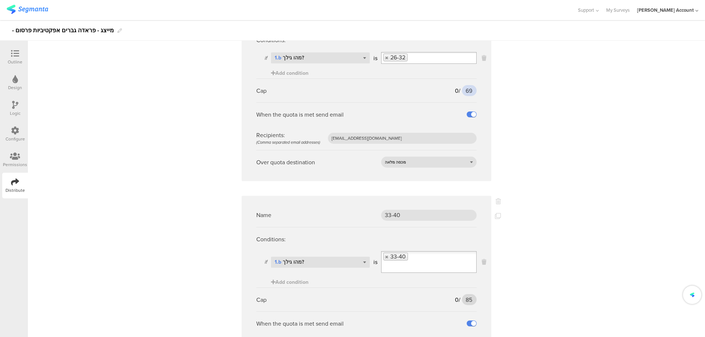
type input "69"
click at [463, 299] on input "85" at bounding box center [469, 299] width 15 height 11
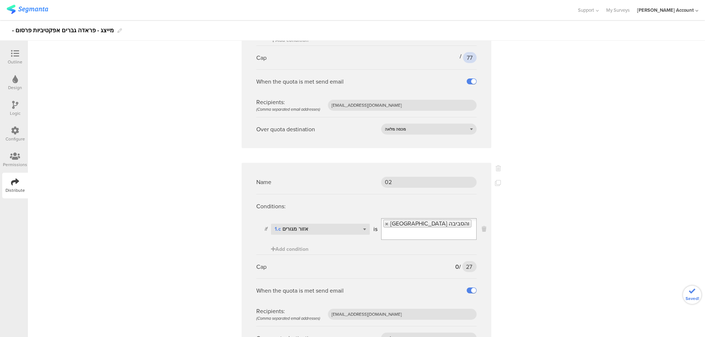
scroll to position [734, 0]
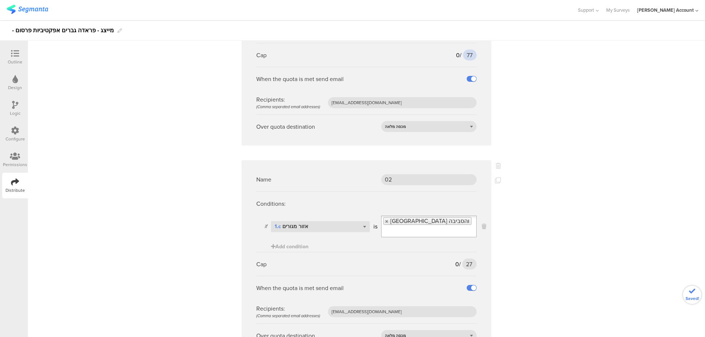
type input "77"
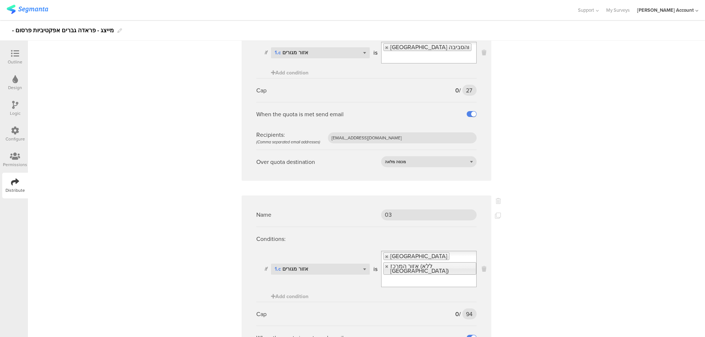
scroll to position [930, 0]
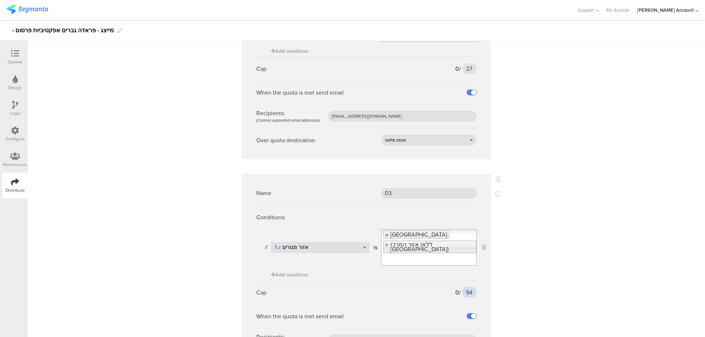
click at [464, 287] on input "94" at bounding box center [469, 292] width 14 height 11
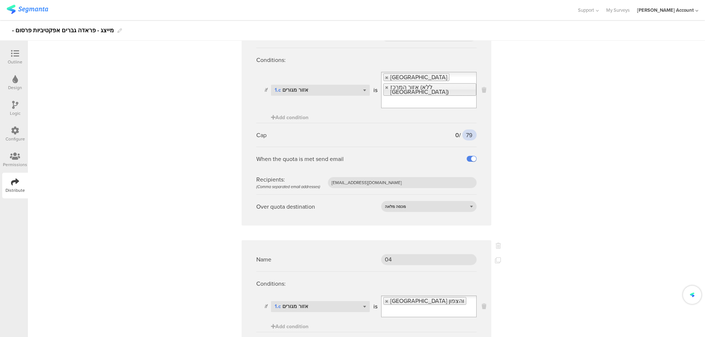
scroll to position [1126, 0]
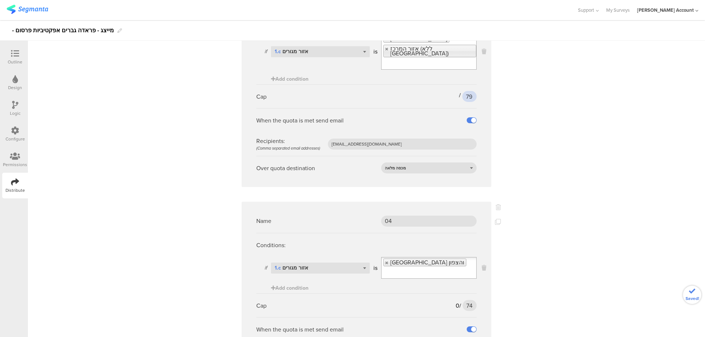
type input "79"
click at [468, 300] on input "74" at bounding box center [470, 305] width 14 height 11
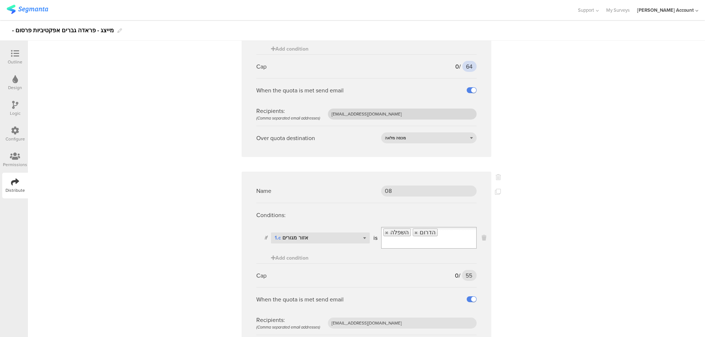
scroll to position [1371, 0]
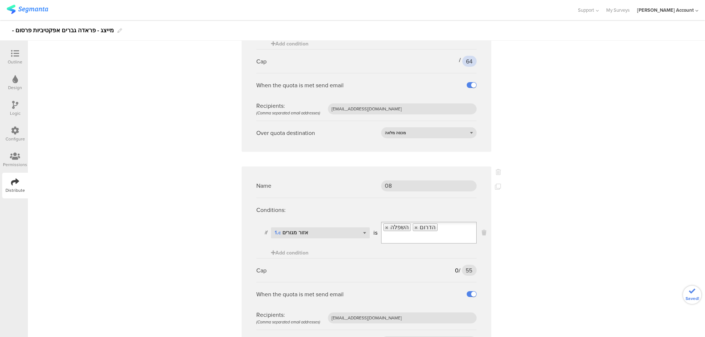
type input "64"
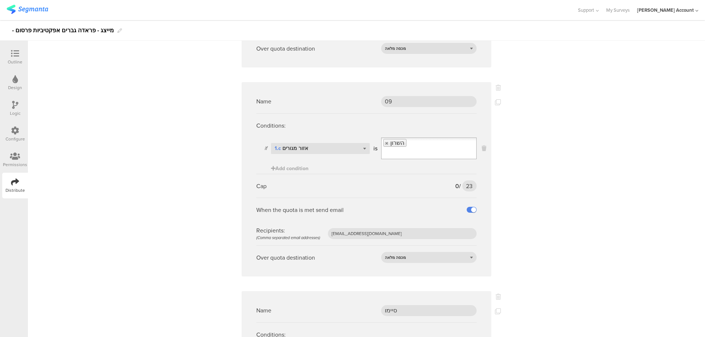
scroll to position [1763, 0]
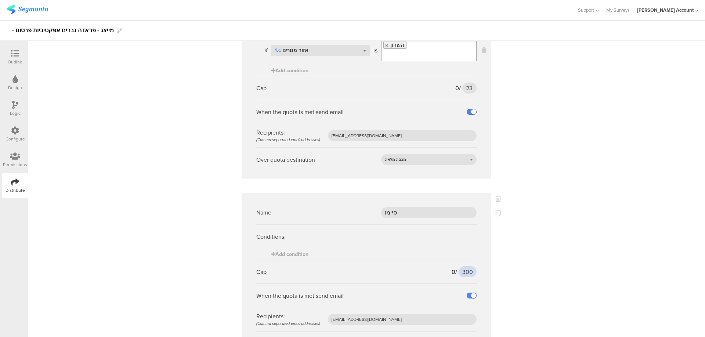
click at [467, 267] on input "300" at bounding box center [468, 272] width 18 height 11
type input "250"
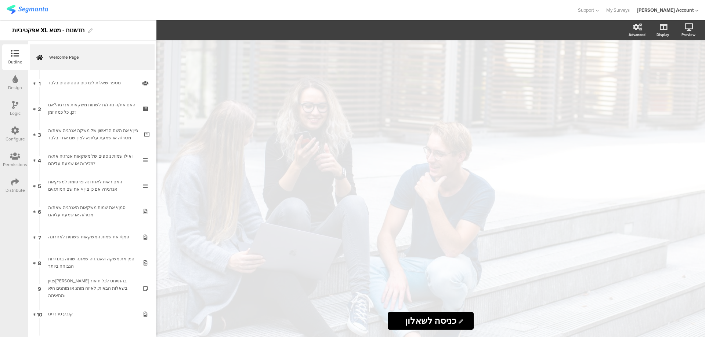
click at [13, 136] on div "Configure" at bounding box center [15, 139] width 19 height 7
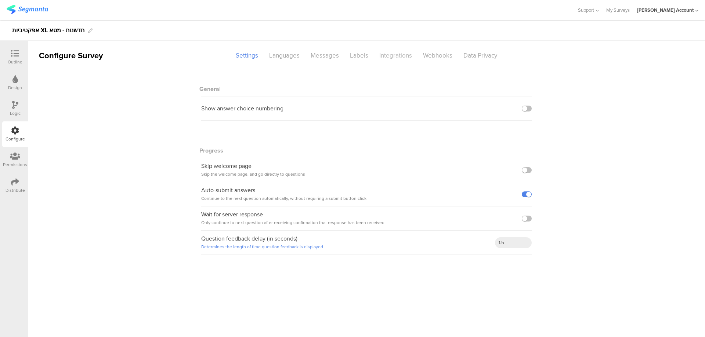
click at [393, 54] on div "Integrations" at bounding box center [396, 55] width 44 height 13
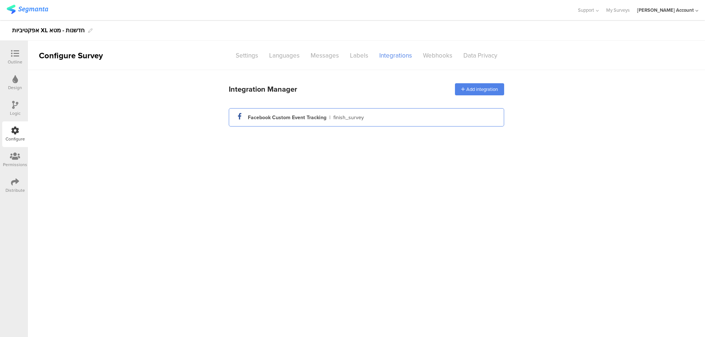
click at [339, 114] on div "finish_survey" at bounding box center [348, 118] width 30 height 8
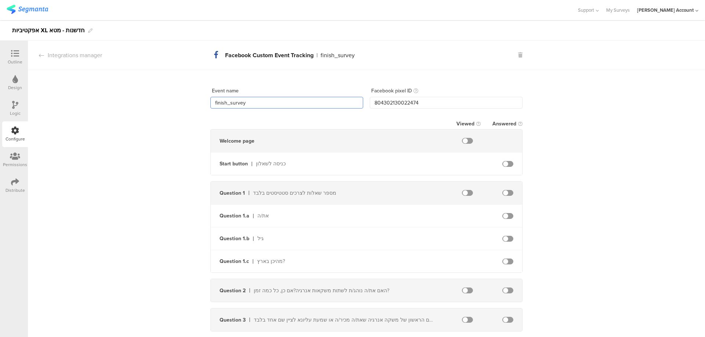
click at [265, 103] on input "finish_survey" at bounding box center [286, 103] width 153 height 12
drag, startPoint x: 435, startPoint y: 106, endPoint x: 328, endPoint y: 106, distance: 106.9
click at [328, 106] on div "Event name finish_survey Facebook pixel ID 804302130022474" at bounding box center [366, 97] width 312 height 24
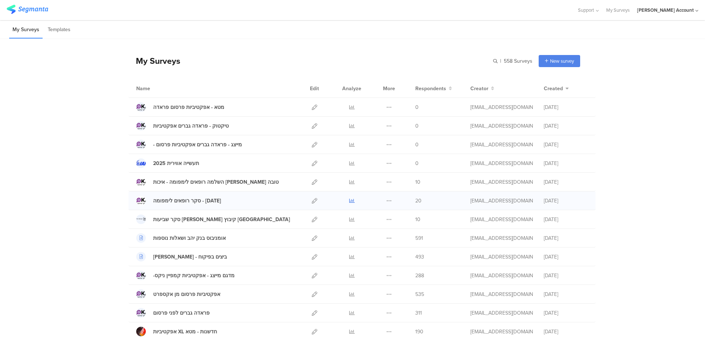
click at [349, 200] on icon at bounding box center [352, 201] width 6 height 6
